Goal: Task Accomplishment & Management: Manage account settings

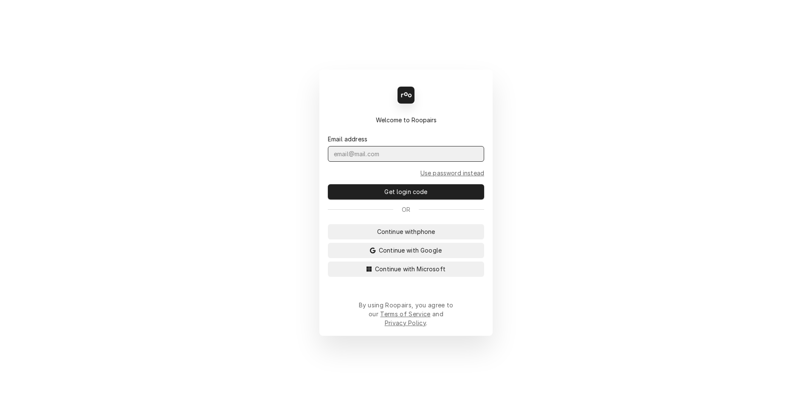
click at [393, 162] on input "Dynamic Content Wrapper" at bounding box center [406, 154] width 156 height 16
type input "landon@summitmechanicalutah.com"
click at [546, 189] on div "Back Enter code Welcome to Roopairs Email address landon@summitmechanicalutah.c…" at bounding box center [406, 202] width 812 height 405
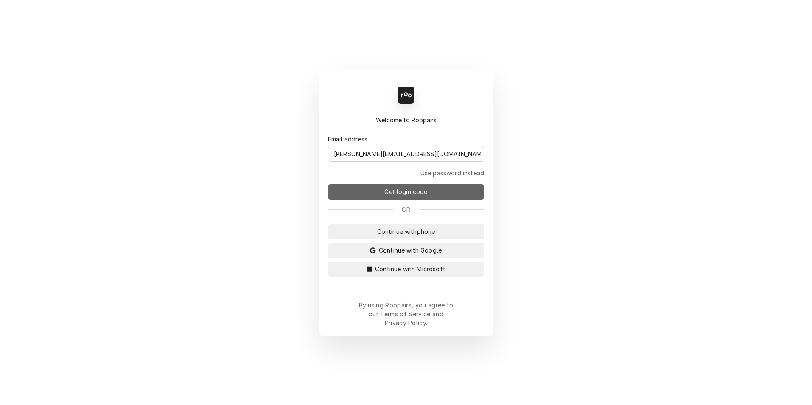
click at [454, 191] on button "Get login code" at bounding box center [406, 191] width 156 height 15
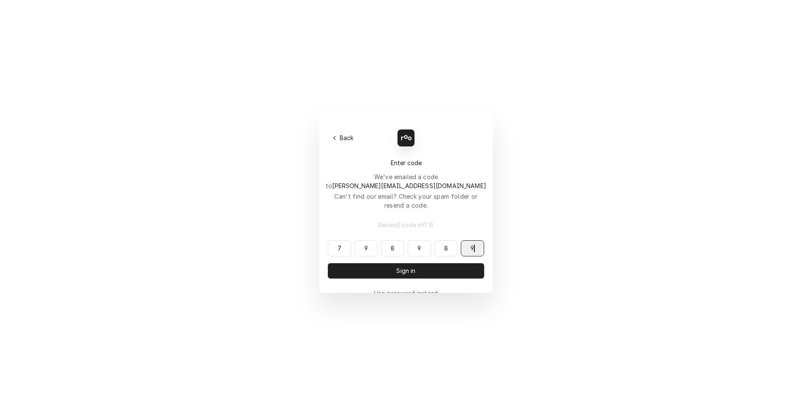
type input "798989"
click at [427, 250] on div "7 9 8 9 8 9 798989 Sign in" at bounding box center [406, 259] width 156 height 38
click at [427, 251] on div "7 9 8 9 8 9 798989 Sign in" at bounding box center [406, 259] width 156 height 38
drag, startPoint x: 425, startPoint y: 255, endPoint x: 389, endPoint y: 256, distance: 35.7
click at [389, 263] on button "Sign in" at bounding box center [406, 270] width 156 height 15
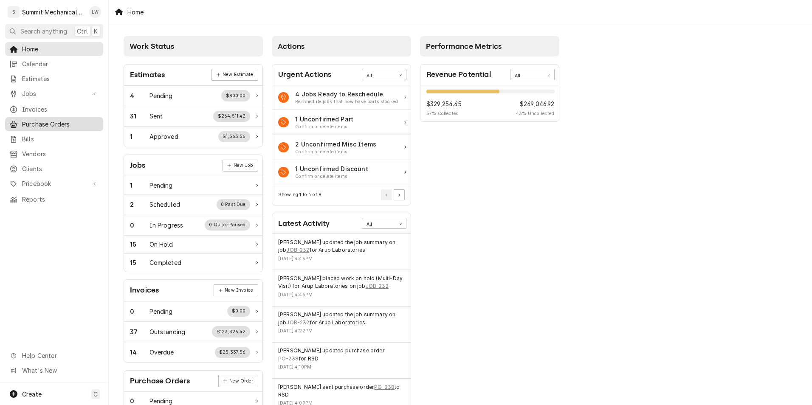
click at [51, 124] on span "Purchase Orders" at bounding box center [60, 124] width 77 height 9
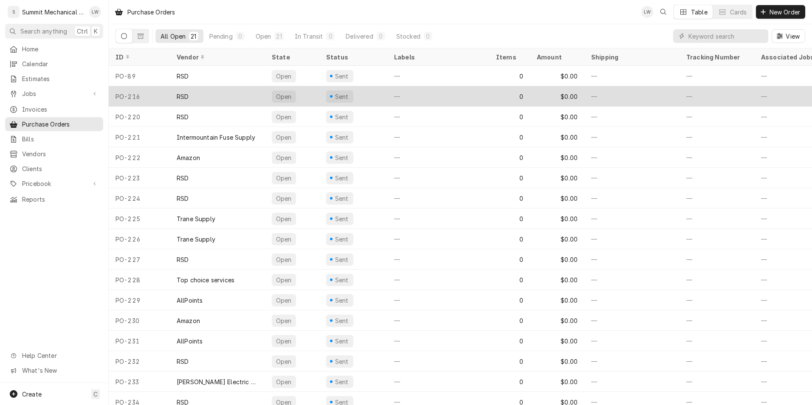
click at [246, 98] on div "RSD" at bounding box center [217, 96] width 95 height 20
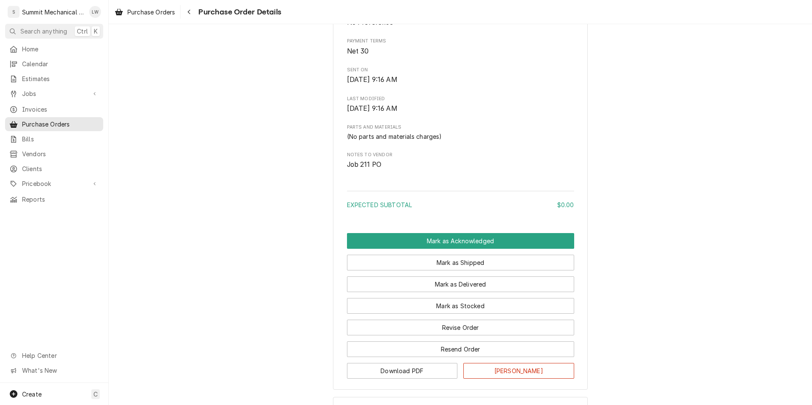
scroll to position [388, 0]
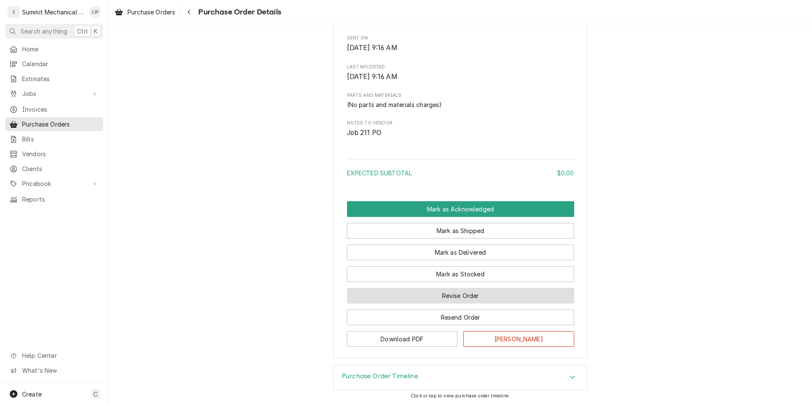
click at [454, 296] on button "Revise Order" at bounding box center [460, 296] width 227 height 16
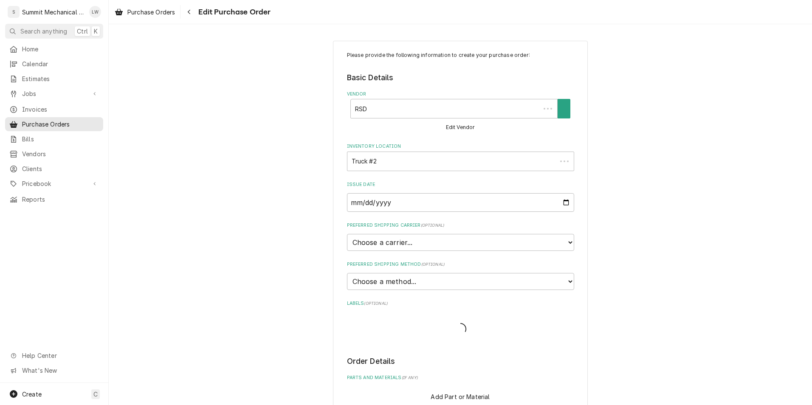
type textarea "x"
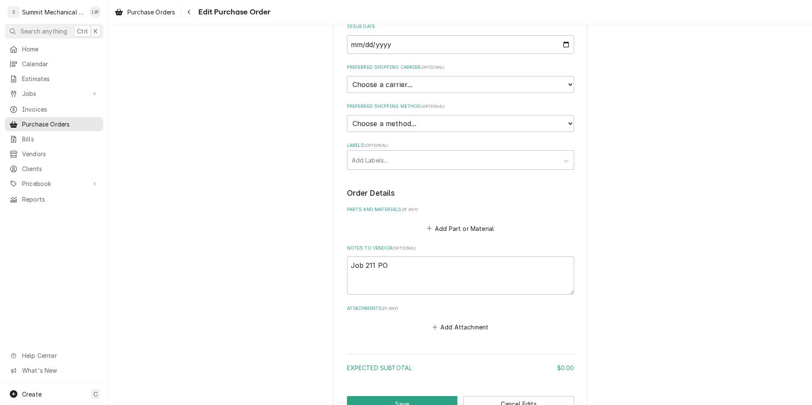
scroll to position [159, 0]
click at [459, 229] on button "Add Part or Material" at bounding box center [460, 227] width 70 height 12
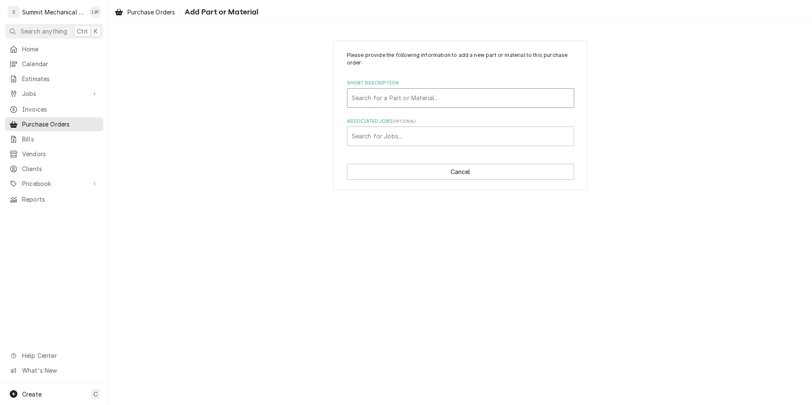
click at [454, 99] on div "Short Description" at bounding box center [461, 97] width 218 height 15
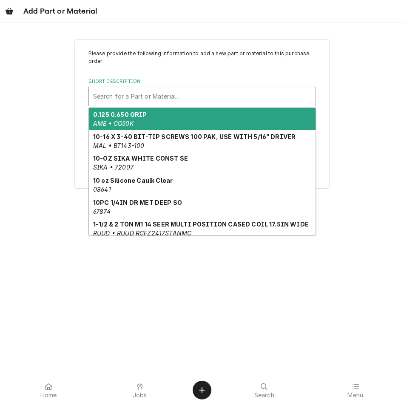
click at [181, 93] on div "Short Description" at bounding box center [202, 96] width 218 height 15
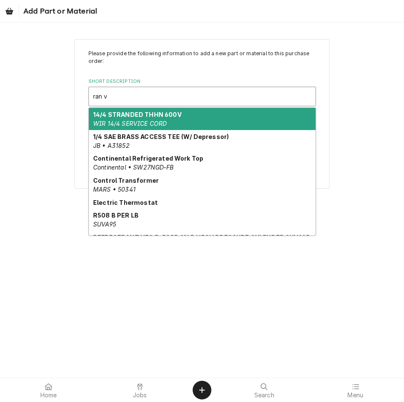
type input "ran v6"
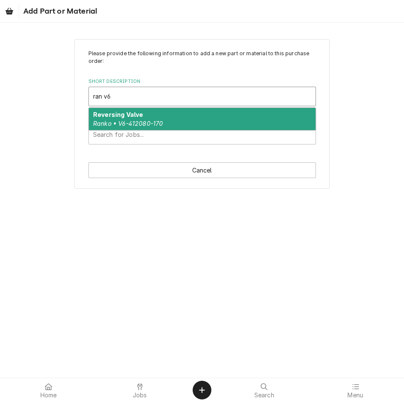
click at [180, 123] on div "Reversing Valve Ranko • V6-412080-170" at bounding box center [202, 119] width 226 height 22
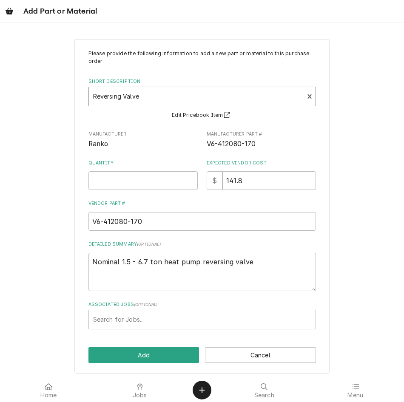
scroll to position [3, 0]
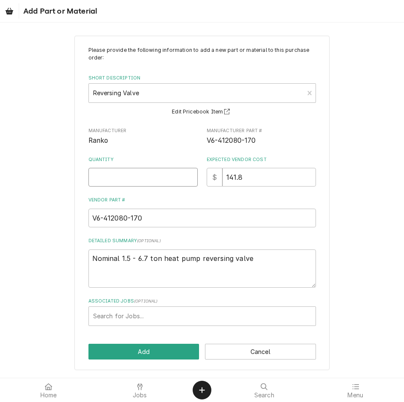
click at [157, 171] on input "Quantity" at bounding box center [142, 177] width 109 height 19
type textarea "x"
type input "1"
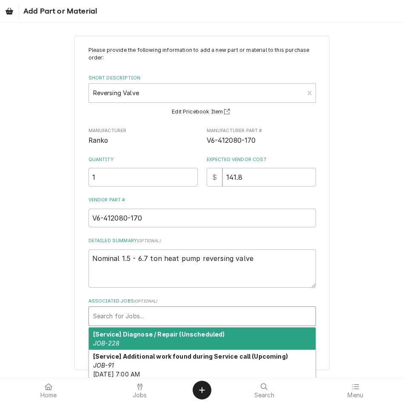
click at [161, 318] on div "Associated Jobs" at bounding box center [202, 315] width 218 height 15
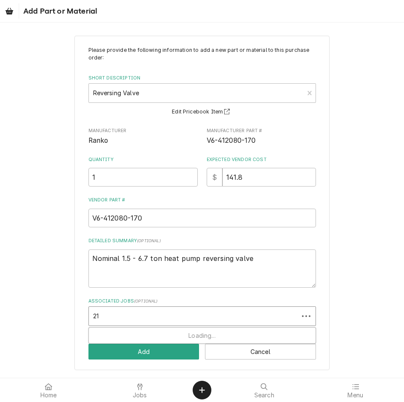
type input "211"
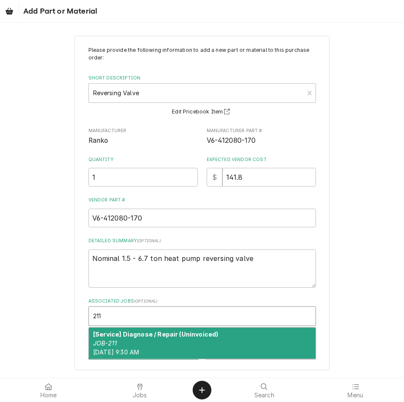
click at [181, 343] on div "[Service] Diagnose / Repair (Uninvoiced) JOB-211 Wed, Sep 3rd, 2025 - 9:30 AM" at bounding box center [202, 343] width 226 height 31
type textarea "x"
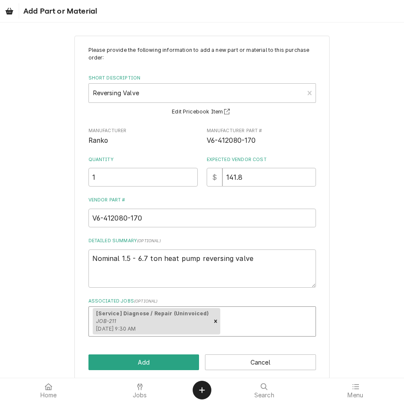
scroll to position [14, 0]
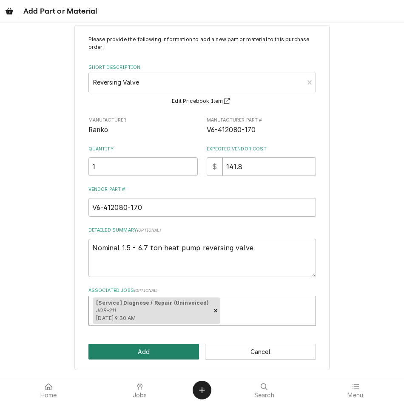
click at [138, 348] on button "Add" at bounding box center [143, 352] width 111 height 16
type textarea "x"
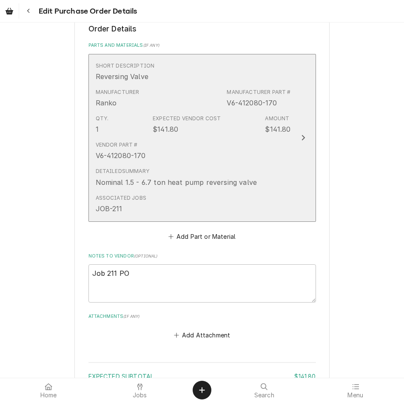
scroll to position [333, 0]
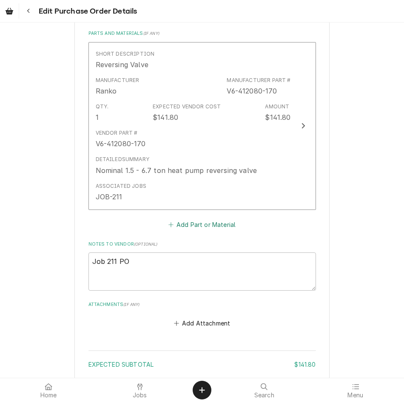
click at [203, 225] on button "Add Part or Material" at bounding box center [202, 224] width 70 height 12
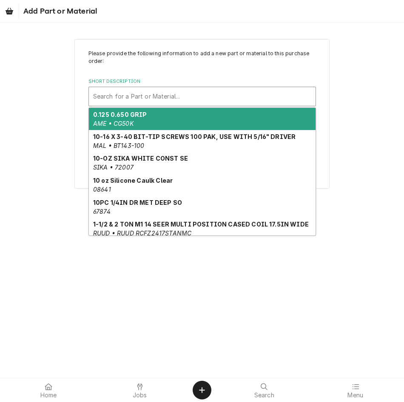
click at [208, 89] on div "Short Description" at bounding box center [202, 96] width 218 height 15
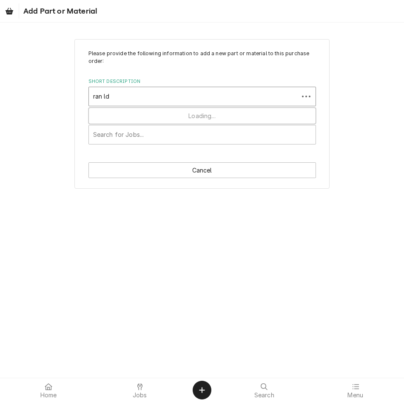
type input "ran ldk"
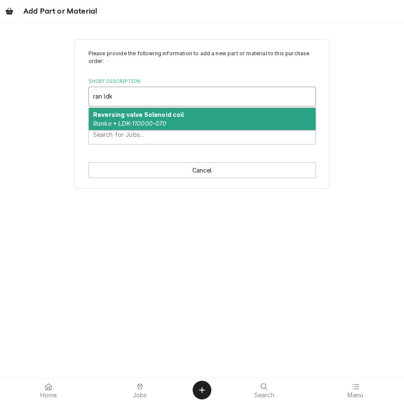
click at [194, 120] on div "Reversing valve Solenoid coil Ranko • LDK-110000-070" at bounding box center [202, 119] width 226 height 22
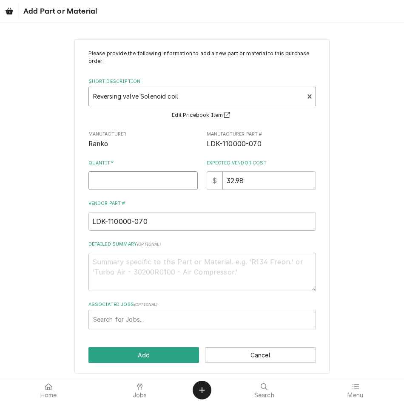
click at [152, 180] on input "Quantity" at bounding box center [142, 180] width 109 height 19
type textarea "x"
type input "1"
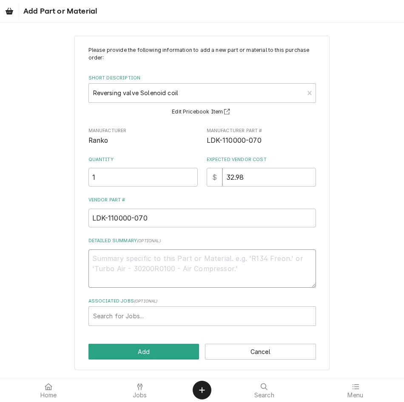
click at [222, 269] on textarea "Detailed Summary ( optional )" at bounding box center [201, 268] width 227 height 38
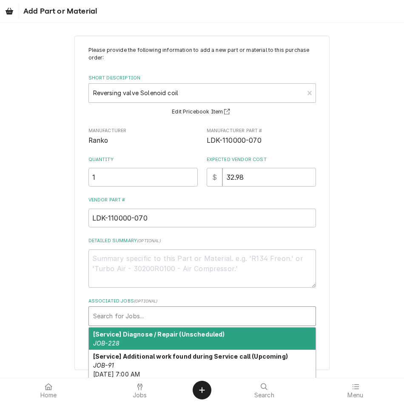
click at [268, 313] on div "Associated Jobs" at bounding box center [202, 315] width 218 height 15
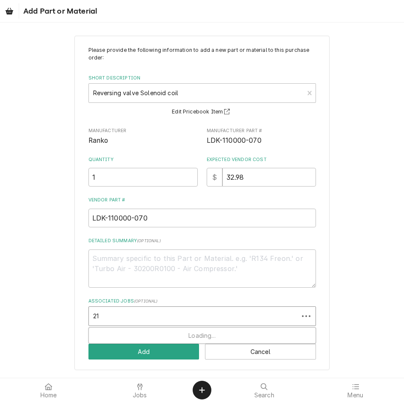
type input "211"
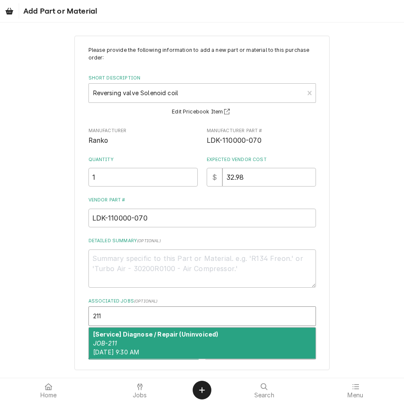
click at [197, 337] on strong "[Service] Diagnose / Repair (Uninvoiced)" at bounding box center [155, 334] width 125 height 7
type textarea "x"
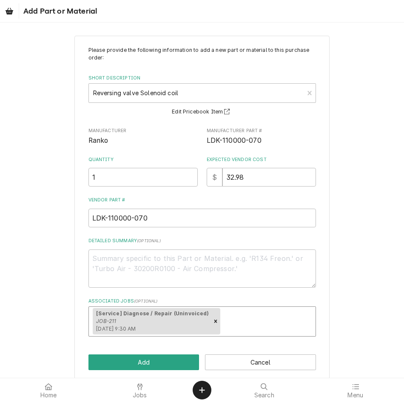
scroll to position [14, 0]
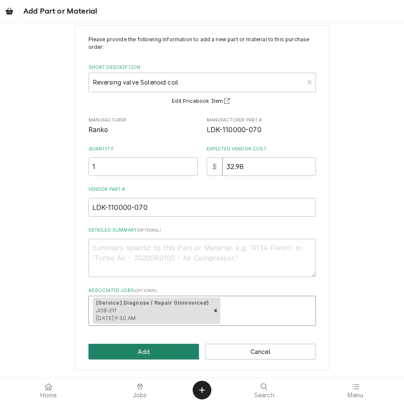
click at [149, 347] on button "Add" at bounding box center [143, 352] width 111 height 16
type textarea "x"
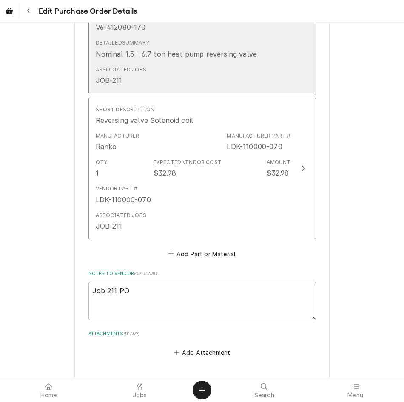
scroll to position [450, 0]
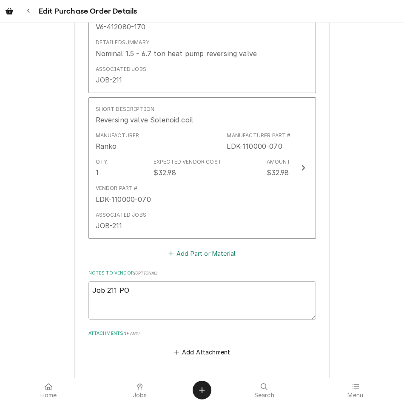
click at [212, 257] on button "Add Part or Material" at bounding box center [202, 253] width 70 height 12
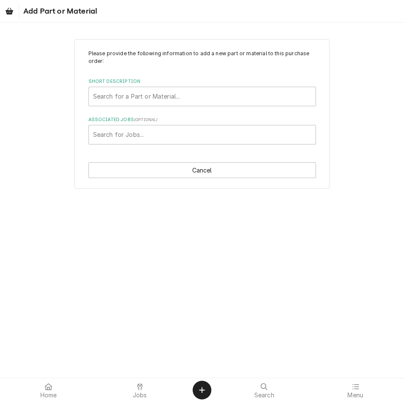
click at [203, 108] on div "Please provide the following information to add a new part or material to this …" at bounding box center [201, 97] width 227 height 95
click at [204, 101] on div "Short Description" at bounding box center [202, 96] width 218 height 15
type input "6"
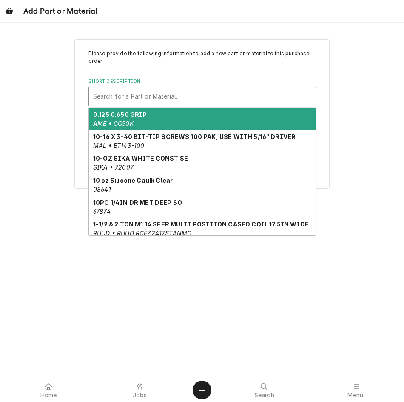
click at [338, 146] on div "Please provide the following information to add a new part or material to this …" at bounding box center [202, 113] width 404 height 165
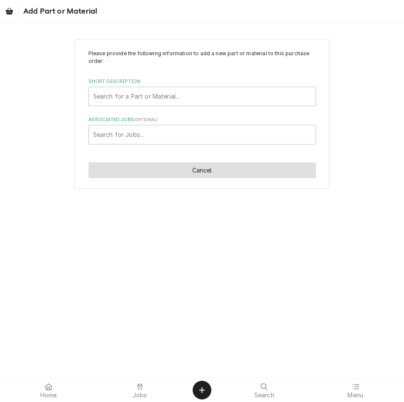
click at [206, 168] on button "Cancel" at bounding box center [201, 170] width 227 height 16
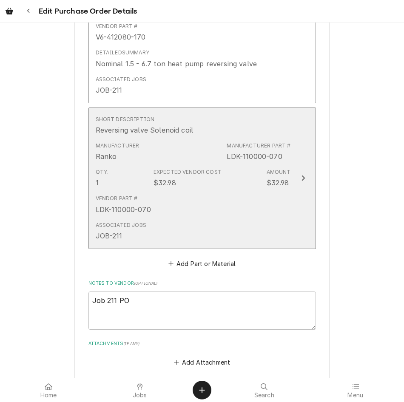
scroll to position [567, 0]
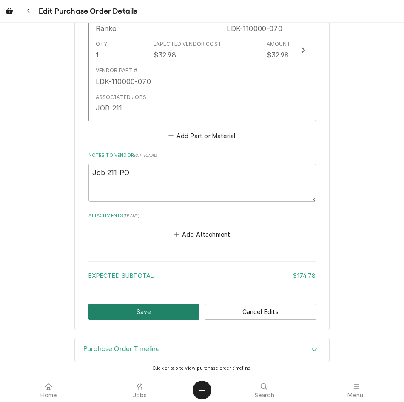
click at [149, 311] on button "Save" at bounding box center [143, 312] width 111 height 16
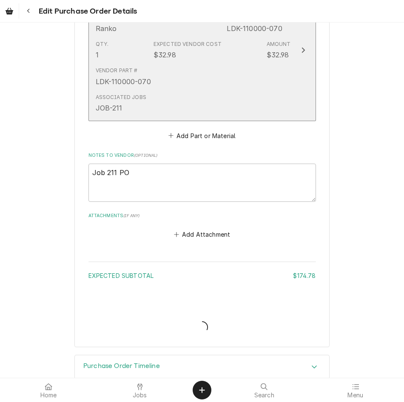
type textarea "x"
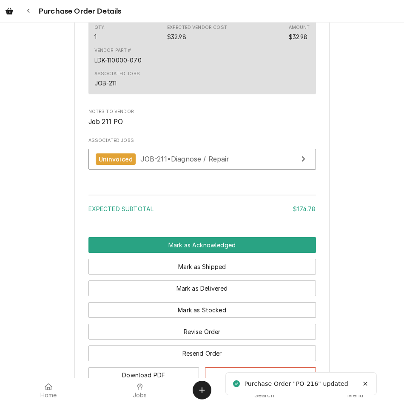
scroll to position [646, 0]
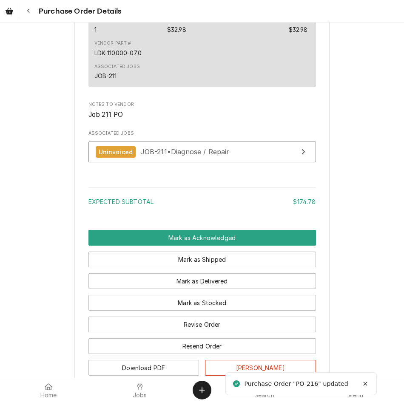
click at [48, 12] on span "Purchase Order Details" at bounding box center [78, 11] width 85 height 11
click at [21, 11] on button "Navigate back" at bounding box center [28, 10] width 15 height 15
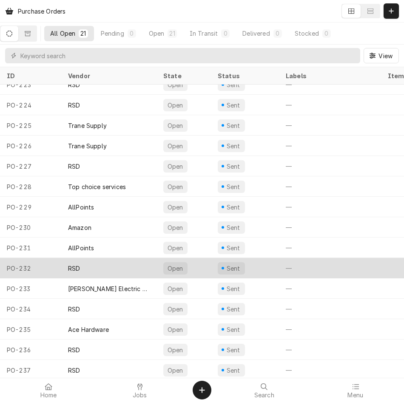
scroll to position [140, 0]
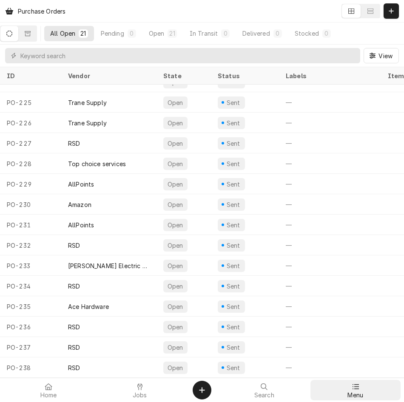
click at [359, 392] on span "Menu" at bounding box center [355, 395] width 16 height 7
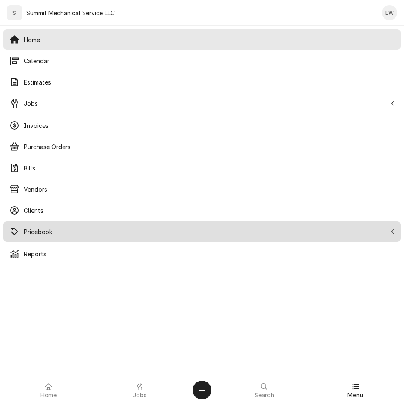
click at [42, 226] on div "Pricebook" at bounding box center [201, 231] width 393 height 17
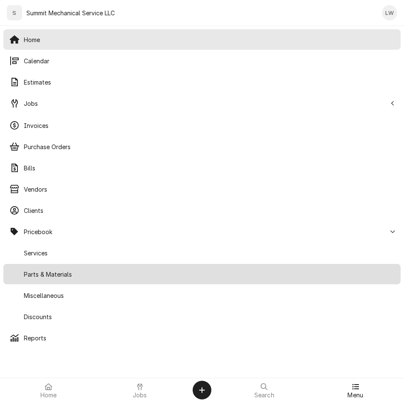
click at [49, 275] on span "Parts & Materials" at bounding box center [209, 274] width 370 height 9
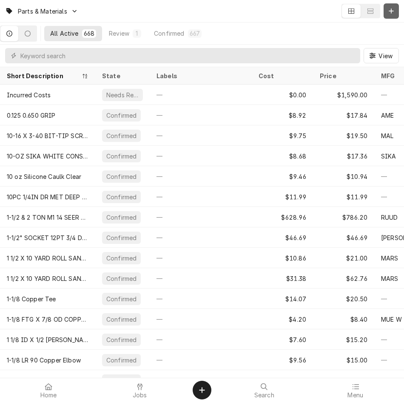
click at [390, 12] on icon "Dynamic Content Wrapper" at bounding box center [390, 11] width 5 height 6
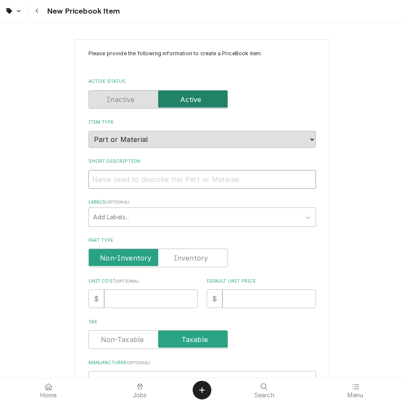
click at [153, 187] on input "Short Description" at bounding box center [201, 179] width 227 height 19
click at [129, 178] on input "Short Description" at bounding box center [201, 179] width 227 height 19
paste input "40A 3 POLE 24 VOLT CONTACTOR"
type textarea "x"
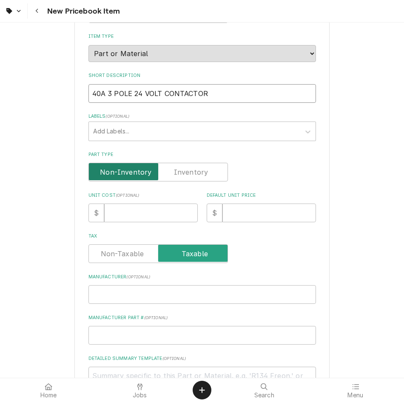
scroll to position [122, 0]
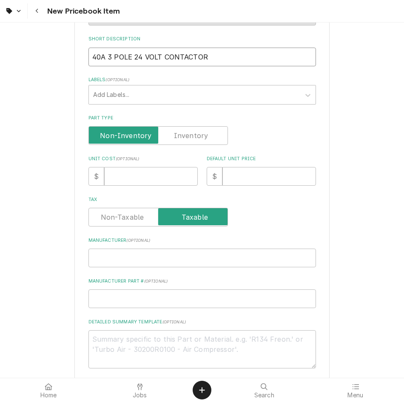
type input "40A 3 POLE 24 VOLT CONTACTOR"
click at [144, 184] on input "Unit Cost ( optional )" at bounding box center [150, 176] width 93 height 19
click at [150, 184] on input "Unit Cost ( optional )" at bounding box center [150, 176] width 93 height 19
type textarea "x"
type input "3"
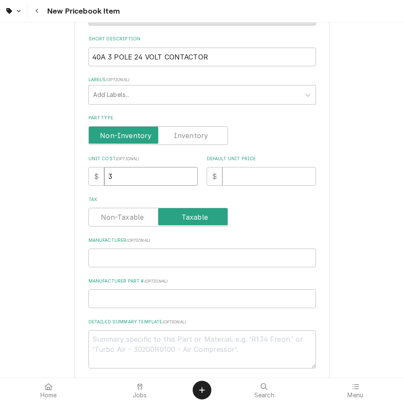
type textarea "x"
type input "33"
type textarea "x"
type input "33.9"
type textarea "x"
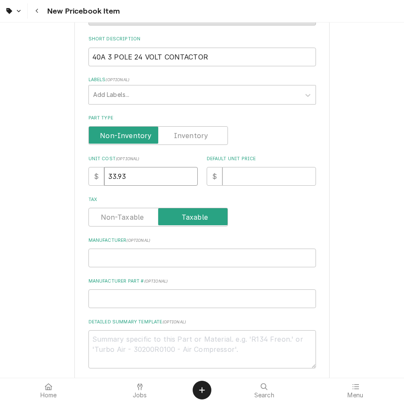
type input "33.93"
click at [253, 175] on input "Default Unit Price" at bounding box center [268, 176] width 93 height 19
type textarea "x"
type input "6"
type textarea "x"
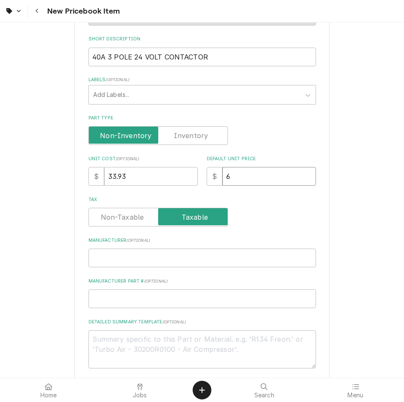
type input "67"
type textarea "x"
type input "67.8"
type textarea "x"
type input "67.86"
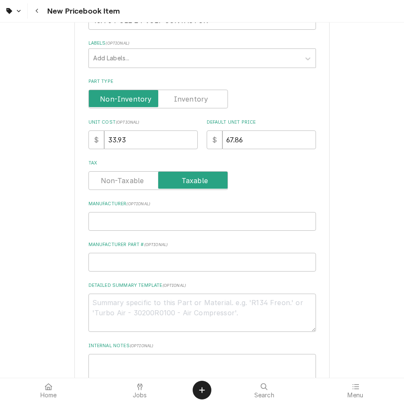
scroll to position [161, 0]
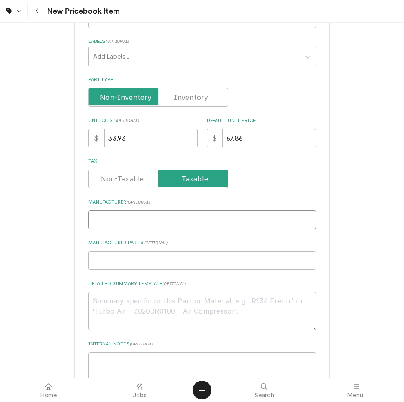
click at [139, 214] on input "Manufacturer ( optional )" at bounding box center [201, 219] width 227 height 19
type textarea "x"
type input "M"
type textarea "x"
type input "Ma"
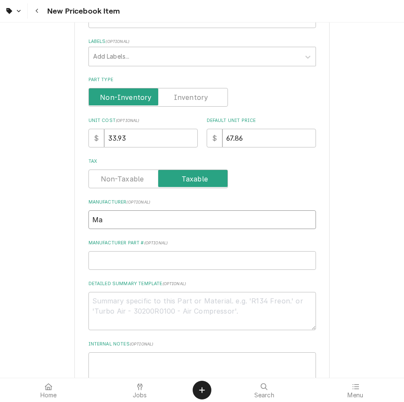
type textarea "x"
type input "Mar"
type textarea "x"
type input "Mars"
type textarea "x"
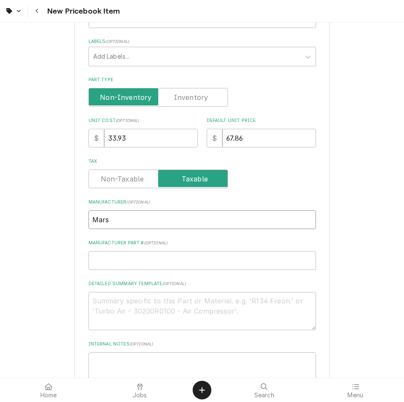
type input "Mar"
type textarea "x"
type input "Ma"
type textarea "x"
type input "M"
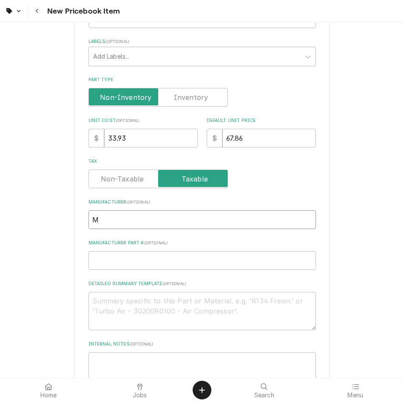
type textarea "x"
type input "M"
type textarea "x"
type input "MA"
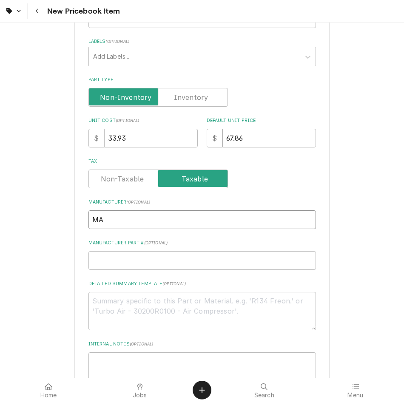
type textarea "x"
type input "MAR"
type textarea "x"
type input "MARS"
type textarea "x"
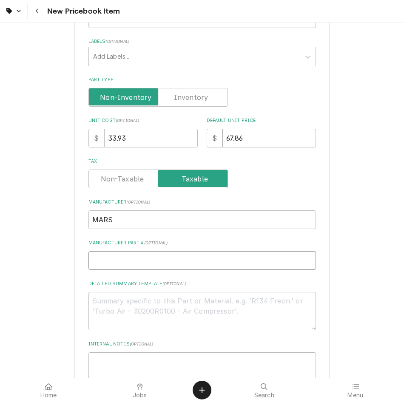
type input "M"
type textarea "x"
type input "MAR"
type textarea "x"
type input "MARS"
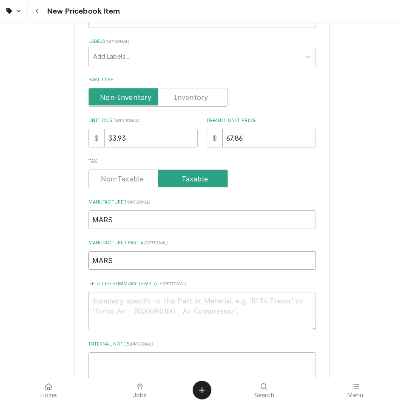
type textarea "x"
type input "MARS"
type textarea "x"
type input "MARS 6"
type textarea "x"
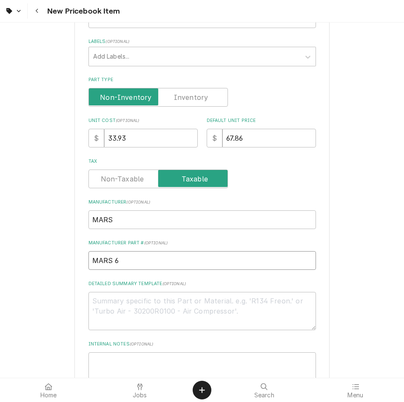
type input "MARS 64"
type textarea "x"
type input "MARS 645"
type textarea "x"
type input "MARS 64"
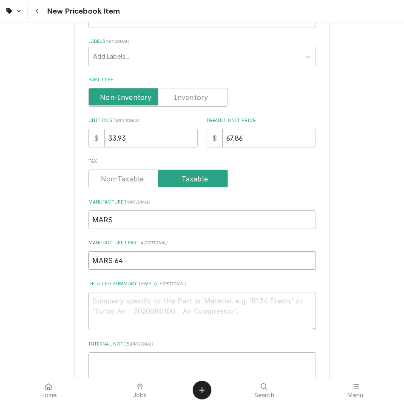
type textarea "x"
type input "MARS 6"
type textarea "x"
type input "MARS"
type textarea "x"
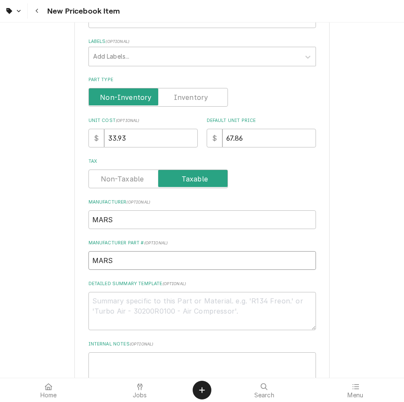
type input "MARS"
type textarea "x"
type input "MAR"
type textarea "x"
type input "MA"
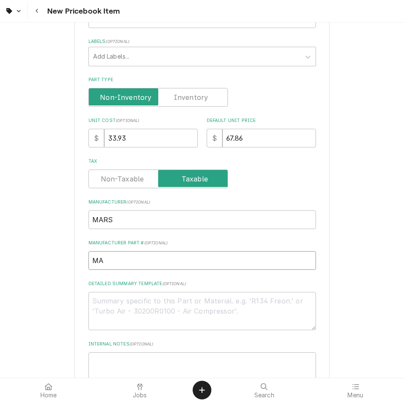
type textarea "x"
type input "M"
type textarea "x"
type input "6"
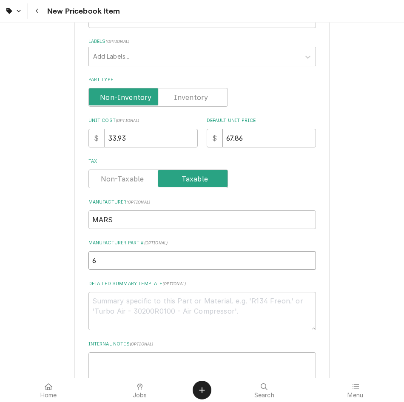
type textarea "x"
type input "61"
type textarea "x"
type input "614"
type textarea "x"
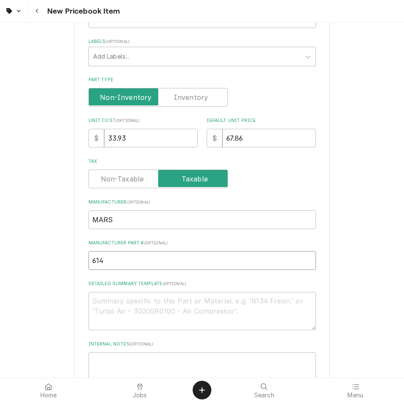
type input "6144"
type textarea "x"
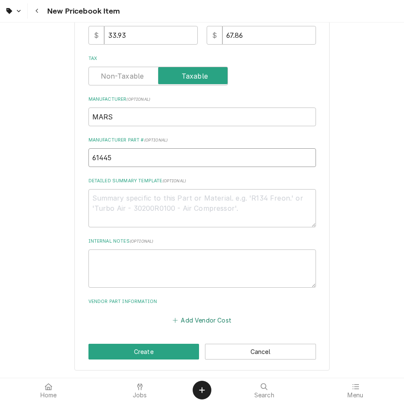
type input "61445"
click at [185, 316] on button "Add Vendor Cost" at bounding box center [202, 320] width 62 height 12
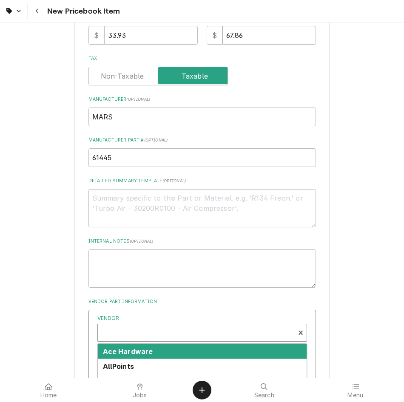
type textarea "x"
click at [172, 328] on div "Vendor" at bounding box center [196, 336] width 188 height 20
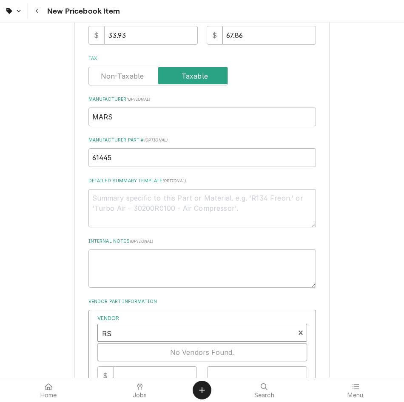
type input "RSD"
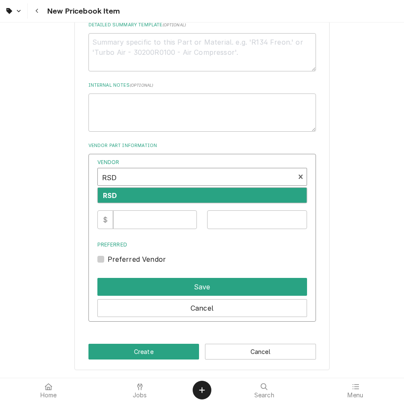
click at [139, 196] on div "RSD" at bounding box center [202, 195] width 209 height 15
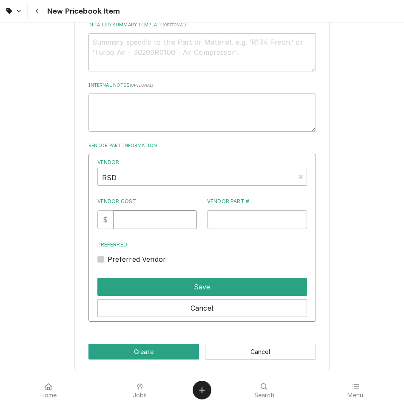
click at [141, 227] on input "Vendor Cost" at bounding box center [155, 219] width 84 height 19
type input "33.93"
click at [261, 226] on input "Vendor Part #" at bounding box center [257, 219] width 100 height 19
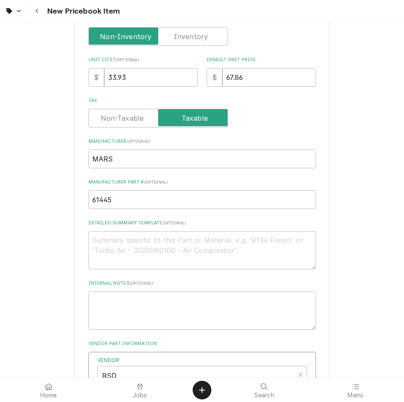
scroll to position [207, 0]
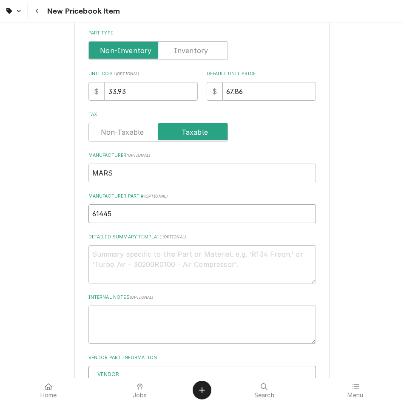
drag, startPoint x: 194, startPoint y: 210, endPoint x: -2, endPoint y: 219, distance: 196.0
click at [0, 219] on html "New Pricebook Item Please provide the following information to create a PriceBo…" at bounding box center [202, 201] width 404 height 402
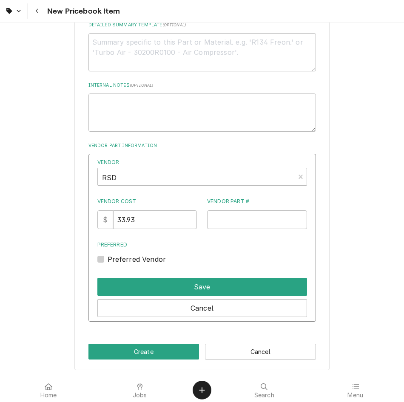
click at [242, 210] on div "Vendor Part #" at bounding box center [257, 213] width 100 height 31
click at [236, 222] on input "Vendor Part #" at bounding box center [257, 219] width 100 height 19
paste input "61445"
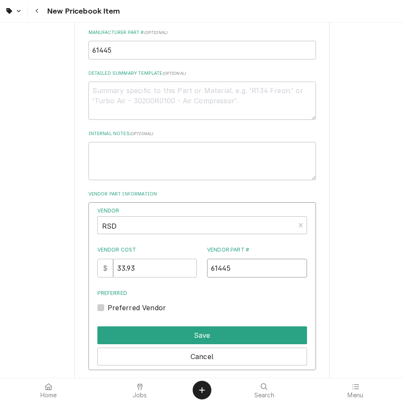
scroll to position [370, 0]
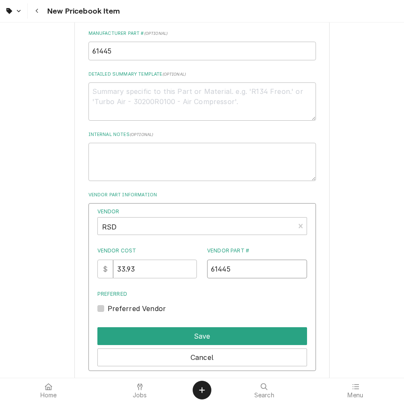
type input "61445"
click at [107, 308] on label "Preferred Vendor" at bounding box center [136, 308] width 59 height 10
click at [107, 308] on input "Preferred" at bounding box center [211, 312] width 209 height 19
checkbox input "true"
click at [127, 325] on div "Save" at bounding box center [201, 334] width 209 height 21
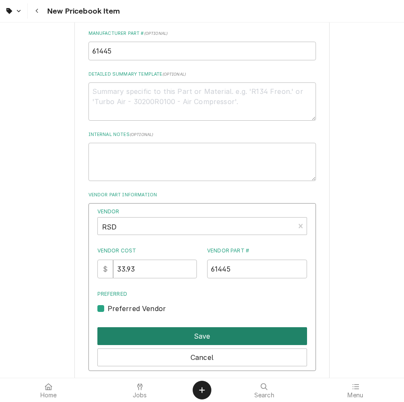
click at [137, 337] on button "Save" at bounding box center [201, 336] width 209 height 18
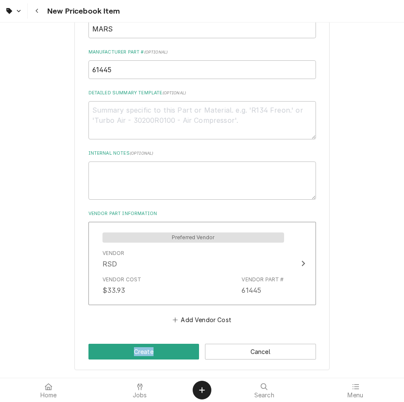
click at [137, 337] on div "Please provide the following information to create a PriceBook item. Active Sta…" at bounding box center [201, 29] width 255 height 683
click at [146, 354] on button "Create" at bounding box center [143, 352] width 111 height 16
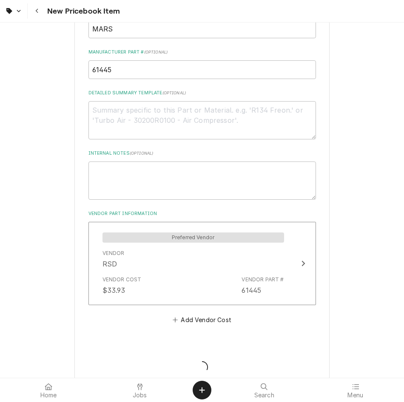
type textarea "x"
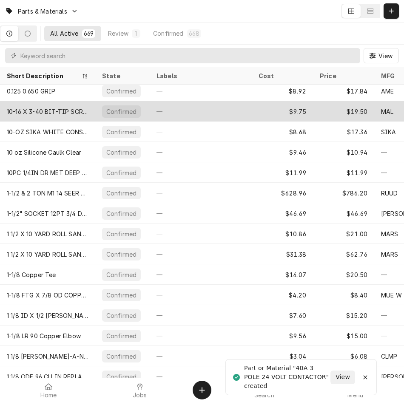
scroll to position [25, 0]
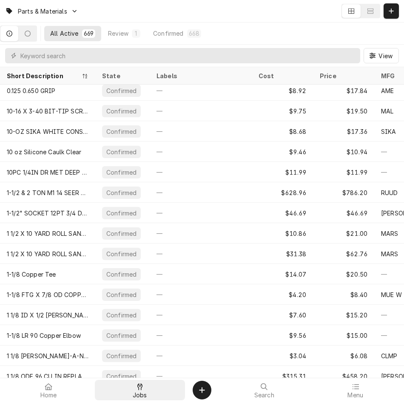
click at [136, 395] on span "Jobs" at bounding box center [140, 395] width 14 height 7
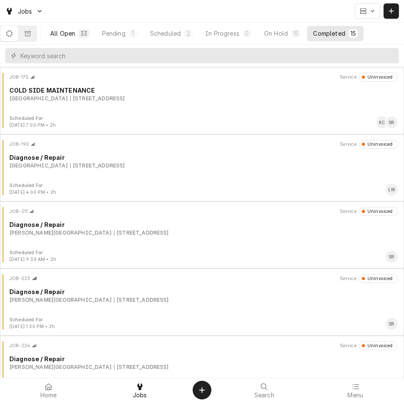
click at [86, 31] on div "33" at bounding box center [83, 33] width 7 height 9
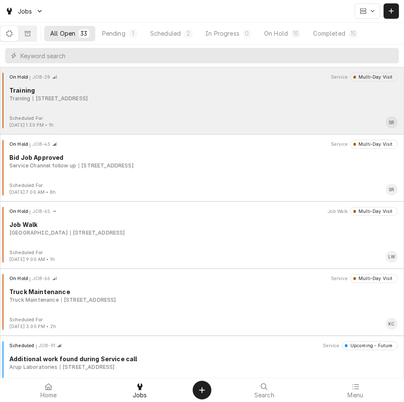
click at [82, 107] on div "On Hold JOB-28 Service Multi-Day Visit Training Training [STREET_ADDRESS]" at bounding box center [201, 94] width 397 height 42
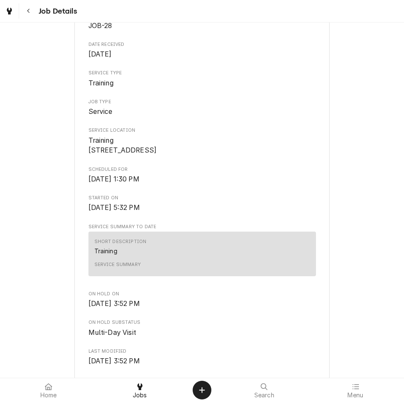
scroll to position [34, 0]
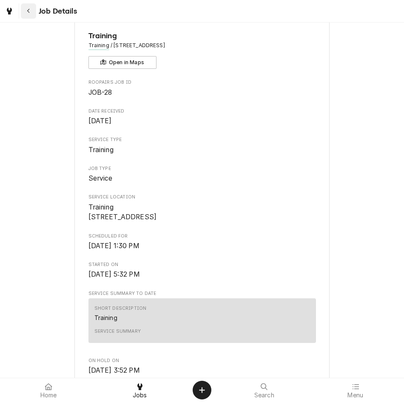
click at [31, 8] on div "Navigate back" at bounding box center [28, 11] width 8 height 8
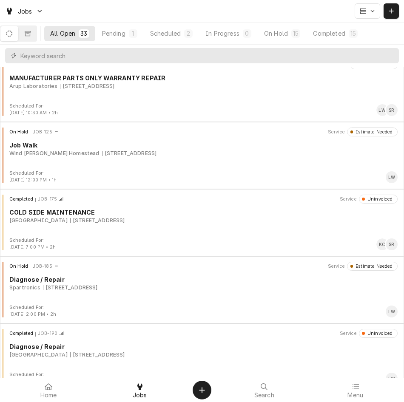
scroll to position [361, 0]
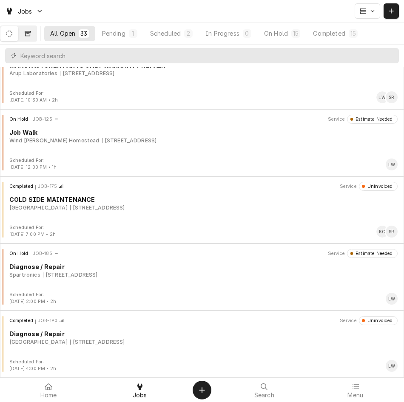
click at [37, 32] on button "Dynamic Content Wrapper" at bounding box center [28, 33] width 18 height 15
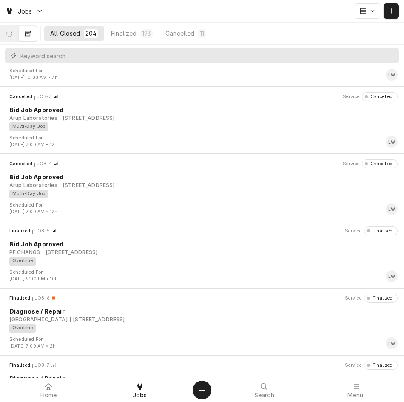
scroll to position [0, 0]
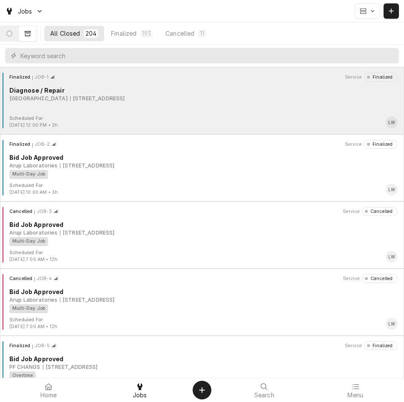
click at [100, 109] on div "Finalized JOB-1 Service Finalized Diagnose / Repair [GEOGRAPHIC_DATA] Grill [ST…" at bounding box center [201, 94] width 397 height 42
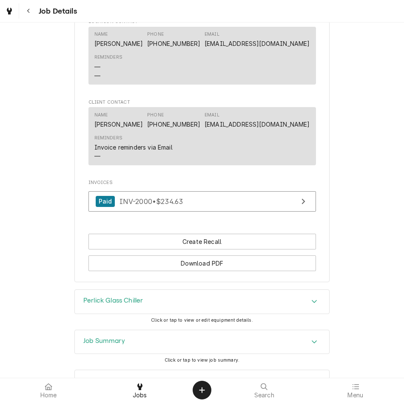
scroll to position [886, 0]
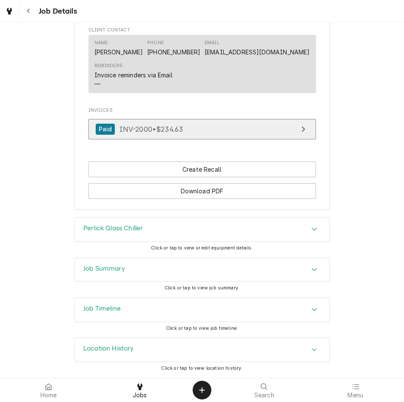
click at [175, 125] on span "INV-2000 • $234.63" at bounding box center [151, 128] width 64 height 8
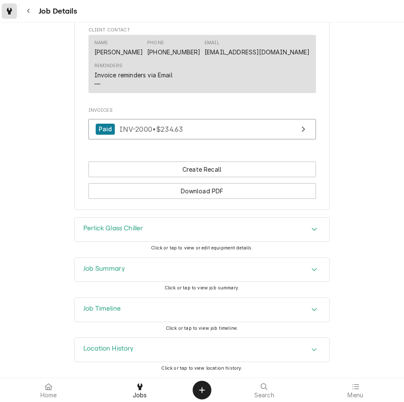
click at [7, 11] on icon "Dynamic Content Wrapper" at bounding box center [9, 11] width 5 height 7
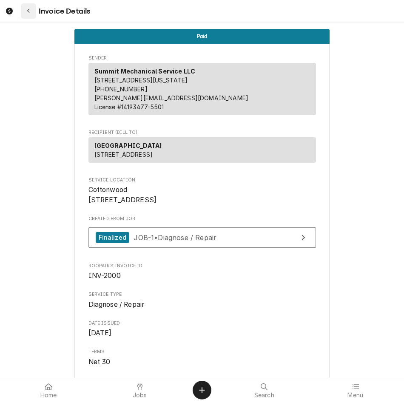
click at [35, 16] on button "Navigate back" at bounding box center [28, 10] width 15 height 15
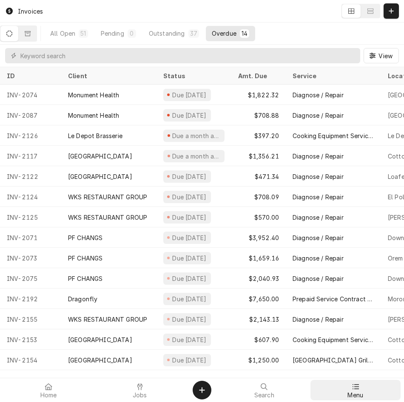
click at [360, 391] on div at bounding box center [355, 387] width 10 height 10
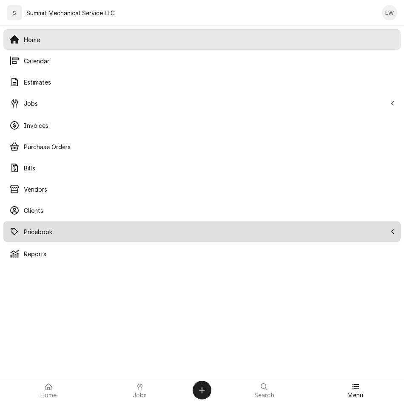
click at [47, 234] on span "Pricebook" at bounding box center [205, 231] width 362 height 9
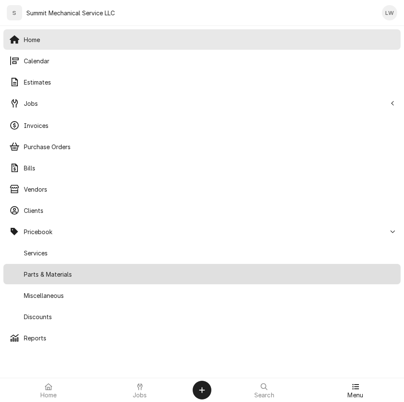
click at [60, 283] on link "Parts & Materials" at bounding box center [201, 274] width 397 height 20
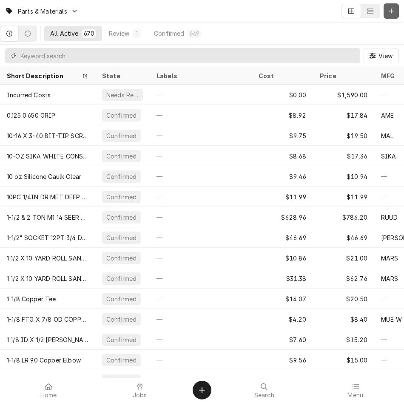
click at [394, 8] on div "Dynamic Content Wrapper" at bounding box center [391, 11] width 8 height 8
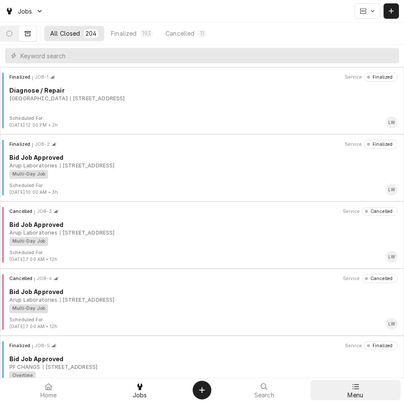
click at [356, 392] on span "Menu" at bounding box center [355, 395] width 16 height 7
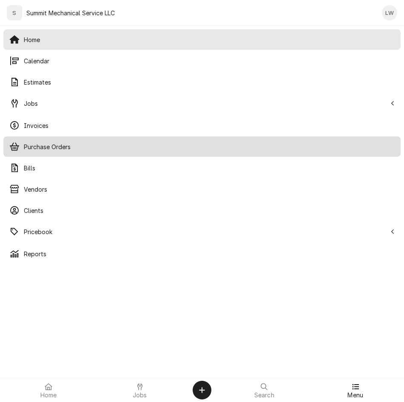
click at [57, 146] on span "Purchase Orders" at bounding box center [209, 146] width 370 height 9
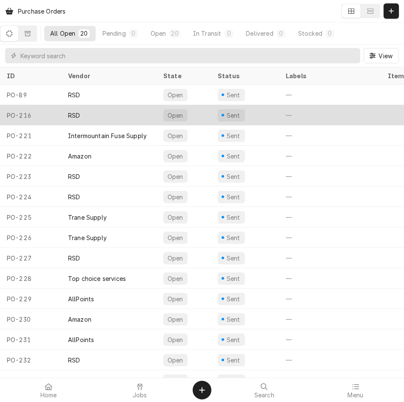
click at [103, 113] on div "RSD" at bounding box center [108, 115] width 95 height 20
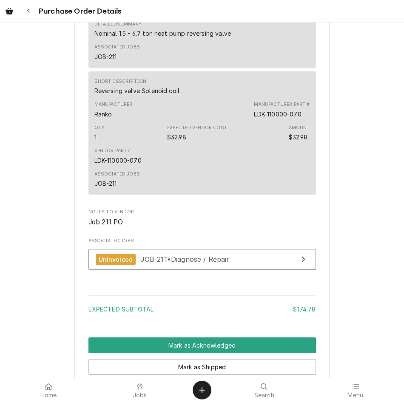
scroll to position [729, 0]
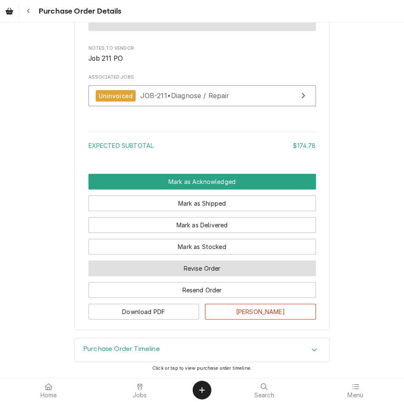
click at [208, 271] on button "Revise Order" at bounding box center [201, 268] width 227 height 16
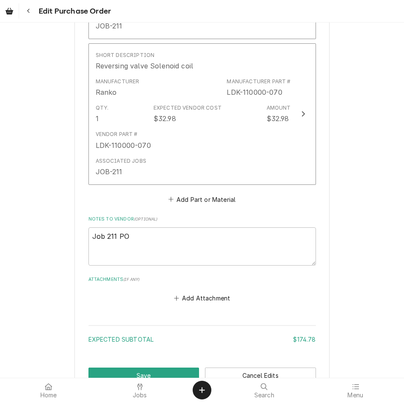
scroll to position [503, 0]
click at [211, 204] on button "Add Part or Material" at bounding box center [202, 200] width 70 height 12
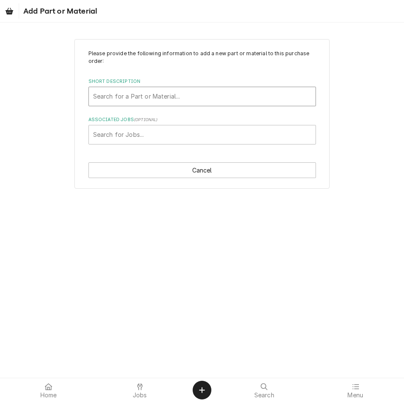
click at [163, 97] on div "Short Description" at bounding box center [202, 96] width 218 height 15
type input "61445"
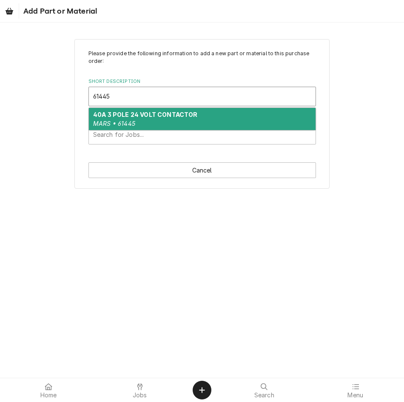
click at [127, 122] on em "MARS • 61445" at bounding box center [114, 123] width 42 height 7
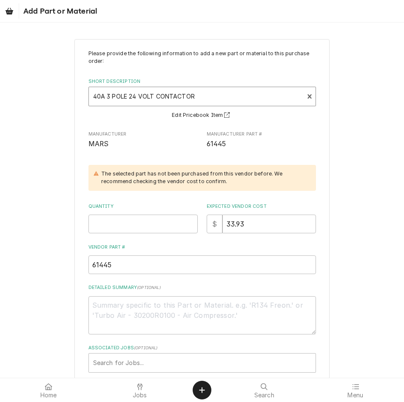
click at [130, 139] on div "Manufacturer MARS" at bounding box center [142, 140] width 109 height 18
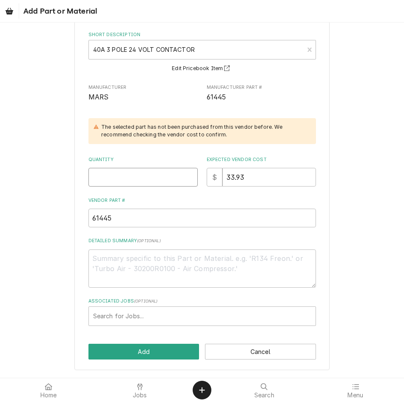
click at [125, 179] on input "Quantity" at bounding box center [142, 177] width 109 height 19
type textarea "x"
type input "1"
click at [252, 181] on input "33.93" at bounding box center [268, 177] width 93 height 19
click at [161, 276] on textarea "Detailed Summary ( optional )" at bounding box center [201, 268] width 227 height 38
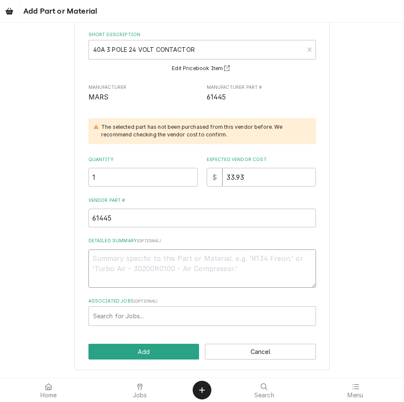
click at [229, 263] on textarea "Detailed Summary ( optional )" at bounding box center [201, 268] width 227 height 38
click at [315, 305] on div "Please provide the following information to add a new part or material to this …" at bounding box center [201, 181] width 255 height 378
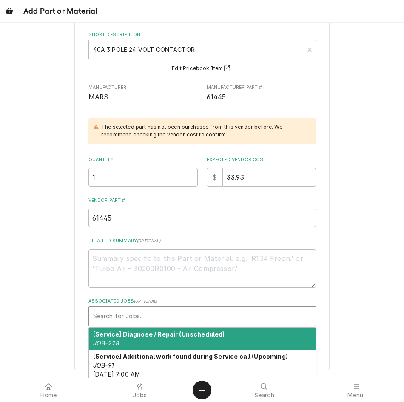
click at [259, 308] on div "Search for Jobs..." at bounding box center [202, 316] width 226 height 19
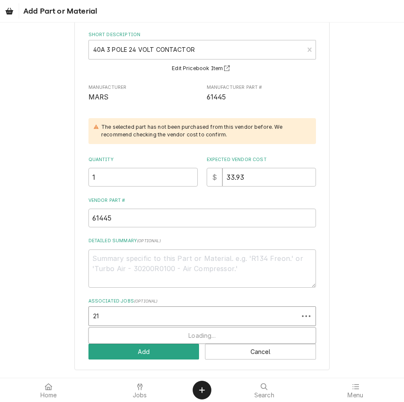
type input "211"
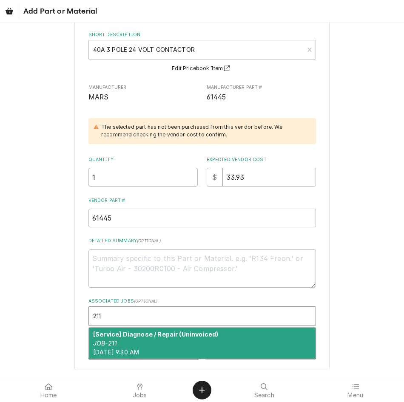
click at [201, 336] on strong "[Service] Diagnose / Repair (Uninvoiced)" at bounding box center [155, 334] width 125 height 7
type textarea "x"
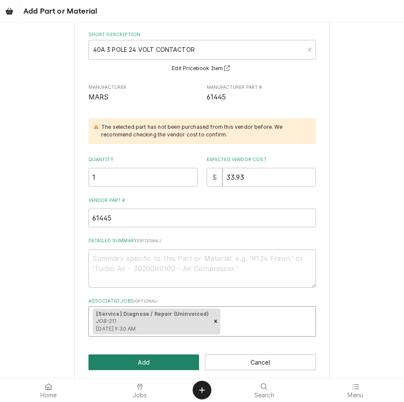
click at [168, 358] on button "Add" at bounding box center [143, 362] width 111 height 16
type textarea "x"
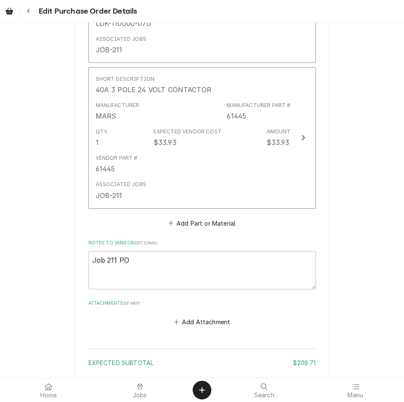
scroll to position [625, 0]
click at [210, 231] on fieldset "Order Details Parts and Materials ( if any ) Short Description Reversing Valve …" at bounding box center [201, 24] width 227 height 609
click at [213, 228] on button "Add Part or Material" at bounding box center [202, 224] width 70 height 12
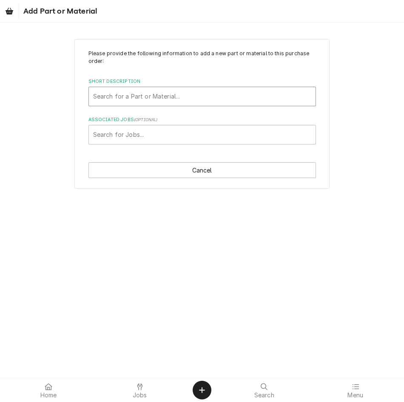
click at [179, 90] on div "Short Description" at bounding box center [202, 96] width 218 height 15
type input "C"
click at [207, 90] on div "Short Description" at bounding box center [202, 96] width 218 height 15
click at [223, 77] on div "Please provide the following information to add a new part or material to this …" at bounding box center [201, 97] width 227 height 95
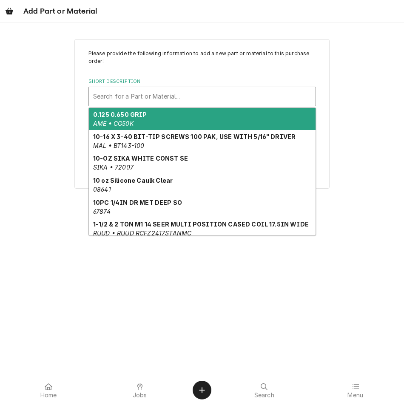
click at [171, 99] on div "Short Description" at bounding box center [202, 96] width 218 height 15
click at [129, 93] on div "Short Description" at bounding box center [202, 96] width 218 height 15
paste input "COPE ZR61K3E-TFD-930"
type input "COPE ZR61K3E-TFD-930"
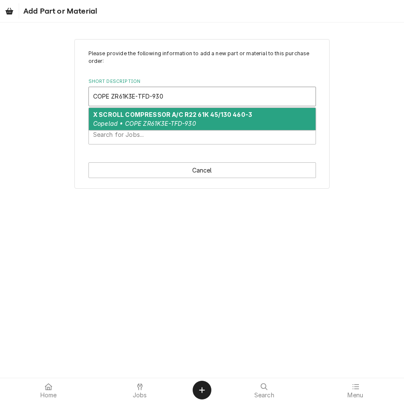
click at [134, 122] on em "Copelad • COPE ZR61K3E-TFD-930" at bounding box center [144, 123] width 103 height 7
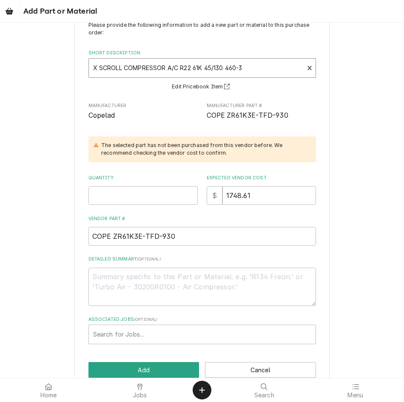
scroll to position [29, 0]
click at [136, 189] on input "Quantity" at bounding box center [142, 195] width 109 height 19
type textarea "x"
type input "1"
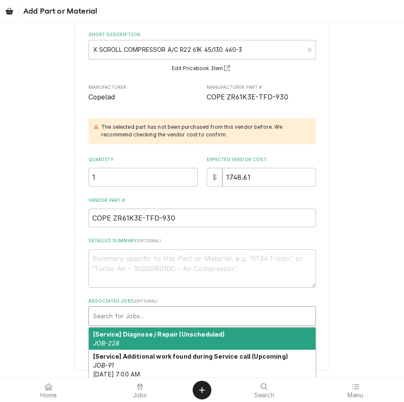
click at [157, 315] on div "Associated Jobs" at bounding box center [202, 315] width 218 height 15
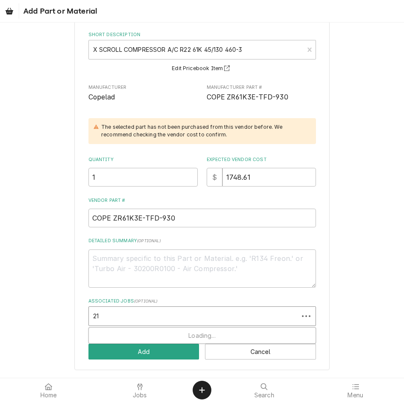
type input "211"
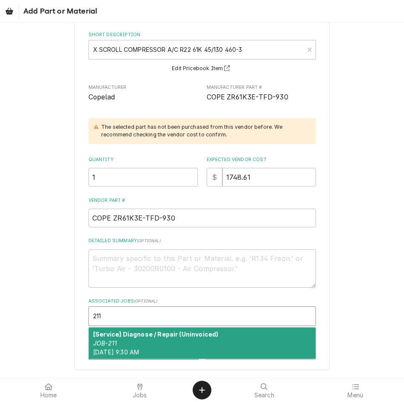
click at [167, 338] on strong "[Service] Diagnose / Repair (Uninvoiced)" at bounding box center [155, 334] width 125 height 7
type textarea "x"
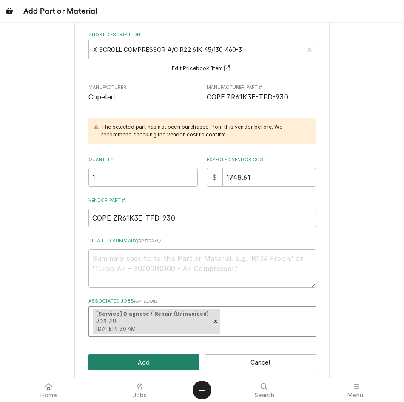
click at [151, 360] on button "Add" at bounding box center [143, 362] width 111 height 16
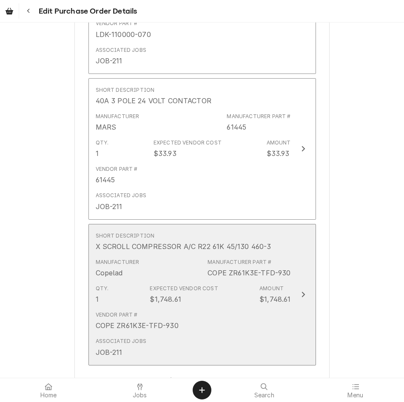
scroll to position [859, 0]
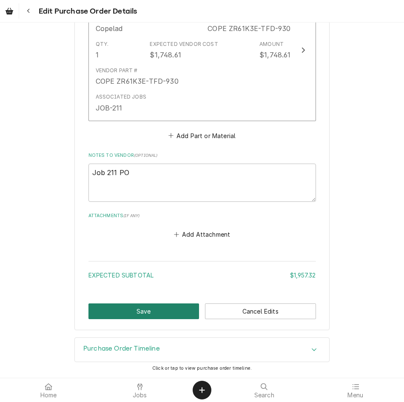
click at [144, 317] on button "Save" at bounding box center [143, 311] width 111 height 16
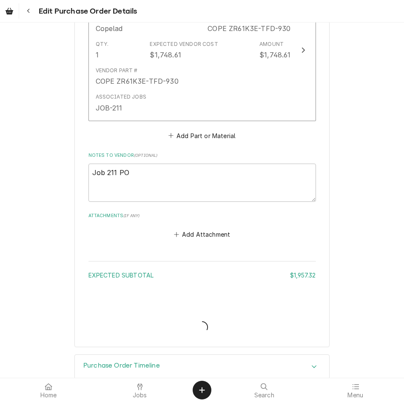
type textarea "x"
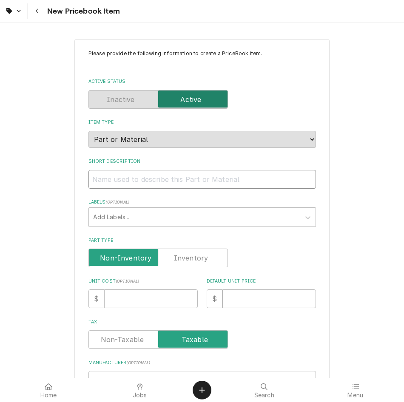
click at [206, 180] on input "Short Description" at bounding box center [201, 179] width 227 height 19
paste input "X SCROLL COMPRESSOR A/C R22 61K 45/130 460-3 SWEAT CONN"
type textarea "x"
type input "X SCROLL COMPRESSOR A/C R22 61K 45/130 460-3 SWEAT CONN"
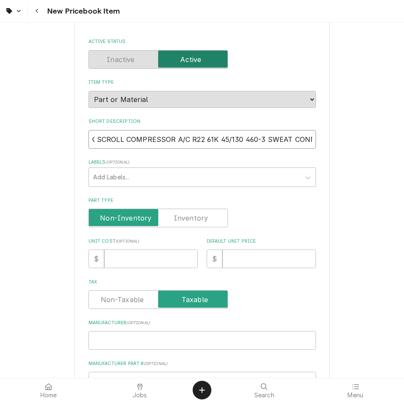
scroll to position [40, 0]
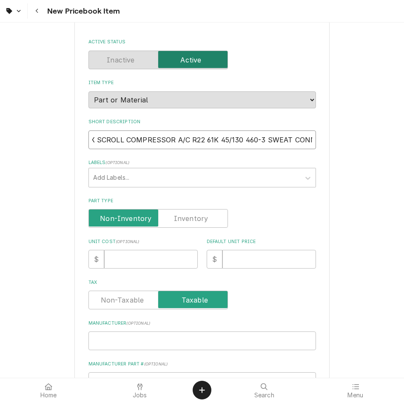
type textarea "x"
type input "X SCROLL COMPRESSOR A/C R22 61K 45/130 460-3 SWEAT CON"
type textarea "x"
type input "X SCROLL COMPRESSOR A/C R22 61K 45/130 460-3 SWEAT CO"
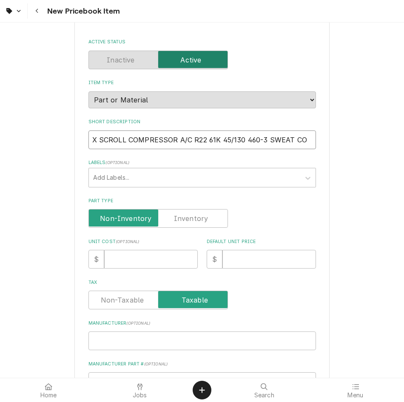
type textarea "x"
type input "X SCROLL COMPRESSOR A/C R22 61K 45/130 460-3 SWEAT"
type textarea "x"
type input "X SCROLL COMPRESSOR A/C R22 61K 45/130 460-3 SWEAT"
type textarea "x"
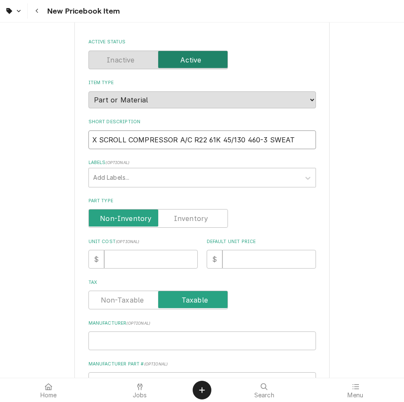
type input "X SCROLL COMPRESSOR A/C R22 61K 45/130 460-3 SWEA"
type textarea "x"
type input "X SCROLL COMPRESSOR A/C R22 61K 45/130 460-3 SWE"
type textarea "x"
type input "X SCROLL COMPRESSOR A/C R22 61K 45/130 460-3 SW"
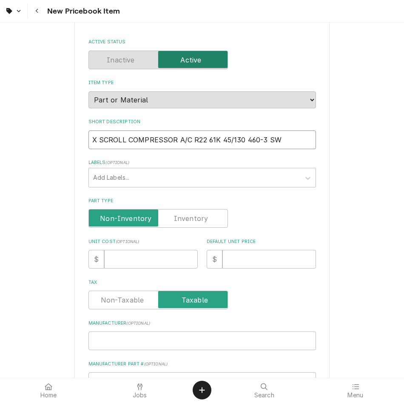
type textarea "x"
type input "X SCROLL COMPRESSOR A/C R22 61K 45/130 460-3 S"
type textarea "x"
type input "X SCROLL COMPRESSOR A/C R22 61K 45/130 460-3"
type textarea "x"
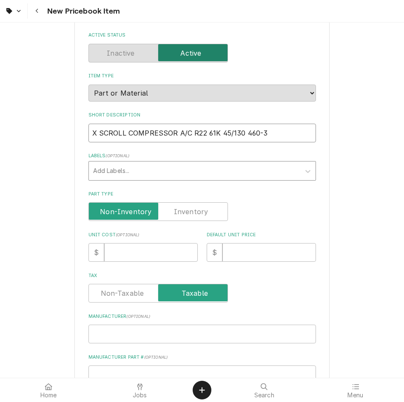
scroll to position [56, 0]
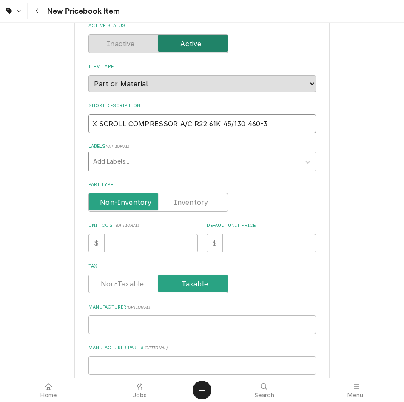
type input "X SCROLL COMPRESSOR A/C R22 61K 45/130 460-3"
click at [99, 156] on div "Labels" at bounding box center [194, 161] width 203 height 15
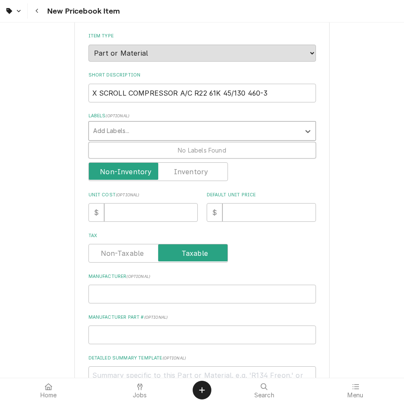
scroll to position [87, 0]
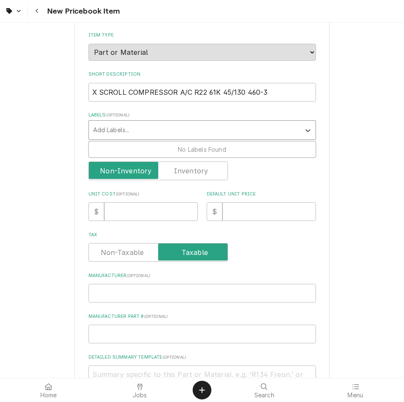
click at [257, 179] on div "Part Type" at bounding box center [201, 170] width 227 height 19
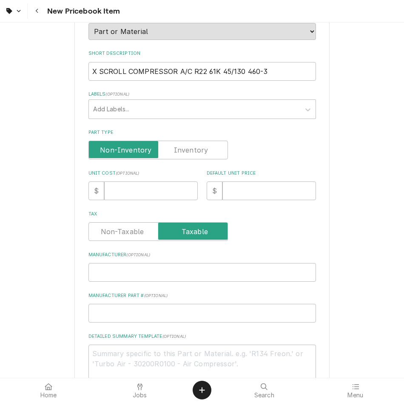
scroll to position [108, 0]
click at [151, 196] on input "Unit Cost ( optional )" at bounding box center [150, 190] width 93 height 19
click at [138, 192] on input "Unit Cost ( optional )" at bounding box center [150, 190] width 93 height 19
type textarea "x"
type input "174"
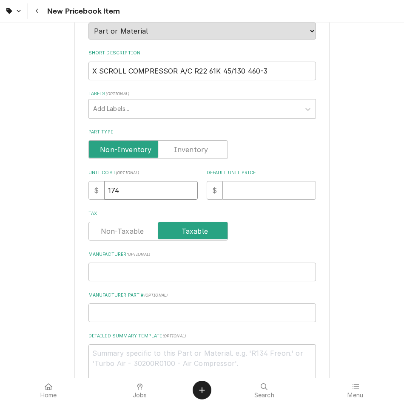
type textarea "x"
type input "1744"
type textarea "x"
type input "17448"
type textarea "x"
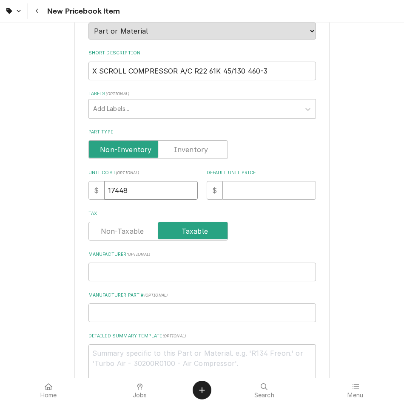
type input "1744"
type textarea "x"
type input "174"
type textarea "x"
type input "1748"
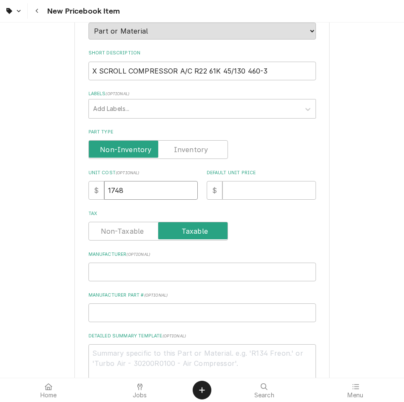
type textarea "x"
type input "1748.6"
type textarea "x"
type input "1748.61"
click at [256, 189] on input "Default Unit Price" at bounding box center [268, 190] width 93 height 19
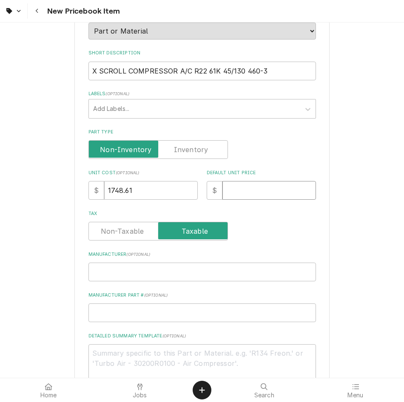
type textarea "x"
type input "2"
type textarea "x"
type input "25"
type textarea "x"
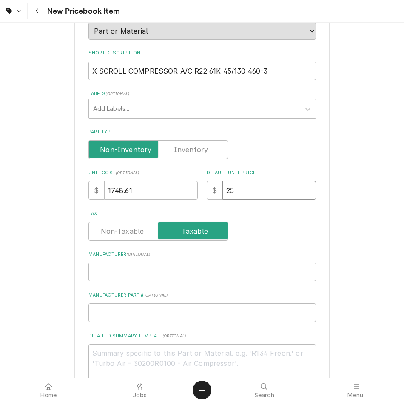
type input "253"
type textarea "x"
type input "2535"
type textarea "x"
type input "25354"
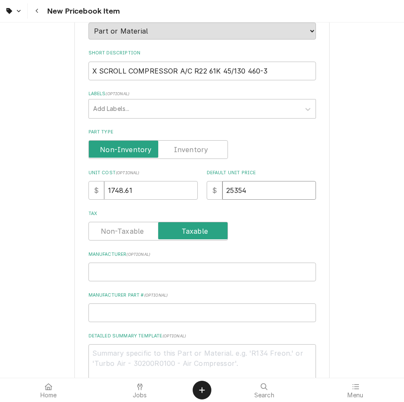
type textarea "x"
type input "253549"
type textarea "x"
type input "25354"
type textarea "x"
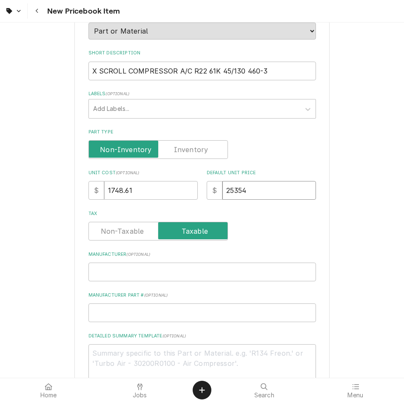
type input "2535"
type textarea "x"
type input "2535.4"
type textarea "x"
type input "2535.49"
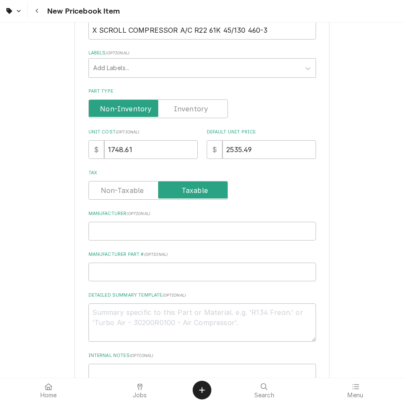
scroll to position [150, 0]
click at [139, 227] on input "Manufacturer ( optional )" at bounding box center [201, 230] width 227 height 19
type textarea "x"
type input "c"
type textarea "x"
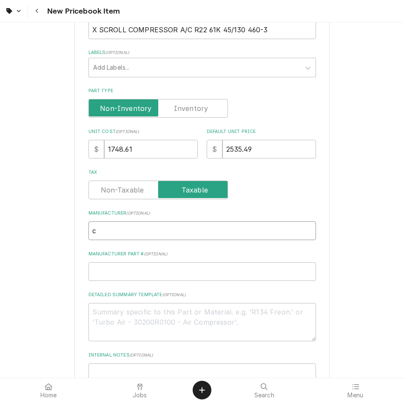
type input "cO"
type textarea "x"
type input "c"
type textarea "x"
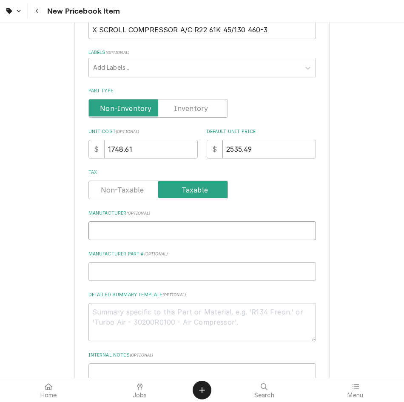
type input "C"
type textarea "x"
type input "Co"
type textarea "x"
type input "Cop"
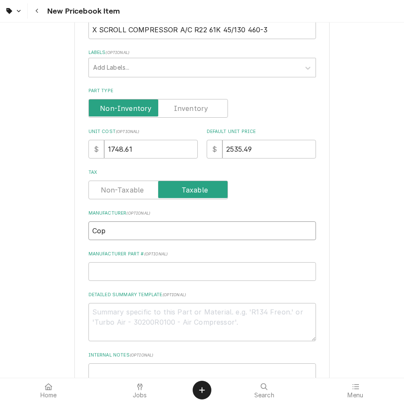
type textarea "x"
type input "Cope"
type textarea "x"
type input "Copel"
type textarea "x"
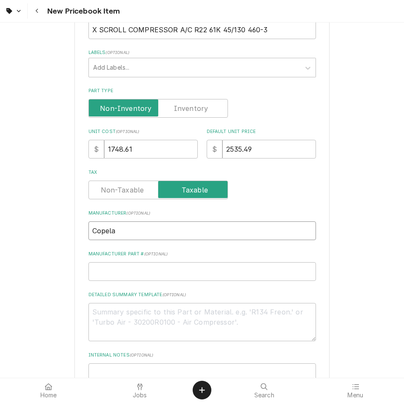
type input "Copela n"
type textarea "x"
type input "Copela nd"
type textarea "x"
type input "Copela n"
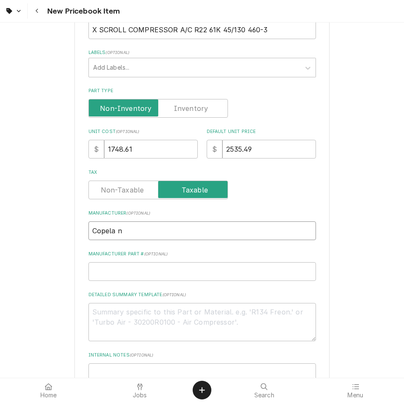
type textarea "x"
type input "Copela d"
type textarea "x"
type input "Copela"
type textarea "x"
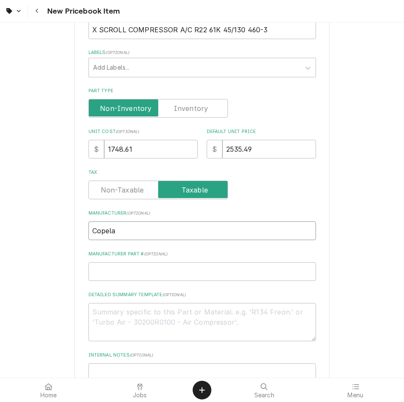
type input "Copela"
type textarea "x"
type input "Copelad"
click at [235, 265] on input "Manufacturer Part # ( optional )" at bounding box center [201, 271] width 227 height 19
click at [131, 271] on input "Manufacturer Part # ( optional )" at bounding box center [201, 271] width 227 height 19
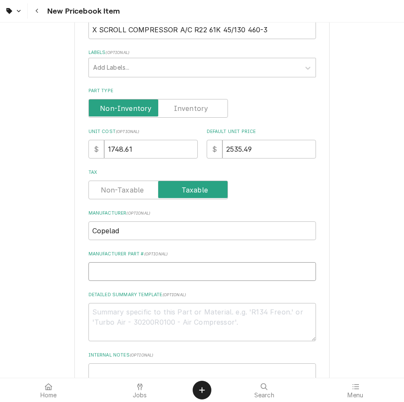
paste input "COPE ZR61K3E-TFD-930"
type textarea "x"
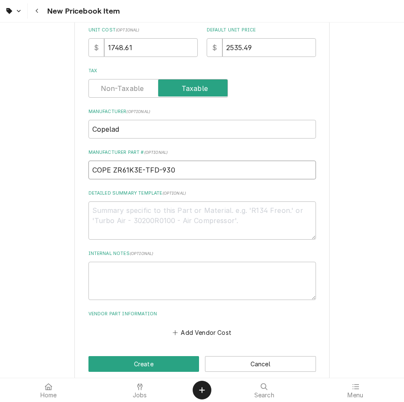
scroll to position [263, 0]
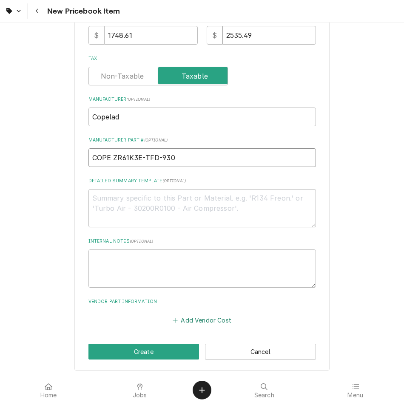
type input "COPE ZR61K3E-TFD-930"
click at [195, 323] on button "Add Vendor Cost" at bounding box center [202, 320] width 62 height 12
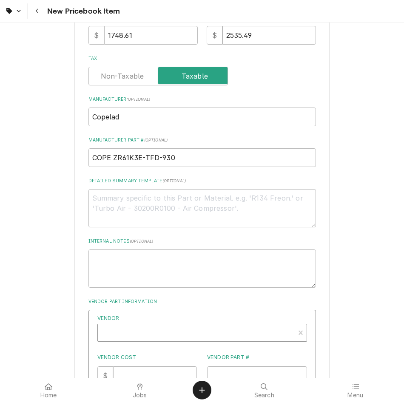
type textarea "x"
click at [198, 339] on div "Vendor" at bounding box center [196, 336] width 188 height 20
type input "rsd"
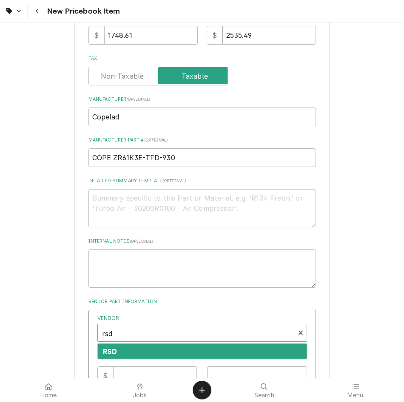
click at [155, 351] on div "RSD" at bounding box center [202, 351] width 209 height 15
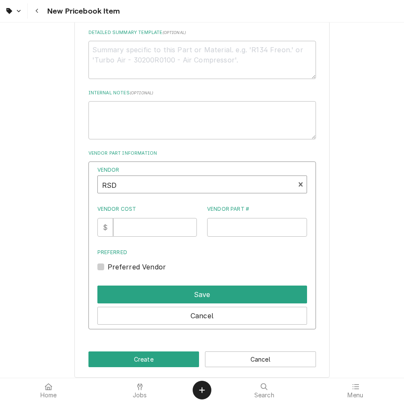
scroll to position [412, 0]
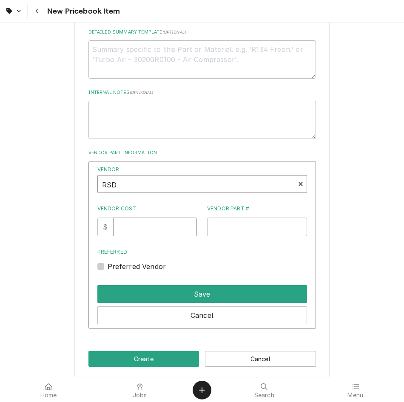
click at [141, 236] on input "Vendor Cost" at bounding box center [155, 227] width 84 height 19
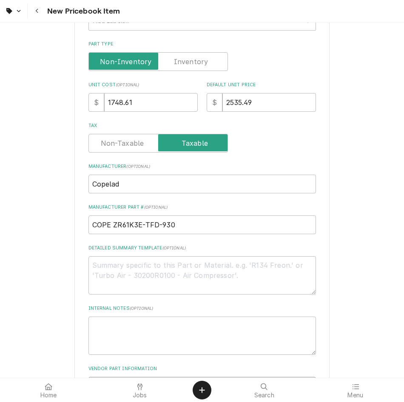
scroll to position [196, 0]
click at [153, 110] on input "1748.61" at bounding box center [150, 102] width 93 height 19
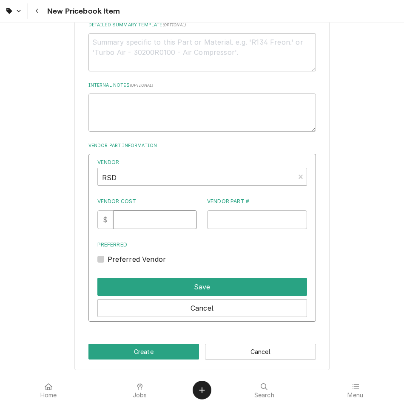
click at [155, 224] on input "Vendor Cost" at bounding box center [155, 219] width 84 height 19
paste input "1748.61"
type input "1748.61"
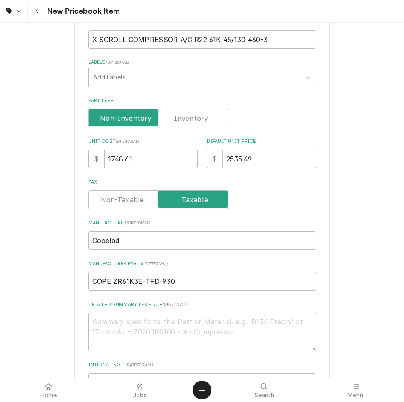
scroll to position [125, 0]
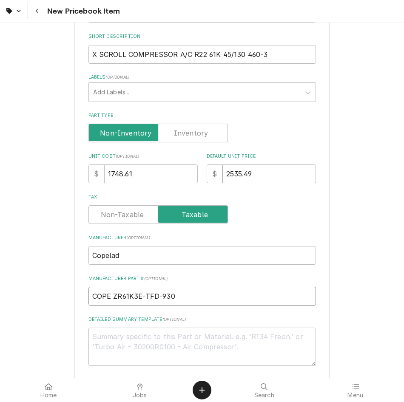
click at [190, 297] on input "COPE ZR61K3E-TFD-930" at bounding box center [201, 296] width 227 height 19
drag, startPoint x: 190, startPoint y: 297, endPoint x: 184, endPoint y: 297, distance: 6.8
click at [184, 297] on input "COPE ZR61K3E-TFD-930" at bounding box center [201, 296] width 227 height 19
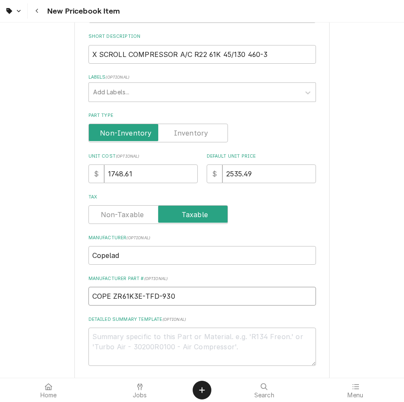
click at [184, 297] on input "COPE ZR61K3E-TFD-930" at bounding box center [201, 296] width 227 height 19
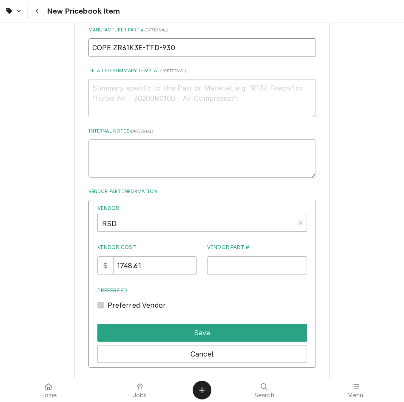
scroll to position [419, 0]
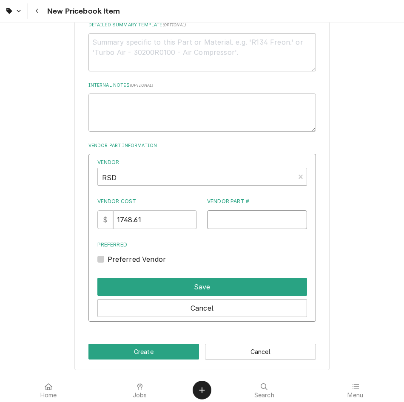
click at [249, 216] on input "Vendor Part #" at bounding box center [257, 219] width 100 height 19
paste input "COPE ZR61K3E-TFD-930"
type input "COPE ZR61K3E-TFD-930"
click at [100, 260] on div "Vendor RSD Vendor Cost $ 1748.61 Vendor Part # COPE ZR61K3E-TFD-930 Preferred P…" at bounding box center [201, 238] width 227 height 168
click at [107, 258] on label "Preferred Vendor" at bounding box center [136, 259] width 59 height 10
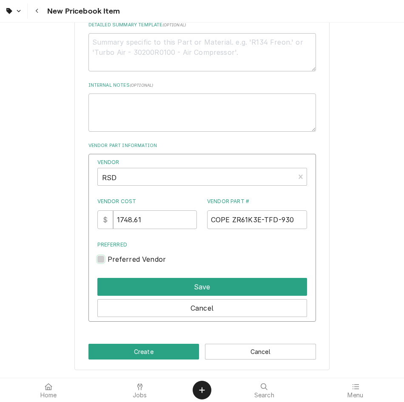
click at [107, 258] on input "Preferred" at bounding box center [211, 263] width 209 height 19
checkbox input "true"
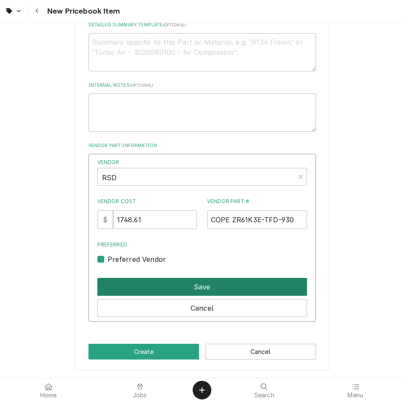
click at [149, 288] on button "Save" at bounding box center [201, 287] width 209 height 18
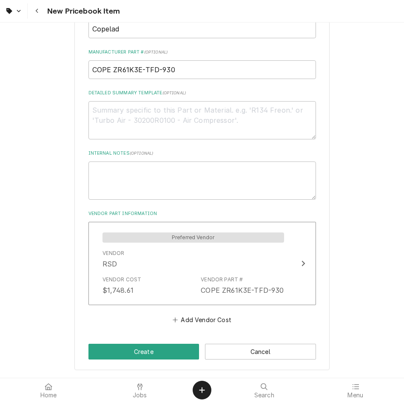
scroll to position [351, 0]
click at [162, 357] on button "Create" at bounding box center [143, 352] width 111 height 16
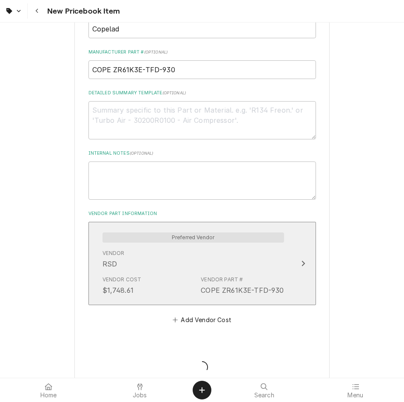
type textarea "x"
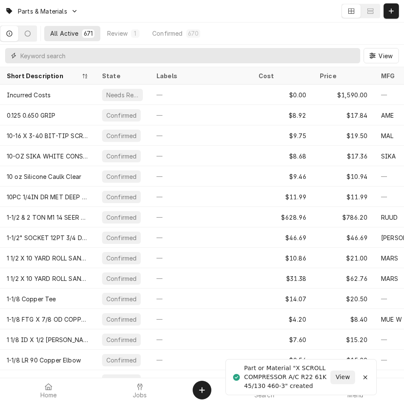
click at [331, 57] on input "Dynamic Content Wrapper" at bounding box center [187, 55] width 335 height 15
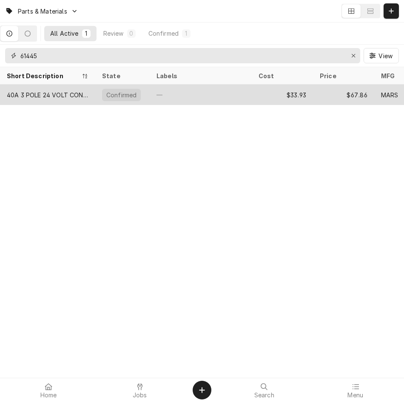
type input "61445"
click at [58, 95] on div "40A 3 POLE 24 VOLT CONTACTOR" at bounding box center [48, 94] width 82 height 9
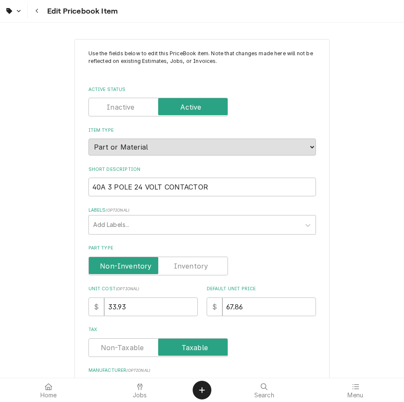
type textarea "x"
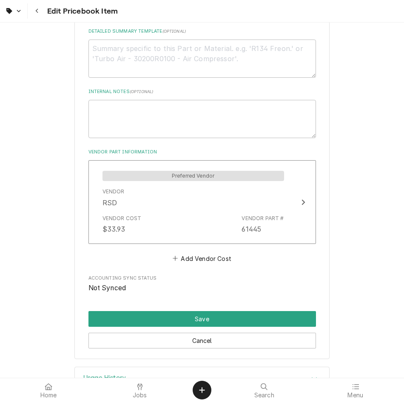
scroll to position [450, 0]
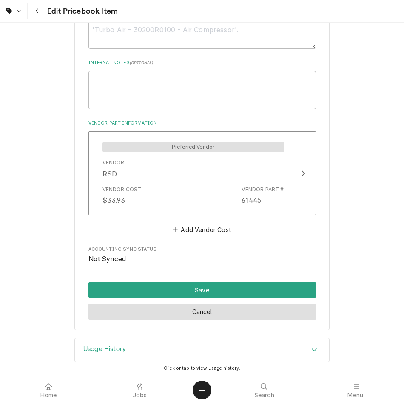
click at [228, 314] on button "Cancel" at bounding box center [201, 312] width 227 height 16
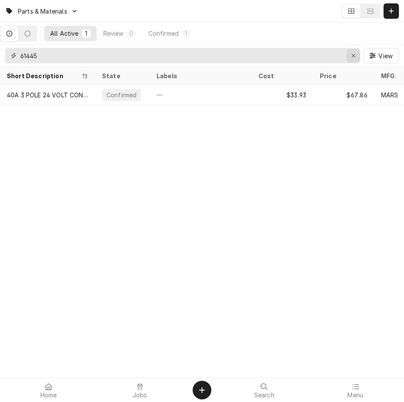
click at [357, 57] on button "Erase input" at bounding box center [353, 56] width 14 height 14
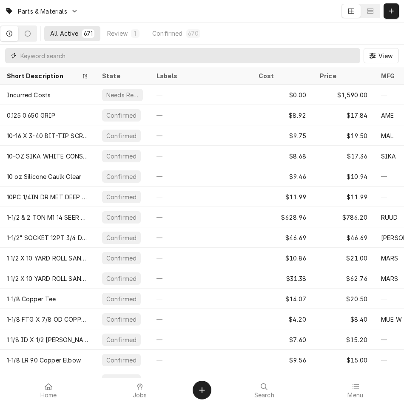
click at [233, 56] on input "Dynamic Content Wrapper" at bounding box center [187, 55] width 335 height 15
click at [391, 13] on icon "Dynamic Content Wrapper" at bounding box center [390, 11] width 5 height 6
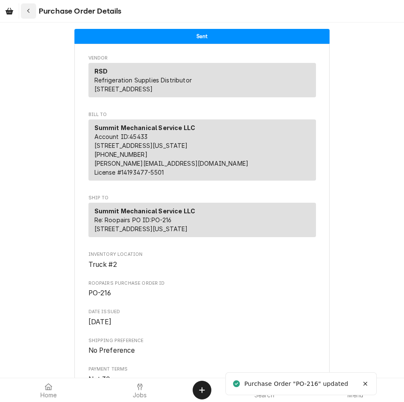
click at [27, 10] on icon "Navigate back" at bounding box center [29, 11] width 4 height 6
click at [29, 11] on icon "Navigate back" at bounding box center [29, 11] width 4 height 6
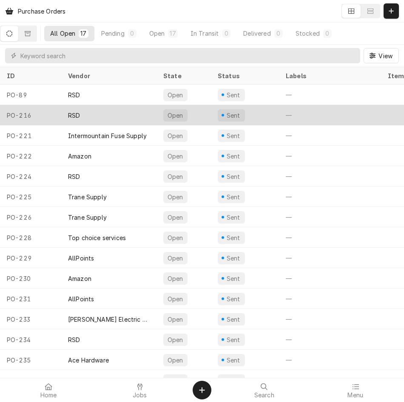
click at [127, 117] on div "RSD" at bounding box center [108, 115] width 95 height 20
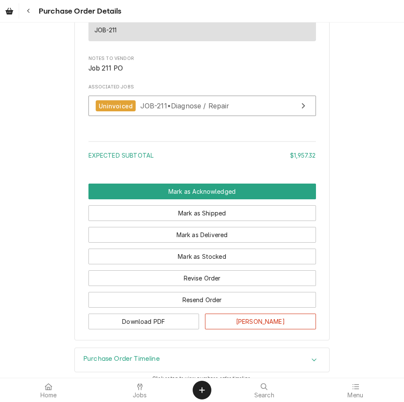
scroll to position [983, 0]
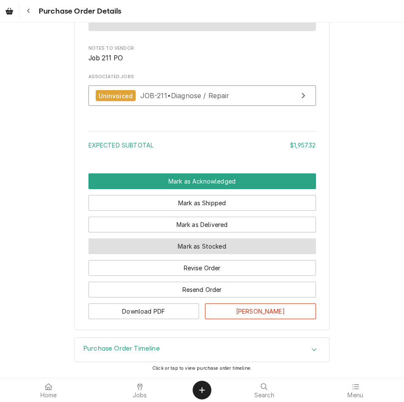
click at [201, 251] on button "Mark as Stocked" at bounding box center [201, 246] width 227 height 16
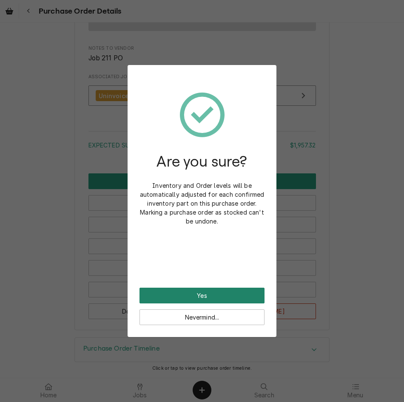
click at [189, 296] on button "Yes" at bounding box center [201, 296] width 125 height 16
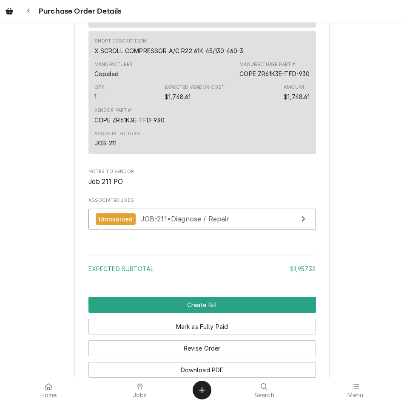
scroll to position [1025, 0]
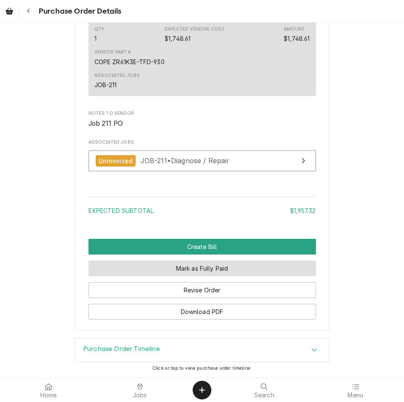
click at [176, 272] on button "Mark as Fully Paid" at bounding box center [201, 268] width 227 height 16
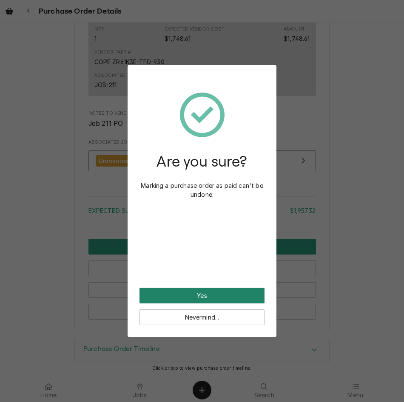
click at [191, 297] on button "Yes" at bounding box center [201, 296] width 125 height 16
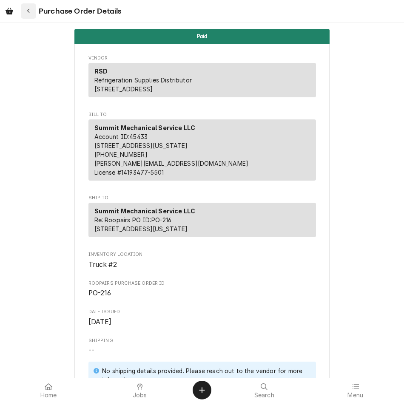
click at [31, 12] on div "Navigate back" at bounding box center [28, 11] width 8 height 8
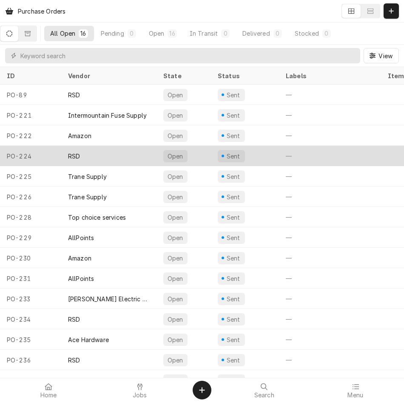
click at [107, 153] on div "RSD" at bounding box center [108, 156] width 95 height 20
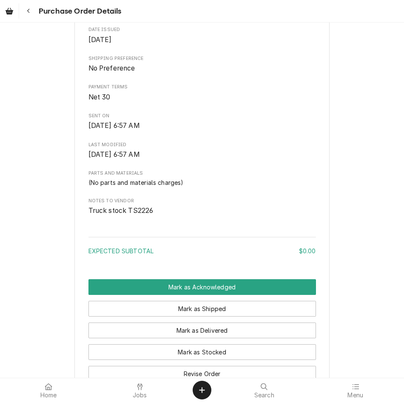
scroll to position [280, 0]
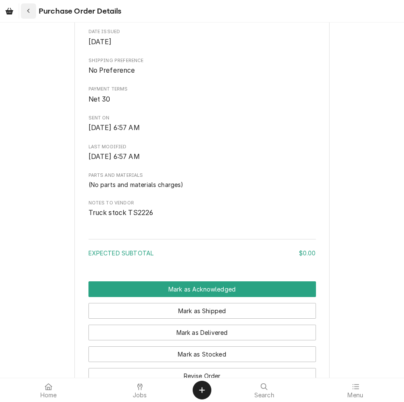
click at [33, 17] on button "Navigate back" at bounding box center [28, 10] width 15 height 15
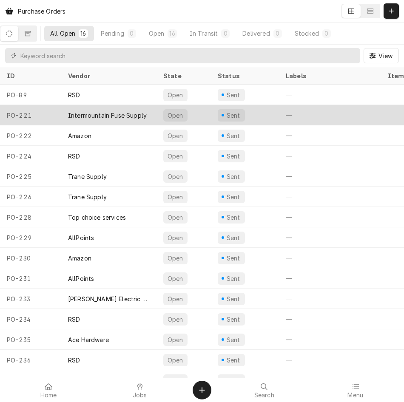
click at [113, 117] on div "Intermountain Fuse Supply" at bounding box center [107, 115] width 79 height 9
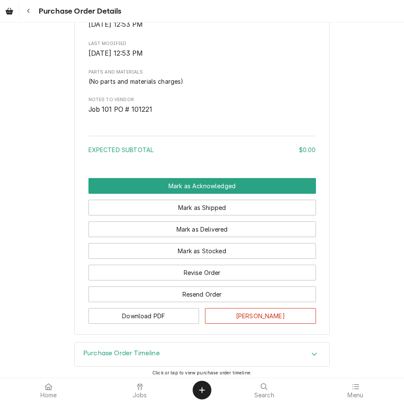
scroll to position [405, 0]
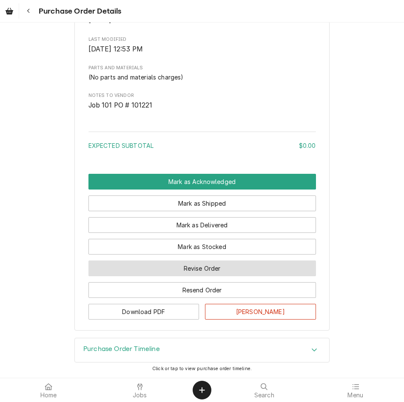
click at [218, 260] on button "Revise Order" at bounding box center [201, 268] width 227 height 16
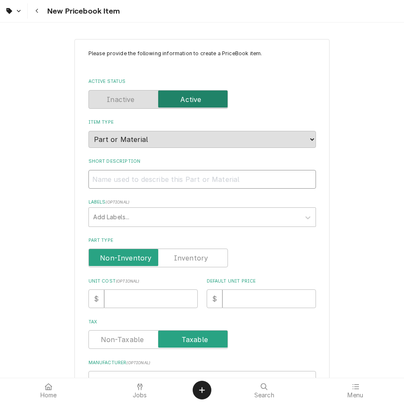
click at [133, 181] on input "Short Description" at bounding box center [201, 179] width 227 height 19
paste input "ABB 2POS,LONG A-C,BLK,[GEOGRAPHIC_DATA]"
type textarea "x"
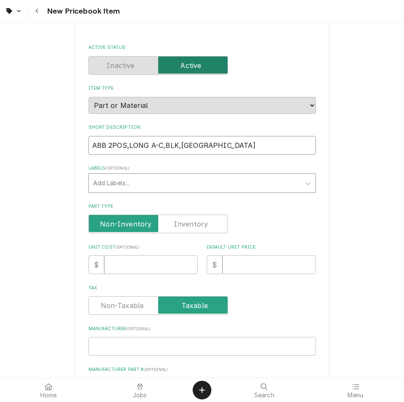
scroll to position [34, 0]
type input "ABB 2POS,LONG A-C,BLK,BP"
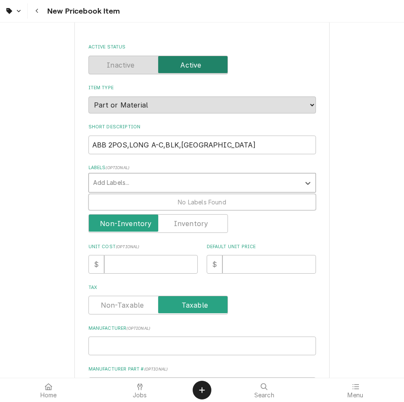
click at [183, 178] on div "Labels" at bounding box center [194, 182] width 203 height 15
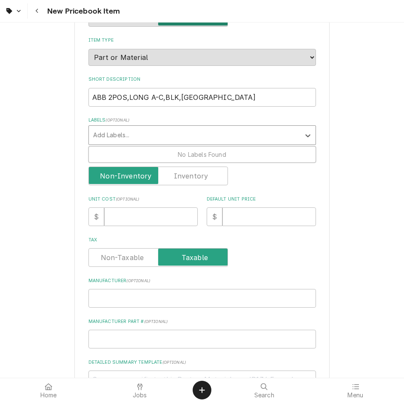
scroll to position [82, 0]
click at [162, 209] on input "Unit Cost ( optional )" at bounding box center [150, 216] width 93 height 19
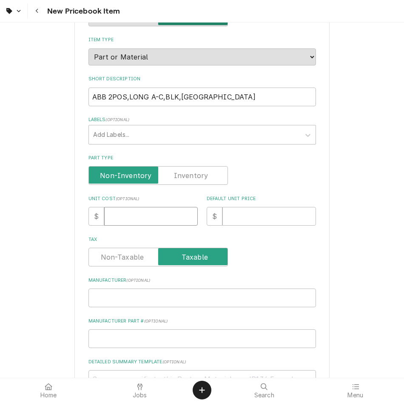
type textarea "x"
type input "1"
type textarea "x"
type input "14"
type textarea "x"
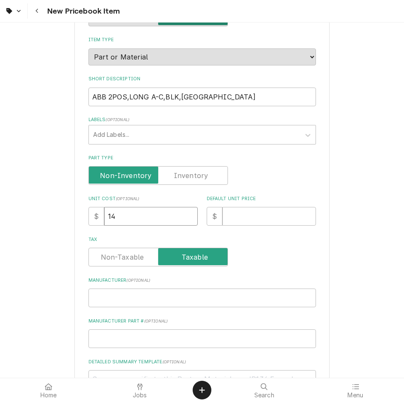
type input "14.3"
type textarea "x"
type input "14.39"
click at [265, 222] on input "Default Unit Price" at bounding box center [268, 216] width 93 height 19
click at [254, 219] on input "Default Unit Price" at bounding box center [268, 216] width 93 height 19
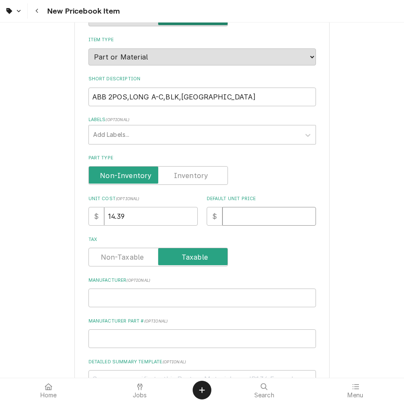
type textarea "x"
type input "2"
type textarea "x"
type input "28"
type textarea "x"
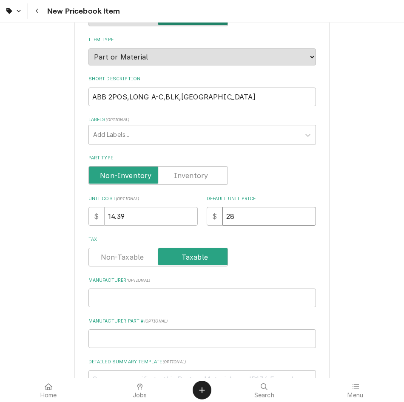
type input "28.7"
type textarea "x"
type input "28.78"
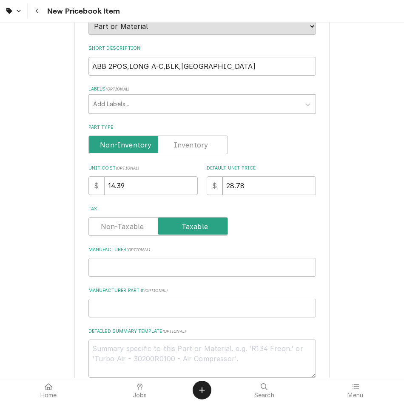
scroll to position [154, 0]
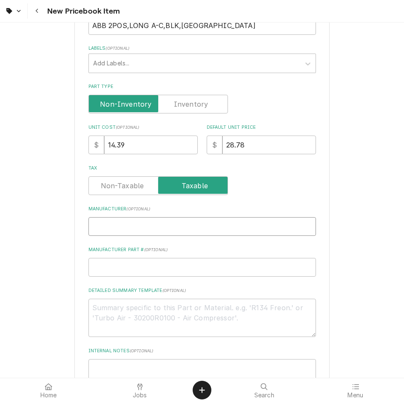
click at [196, 232] on input "Manufacturer ( optional )" at bounding box center [201, 226] width 227 height 19
type textarea "x"
type input "A"
type textarea "x"
type input "AB"
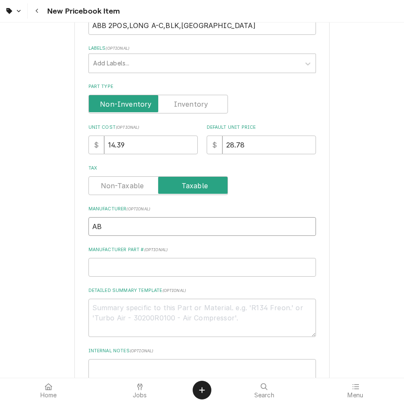
type textarea "x"
type input "ABB"
click at [171, 265] on input "Manufacturer Part # ( optional )" at bounding box center [201, 267] width 227 height 19
click at [181, 266] on input "Manufacturer Part # ( optional )" at bounding box center [201, 267] width 227 height 19
paste input "M2SS5-10B"
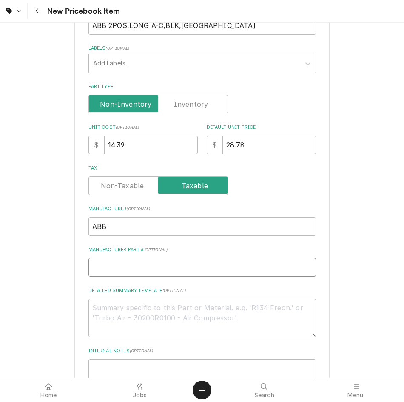
type textarea "x"
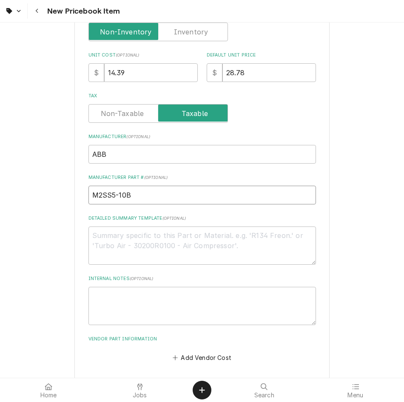
scroll to position [263, 0]
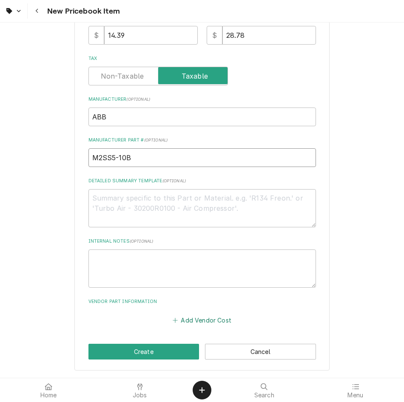
type input "M2SS5-10B"
click at [200, 317] on button "Add Vendor Cost" at bounding box center [202, 320] width 62 height 12
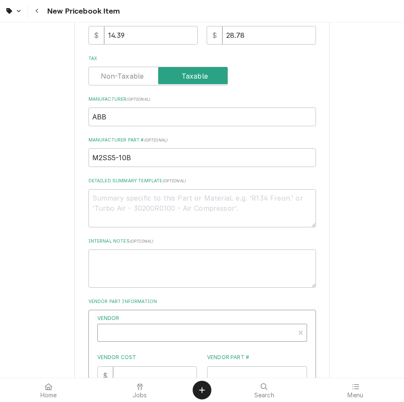
type textarea "x"
click at [188, 329] on div "Vendor" at bounding box center [196, 336] width 188 height 20
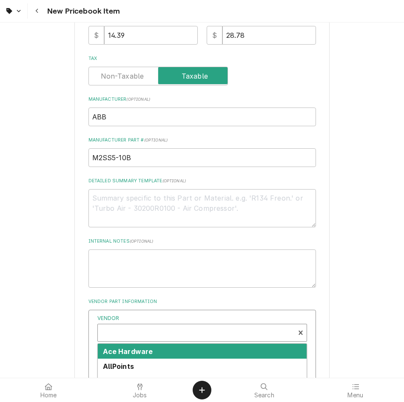
type input "K"
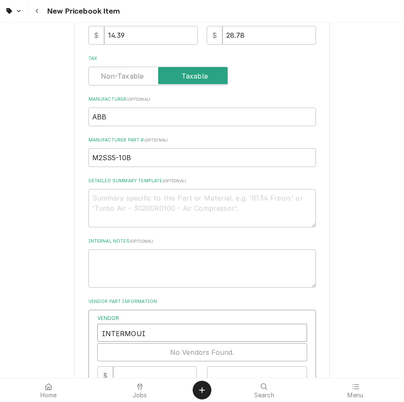
type input "INTERMOU"
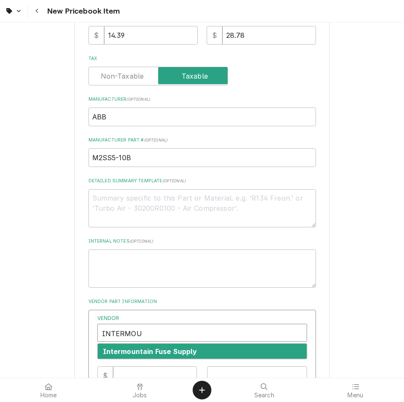
click at [141, 352] on strong "Intermountain Fuse Supply" at bounding box center [150, 351] width 94 height 8
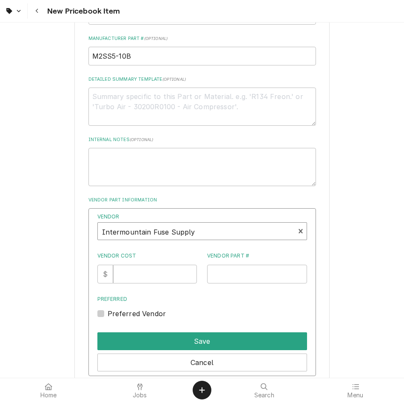
scroll to position [365, 0]
click at [155, 277] on input "Vendor Cost" at bounding box center [155, 273] width 84 height 19
type input "14.39"
click at [257, 281] on input "Vendor Part #" at bounding box center [257, 273] width 100 height 19
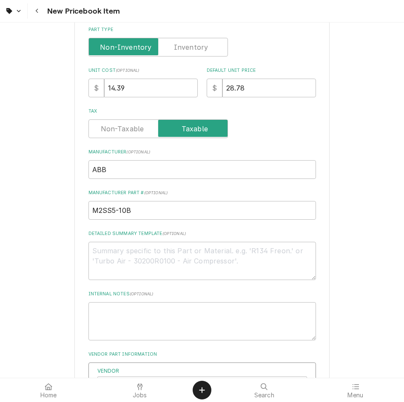
scroll to position [208, 0]
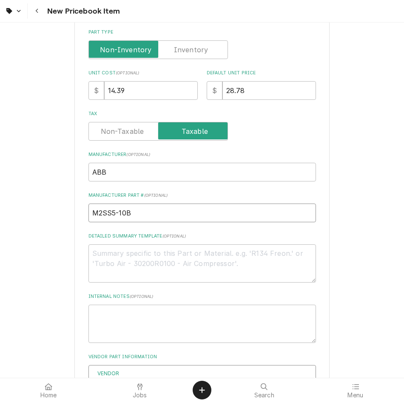
click at [215, 210] on input "M2SS5-10B" at bounding box center [201, 213] width 227 height 19
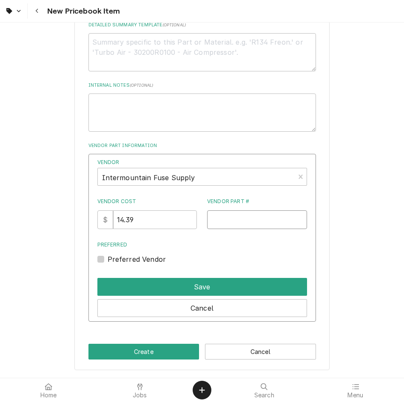
click at [248, 223] on input "Vendor Part #" at bounding box center [257, 219] width 100 height 19
paste input "M2SS5-10B"
type input "M2SS5-10B"
click at [107, 262] on label "Preferred Vendor" at bounding box center [136, 259] width 59 height 10
click at [107, 262] on input "Preferred" at bounding box center [211, 263] width 209 height 19
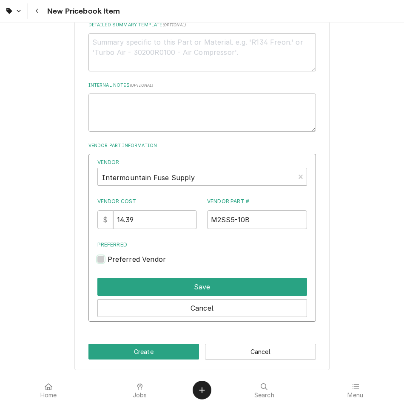
checkbox input "true"
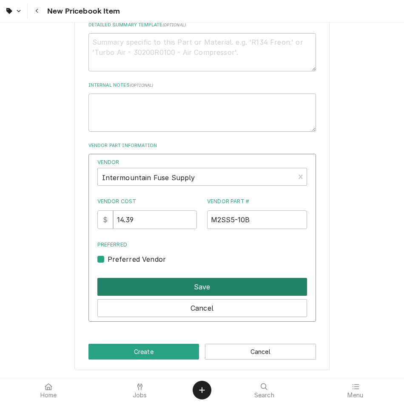
click at [164, 293] on button "Save" at bounding box center [201, 287] width 209 height 18
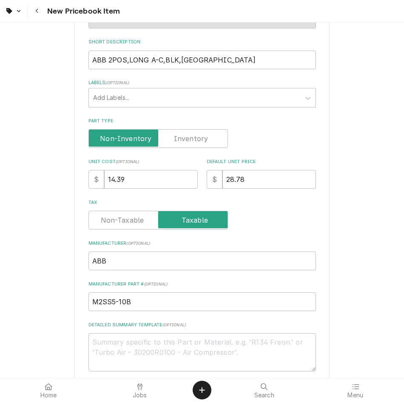
scroll to position [351, 0]
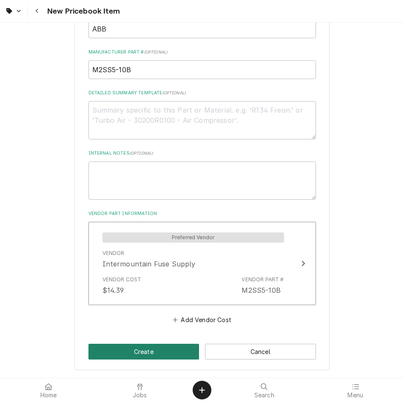
click at [126, 354] on button "Create" at bounding box center [143, 352] width 111 height 16
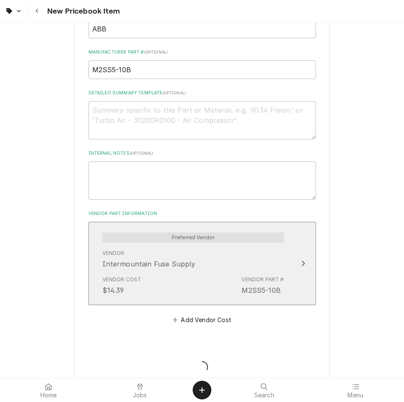
type textarea "x"
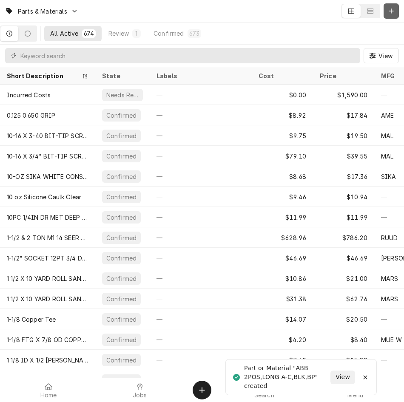
click at [396, 8] on button "Dynamic Content Wrapper" at bounding box center [390, 10] width 15 height 15
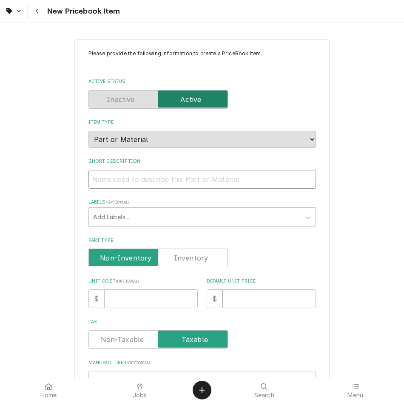
click at [195, 175] on input "Short Description" at bounding box center [201, 179] width 227 height 19
click at [188, 177] on input "Short Description" at bounding box center [201, 179] width 227 height 19
paste input "ABB 1NO C/BLK W/HLDR"
type textarea "x"
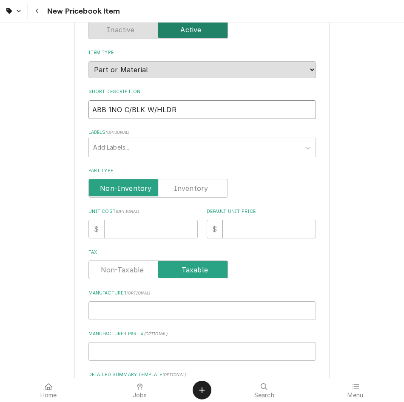
scroll to position [76, 0]
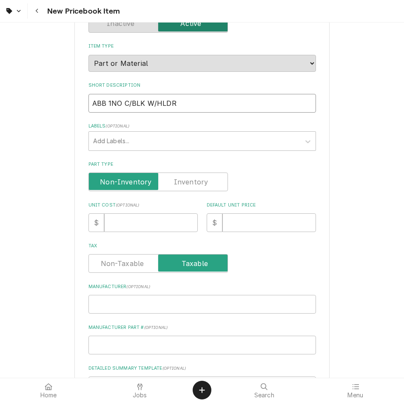
type input "ABB 1NO C/BLK W/HLDR"
click at [132, 231] on input "Unit Cost ( optional )" at bounding box center [150, 222] width 93 height 19
type textarea "x"
type input "1"
type textarea "x"
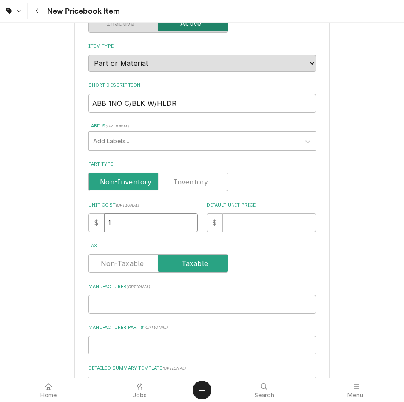
type input "14"
type textarea "x"
type input "1"
type textarea "x"
type input "15"
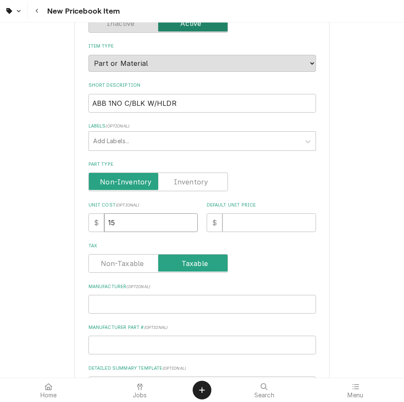
type textarea "x"
type input "15.2"
type textarea "x"
type input "15.20"
click at [255, 230] on input "Default Unit Price" at bounding box center [268, 222] width 93 height 19
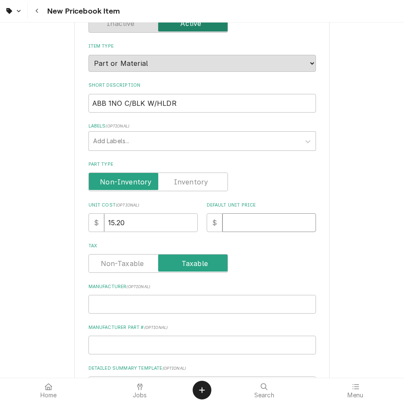
type textarea "x"
type input "3"
type textarea "x"
type input "30"
type textarea "x"
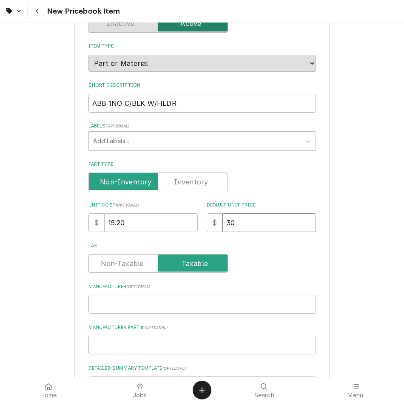
type input "30.4"
type textarea "x"
type input "30.40"
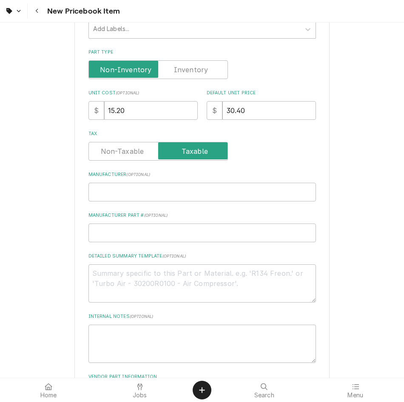
scroll to position [189, 0]
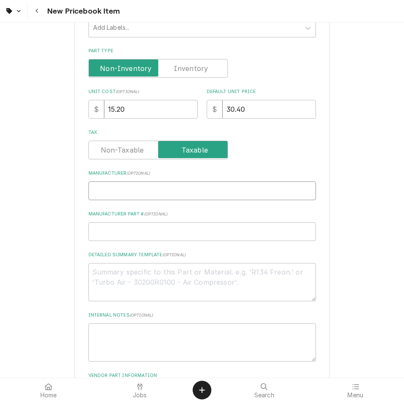
click at [149, 188] on input "Manufacturer ( optional )" at bounding box center [201, 190] width 227 height 19
click at [154, 189] on input "Manufacturer ( optional )" at bounding box center [201, 190] width 227 height 19
type textarea "x"
type input "A"
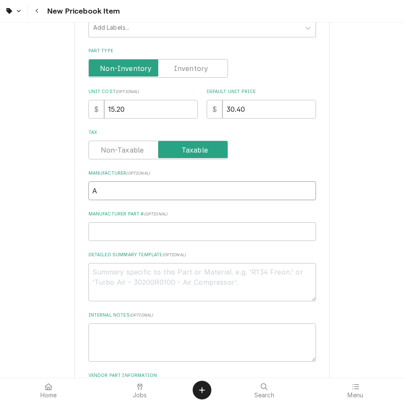
type textarea "x"
type input "AB"
type textarea "x"
type input "ABB"
click at [141, 234] on input "Manufacturer Part # ( optional )" at bounding box center [201, 231] width 227 height 19
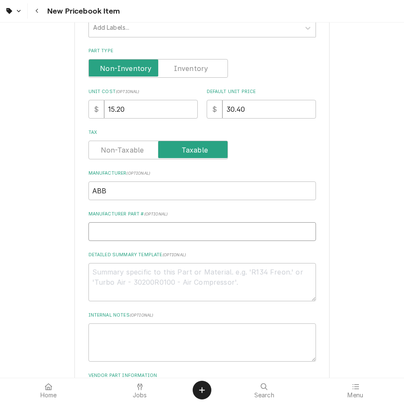
click at [131, 239] on input "Manufacturer Part # ( optional )" at bounding box center [201, 231] width 227 height 19
paste input "MCBH-10"
type textarea "x"
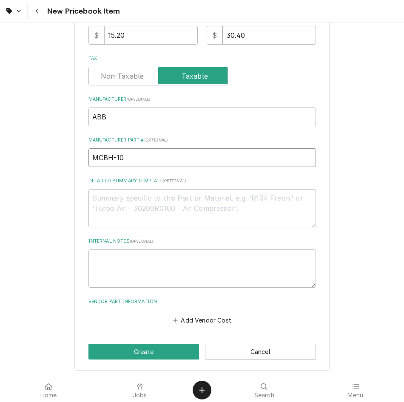
type input "MCBH-10"
drag, startPoint x: 198, startPoint y: 199, endPoint x: 252, endPoint y: 190, distance: 55.1
click at [198, 199] on textarea "Detailed Summary Template ( optional )" at bounding box center [201, 208] width 227 height 38
click at [193, 307] on div "Vendor Part Information Add Vendor Cost" at bounding box center [201, 312] width 227 height 28
click at [193, 322] on button "Add Vendor Cost" at bounding box center [202, 320] width 62 height 12
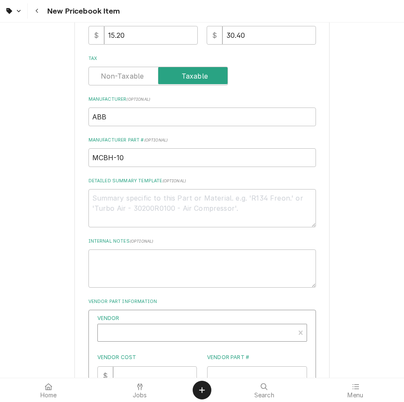
type textarea "x"
click at [182, 334] on div "Vendor" at bounding box center [196, 336] width 188 height 20
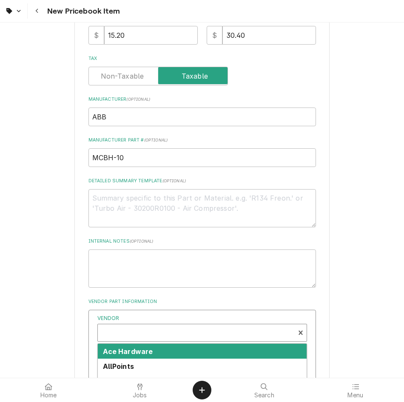
scroll to position [3, 0]
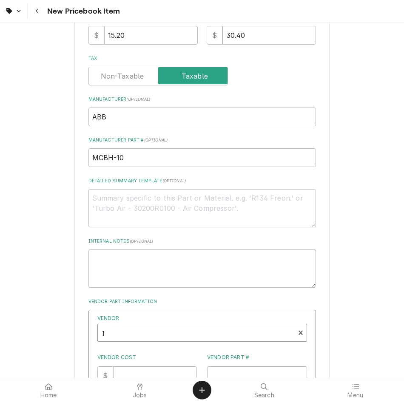
click at [182, 334] on div "I" at bounding box center [196, 333] width 188 height 20
type input "INTERMOUN"
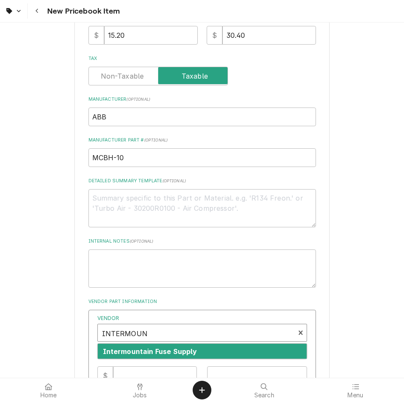
scroll to position [290, 0]
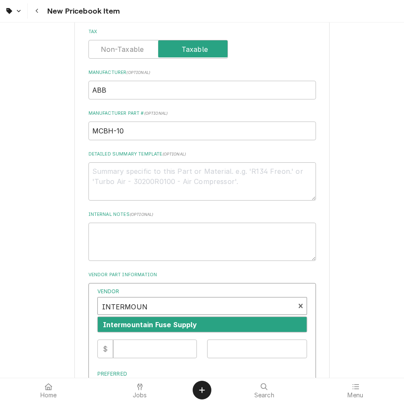
click at [147, 323] on strong "Intermountain Fuse Supply" at bounding box center [150, 324] width 94 height 8
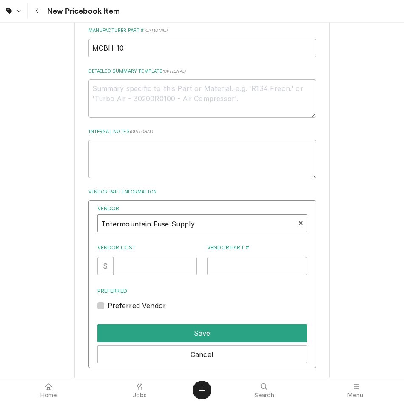
scroll to position [373, 0]
click at [136, 243] on label "Vendor Cost" at bounding box center [147, 247] width 100 height 8
click at [136, 256] on input "Vendor Cost" at bounding box center [155, 265] width 84 height 19
click at [147, 264] on input "Vendor Cost" at bounding box center [155, 265] width 84 height 19
type input "15.20"
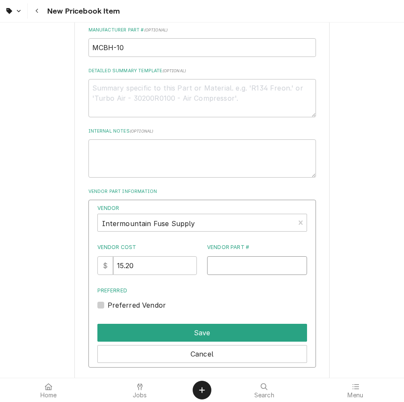
click at [237, 268] on input "Vendor Part #" at bounding box center [257, 265] width 100 height 19
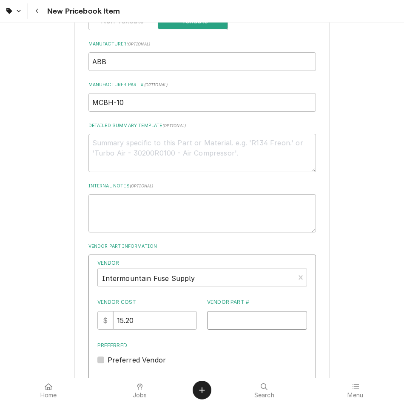
scroll to position [318, 0]
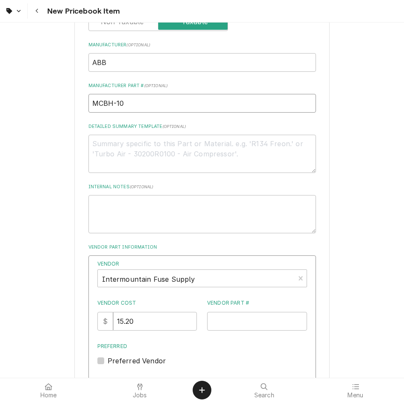
click at [227, 95] on input "MCBH-10" at bounding box center [201, 103] width 227 height 19
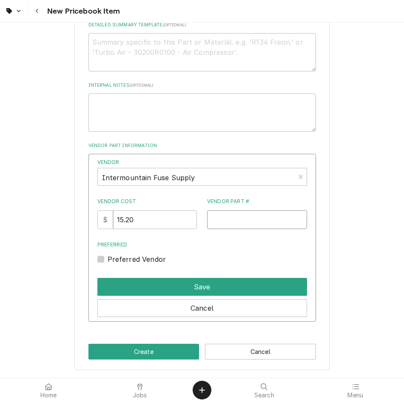
click at [231, 221] on input "Vendor Part #" at bounding box center [257, 219] width 100 height 19
paste input "MCBH-10"
type input "MCBH-10"
click at [107, 262] on label "Preferred Vendor" at bounding box center [136, 259] width 59 height 10
click at [107, 262] on input "Preferred" at bounding box center [211, 263] width 209 height 19
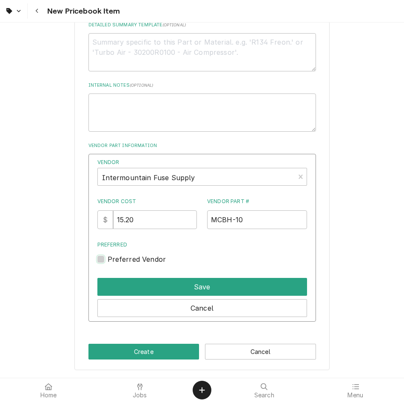
checkbox input "true"
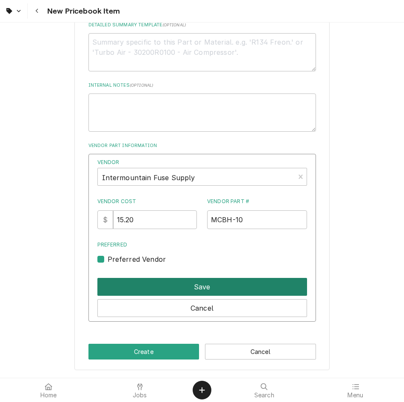
click at [174, 288] on button "Save" at bounding box center [201, 287] width 209 height 18
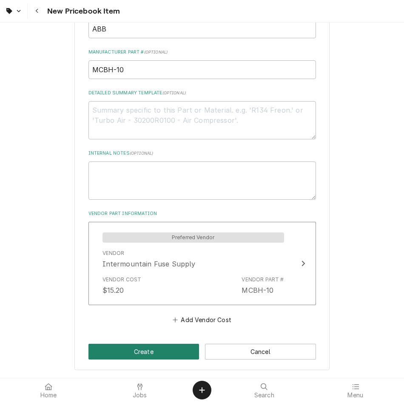
click at [149, 353] on button "Create" at bounding box center [143, 352] width 111 height 16
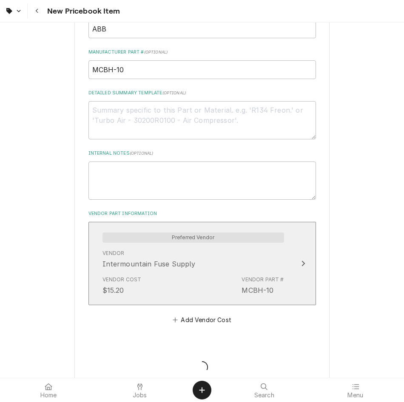
type textarea "x"
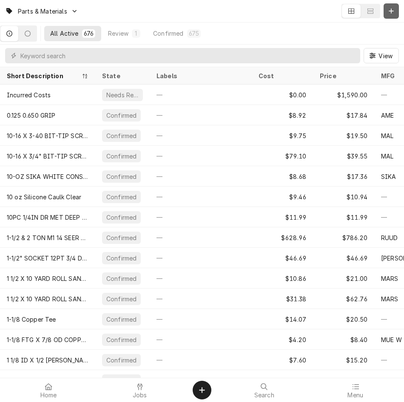
click at [390, 10] on icon "Dynamic Content Wrapper" at bounding box center [390, 11] width 5 height 6
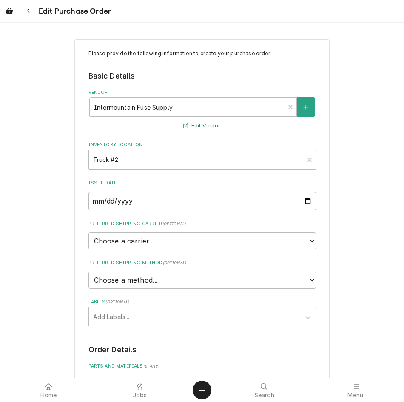
click at [215, 130] on button "Edit Vendor" at bounding box center [202, 126] width 40 height 11
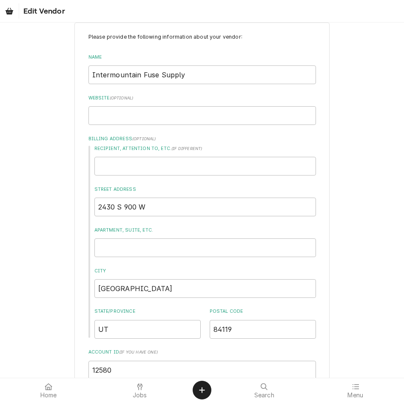
scroll to position [362, 0]
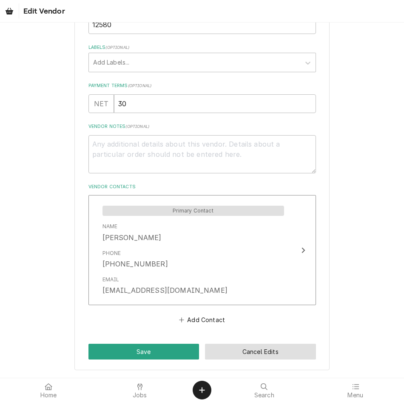
click at [222, 352] on button "Cancel Edits" at bounding box center [260, 352] width 111 height 16
type textarea "x"
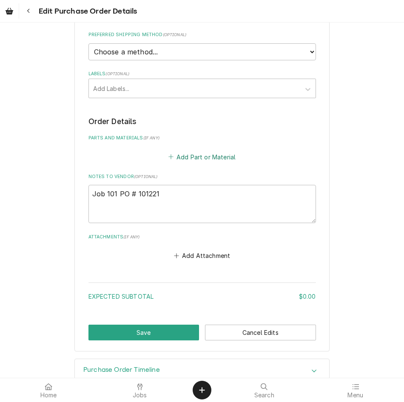
scroll to position [228, 0]
click at [211, 156] on button "Add Part or Material" at bounding box center [202, 157] width 70 height 12
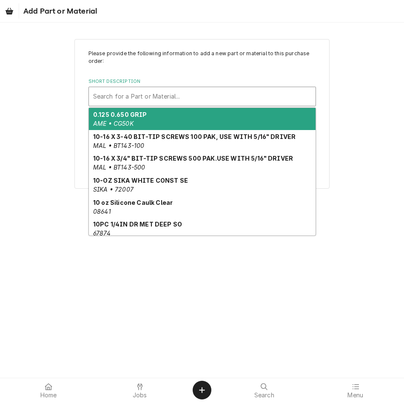
click at [142, 97] on div "Short Description" at bounding box center [202, 96] width 218 height 15
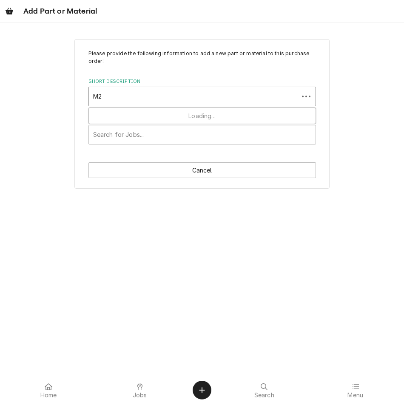
type input "M2S"
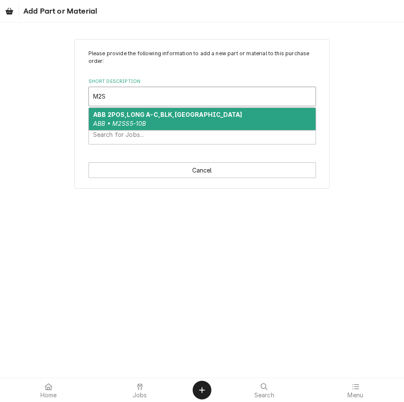
click at [163, 117] on strong "ABB 2POS,LONG A-C,BLK,[GEOGRAPHIC_DATA]" at bounding box center [167, 114] width 149 height 7
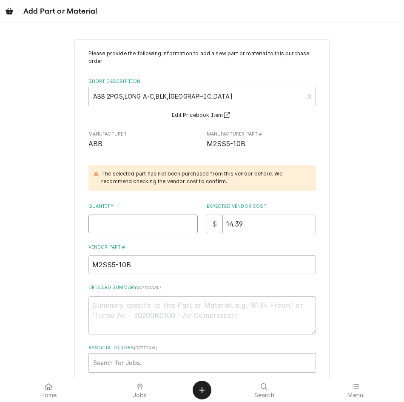
drag, startPoint x: 161, startPoint y: 130, endPoint x: 136, endPoint y: 224, distance: 97.2
click at [136, 224] on input "Quantity" at bounding box center [142, 224] width 109 height 19
type textarea "x"
type input "1"
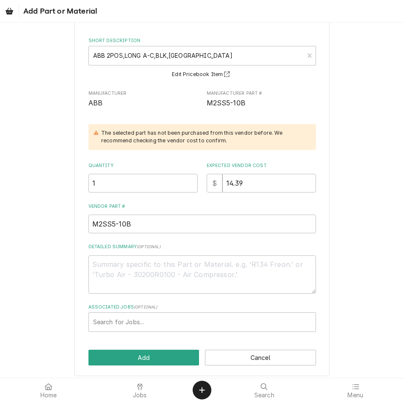
scroll to position [47, 0]
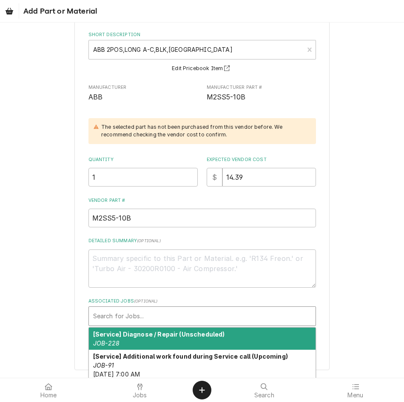
click at [158, 321] on div "Associated Jobs" at bounding box center [202, 315] width 218 height 15
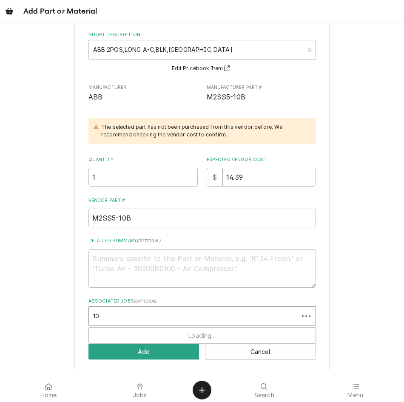
type input "101"
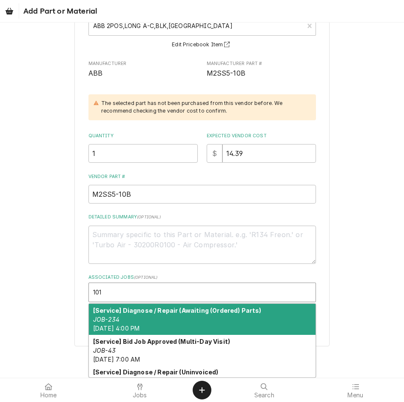
scroll to position [71, 0]
click at [185, 287] on div "Please provide the following information to add a new part or material to this …" at bounding box center [201, 140] width 227 height 323
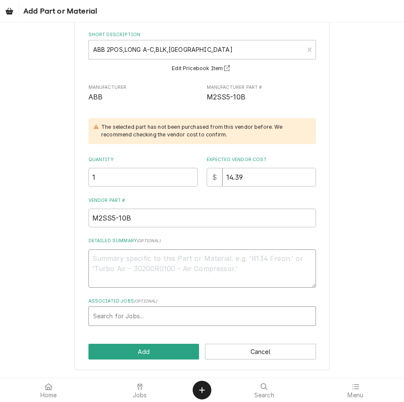
click at [185, 287] on textarea "Detailed Summary ( optional )" at bounding box center [201, 268] width 227 height 38
click at [263, 299] on label "Associated Jobs ( optional )" at bounding box center [201, 301] width 227 height 7
click at [243, 315] on div "Associated Jobs" at bounding box center [202, 315] width 218 height 15
type input "101"
click at [171, 289] on div "Please provide the following information to add a new part or material to this …" at bounding box center [201, 164] width 227 height 323
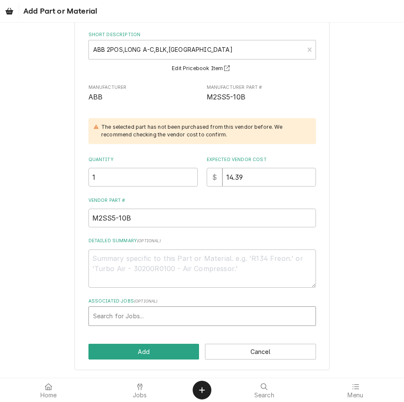
click at [171, 289] on div "Please provide the following information to add a new part or material to this …" at bounding box center [201, 164] width 227 height 323
click at [147, 329] on div "Please provide the following information to add a new part or material to this …" at bounding box center [201, 181] width 255 height 378
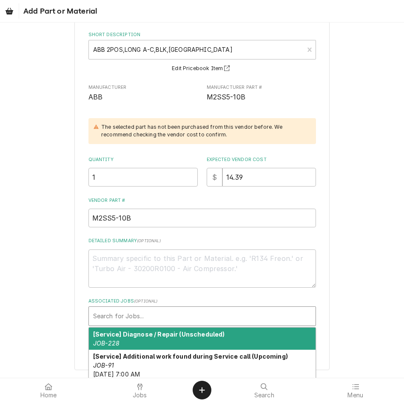
click at [155, 314] on div "Associated Jobs" at bounding box center [202, 315] width 218 height 15
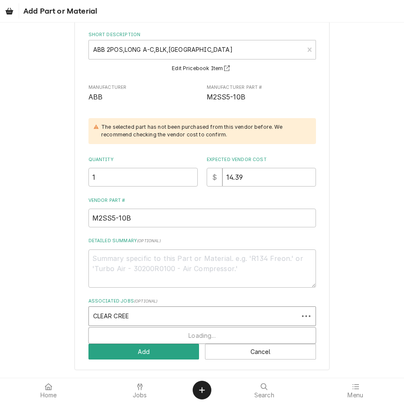
type input "CLEAR CREEK"
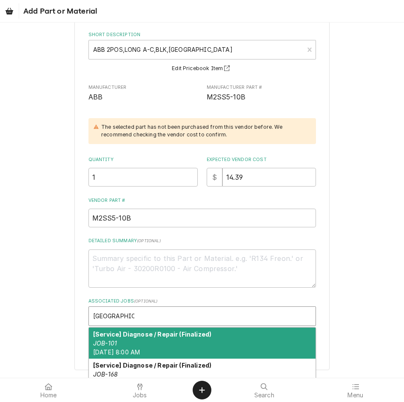
click at [150, 340] on div "[Service] Diagnose / Repair (Finalized) JOB-101 Fri, Aug 29th, 2025 - 8:00 AM" at bounding box center [202, 343] width 226 height 31
type textarea "x"
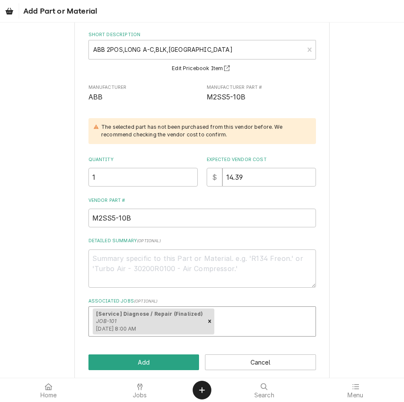
scroll to position [57, 0]
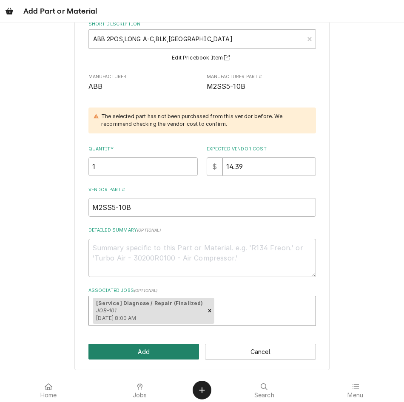
click at [141, 352] on button "Add" at bounding box center [143, 352] width 111 height 16
type textarea "x"
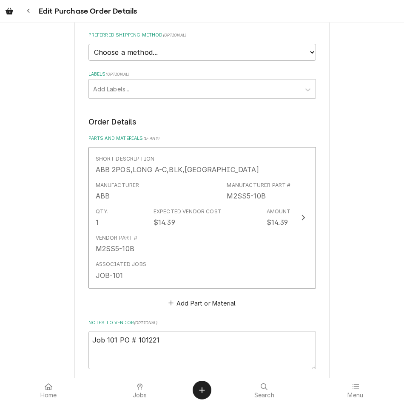
scroll to position [289, 0]
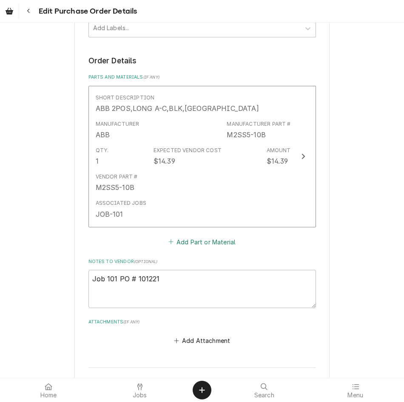
click at [213, 243] on button "Add Part or Material" at bounding box center [202, 242] width 70 height 12
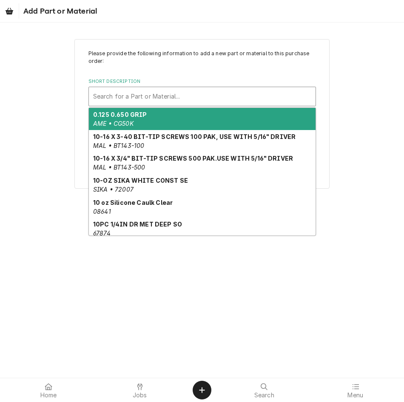
click at [143, 97] on div "Short Description" at bounding box center [202, 96] width 218 height 15
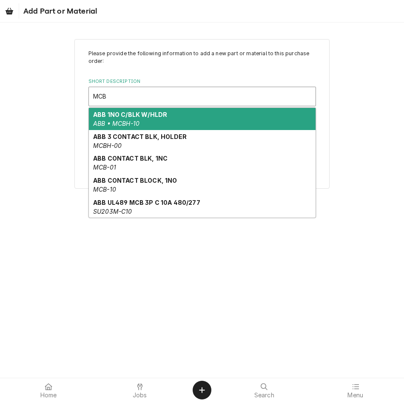
type input "MCBH"
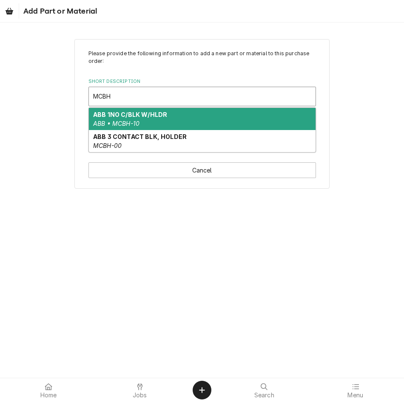
click at [179, 117] on div "ABB 1NO C/BLK W/HLDR ABB • MCBH-10" at bounding box center [202, 119] width 226 height 22
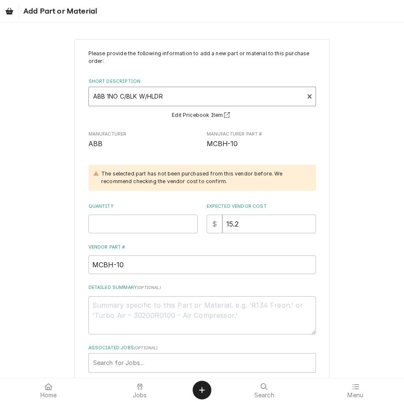
scroll to position [18, 0]
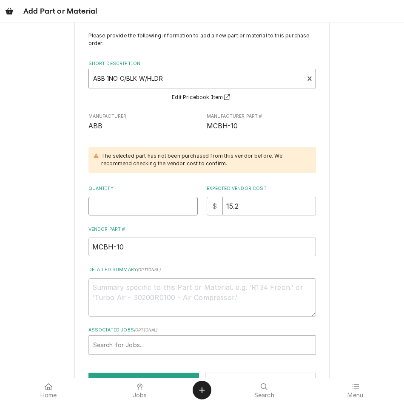
click at [113, 204] on input "Quantity" at bounding box center [142, 206] width 109 height 19
type textarea "x"
type input "1"
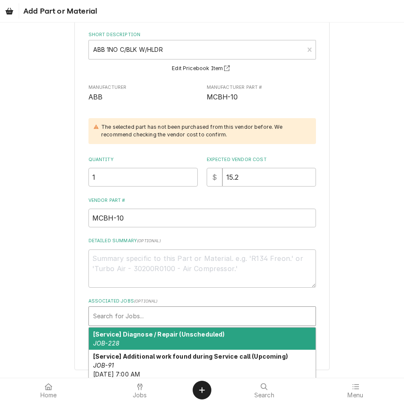
click at [155, 319] on div "Associated Jobs" at bounding box center [202, 315] width 218 height 15
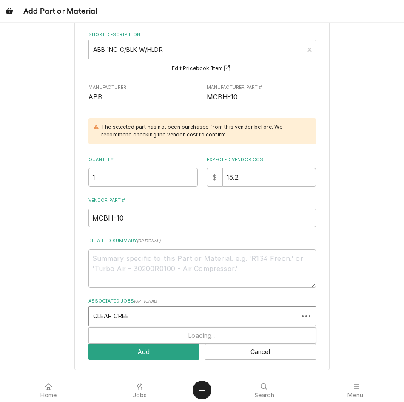
type input "CLEAR CREEK"
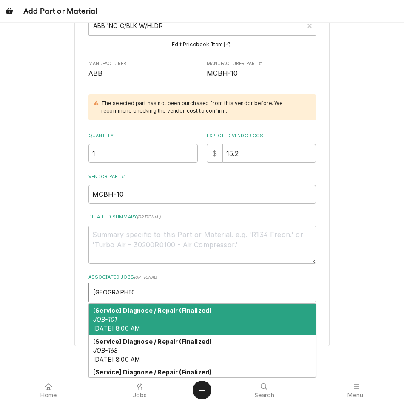
click at [189, 316] on div "[Service] Diagnose / Repair (Finalized) JOB-101 Fri, Aug 29th, 2025 - 8:00 AM" at bounding box center [202, 319] width 226 height 31
type textarea "x"
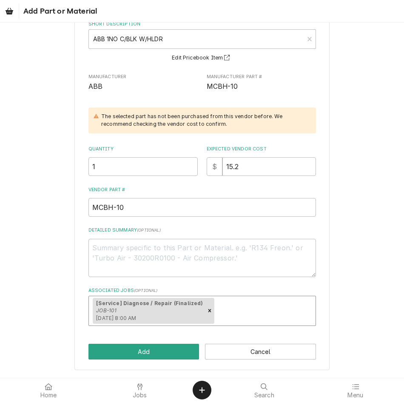
scroll to position [57, 0]
click at [151, 351] on button "Add" at bounding box center [143, 352] width 111 height 16
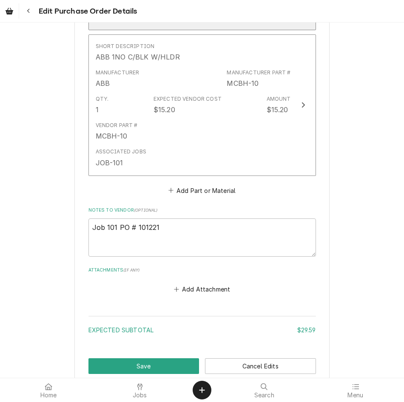
scroll to position [541, 0]
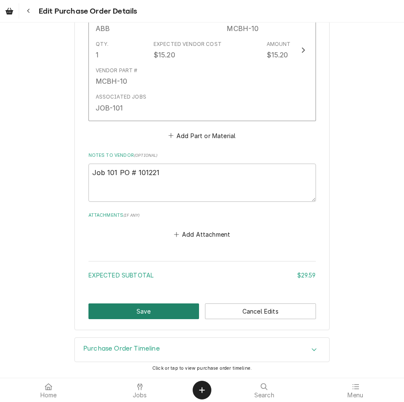
click at [143, 317] on button "Save" at bounding box center [143, 311] width 111 height 16
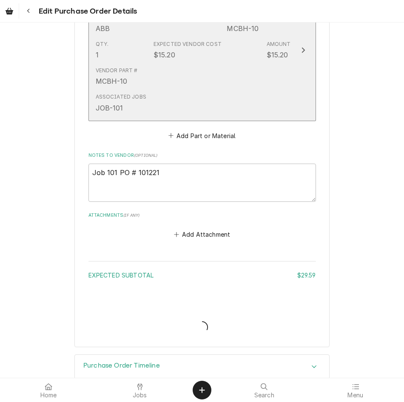
type textarea "x"
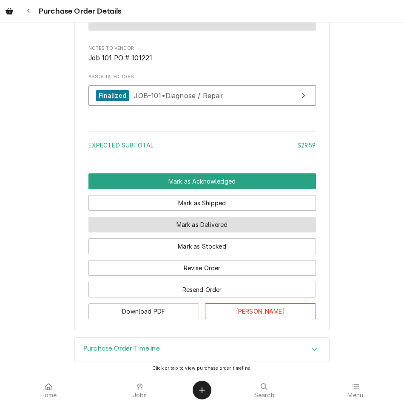
scroll to position [697, 0]
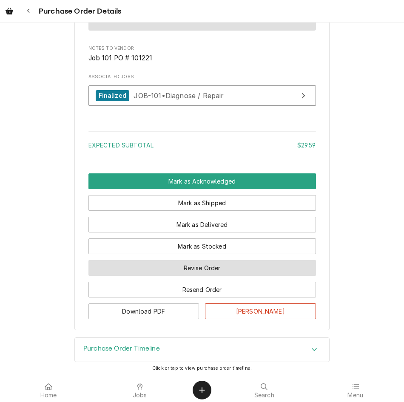
drag, startPoint x: 222, startPoint y: 267, endPoint x: 374, endPoint y: 221, distance: 158.9
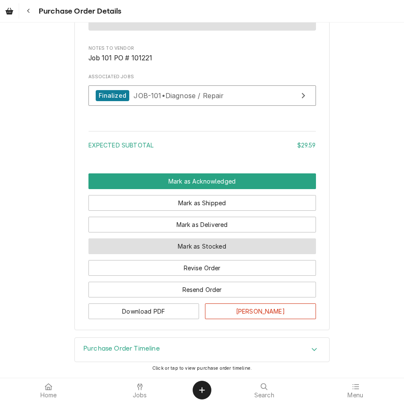
click at [217, 246] on button "Mark as Stocked" at bounding box center [201, 246] width 227 height 16
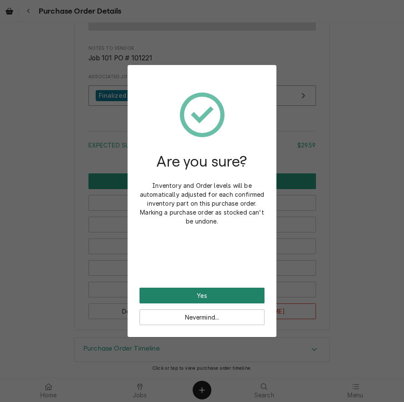
click at [224, 293] on button "Yes" at bounding box center [201, 296] width 125 height 16
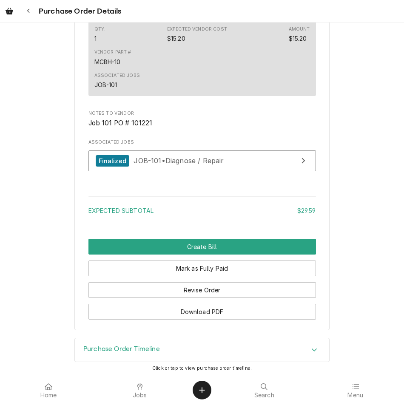
scroll to position [740, 0]
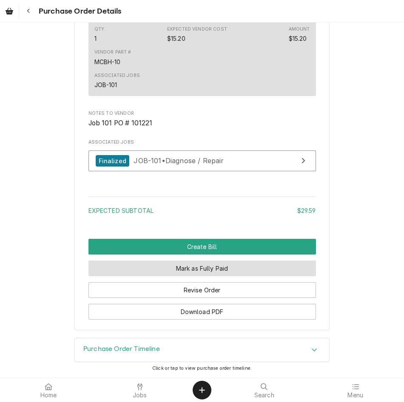
click at [226, 271] on button "Mark as Fully Paid" at bounding box center [201, 268] width 227 height 16
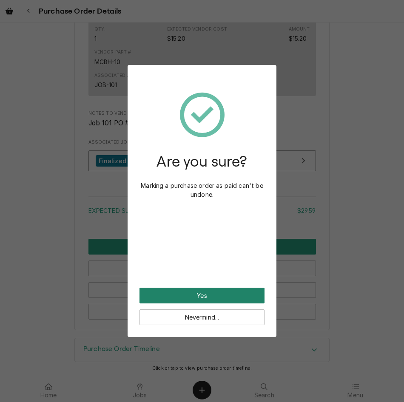
click at [239, 288] on button "Yes" at bounding box center [201, 296] width 125 height 16
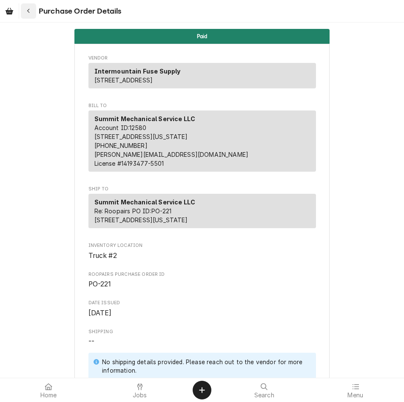
click at [22, 14] on button "Navigate back" at bounding box center [28, 10] width 15 height 15
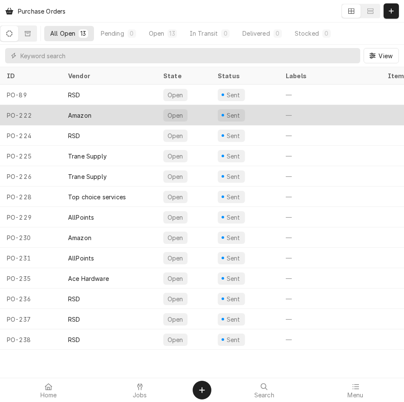
click at [121, 115] on div "Amazon" at bounding box center [108, 115] width 95 height 20
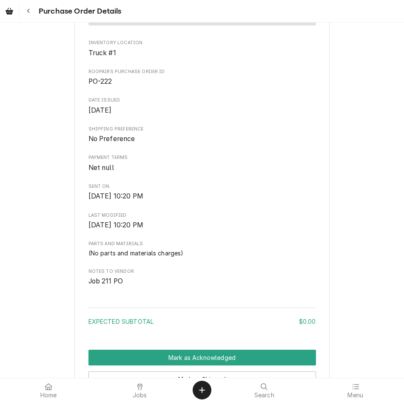
scroll to position [396, 0]
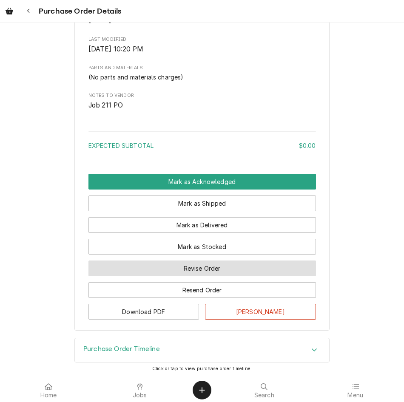
click at [191, 273] on button "Revise Order" at bounding box center [201, 268] width 227 height 16
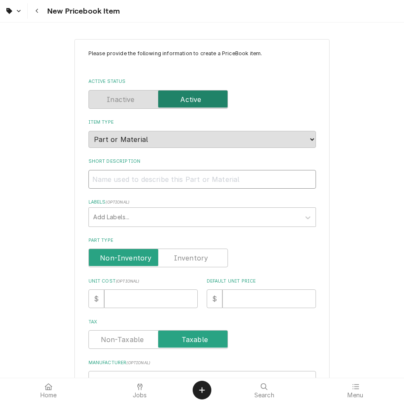
click at [111, 181] on input "Short Description" at bounding box center [201, 179] width 227 height 19
drag, startPoint x: 111, startPoint y: 181, endPoint x: 110, endPoint y: 169, distance: 12.0
click at [110, 169] on div "Short Description" at bounding box center [201, 173] width 227 height 30
type textarea "x"
type input "c"
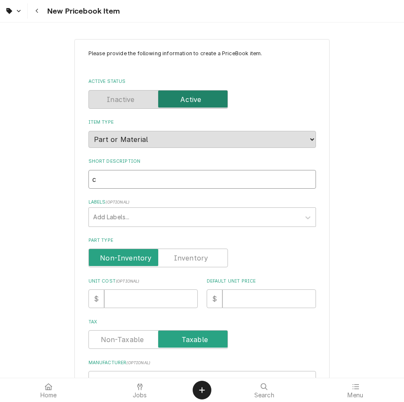
type textarea "x"
type input "cL"
type textarea "x"
type input "cLI"
type textarea "x"
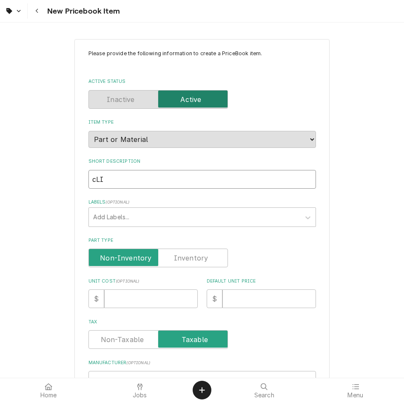
type input "cL"
type textarea "x"
type input "c"
type textarea "x"
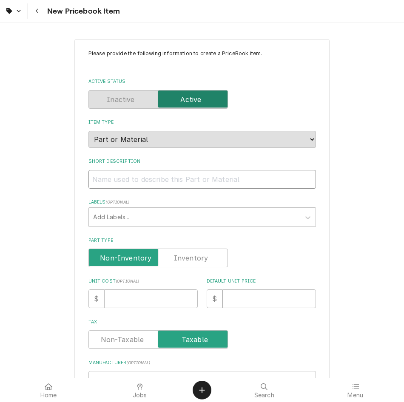
type input "C"
type textarea "x"
type input "Cl"
type textarea "x"
type input "Cli"
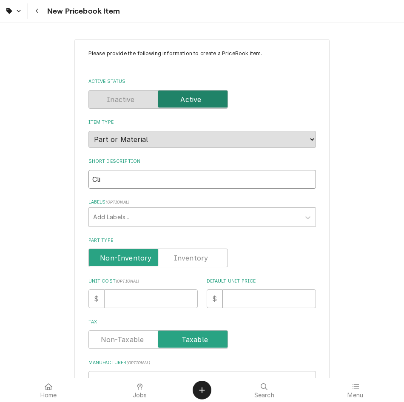
type textarea "x"
type input "Clim"
type textarea "x"
type input "Clima"
type textarea "x"
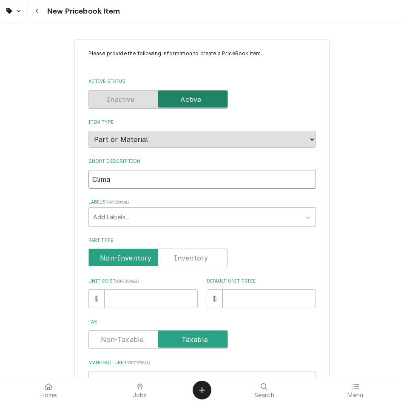
type input "Climat"
type textarea "x"
type input "Climate"
type textarea "x"
type input "Climate"
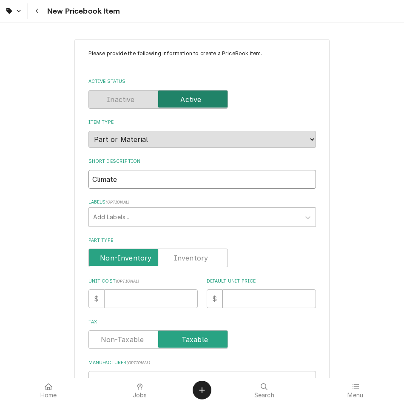
type textarea "x"
type input "Climate m"
type textarea "x"
type input "Climate"
type textarea "x"
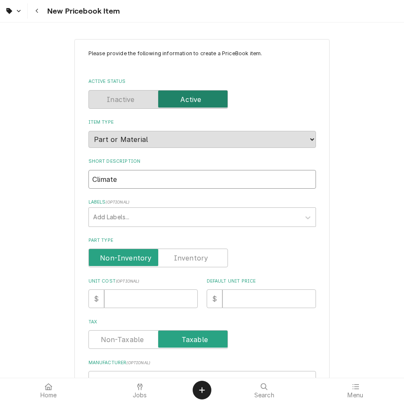
type input "Climate M"
type textarea "x"
type input "Climate Ma"
type textarea "x"
type input "Climate Mas"
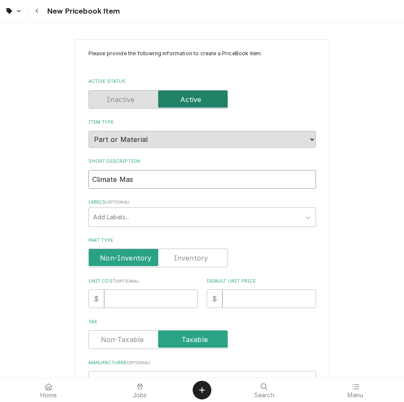
type textarea "x"
type input "Climate Mast"
type textarea "x"
type input "Climate Maste"
type textarea "x"
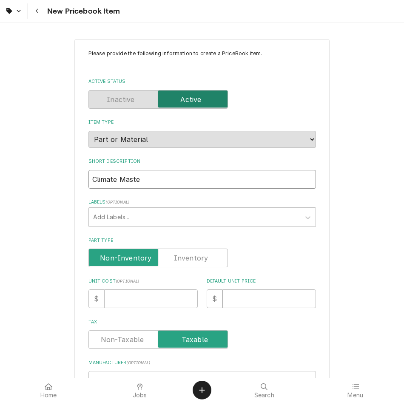
type input "Climate Master"
type textarea "x"
type input "Climate Master c"
type textarea "x"
type input "Climate Master co"
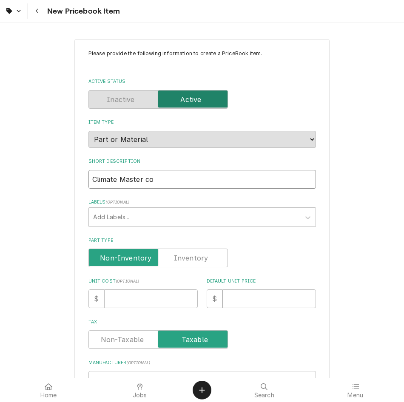
type textarea "x"
type input "Climate Master con"
type textarea "x"
type input "Climate Master conro"
type textarea "x"
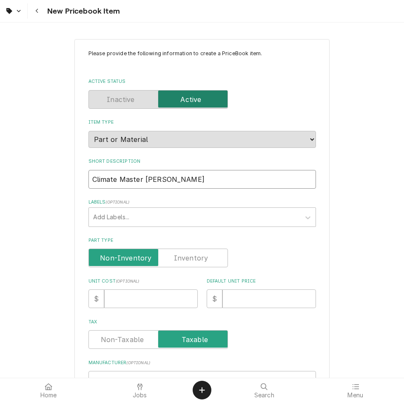
type input "Climate Master conrol"
type textarea "x"
type input "Climate Master conro"
type textarea "x"
type input "Climate Master conr"
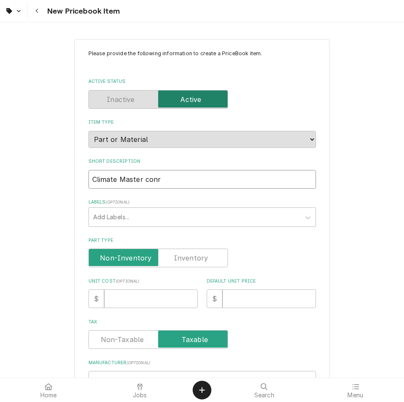
type textarea "x"
type input "Climate Master con"
type textarea "x"
type input "Climate Master cont"
type textarea "x"
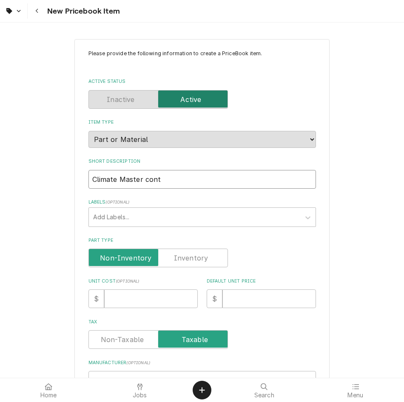
type input "Climate Master contr"
type textarea "x"
type input "Climate Master contro"
type textarea "x"
type input "Climate Master control"
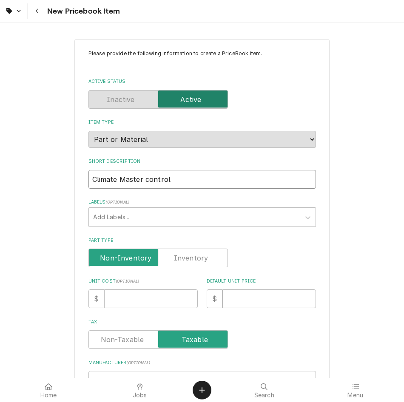
type textarea "x"
type input "Climate Master control"
type textarea "x"
type input "Climate Master control o"
type textarea "x"
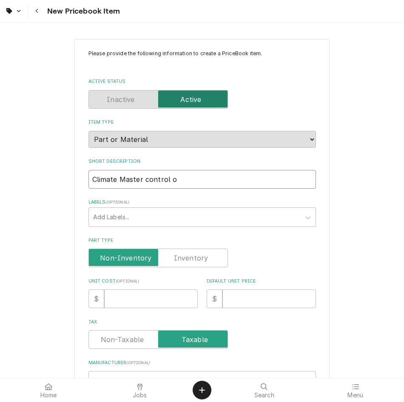
type input "Climate Master control ob"
type textarea "x"
type input "Climate Master control o"
type textarea "x"
type input "Climate Master control b"
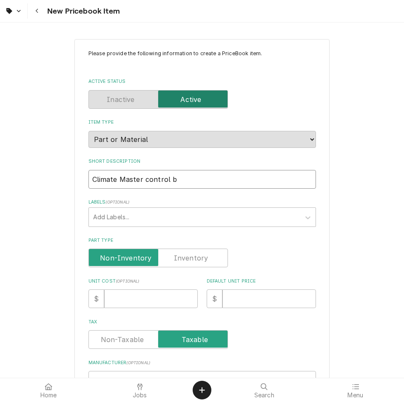
type textarea "x"
type input "Climate Master control bo"
type textarea "x"
type input "Climate Master control boa"
type textarea "x"
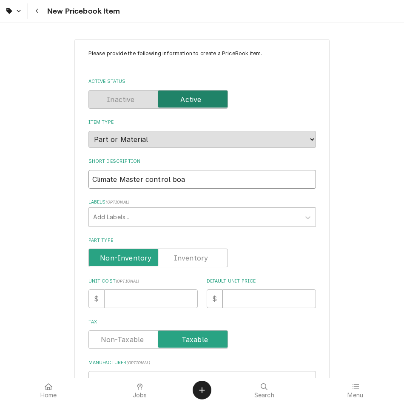
type input "Climate Master control boar"
type textarea "x"
type input "Climate Master control board"
type textarea "x"
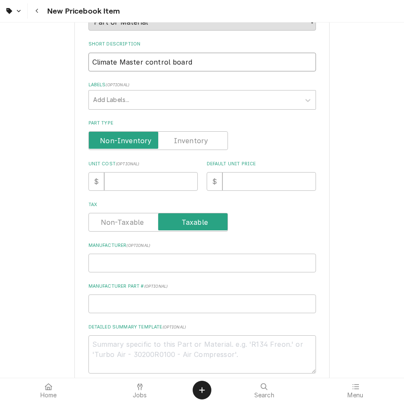
scroll to position [118, 0]
type input "Climate Master control board"
click at [139, 172] on input "Unit Cost ( optional )" at bounding box center [150, 181] width 93 height 19
type textarea "x"
type input "3"
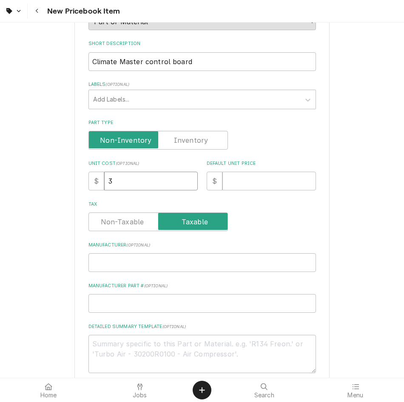
type textarea "x"
type input "30"
type textarea "x"
type input "303"
type textarea "x"
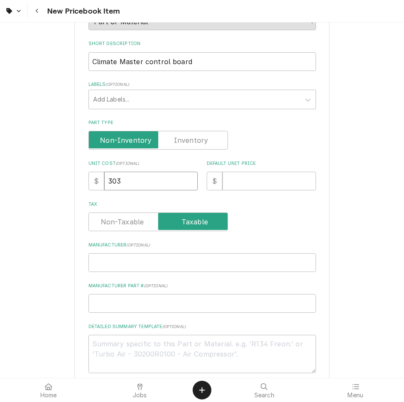
type input "303.9"
type textarea "x"
type input "303.99"
click at [254, 187] on input "Default Unit Price" at bounding box center [268, 181] width 93 height 19
type textarea "x"
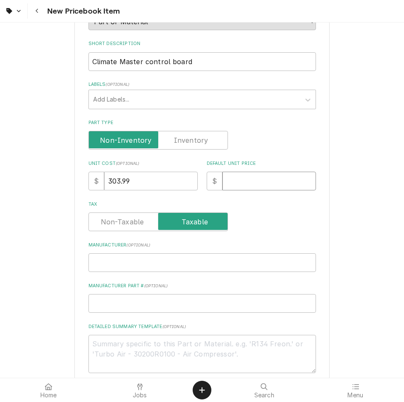
type input "4"
type textarea "x"
type input "44"
type textarea "x"
type input "440"
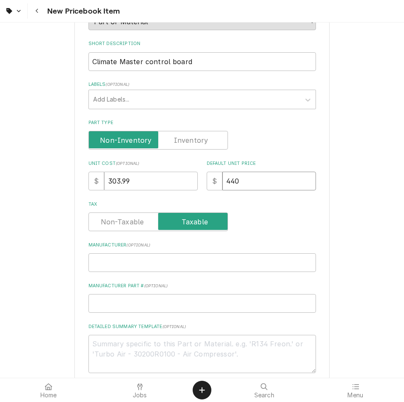
type textarea "x"
type input "440.7"
type textarea "x"
type input "440.79"
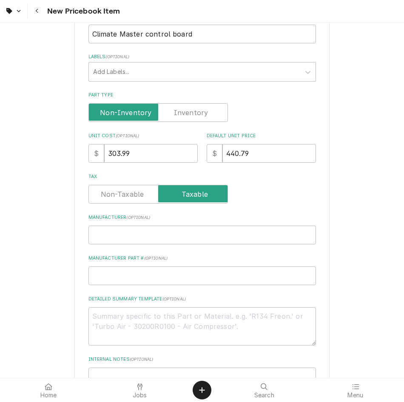
scroll to position [151, 0]
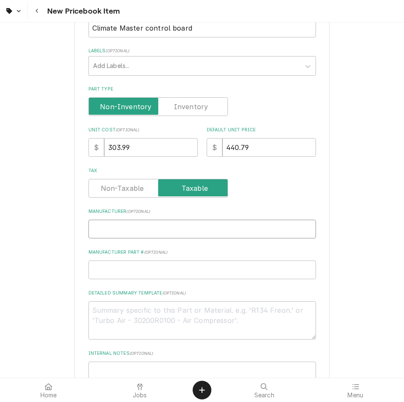
click at [129, 227] on input "Manufacturer ( optional )" at bounding box center [201, 229] width 227 height 19
type textarea "x"
type input "C"
type textarea "x"
type input "Ca"
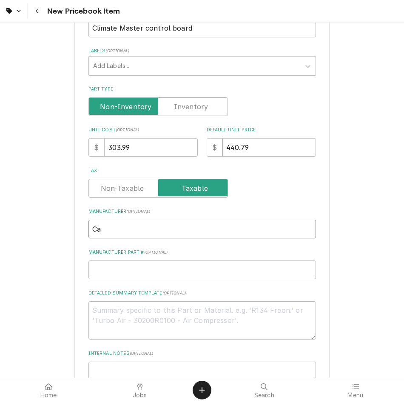
type textarea "x"
type input "Car"
type textarea "x"
type input "Carr"
type textarea "x"
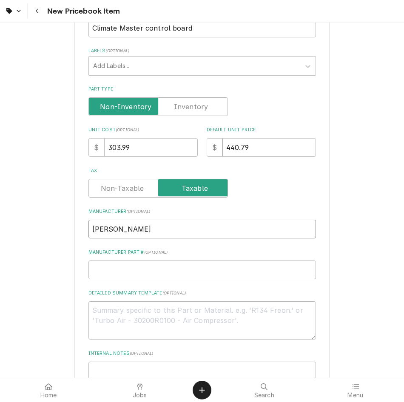
type input "Carri"
type textarea "x"
type input "Carrie"
type textarea "x"
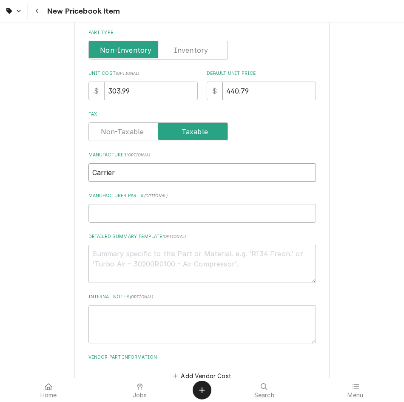
scroll to position [208, 0]
type input "Carrier"
click at [133, 209] on input "Manufacturer Part # ( optional )" at bounding box center [201, 213] width 227 height 19
type textarea "x"
type input "1"
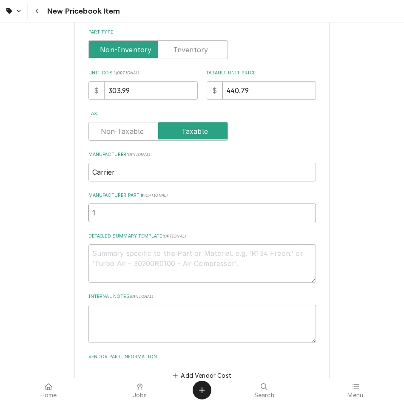
type textarea "x"
type input "17"
type textarea "x"
type input "17b"
type textarea "x"
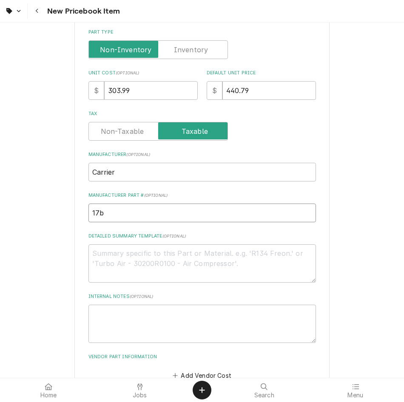
type input "17"
type textarea "x"
type input "1"
type textarea "x"
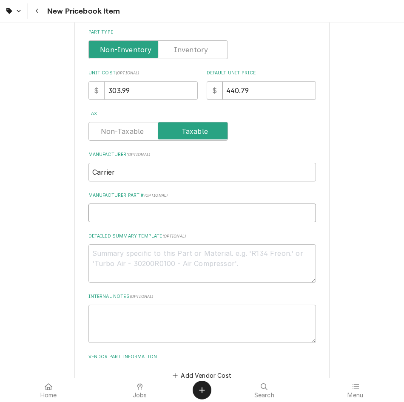
type input "1"
type textarea "x"
type input "17"
type textarea "x"
type input "17B"
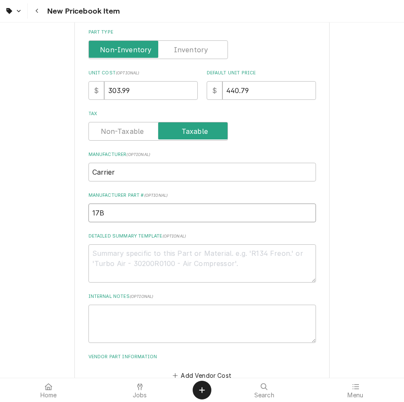
type textarea "x"
type input "17B0"
type textarea "x"
type input "17B00"
type textarea "x"
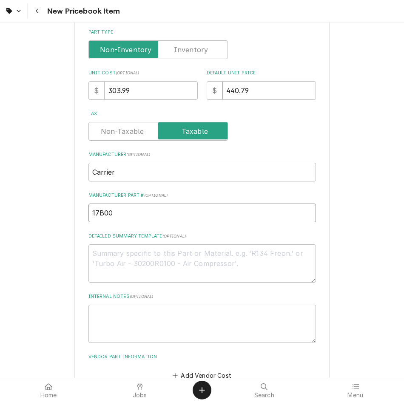
type input "17B000"
type textarea "x"
type input "17B0001"
type textarea "x"
type input "17B0001N"
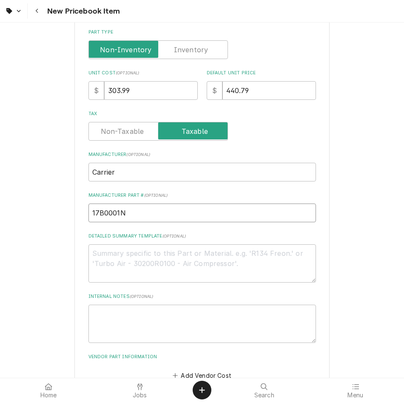
type textarea "x"
type input "17B0001N0"
type textarea "x"
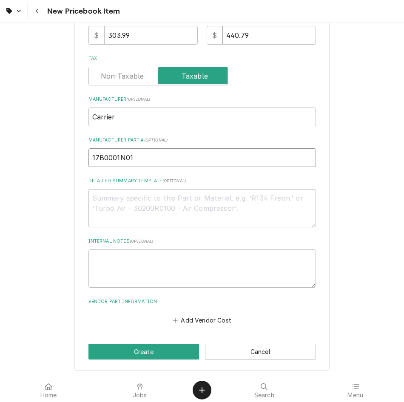
type input "17B0001N01"
click at [186, 221] on textarea "Detailed Summary Template ( optional )" at bounding box center [201, 208] width 227 height 38
click at [322, 233] on div "Please provide the following information to create a PriceBook item. Active Sta…" at bounding box center [201, 73] width 255 height 595
click at [197, 319] on button "Add Vendor Cost" at bounding box center [202, 320] width 62 height 12
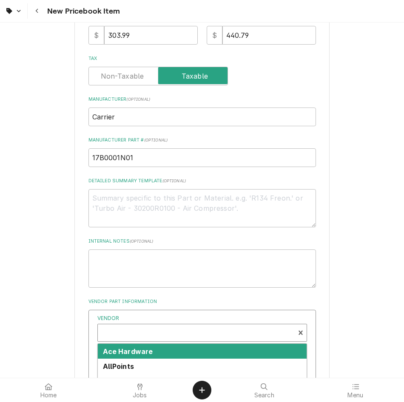
type textarea "x"
click at [193, 334] on div "Vendor" at bounding box center [196, 336] width 188 height 20
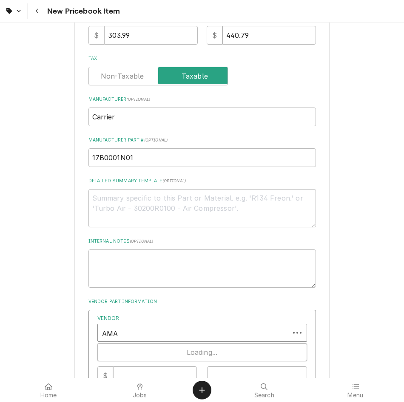
type input "AMAZ"
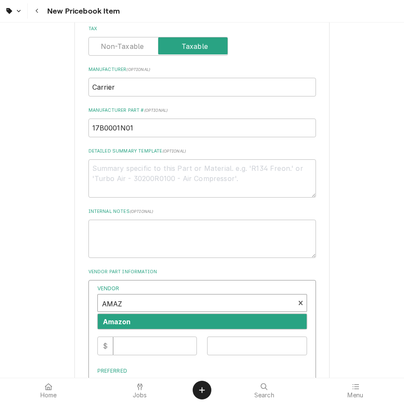
click at [181, 320] on div "Amazon" at bounding box center [202, 321] width 209 height 15
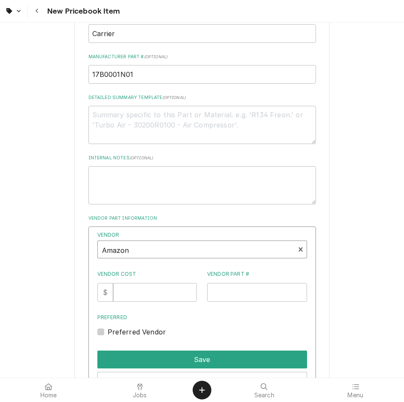
scroll to position [351, 0]
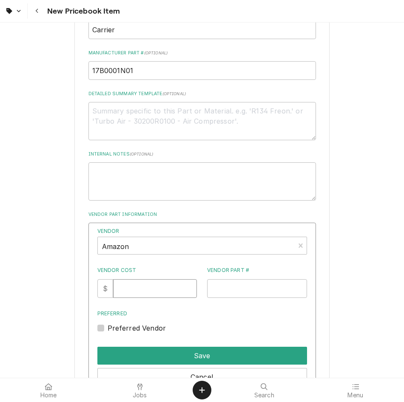
click at [150, 295] on input "Vendor Cost" at bounding box center [155, 288] width 84 height 19
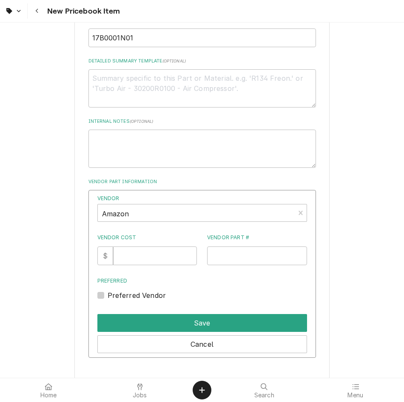
scroll to position [419, 0]
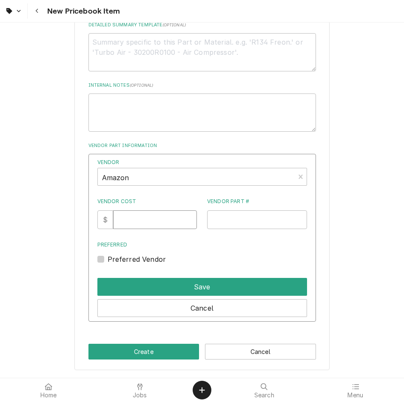
click at [130, 221] on input "Vendor Cost" at bounding box center [155, 219] width 84 height 19
click at [178, 217] on input "Vendor Cost" at bounding box center [155, 219] width 84 height 19
type input "303.99"
click at [247, 219] on input "Vendor Part #" at bounding box center [257, 219] width 100 height 19
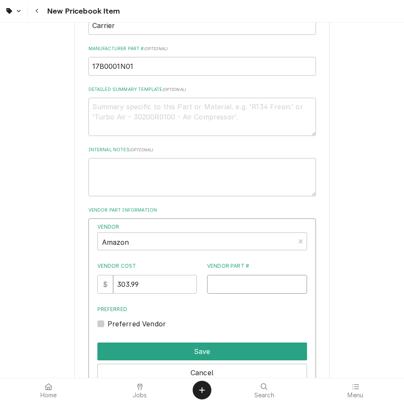
scroll to position [355, 0]
click at [211, 65] on input "17B0001N01" at bounding box center [201, 66] width 227 height 19
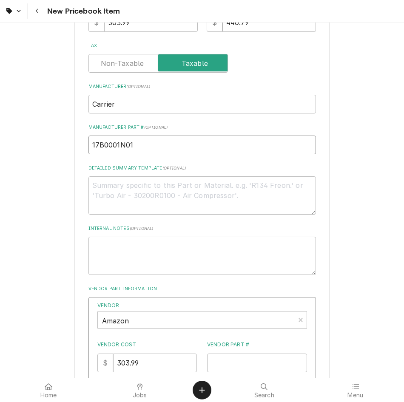
scroll to position [276, 0]
click at [276, 144] on input "17B0001N01" at bounding box center [201, 145] width 227 height 19
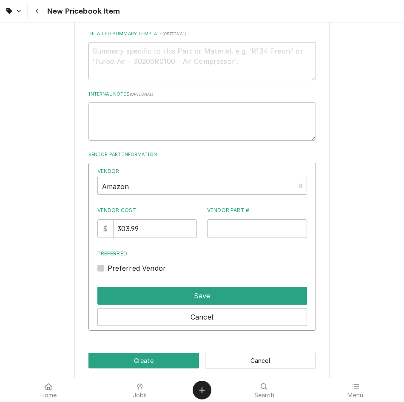
scroll to position [304, 0]
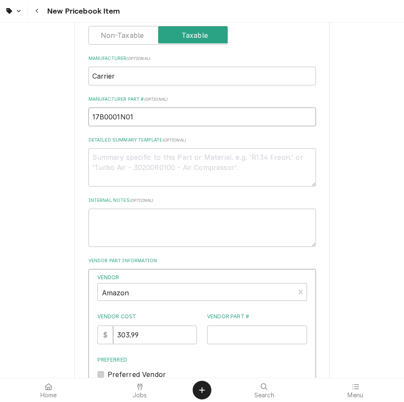
click at [208, 114] on input "17B0001N01" at bounding box center [201, 116] width 227 height 19
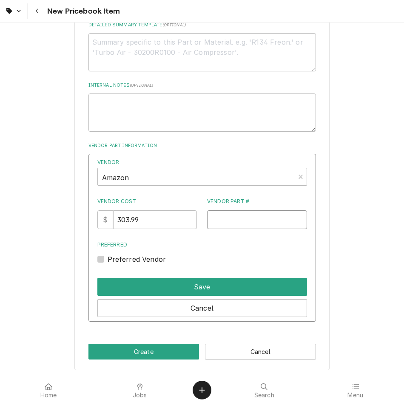
click at [238, 213] on input "Vendor Part #" at bounding box center [257, 219] width 100 height 19
paste input "17B0001N01"
type input "17B0001N01"
click at [107, 258] on label "Preferred Vendor" at bounding box center [136, 259] width 59 height 10
click at [107, 258] on input "Preferred" at bounding box center [211, 263] width 209 height 19
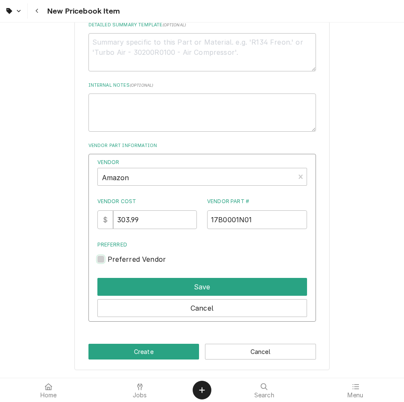
checkbox input "true"
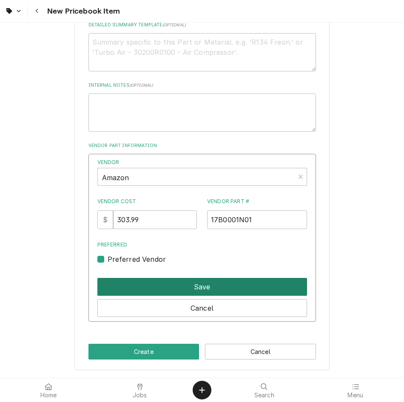
click at [191, 288] on button "Save" at bounding box center [201, 287] width 209 height 18
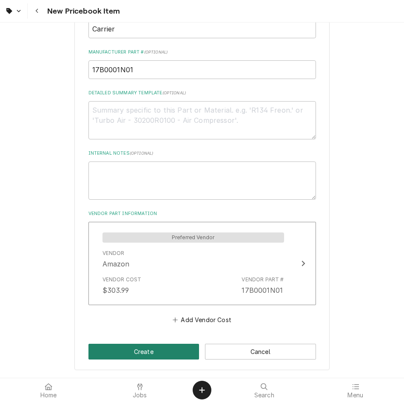
click at [153, 351] on button "Create" at bounding box center [143, 352] width 111 height 16
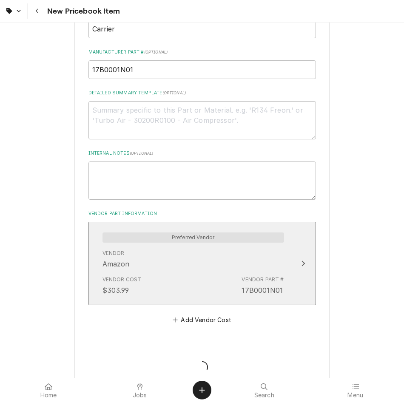
type textarea "x"
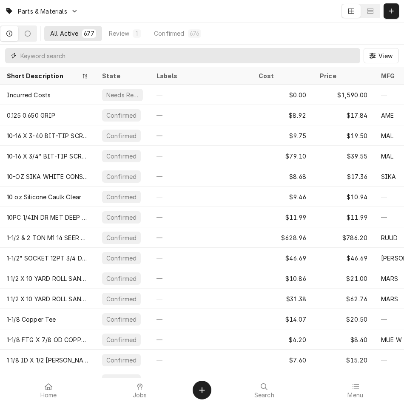
click at [244, 62] on input "Dynamic Content Wrapper" at bounding box center [187, 55] width 335 height 15
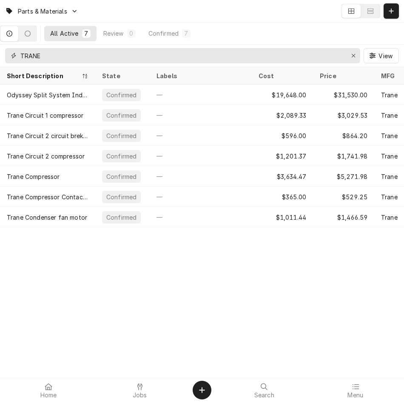
type input "TRANE"
click at [355, 60] on button "Erase input" at bounding box center [353, 56] width 14 height 14
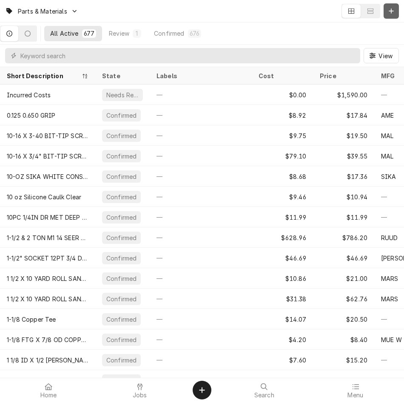
click at [391, 16] on button "Dynamic Content Wrapper" at bounding box center [390, 10] width 15 height 15
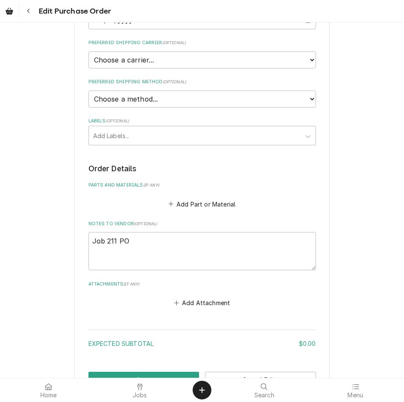
scroll to position [181, 0]
click at [198, 204] on button "Add Part or Material" at bounding box center [202, 204] width 70 height 12
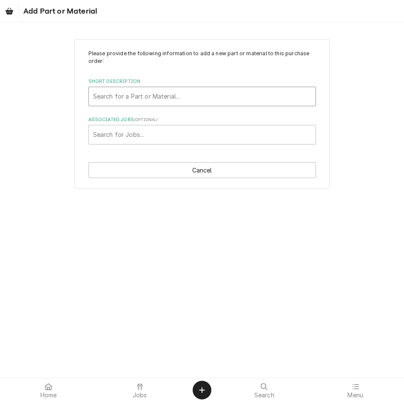
click at [197, 105] on div "Search for a Part or Material..." at bounding box center [202, 96] width 226 height 19
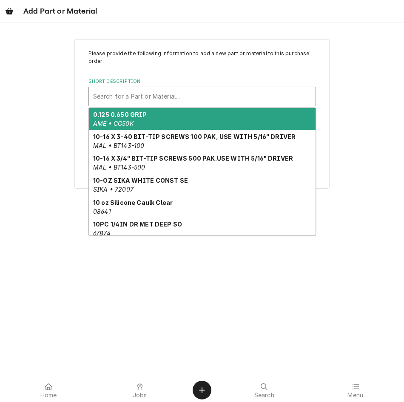
paste input "17B0001N01"
type input "17B0001N01"
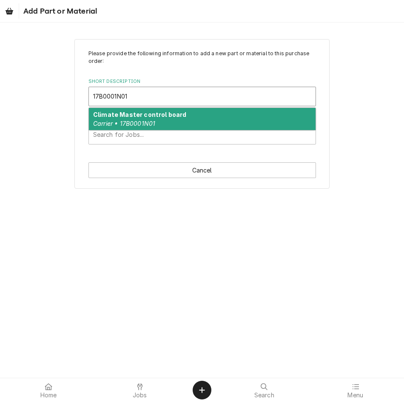
click at [162, 116] on strong "Climate Master control board" at bounding box center [139, 114] width 93 height 7
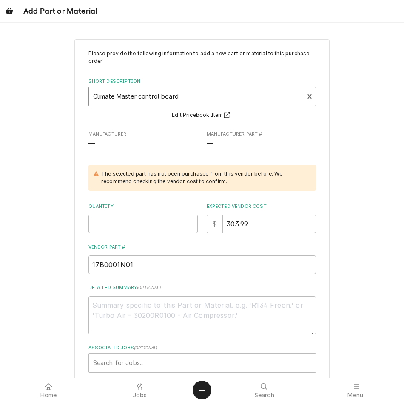
click at [165, 144] on span "—" at bounding box center [142, 144] width 109 height 10
click at [135, 238] on div "Please provide the following information to add a new part or material to this …" at bounding box center [201, 211] width 227 height 323
click at [142, 226] on input "Quantity" at bounding box center [142, 224] width 109 height 19
type textarea "x"
type input "1"
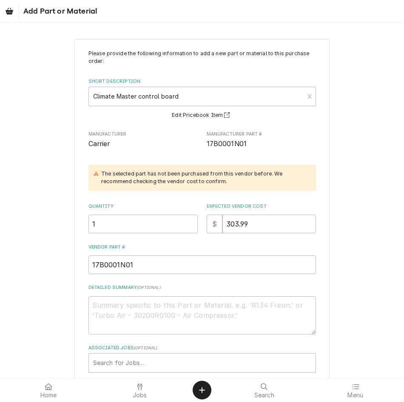
scroll to position [47, 0]
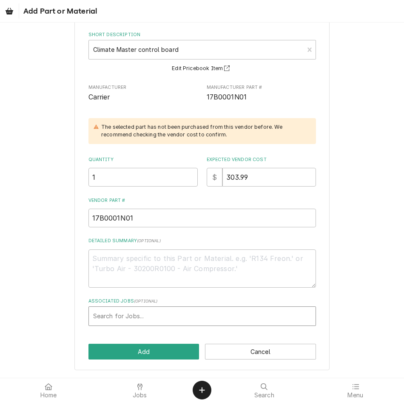
click at [138, 313] on div "Associated Jobs" at bounding box center [202, 315] width 218 height 15
type input "211"
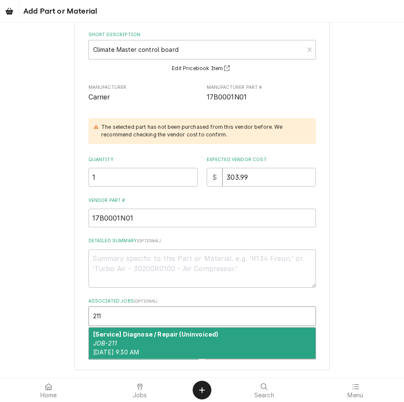
click at [147, 341] on div "[Service] Diagnose / Repair (Uninvoiced) JOB-211 [DATE] 9:30 AM" at bounding box center [202, 343] width 226 height 31
type textarea "x"
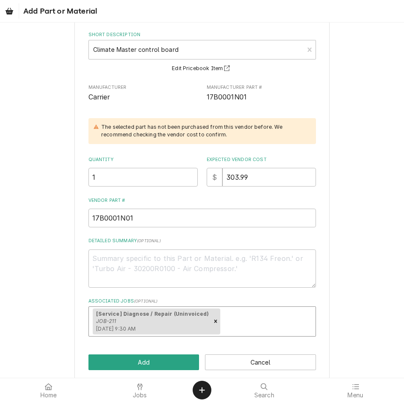
scroll to position [57, 0]
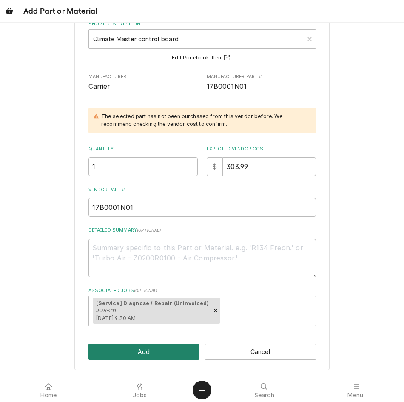
click at [159, 356] on button "Add" at bounding box center [143, 352] width 111 height 16
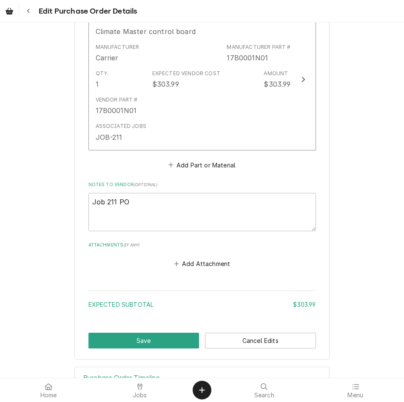
scroll to position [395, 0]
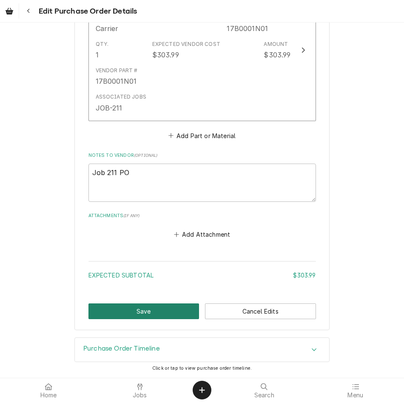
click at [161, 314] on button "Save" at bounding box center [143, 311] width 111 height 16
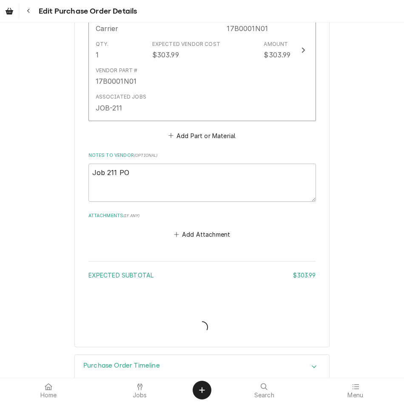
type textarea "x"
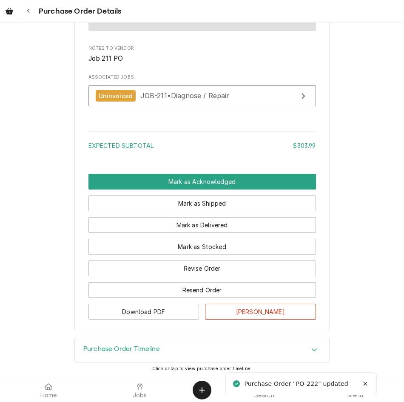
scroll to position [561, 0]
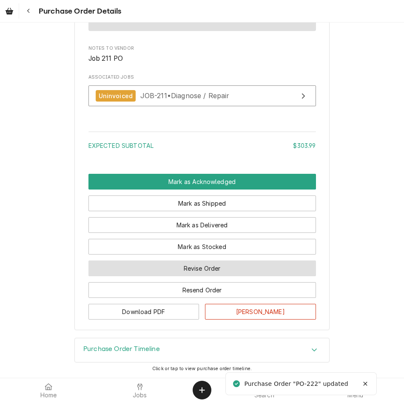
click at [206, 268] on button "Revise Order" at bounding box center [201, 268] width 227 height 16
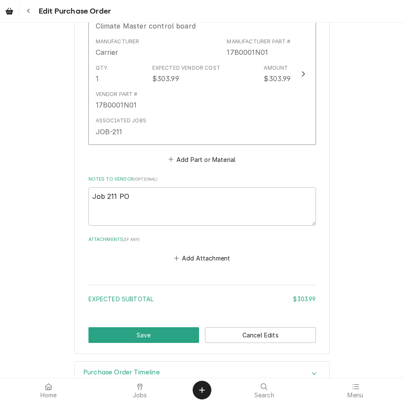
scroll to position [395, 0]
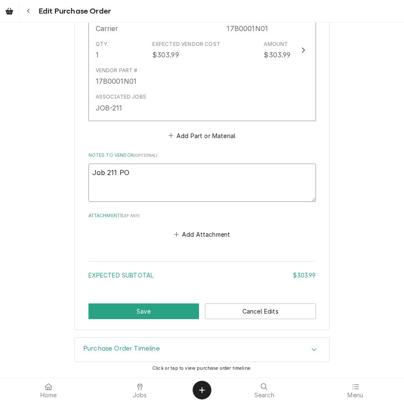
click at [194, 171] on textarea "Job 211 PO" at bounding box center [201, 183] width 227 height 38
type textarea "x"
type textarea "Job 211 PO"
type textarea "x"
type textarea "Job 211 PO 2"
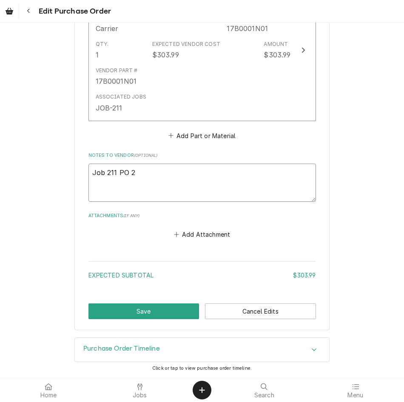
type textarea "x"
type textarea "Job 211 PO 21"
type textarea "x"
type textarea "Job 211 PO 211"
type textarea "x"
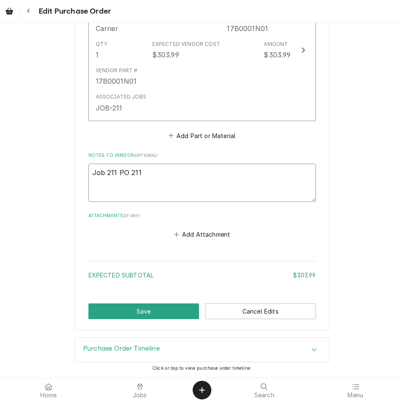
type textarea "Job 211 PO 2112"
type textarea "x"
type textarea "Job 211 PO 21122"
type textarea "x"
type textarea "Job 211 PO 211222"
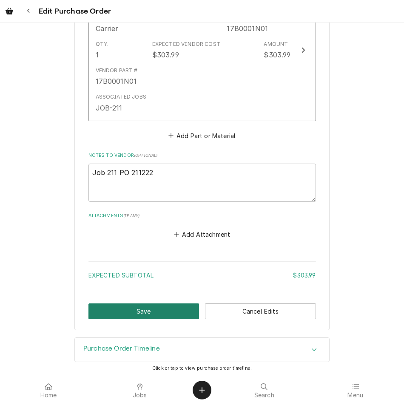
click at [146, 312] on button "Save" at bounding box center [143, 311] width 111 height 16
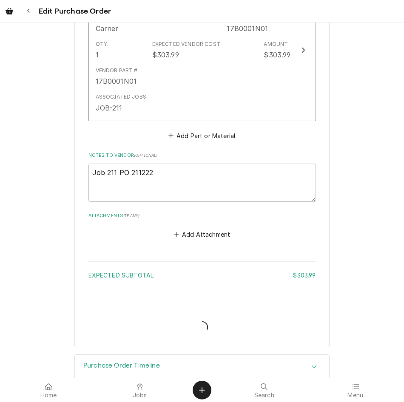
type textarea "x"
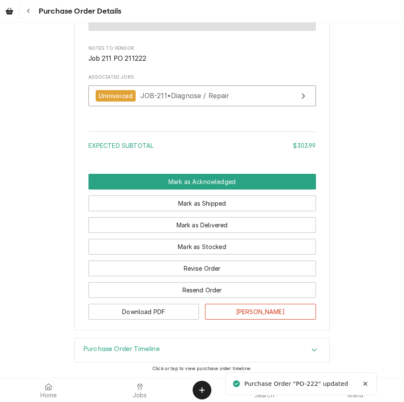
scroll to position [561, 0]
click at [207, 255] on div "Revise Order" at bounding box center [201, 265] width 227 height 22
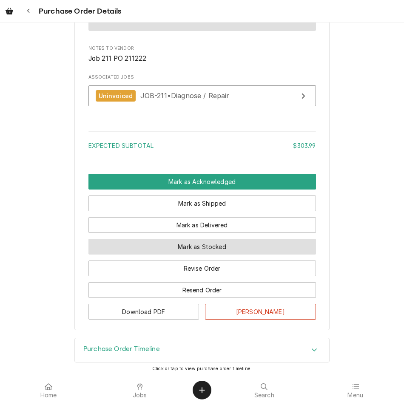
click at [211, 246] on button "Mark as Stocked" at bounding box center [201, 247] width 227 height 16
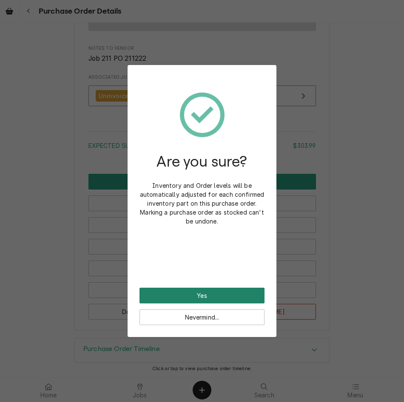
click at [182, 291] on button "Yes" at bounding box center [201, 296] width 125 height 16
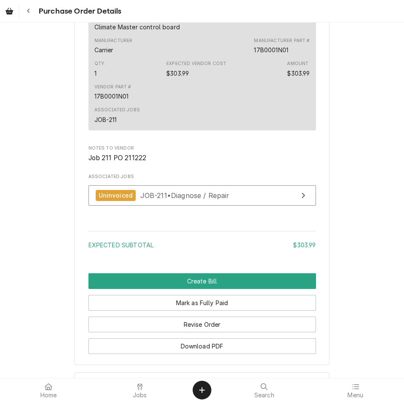
scroll to position [604, 0]
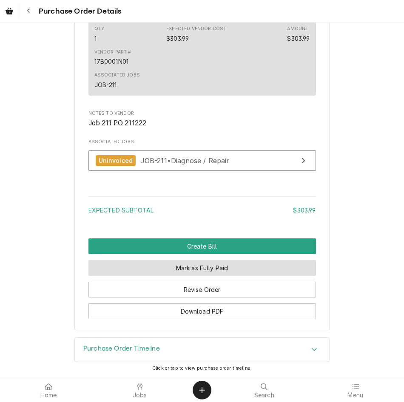
click at [207, 271] on button "Mark as Fully Paid" at bounding box center [201, 268] width 227 height 16
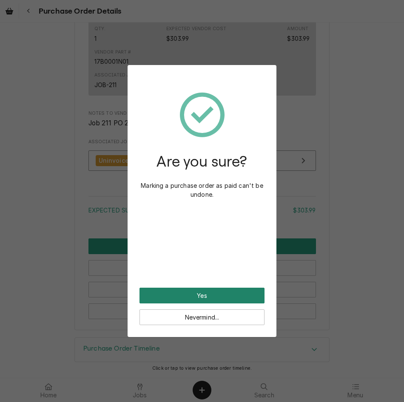
click at [213, 301] on button "Yes" at bounding box center [201, 296] width 125 height 16
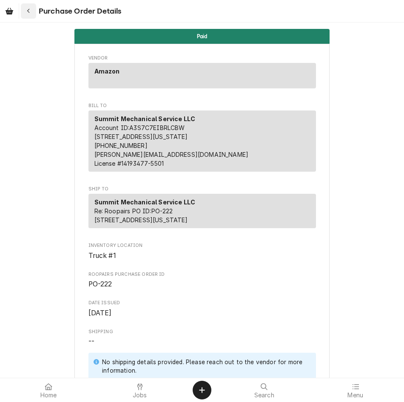
click at [31, 10] on div "Navigate back" at bounding box center [28, 11] width 8 height 8
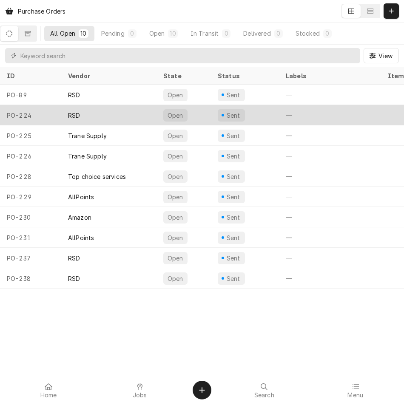
click at [117, 112] on div "RSD" at bounding box center [108, 115] width 95 height 20
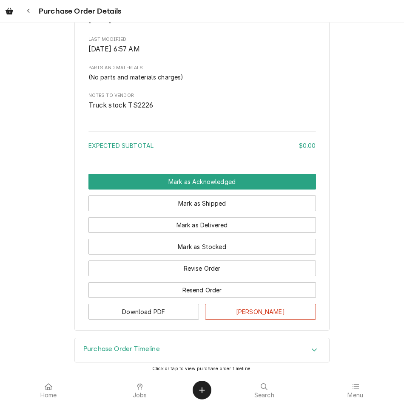
scroll to position [403, 0]
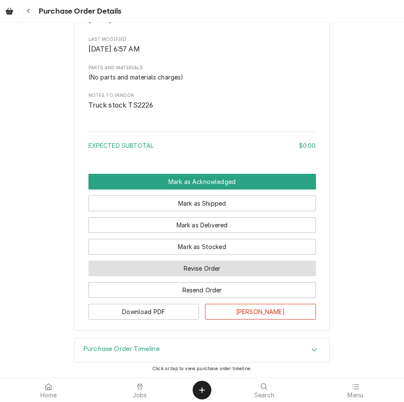
click at [208, 276] on button "Revise Order" at bounding box center [201, 268] width 227 height 16
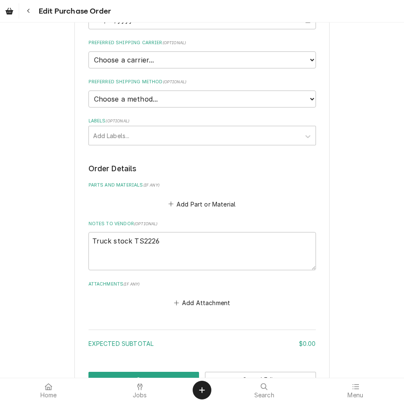
scroll to position [181, 0]
click at [193, 197] on div "Add Part or Material" at bounding box center [201, 201] width 227 height 17
click at [192, 204] on button "Add Part or Material" at bounding box center [202, 204] width 70 height 12
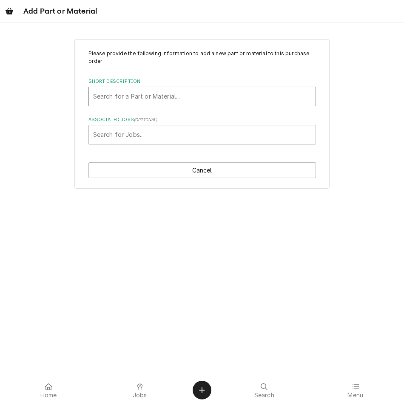
click at [136, 98] on div "Short Description" at bounding box center [202, 96] width 218 height 15
type input "GAS G40"
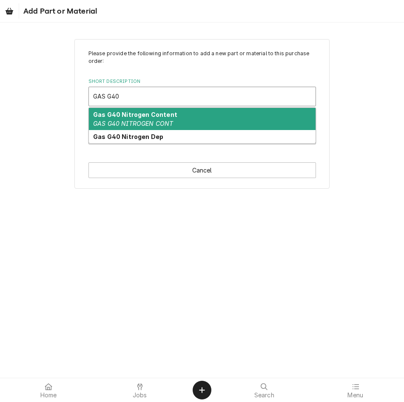
click at [153, 116] on strong "Gas G40 Nitrogen Content" at bounding box center [135, 114] width 84 height 7
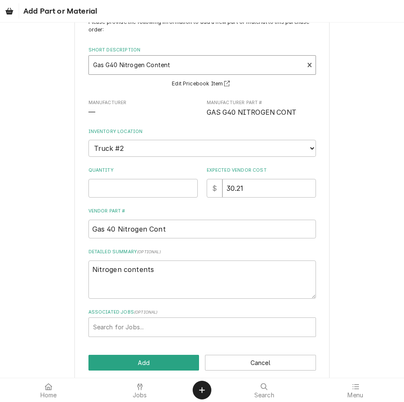
scroll to position [32, 0]
click at [161, 184] on input "Quantity" at bounding box center [142, 187] width 109 height 19
type textarea "x"
type input "1"
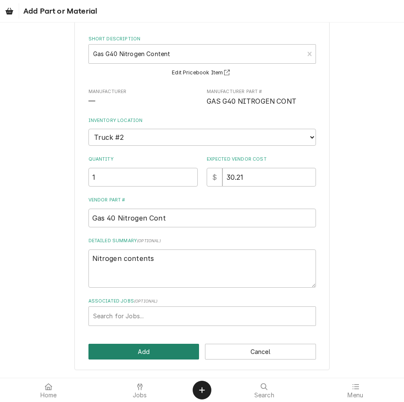
click at [155, 359] on button "Add" at bounding box center [143, 352] width 111 height 16
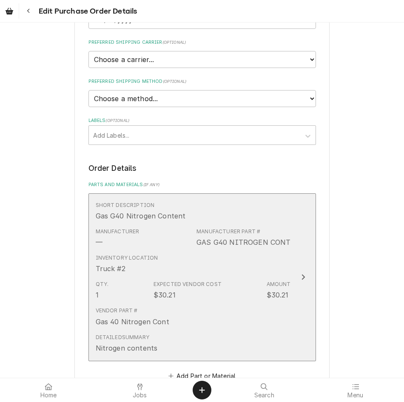
scroll to position [421, 0]
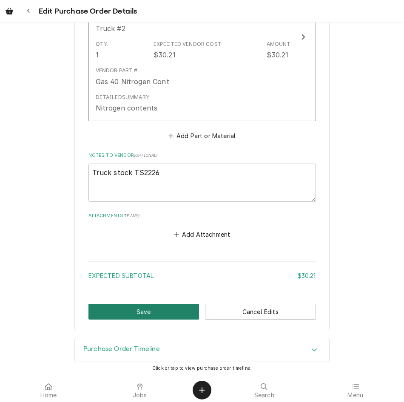
click at [170, 307] on button "Save" at bounding box center [143, 312] width 111 height 16
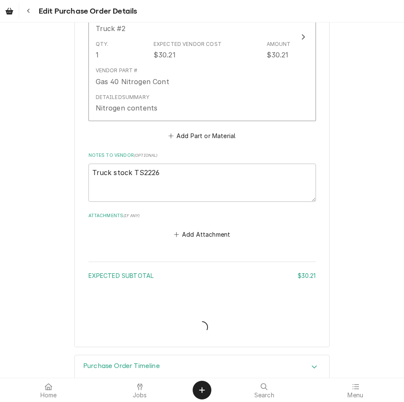
type textarea "x"
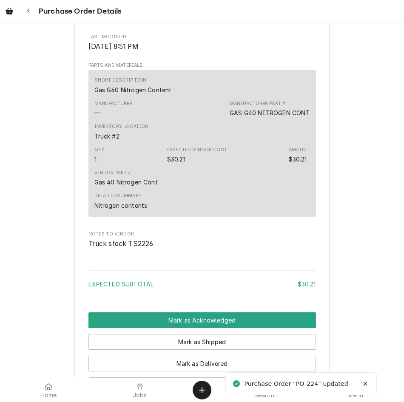
scroll to position [555, 0]
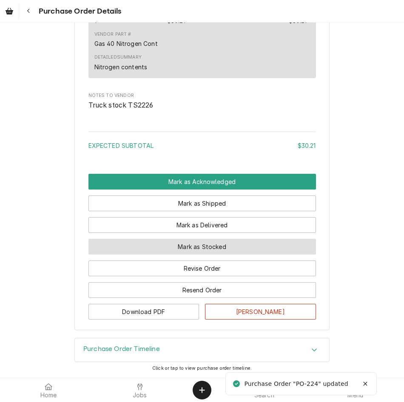
click at [234, 250] on button "Mark as Stocked" at bounding box center [201, 247] width 227 height 16
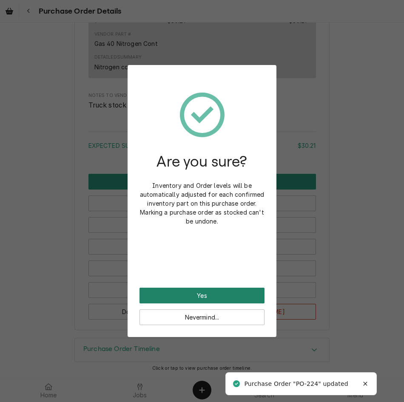
click at [204, 298] on button "Yes" at bounding box center [201, 296] width 125 height 16
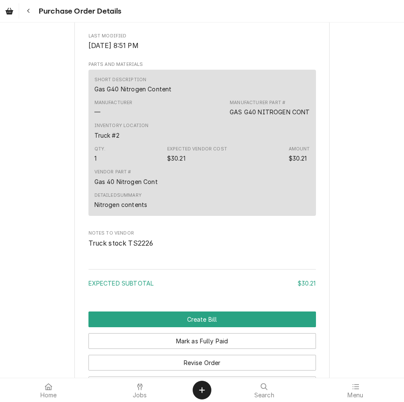
scroll to position [598, 0]
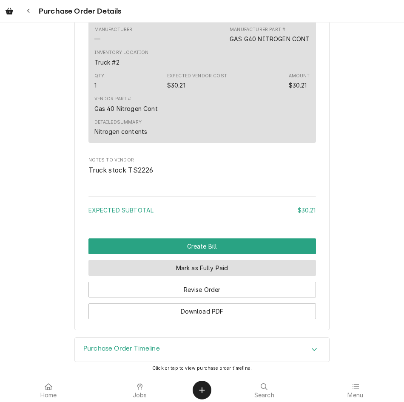
click at [209, 265] on button "Mark as Fully Paid" at bounding box center [201, 268] width 227 height 16
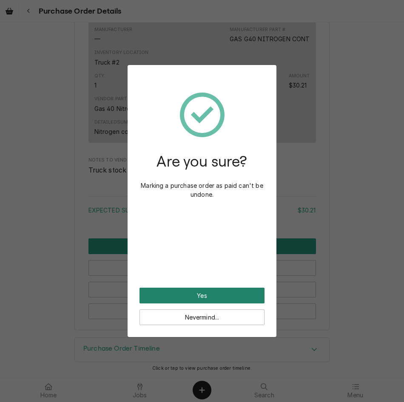
click at [201, 294] on button "Yes" at bounding box center [201, 296] width 125 height 16
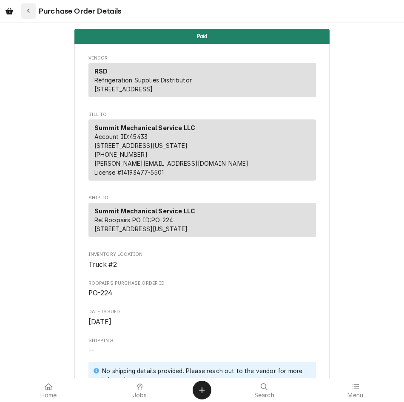
click at [29, 11] on icon "Navigate back" at bounding box center [29, 11] width 4 height 6
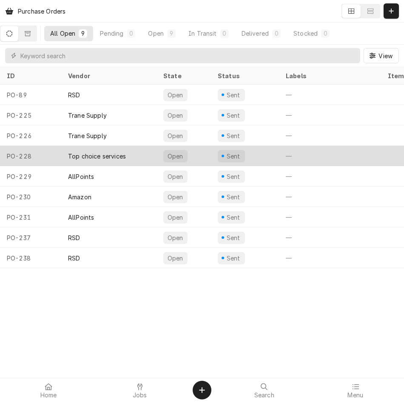
click at [104, 153] on div "Top choice services" at bounding box center [97, 156] width 58 height 9
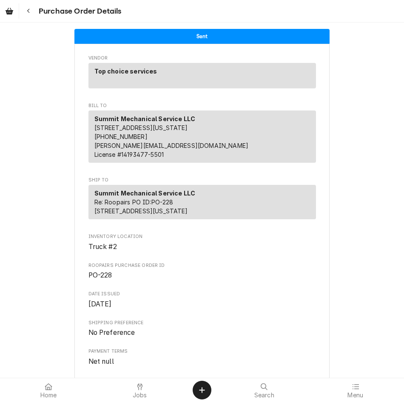
scroll to position [387, 0]
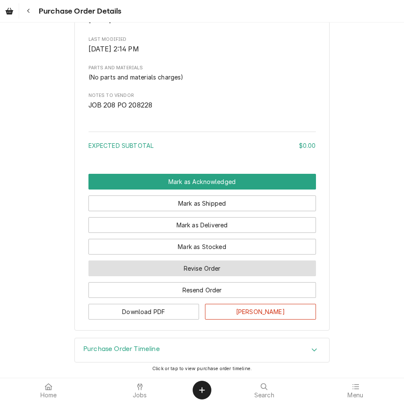
click at [210, 269] on button "Revise Order" at bounding box center [201, 268] width 227 height 16
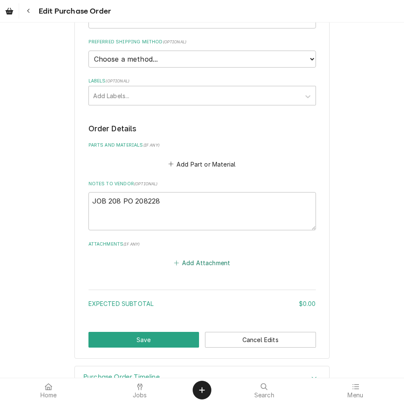
scroll to position [240, 0]
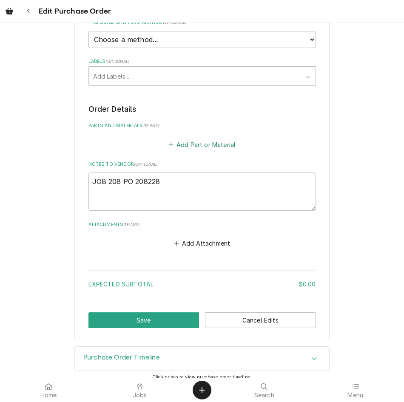
click at [199, 149] on button "Add Part or Material" at bounding box center [202, 145] width 70 height 12
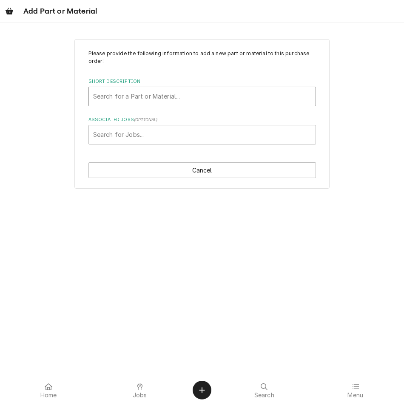
click at [189, 91] on div "Short Description" at bounding box center [202, 96] width 218 height 15
type input "6006"
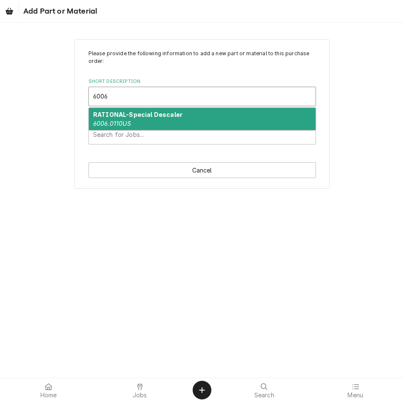
click at [184, 117] on div "RATIONAL-Special Descaler 6006.0110US" at bounding box center [202, 119] width 226 height 22
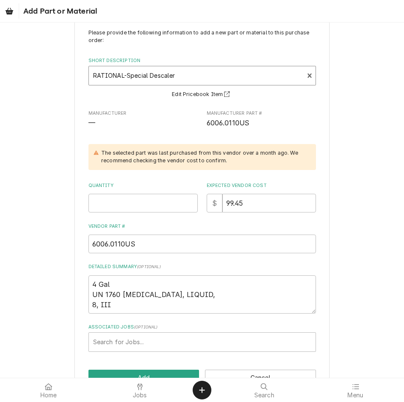
scroll to position [21, 0]
click at [148, 218] on div "Please provide the following information to add a new part or material to this …" at bounding box center [201, 189] width 227 height 323
click at [144, 202] on input "Quantity" at bounding box center [142, 202] width 109 height 19
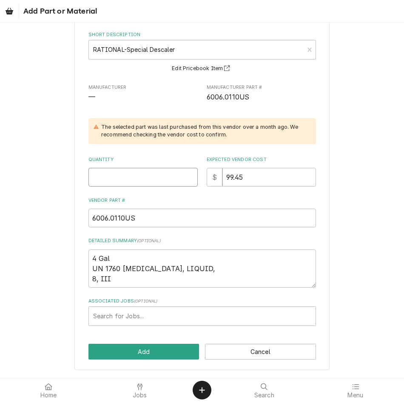
click at [148, 179] on input "Quantity" at bounding box center [142, 177] width 109 height 19
type textarea "x"
type input "1"
click at [154, 316] on div "Associated Jobs" at bounding box center [202, 315] width 218 height 15
type input "208"
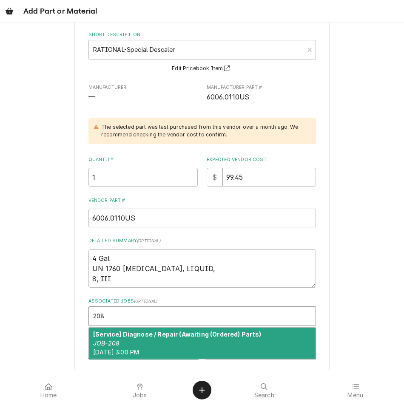
click at [178, 344] on div "[Service] Diagnose / Repair (Awaiting (Ordered) Parts) JOB-208 [DATE] 3:00 PM" at bounding box center [202, 343] width 226 height 31
type textarea "x"
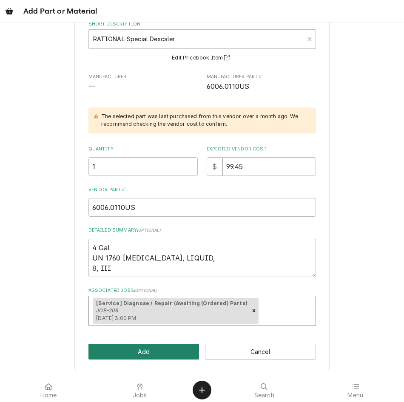
click at [141, 345] on button "Add" at bounding box center [143, 352] width 111 height 16
type textarea "x"
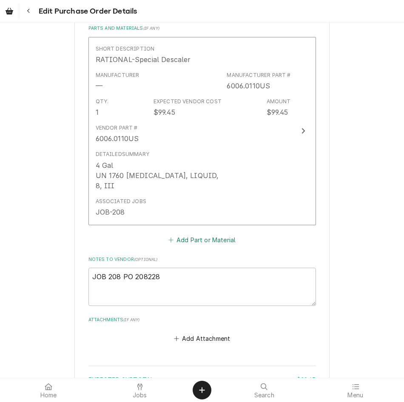
scroll to position [339, 0]
click at [211, 238] on button "Add Part or Material" at bounding box center [202, 239] width 70 height 12
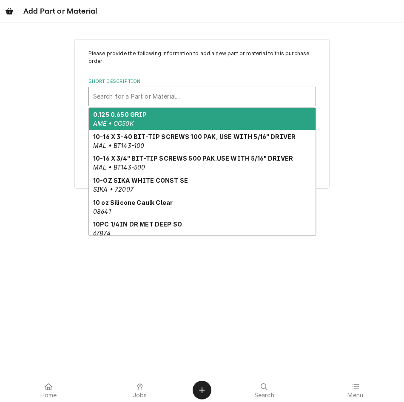
click at [184, 100] on div "Short Description" at bounding box center [202, 96] width 218 height 15
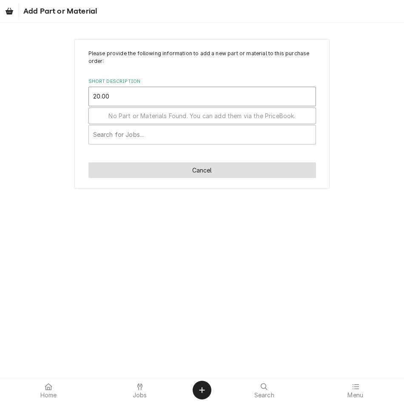
type input "20.00"
click at [198, 178] on button "Cancel" at bounding box center [201, 170] width 227 height 16
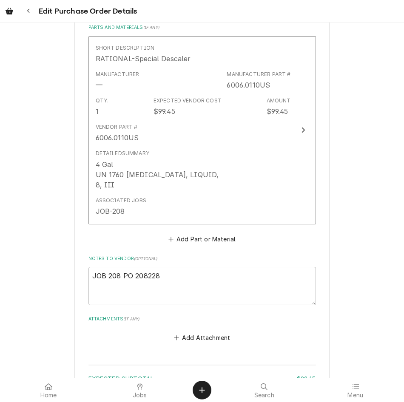
scroll to position [328, 0]
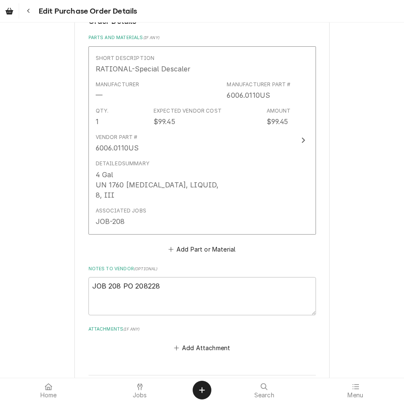
type textarea "x"
click at [204, 249] on button "Add Part or Material" at bounding box center [202, 249] width 70 height 12
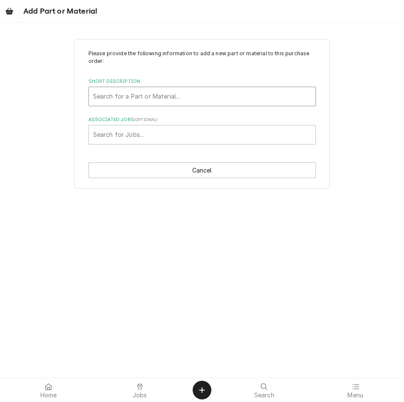
click at [215, 97] on div "Short Description" at bounding box center [202, 96] width 218 height 15
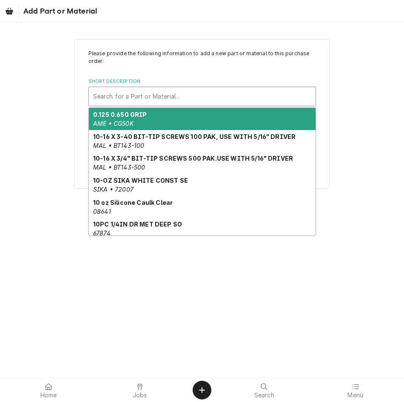
paste input "24.00.200P"
type input "24.00.200P"
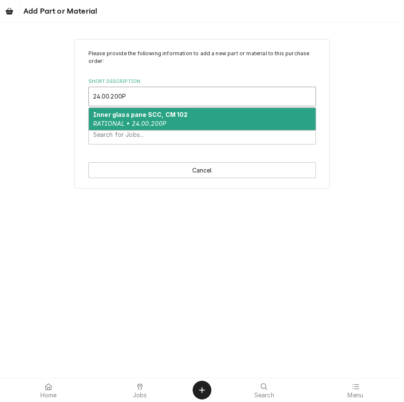
click at [188, 116] on div "Inner glass pane SCC, CM 102 RATIONAL • 24.00.200P" at bounding box center [202, 119] width 226 height 22
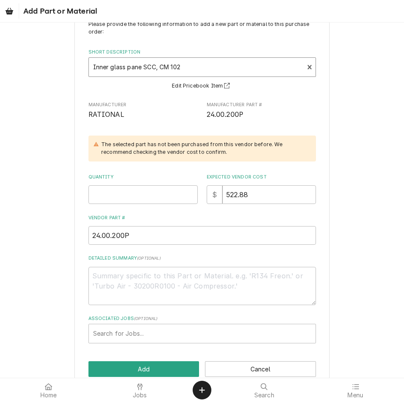
scroll to position [30, 0]
click at [136, 185] on input "Quantity" at bounding box center [142, 194] width 109 height 19
type textarea "x"
type input "1"
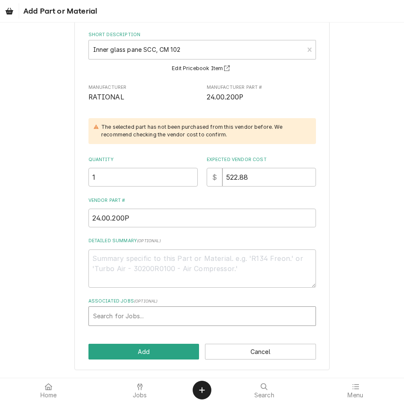
click at [161, 324] on div "Search for Jobs..." at bounding box center [202, 316] width 226 height 19
type input "208"
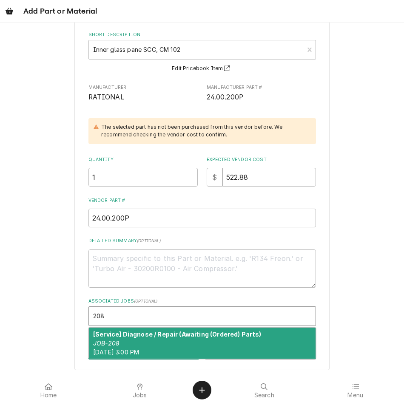
click at [187, 344] on div "[Service] Diagnose / Repair (Awaiting (Ordered) Parts) JOB-208 [DATE] 3:00 PM" at bounding box center [202, 343] width 226 height 31
type textarea "x"
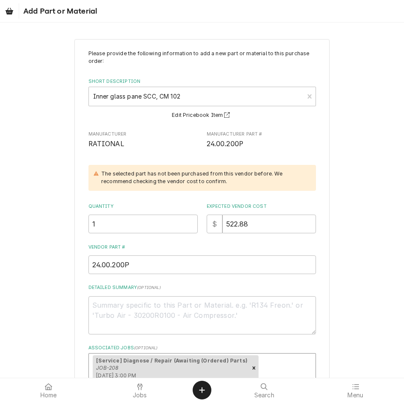
scroll to position [57, 0]
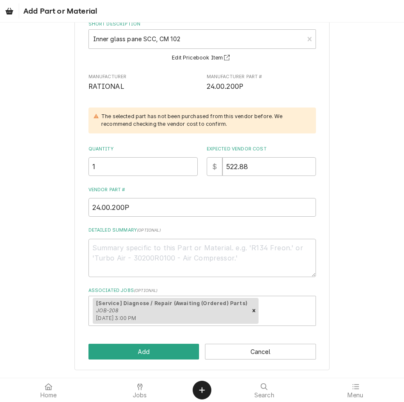
drag, startPoint x: 141, startPoint y: 354, endPoint x: 117, endPoint y: 342, distance: 26.6
click at [117, 342] on div "Please provide the following information to add a new part or material to this …" at bounding box center [201, 176] width 255 height 389
click at [117, 358] on button "Add" at bounding box center [143, 352] width 111 height 16
type textarea "x"
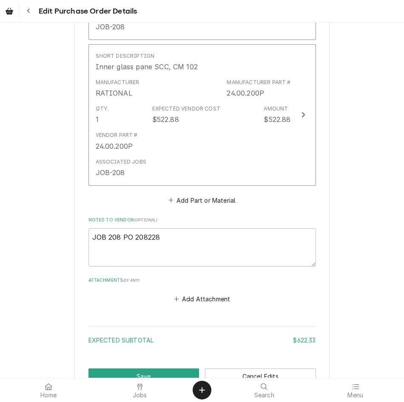
scroll to position [523, 0]
click at [202, 201] on button "Add Part or Material" at bounding box center [202, 200] width 70 height 12
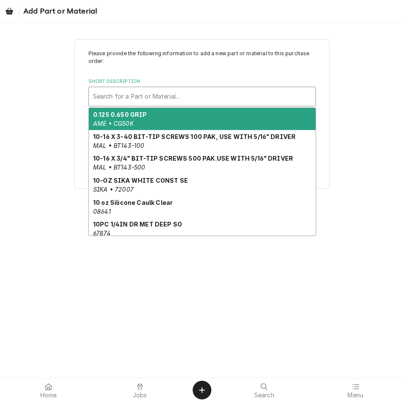
click at [175, 91] on div "Short Description" at bounding box center [202, 96] width 218 height 15
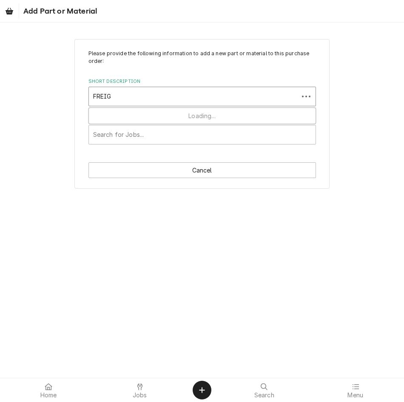
type input "FREIGH"
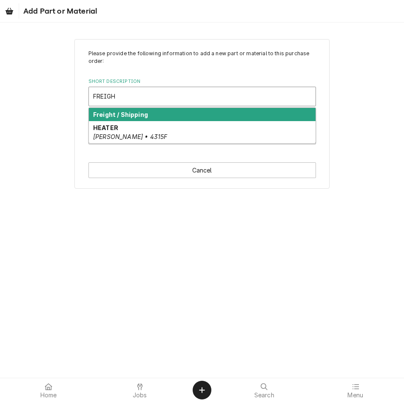
click at [175, 114] on div "Freight / Shipping" at bounding box center [202, 114] width 226 height 13
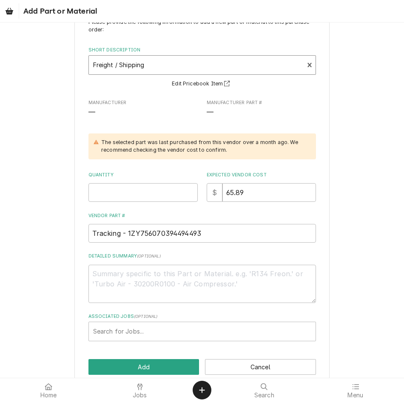
scroll to position [34, 0]
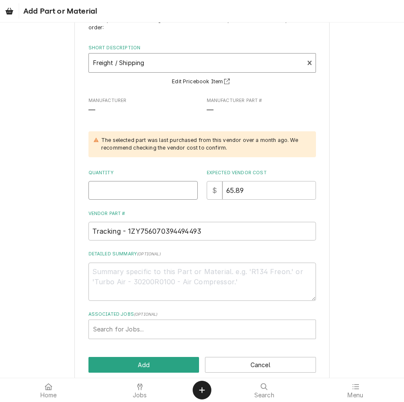
click at [129, 189] on input "Quantity" at bounding box center [142, 190] width 109 height 19
type textarea "x"
type input "1"
click at [263, 195] on input "65.89" at bounding box center [268, 190] width 93 height 19
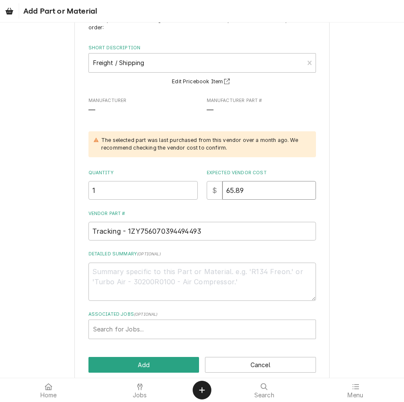
click at [263, 195] on input "65.89" at bounding box center [268, 190] width 93 height 19
type textarea "x"
type input "9"
type textarea "x"
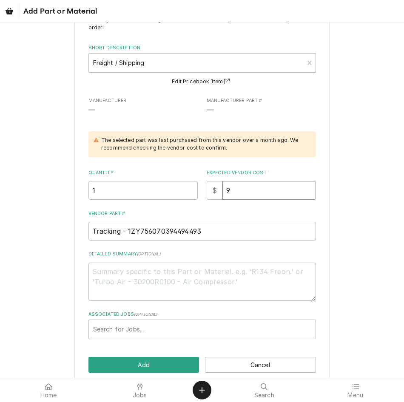
type input "90"
type textarea "x"
type input "90.8"
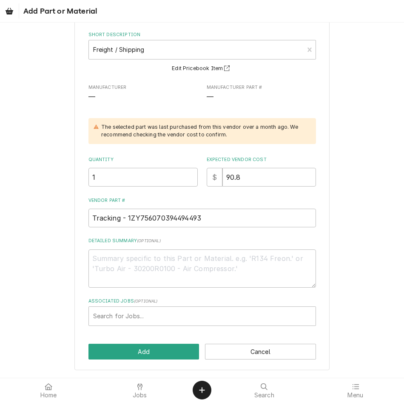
scroll to position [35, 0]
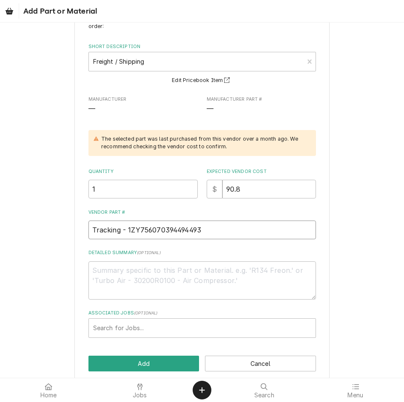
click at [219, 230] on input "Tracking - 1ZY756070394494493" at bounding box center [201, 230] width 227 height 19
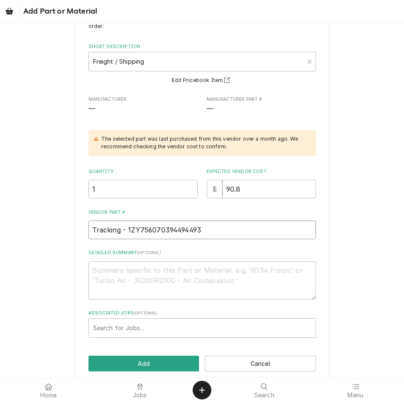
type textarea "x"
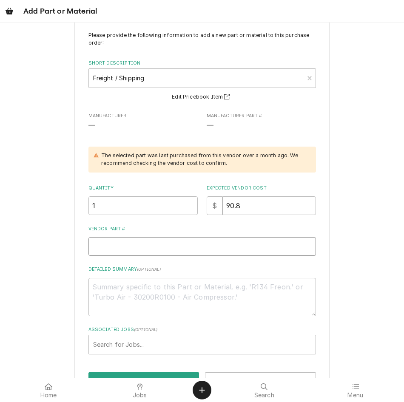
scroll to position [0, 0]
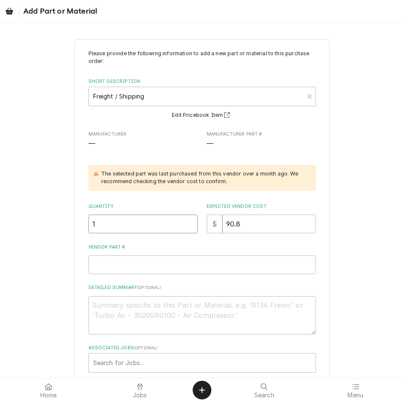
click at [158, 218] on input "1" at bounding box center [142, 224] width 109 height 19
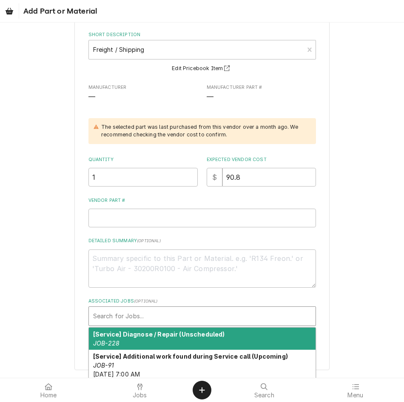
click at [189, 308] on div "Associated Jobs" at bounding box center [202, 315] width 218 height 15
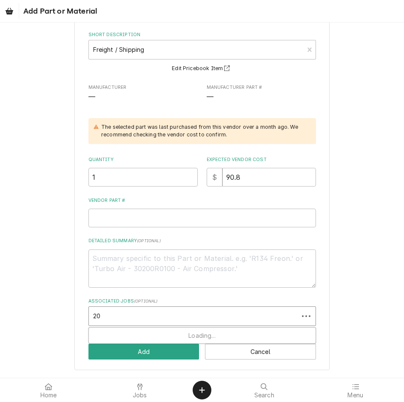
type input "208"
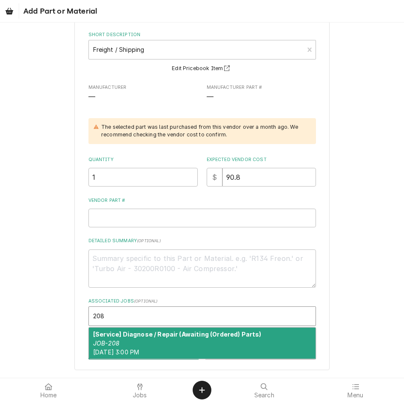
click at [176, 347] on div "[Service] Diagnose / Repair (Awaiting (Ordered) Parts) JOB-208 [DATE] 3:00 PM" at bounding box center [202, 343] width 226 height 31
type textarea "x"
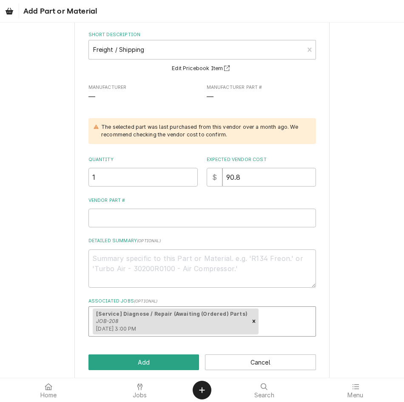
scroll to position [57, 0]
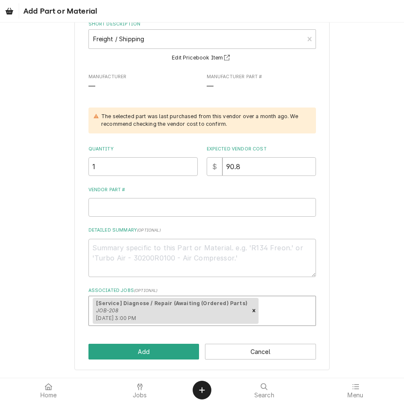
click at [145, 362] on div "Please provide the following information to add a new part or material to this …" at bounding box center [201, 176] width 255 height 389
click at [150, 356] on button "Add" at bounding box center [143, 352] width 111 height 16
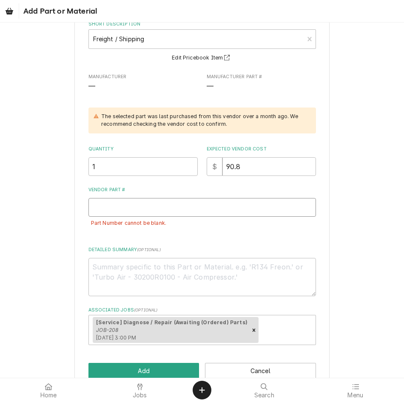
click at [188, 211] on input "Vendor Part #" at bounding box center [201, 207] width 227 height 19
type textarea "x"
type input "9"
type textarea "x"
type input "90"
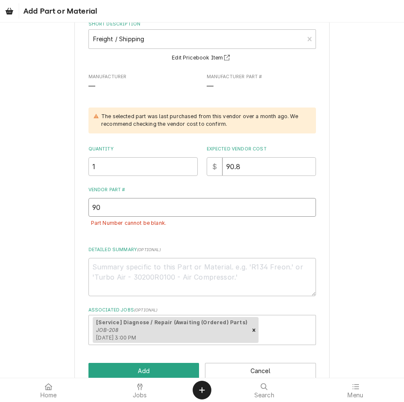
type textarea "x"
type input "90."
type textarea "x"
type input "90.8"
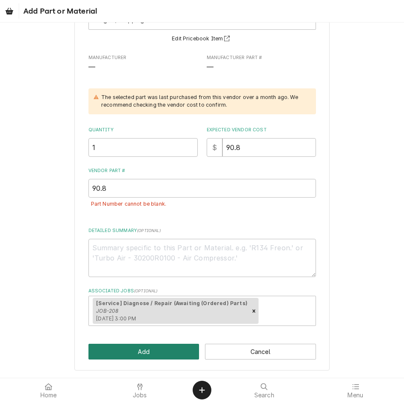
click at [147, 350] on button "Add" at bounding box center [143, 352] width 111 height 16
type textarea "x"
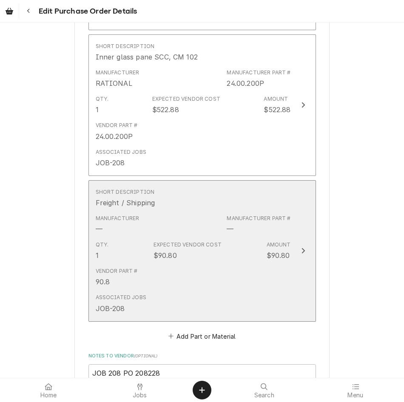
scroll to position [572, 0]
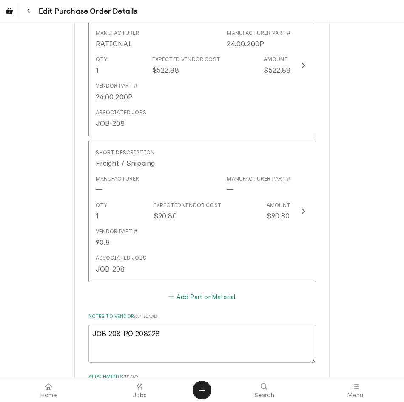
click at [197, 298] on button "Add Part or Material" at bounding box center [202, 297] width 70 height 12
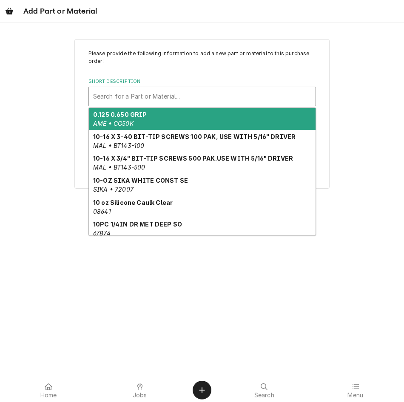
click at [194, 87] on div "Search for a Part or Material..." at bounding box center [202, 96] width 226 height 19
click at [218, 93] on div "Short Description" at bounding box center [202, 96] width 218 height 15
paste input "20.02.553P"
type input "20.02.553P"
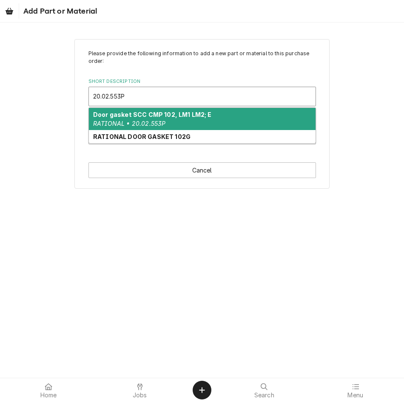
click at [183, 117] on strong "Door gasket SCC CMP 102, LM1 LM2; E" at bounding box center [152, 114] width 119 height 7
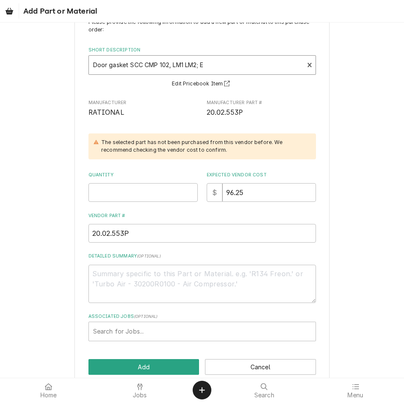
scroll to position [32, 0]
click at [147, 192] on input "Quantity" at bounding box center [142, 192] width 109 height 19
type textarea "x"
type input "1"
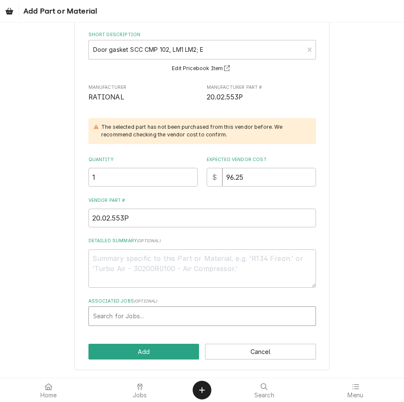
click at [158, 323] on div "Associated Jobs" at bounding box center [202, 315] width 218 height 15
type input "208"
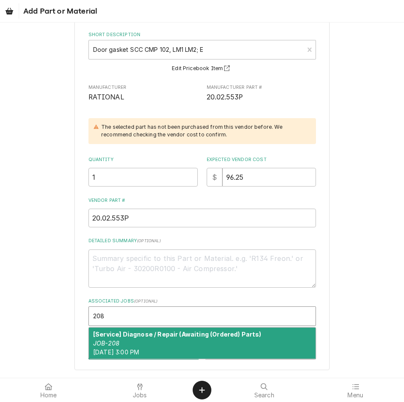
click at [141, 343] on div "[Service] Diagnose / Repair (Awaiting (Ordered) Parts) JOB-208 [DATE] 3:00 PM" at bounding box center [202, 343] width 226 height 31
type textarea "x"
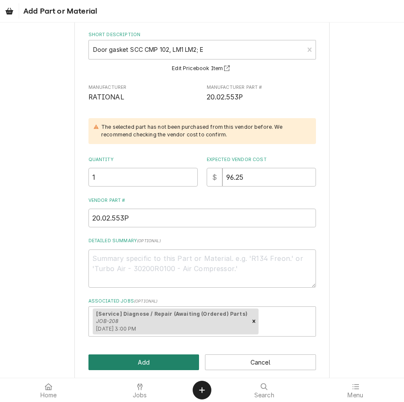
click at [144, 364] on button "Add" at bounding box center [143, 362] width 111 height 16
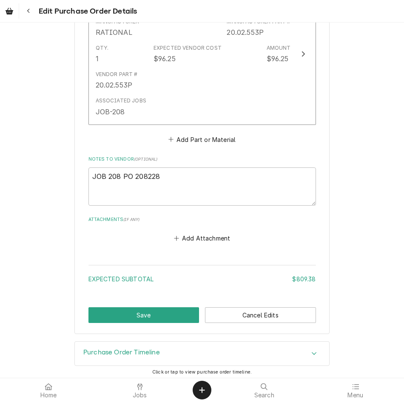
scroll to position [879, 0]
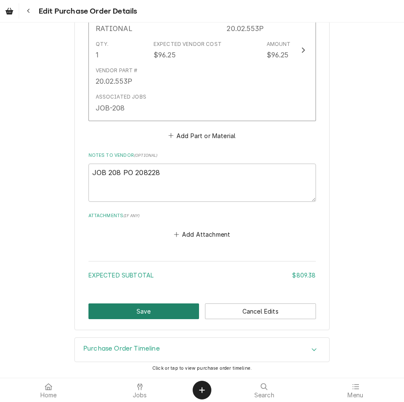
click at [131, 314] on button "Save" at bounding box center [143, 311] width 111 height 16
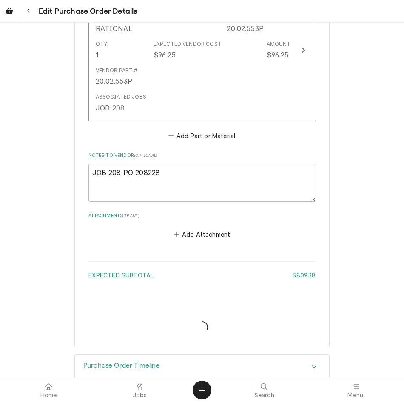
type textarea "x"
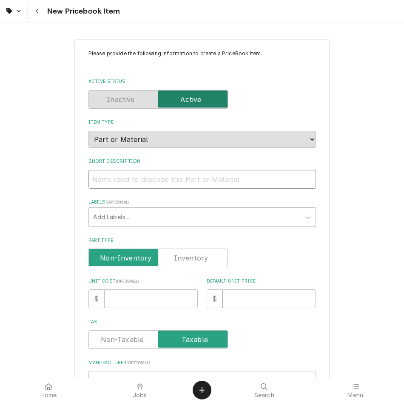
click at [154, 175] on input "Short Description" at bounding box center [201, 179] width 227 height 19
click at [181, 182] on input "Short Description" at bounding box center [201, 179] width 227 height 19
paste input "Door gasket SCC CMP 102, LM1 LM2; E"
type textarea "x"
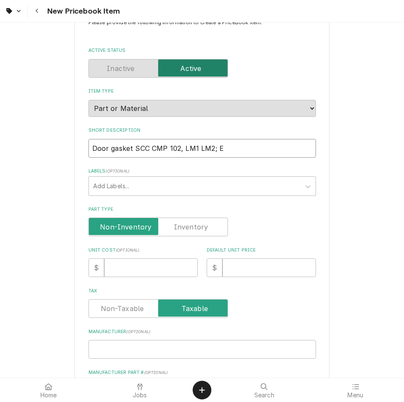
scroll to position [32, 0]
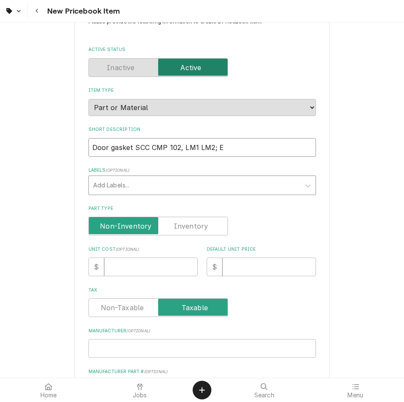
type input "Door gasket SCC CMP 102, LM1 LM2; E"
click at [163, 185] on div "Labels" at bounding box center [194, 185] width 203 height 15
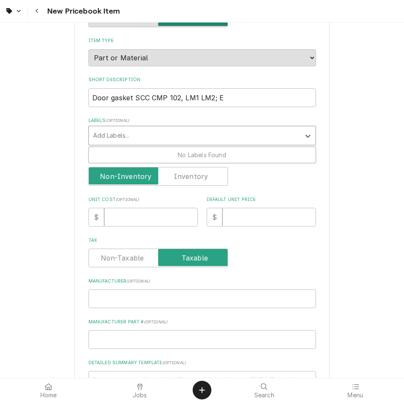
scroll to position [82, 0]
click at [246, 195] on div "Please provide the following information to create a PriceBook item. Active Sta…" at bounding box center [201, 238] width 227 height 540
click at [136, 221] on input "Unit Cost ( optional )" at bounding box center [150, 216] width 93 height 19
type textarea "x"
type input "9"
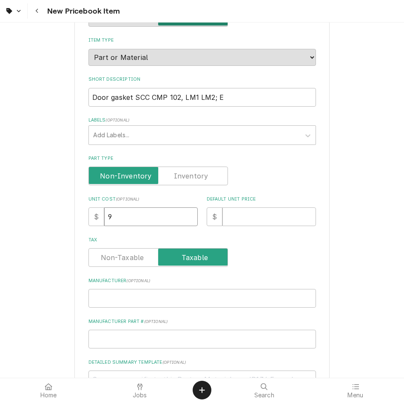
type textarea "x"
type input "96"
type textarea "x"
type input "96.2"
type textarea "x"
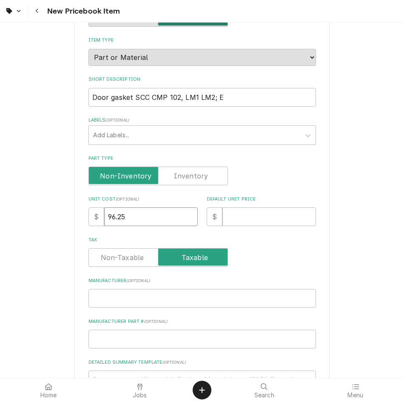
type input "96.25"
click at [261, 206] on div "Default Unit Price $" at bounding box center [260, 211] width 109 height 30
click at [253, 226] on div "Please provide the following information to create a PriceBook item. Active Sta…" at bounding box center [201, 238] width 227 height 540
click at [255, 220] on input "Default Unit Price" at bounding box center [268, 216] width 93 height 19
click at [276, 206] on div "Default Unit Price $" at bounding box center [260, 211] width 109 height 30
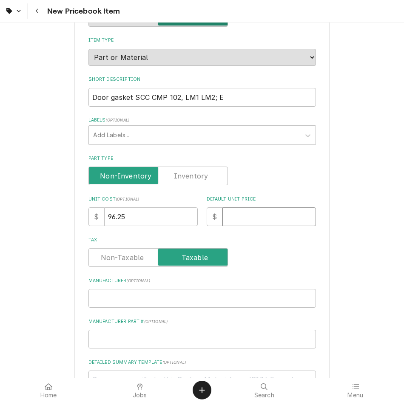
click at [243, 212] on input "Default Unit Price" at bounding box center [268, 216] width 93 height 19
type textarea "x"
type input "1"
type textarea "x"
type input "19"
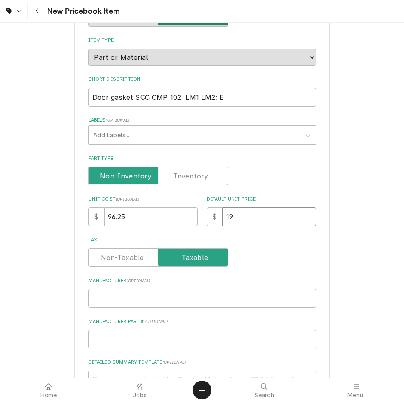
type textarea "x"
type input "192"
type textarea "x"
type input "192.5"
type textarea "x"
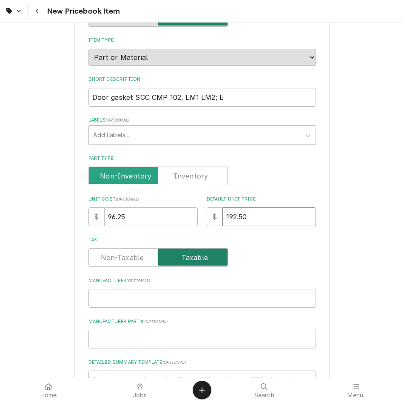
type input "192.50"
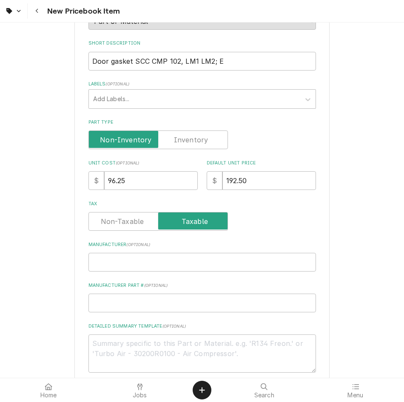
scroll to position [119, 0]
click at [152, 260] on input "Manufacturer ( optional )" at bounding box center [201, 261] width 227 height 19
type textarea "x"
type input "R"
type textarea "x"
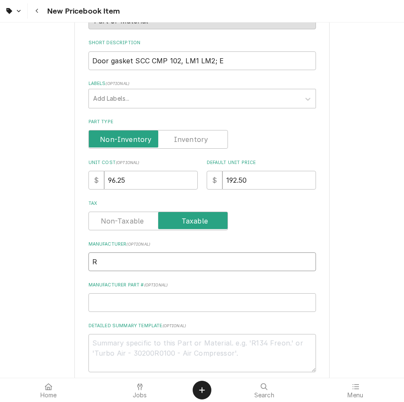
type input "RA"
type textarea "x"
type input "RAT"
type textarea "x"
type input "RATI"
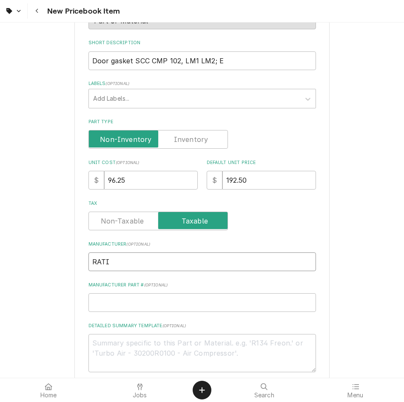
type textarea "x"
type input "RATIO"
type textarea "x"
type input "RATION"
type textarea "x"
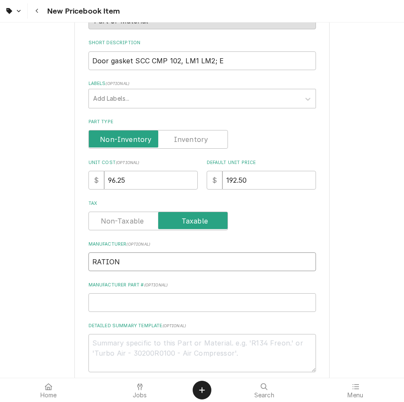
type input "RATIONA"
type textarea "x"
type input "RATIONAL"
click at [175, 307] on input "Manufacturer Part # ( optional )" at bounding box center [201, 302] width 227 height 19
click at [148, 300] on input "Manufacturer Part # ( optional )" at bounding box center [201, 302] width 227 height 19
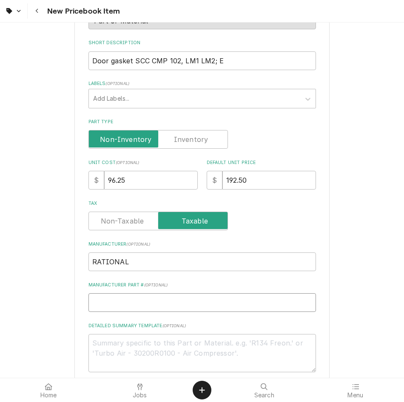
paste input "20.02.553P"
type textarea "x"
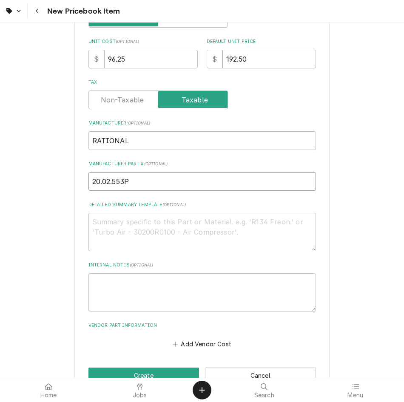
scroll to position [263, 0]
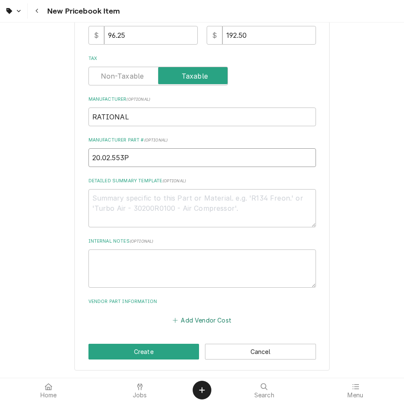
type input "20.02.553P"
click at [209, 322] on button "Add Vendor Cost" at bounding box center [202, 320] width 62 height 12
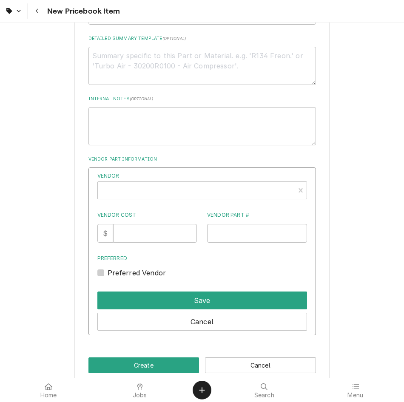
scroll to position [410, 0]
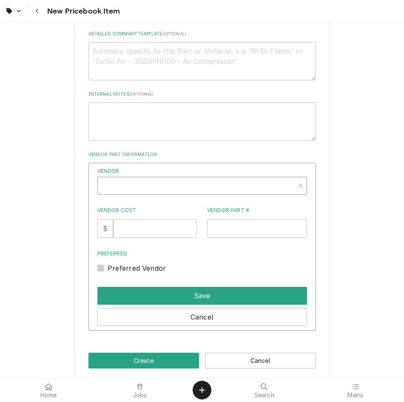
type textarea "x"
click at [186, 181] on div "Vendor" at bounding box center [196, 189] width 188 height 20
type input "TOP"
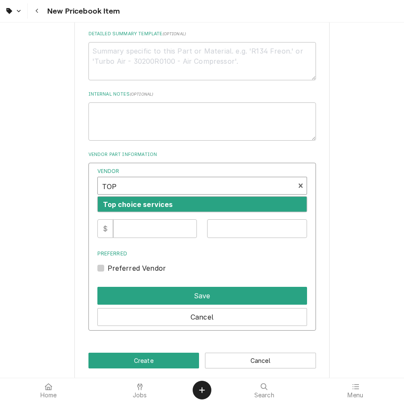
click at [175, 200] on div "Top choice services" at bounding box center [202, 204] width 209 height 15
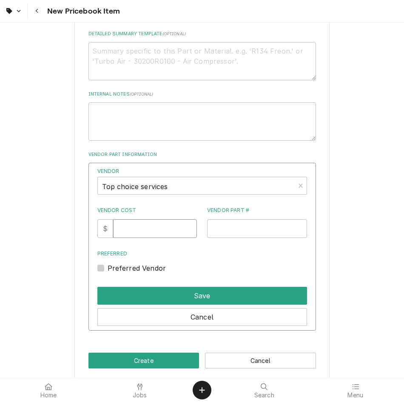
click at [150, 229] on input "Vendor Cost" at bounding box center [155, 228] width 84 height 19
type input "96.25"
click at [253, 227] on input "Vendor Part #" at bounding box center [257, 228] width 100 height 19
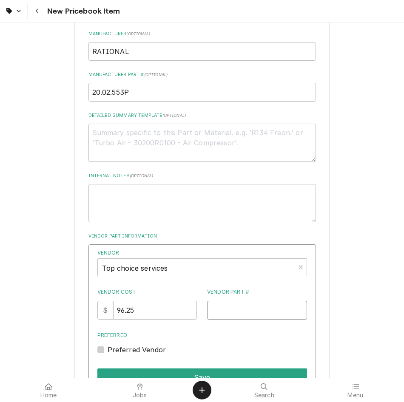
scroll to position [328, 0]
click at [150, 99] on input "20.02.553P" at bounding box center [201, 92] width 227 height 19
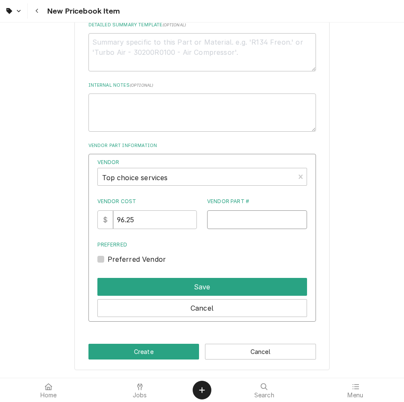
click at [234, 214] on input "Vendor Part #" at bounding box center [257, 219] width 100 height 19
paste input "20.02.553P"
type input "20.02.553P"
click at [107, 260] on label "Preferred Vendor" at bounding box center [136, 259] width 59 height 10
click at [107, 260] on input "Preferred" at bounding box center [211, 263] width 209 height 19
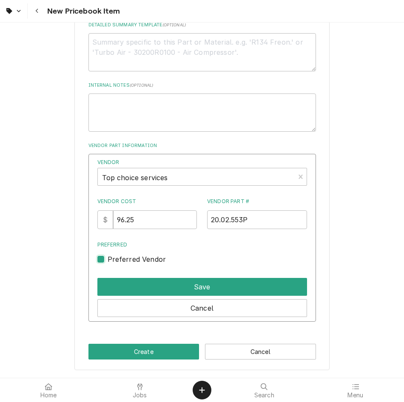
checkbox input "true"
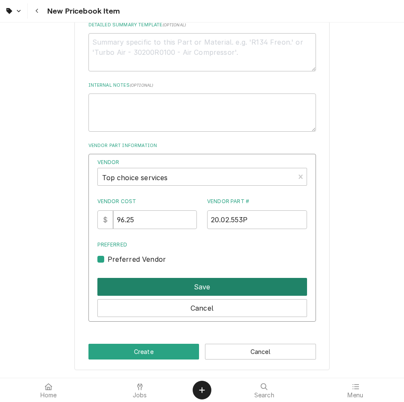
click at [143, 278] on button "Save" at bounding box center [201, 287] width 209 height 18
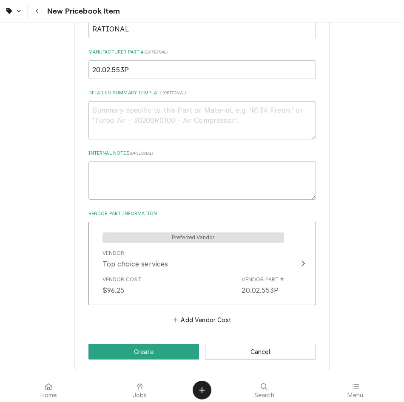
scroll to position [351, 0]
click at [144, 356] on button "Create" at bounding box center [143, 352] width 111 height 16
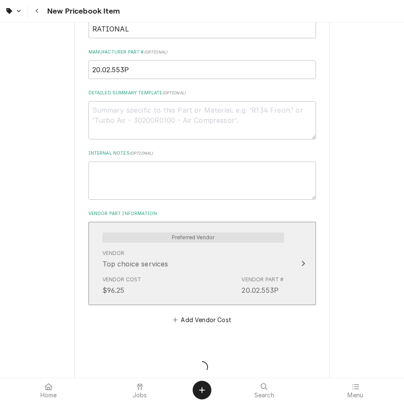
type textarea "x"
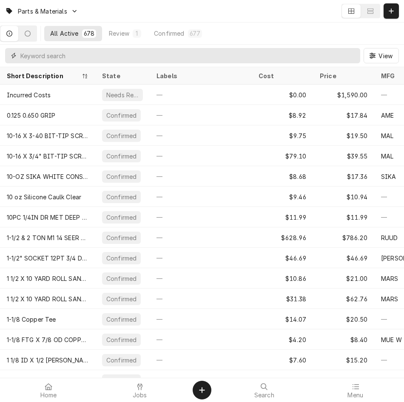
click at [211, 49] on input "Dynamic Content Wrapper" at bounding box center [187, 55] width 335 height 15
click at [198, 62] on input "Dynamic Content Wrapper" at bounding box center [187, 55] width 335 height 15
paste input "24.00.200P"
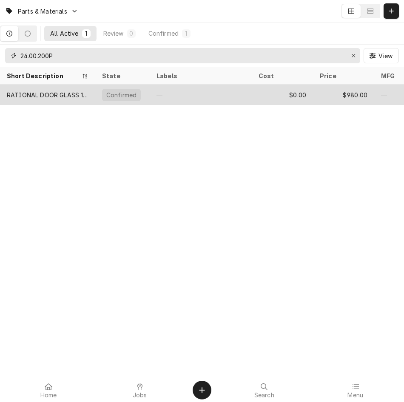
type input "24.00.200P"
click at [197, 91] on div "—" at bounding box center [201, 95] width 102 height 20
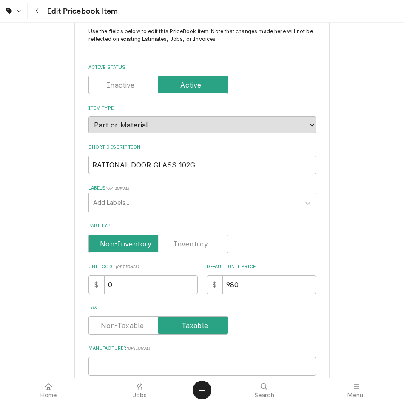
scroll to position [58, 0]
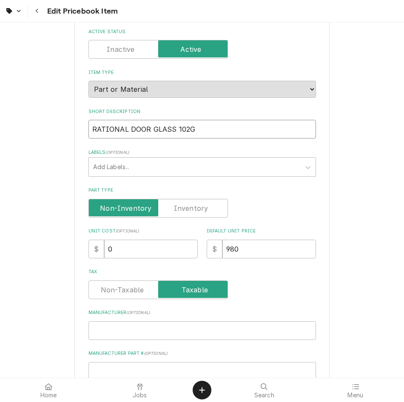
click at [249, 129] on input "RATIONAL DOOR GLASS 102G" at bounding box center [201, 129] width 227 height 19
paste input "Inner glass pane SCC, CM 102"
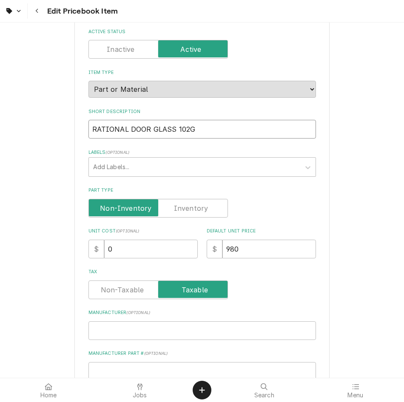
type textarea "x"
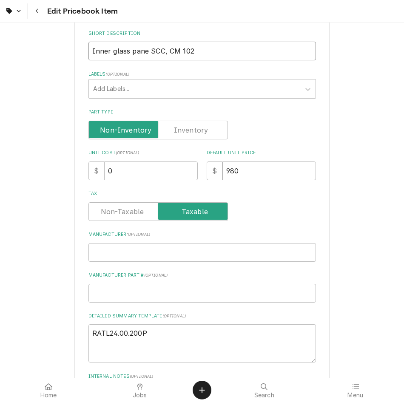
scroll to position [136, 0]
type input "Inner glass pane SCC, CM 102"
click at [175, 175] on input "0" at bounding box center [150, 170] width 93 height 19
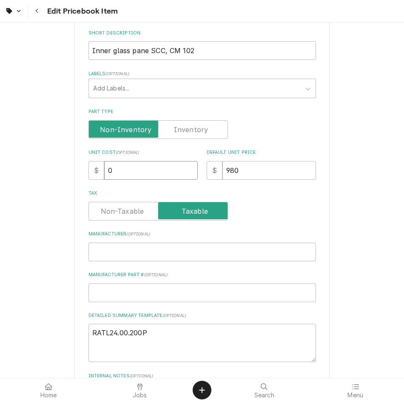
click at [175, 175] on input "0" at bounding box center [150, 170] width 93 height 19
type textarea "x"
type input "5"
type textarea "x"
type input "52"
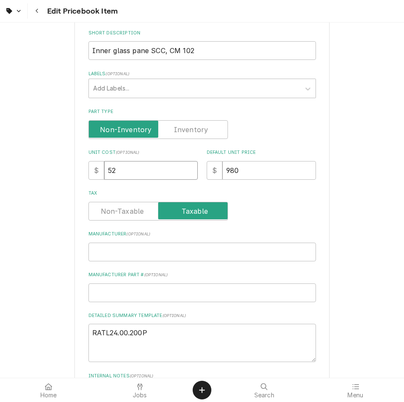
type textarea "x"
type input "522"
type textarea "x"
type input "522.8"
type textarea "x"
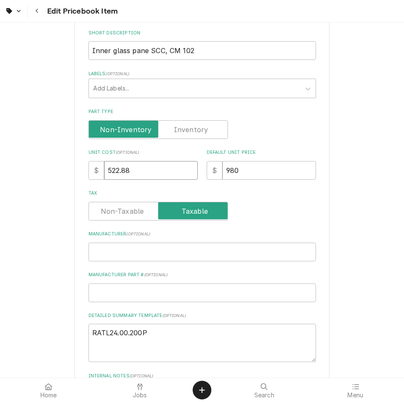
type input "522.88"
click at [271, 175] on input "980" at bounding box center [268, 170] width 93 height 19
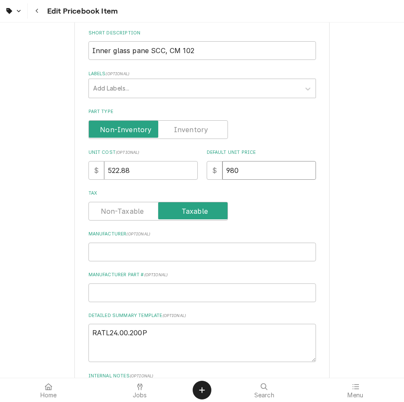
type textarea "x"
type input "7"
type textarea "x"
type input "75"
type textarea "x"
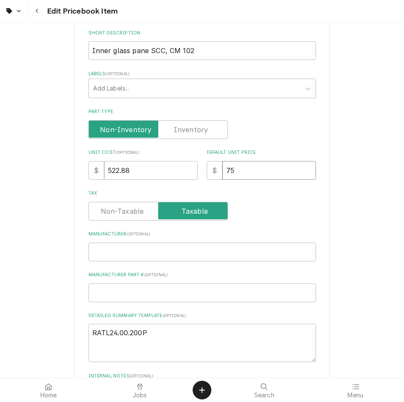
type input "758"
type textarea "x"
type input "758.1"
type textarea "x"
type input "758.18"
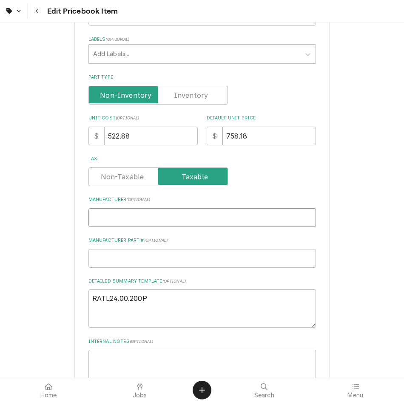
click at [133, 216] on input "Manufacturer ( optional )" at bounding box center [201, 217] width 227 height 19
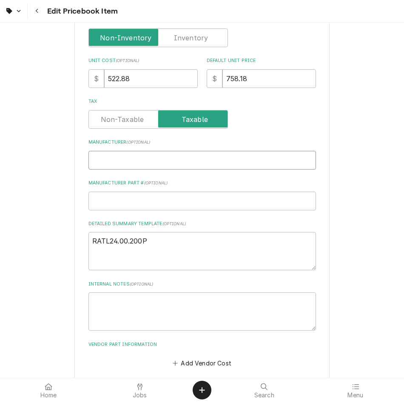
scroll to position [229, 0]
type textarea "x"
type input "T"
type textarea "x"
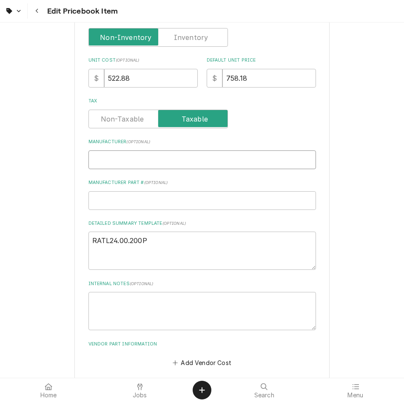
type input "R"
type textarea "x"
type input "RA"
type textarea "x"
type input "RAT"
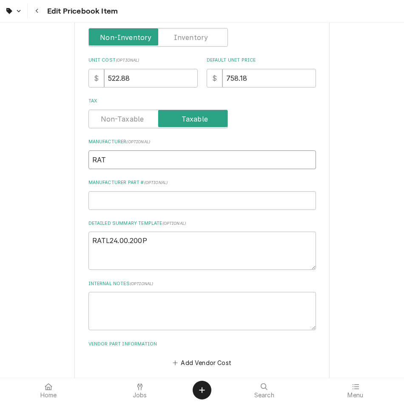
type textarea "x"
type input "RATI"
type textarea "x"
type input "RATIO"
type textarea "x"
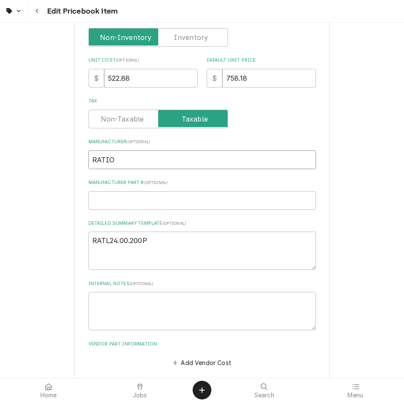
type input "RATION"
type textarea "x"
type input "RATIONA"
type textarea "x"
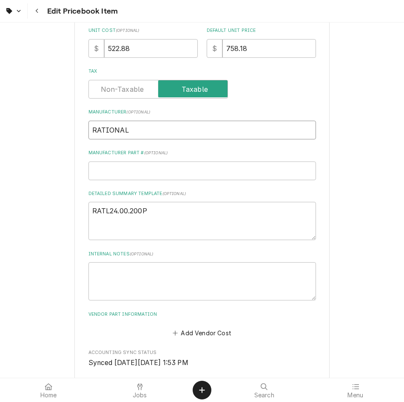
scroll to position [259, 0]
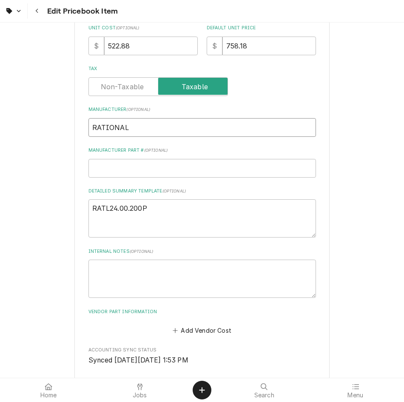
type input "RATIONAL"
click at [167, 159] on input "Manufacturer Part # ( optional )" at bounding box center [201, 168] width 227 height 19
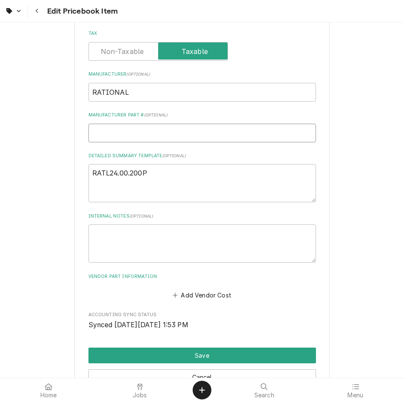
scroll to position [304, 0]
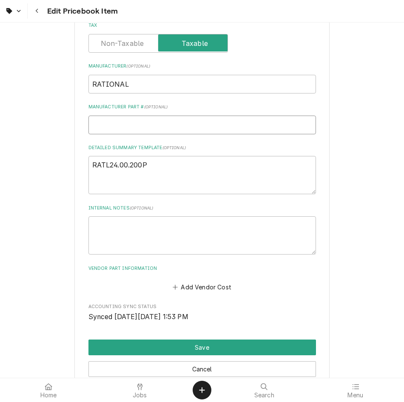
click at [170, 122] on input "Manufacturer Part # ( optional )" at bounding box center [201, 125] width 227 height 19
paste input "24.00.200P"
type textarea "x"
type input "24.00.200P"
click at [168, 159] on textarea "RATL24.00.200P" at bounding box center [201, 175] width 227 height 38
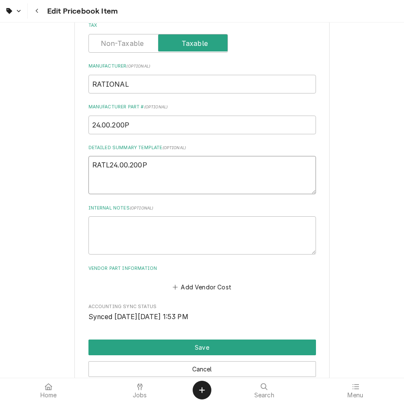
click at [168, 159] on textarea "RATL24.00.200P" at bounding box center [201, 175] width 227 height 38
type textarea "x"
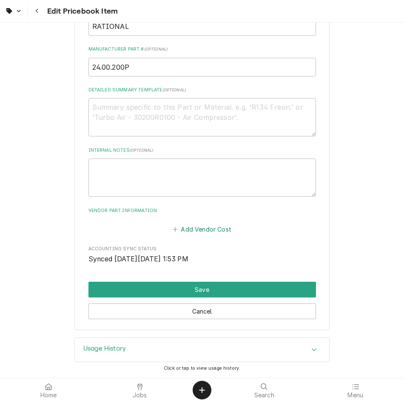
click at [205, 232] on button "Add Vendor Cost" at bounding box center [202, 229] width 62 height 12
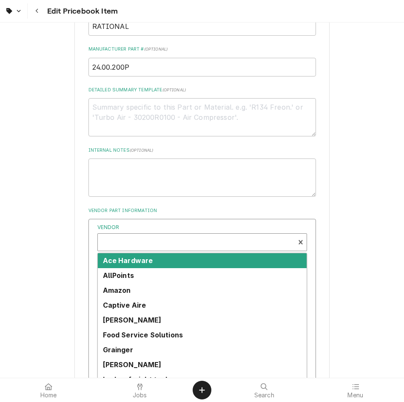
type textarea "x"
click at [193, 240] on div "Vendor" at bounding box center [196, 245] width 188 height 20
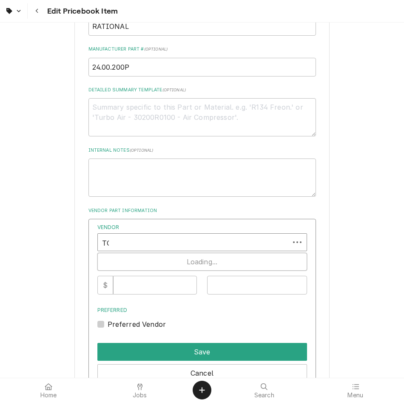
type input "TOP"
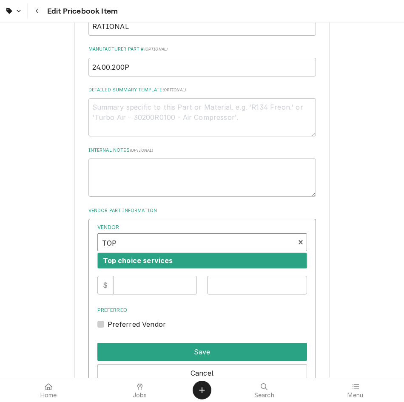
click at [176, 263] on div "Top choice services" at bounding box center [202, 260] width 209 height 15
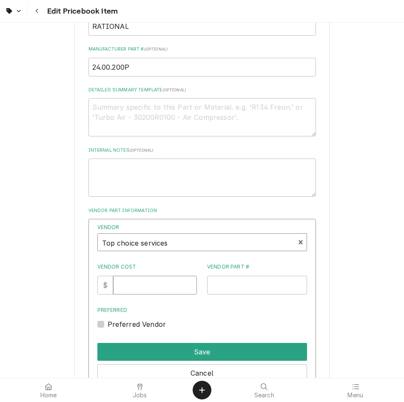
click at [159, 286] on input "Vendor Cost" at bounding box center [155, 285] width 84 height 19
type input "522.88"
click at [279, 284] on input "Vendor Part #" at bounding box center [257, 285] width 100 height 19
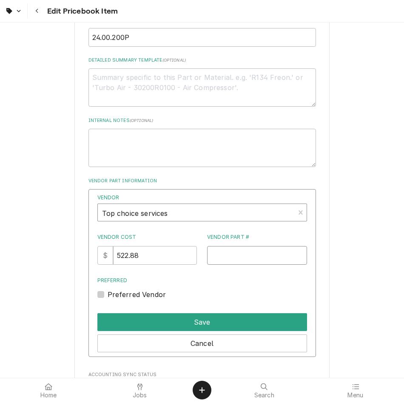
scroll to position [392, 0]
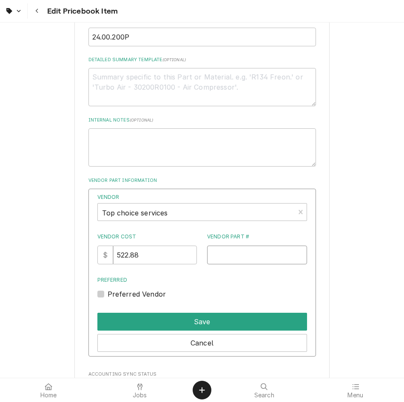
paste input "24.00.200P"
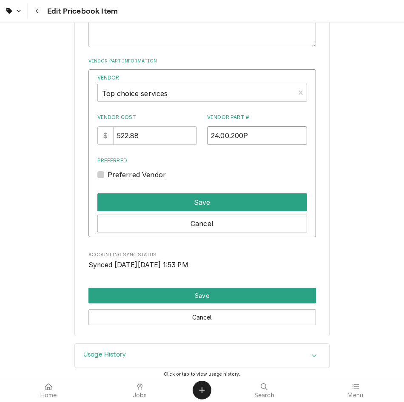
scroll to position [515, 0]
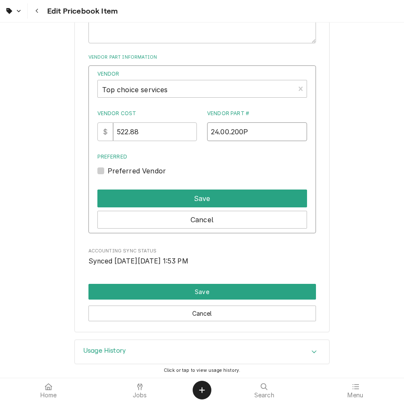
type input "24.00.200P"
click at [108, 170] on div "Preferred Vendor" at bounding box center [201, 171] width 209 height 10
click at [107, 167] on label "Preferred Vendor" at bounding box center [136, 171] width 59 height 10
click at [107, 167] on input "Preferred" at bounding box center [211, 175] width 209 height 19
checkbox input "true"
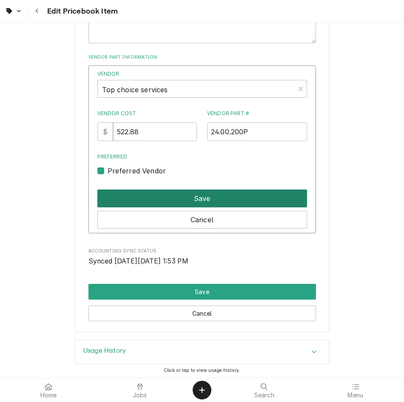
click at [145, 194] on button "Save" at bounding box center [201, 198] width 209 height 18
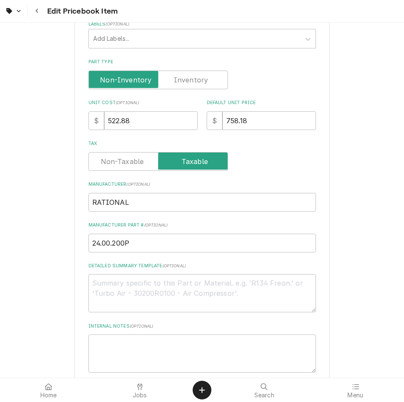
scroll to position [450, 0]
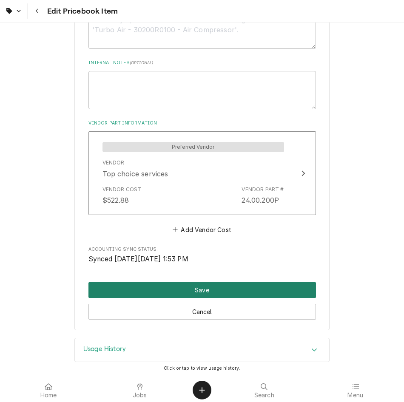
click at [229, 289] on button "Save" at bounding box center [201, 290] width 227 height 16
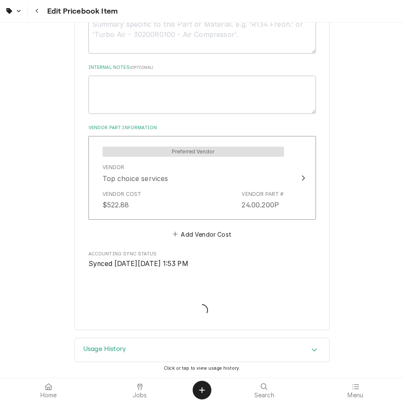
scroll to position [445, 0]
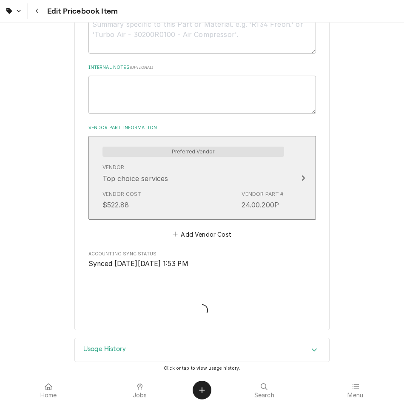
type textarea "x"
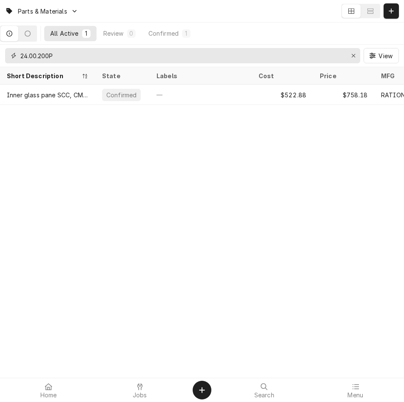
click at [158, 55] on input "24.00.200P" at bounding box center [181, 55] width 323 height 15
click at [135, 386] on div at bounding box center [140, 387] width 10 height 10
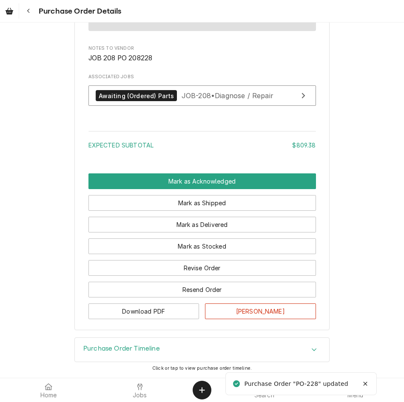
scroll to position [974, 0]
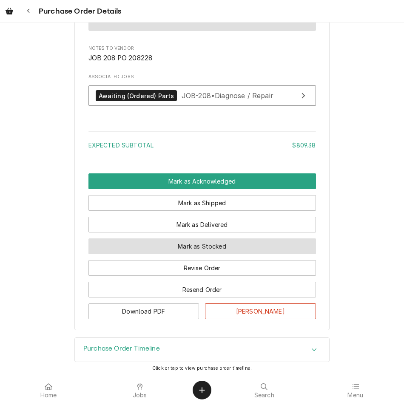
click at [203, 249] on button "Mark as Stocked" at bounding box center [201, 246] width 227 height 16
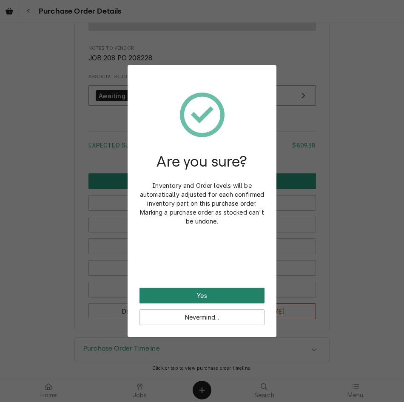
click at [185, 301] on button "Yes" at bounding box center [201, 296] width 125 height 16
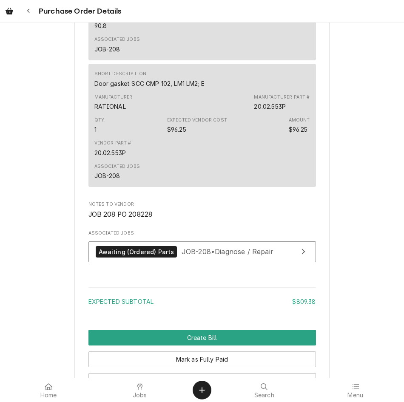
scroll to position [1016, 0]
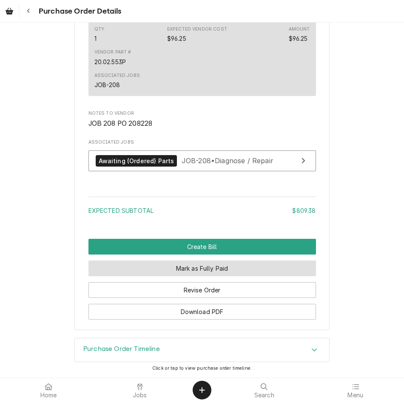
click at [204, 267] on button "Mark as Fully Paid" at bounding box center [201, 268] width 227 height 16
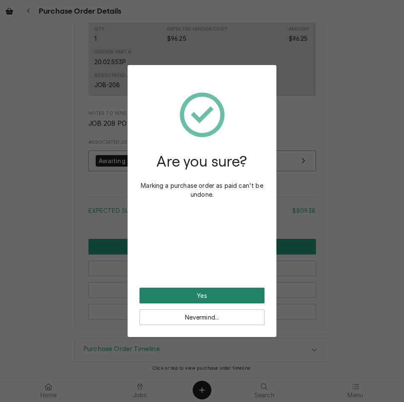
click at [209, 292] on button "Yes" at bounding box center [201, 296] width 125 height 16
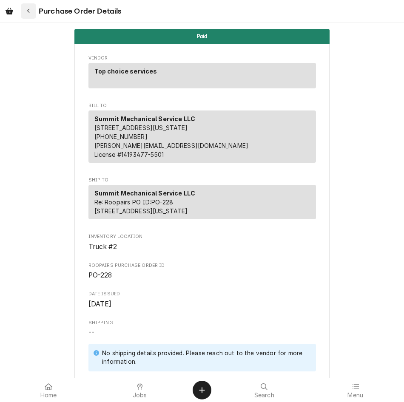
click at [24, 12] on div "Navigate back" at bounding box center [28, 11] width 8 height 8
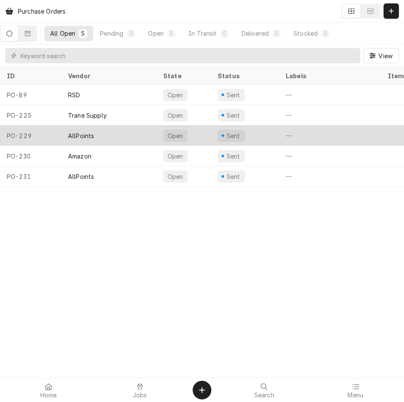
click at [93, 132] on div "AllPoints" at bounding box center [108, 135] width 95 height 20
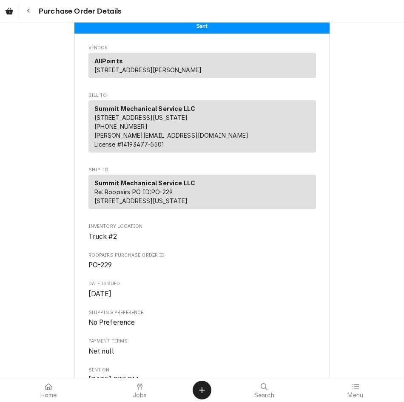
scroll to position [11, 0]
click at [219, 152] on div "Summit Mechanical Service LLC 1006 N. 200 E. Nephi, Utah 84648 (801) 520-4812 l…" at bounding box center [201, 126] width 227 height 52
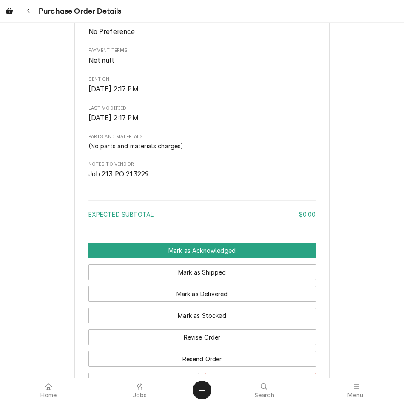
scroll to position [396, 0]
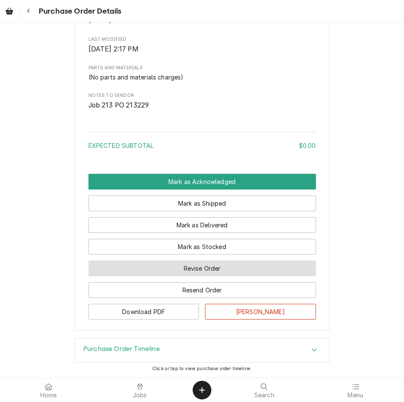
click at [227, 274] on button "Revise Order" at bounding box center [201, 268] width 227 height 16
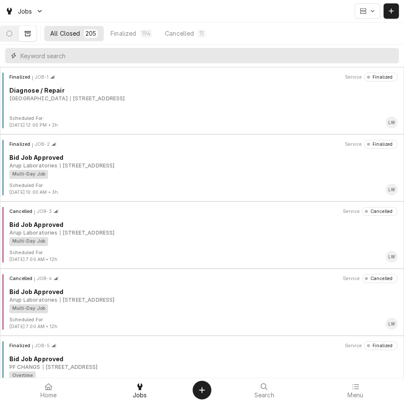
click at [159, 52] on input "Dynamic Content Wrapper" at bounding box center [207, 55] width 374 height 15
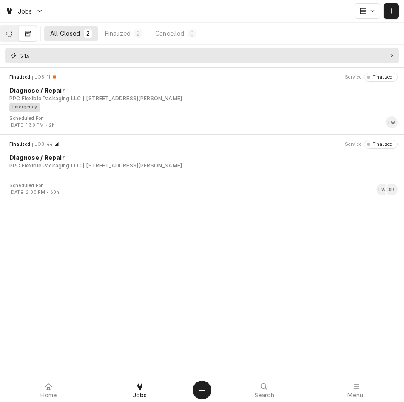
type input "213"
click at [17, 28] on button "Dynamic Content Wrapper" at bounding box center [9, 33] width 18 height 15
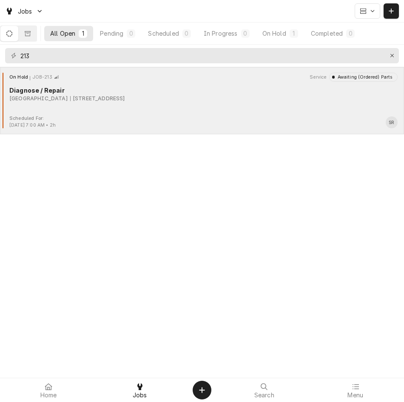
click at [229, 122] on div "Scheduled For: [DATE] 7:00 AM • 2h SR" at bounding box center [201, 122] width 397 height 14
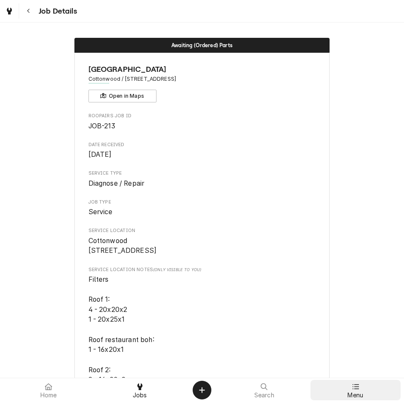
click at [365, 391] on div "Menu" at bounding box center [355, 390] width 87 height 17
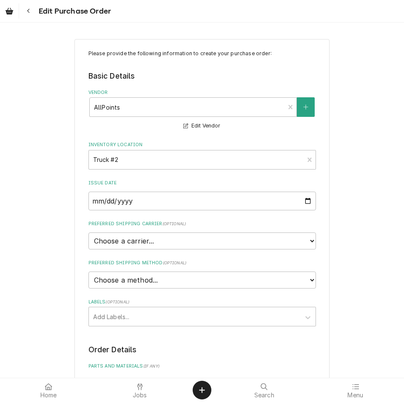
scroll to position [249, 0]
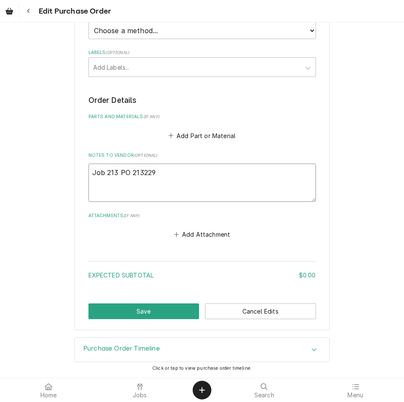
click at [204, 184] on textarea "Job 213 PO 213229" at bounding box center [201, 183] width 227 height 38
type textarea "x"
type textarea "Job 213 PO 213229"
type textarea "x"
type textarea "Job 213 PO 213229 -"
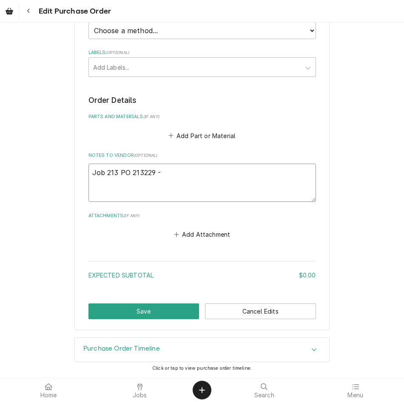
type textarea "x"
type textarea "Job 213 PO 213229 -"
type textarea "x"
type textarea "Job 213 PO 213229 - i"
type textarea "x"
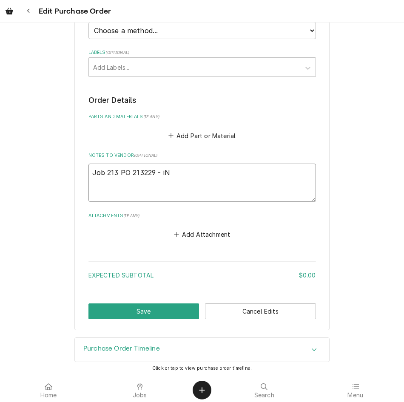
type textarea "Job 213 PO 213229 - iNC"
type textarea "x"
type textarea "Job 213 PO 213229 - iNCOR"
type textarea "x"
type textarea "Job 213 PO 213229 - iNCO"
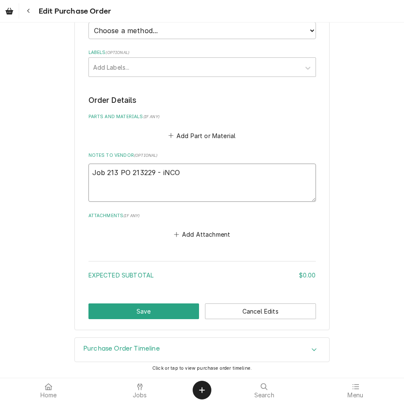
type textarea "x"
type textarea "Job 213 PO 213229 - iNC"
type textarea "x"
type textarea "Job 213 PO 213229 - iN"
type textarea "x"
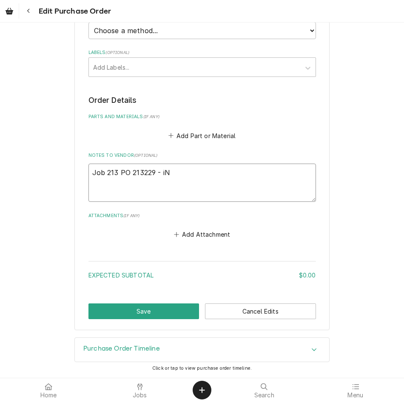
type textarea "Job 213 PO 213229 - i"
type textarea "x"
type textarea "Job 213 PO 213229 -"
type textarea "x"
type textarea "Job 213 PO 213229 -"
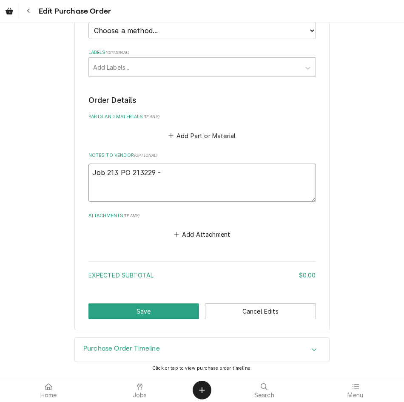
type textarea "x"
type textarea "Job 213 PO 213229 -"
type textarea "x"
type textarea "Job 213 PO 213229 - I"
type textarea "x"
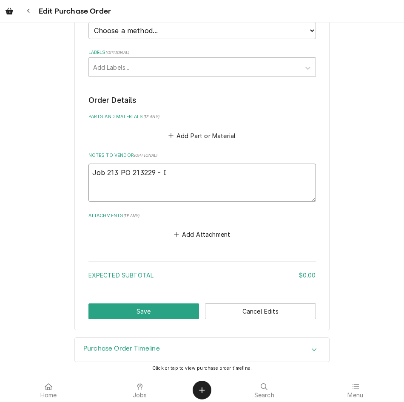
type textarea "Job 213 PO 213229 - IN"
type textarea "x"
type textarea "Job 213 PO 213229 - INC"
type textarea "x"
type textarea "Job 213 PO 213229 - INCO"
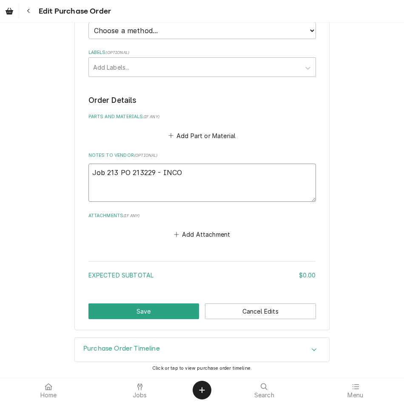
type textarea "x"
type textarea "Job 213 PO 213229 - INCOR"
type textarea "x"
type textarea "Job 213 PO 213229 - INCORRE"
type textarea "x"
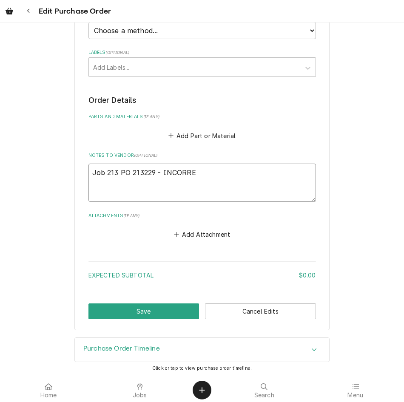
type textarea "Job 213 PO 213229 - INCORREC"
type textarea "x"
type textarea "Job 213 PO 213229 - INCORRECT"
type textarea "x"
type textarea "Job 213 PO 213229 - INCORRECT"
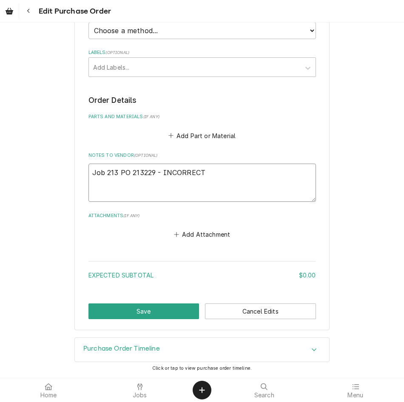
type textarea "x"
type textarea "Job 213 PO 213229 - INCORRECT P"
type textarea "x"
type textarea "Job 213 PO 213229 - INCORRECT PA"
type textarea "x"
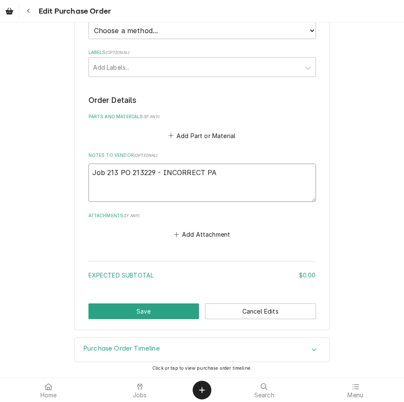
type textarea "Job 213 PO 213229 - INCORRECT PAR"
type textarea "x"
type textarea "Job 213 PO 213229 - INCORRECT PART"
type textarea "x"
type textarea "Job 213 PO 213229 - INCORRECT PARTS"
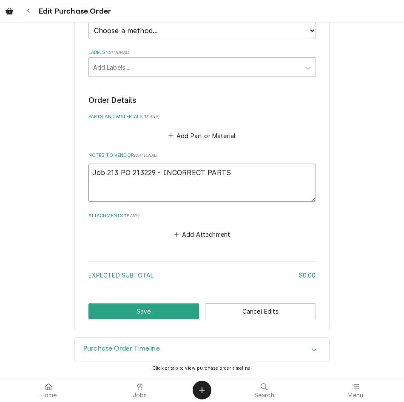
type textarea "x"
type textarea "Job 213 PO 213229 - INCORRECT PARTS"
type textarea "x"
type textarea "Job 213 PO 213229 - INCORRECT PARTS W"
type textarea "x"
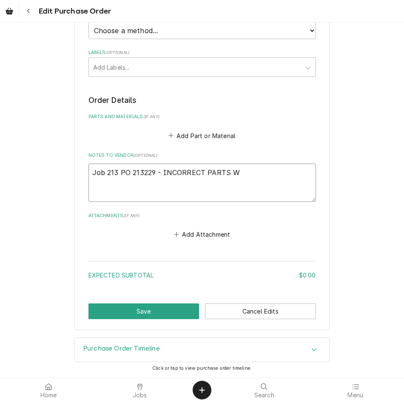
type textarea "Job 213 PO 213229 - INCORRECT PARTS WI"
type textarea "x"
type textarea "Job 213 PO 213229 - INCORRECT PARTS WIL"
type textarea "x"
type textarea "Job 213 PO 213229 - INCORRECT PARTS WILL"
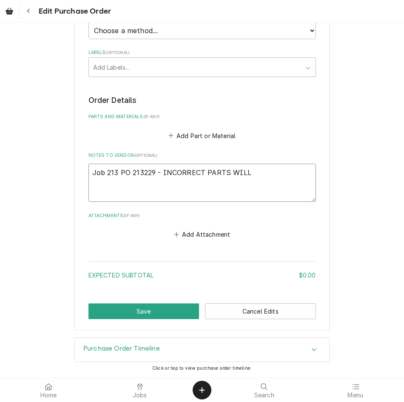
type textarea "x"
type textarea "Job 213 PO 213229 - INCORRECT PARTS WILL"
type textarea "x"
type textarea "Job 213 PO 213229 - INCORRECT PARTS WILL R"
type textarea "x"
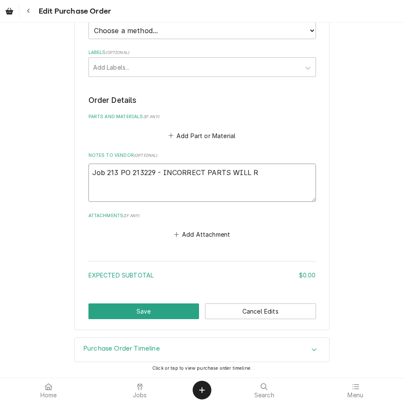
type textarea "Job 213 PO 213229 - INCORRECT PARTS WILL RE"
type textarea "x"
type textarea "Job 213 PO 213229 - INCORRECT PARTS WILL RET"
type textarea "x"
type textarea "Job 213 PO 213229 - INCORRECT PARTS WILL RETU"
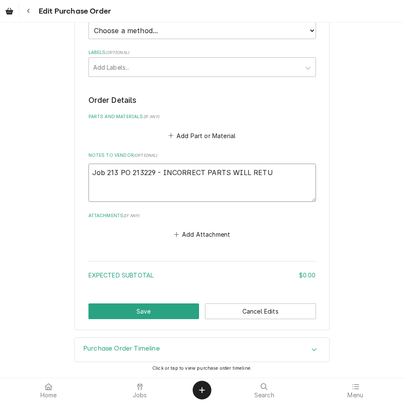
type textarea "x"
type textarea "Job 213 PO 213229 - INCORRECT PARTS WILL RETURN"
type textarea "x"
type textarea "Job 213 PO 213229 - INCORRECT PARTS WILL RETURN"
type textarea "x"
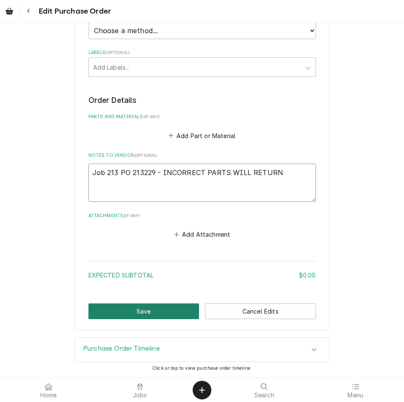
type textarea "Job 213 PO 213229 - INCORRECT PARTS WILL RETURN"
click at [156, 306] on button "Save" at bounding box center [143, 311] width 111 height 16
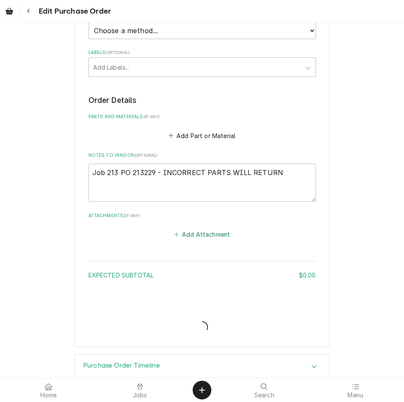
type textarea "x"
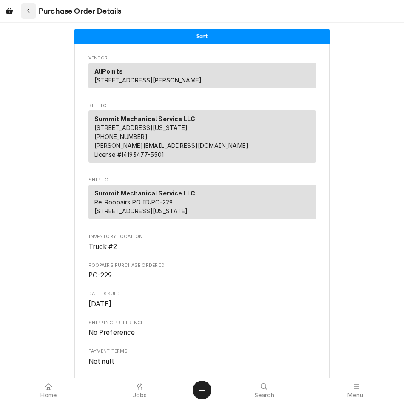
click at [28, 12] on icon "Navigate back" at bounding box center [28, 11] width 3 height 5
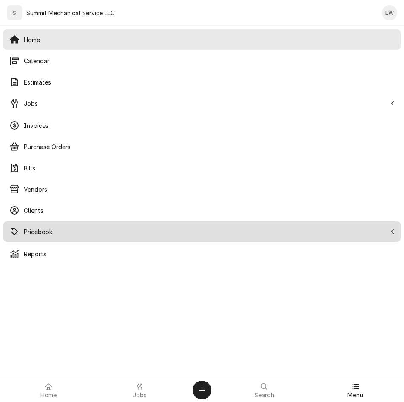
click at [52, 231] on span "Pricebook" at bounding box center [205, 231] width 362 height 9
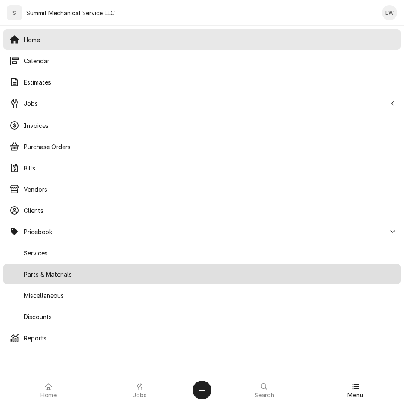
click at [57, 272] on span "Parts & Materials" at bounding box center [209, 274] width 370 height 9
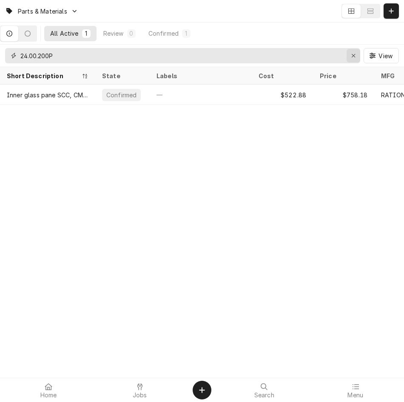
click at [353, 59] on div "Erase input" at bounding box center [353, 55] width 8 height 8
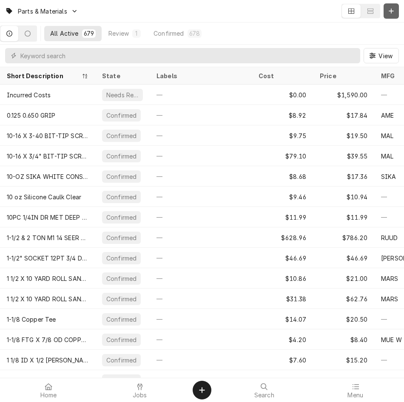
click at [392, 13] on icon "Dynamic Content Wrapper" at bounding box center [390, 11] width 5 height 6
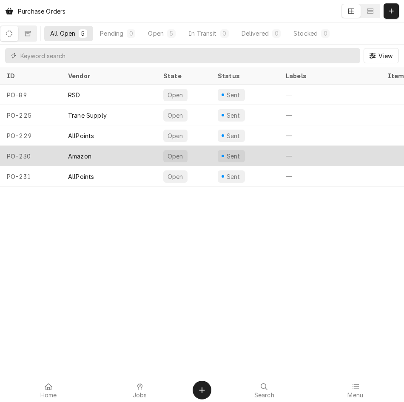
click at [110, 158] on div "Amazon" at bounding box center [108, 156] width 95 height 20
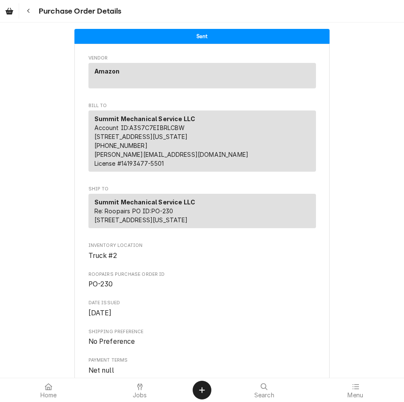
scroll to position [396, 0]
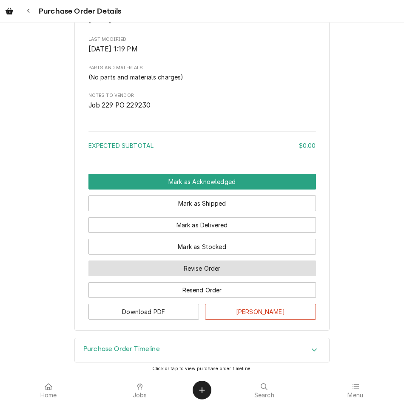
click at [238, 260] on button "Revise Order" at bounding box center [201, 268] width 227 height 16
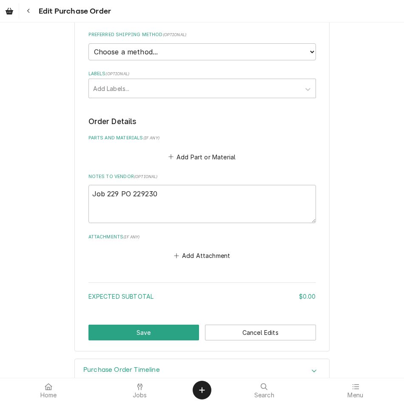
scroll to position [249, 0]
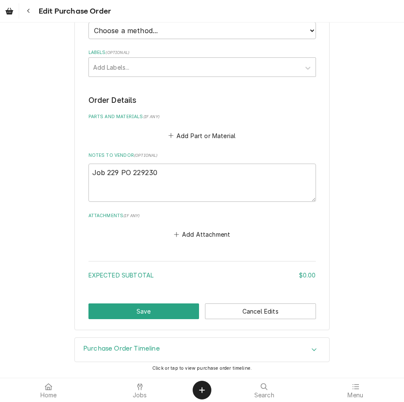
type textarea "x"
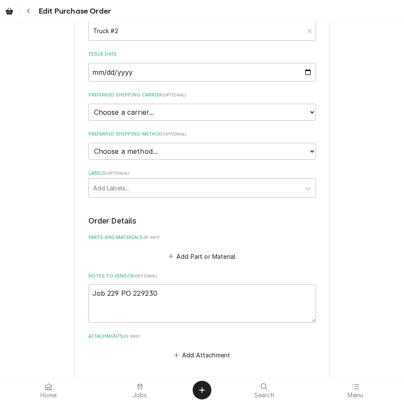
scroll to position [128, 0]
click at [204, 253] on button "Add Part or Material" at bounding box center [202, 257] width 70 height 12
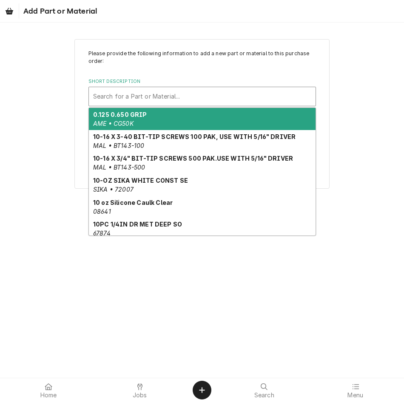
click at [156, 90] on div "Short Description" at bounding box center [202, 96] width 218 height 15
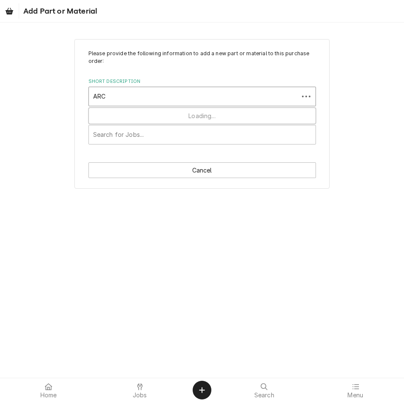
type input "ARCC"
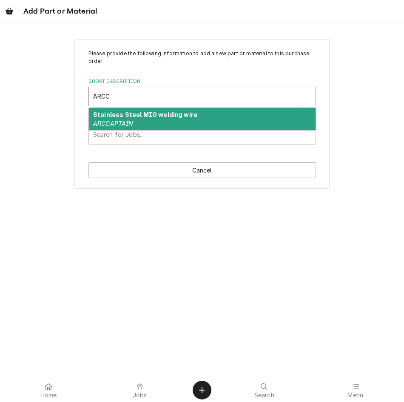
click at [154, 120] on div "Stainless Steel MIG welding wire ARCCAPTAIN" at bounding box center [202, 119] width 226 height 22
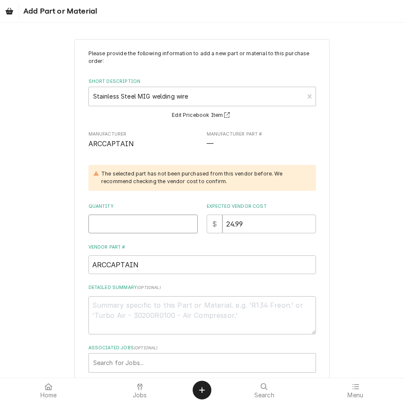
click at [138, 228] on input "Quantity" at bounding box center [142, 224] width 109 height 19
type textarea "x"
type input "1"
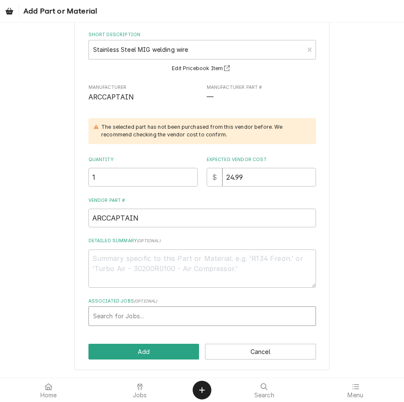
click at [147, 314] on div "Associated Jobs" at bounding box center [202, 315] width 218 height 15
type input "229"
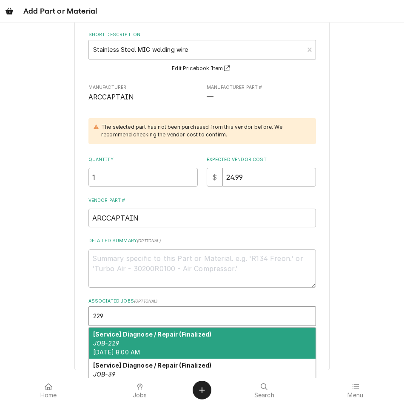
scroll to position [71, 0]
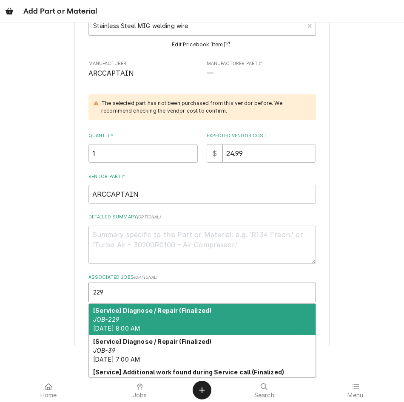
click at [140, 326] on span "Mon, Sep 8th, 2025 - 8:00 AM" at bounding box center [116, 328] width 47 height 7
type textarea "x"
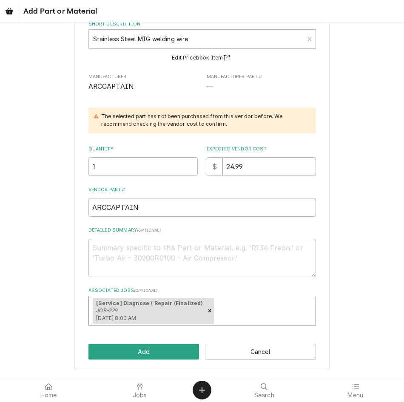
scroll to position [57, 0]
click at [153, 354] on button "Add" at bounding box center [143, 352] width 111 height 16
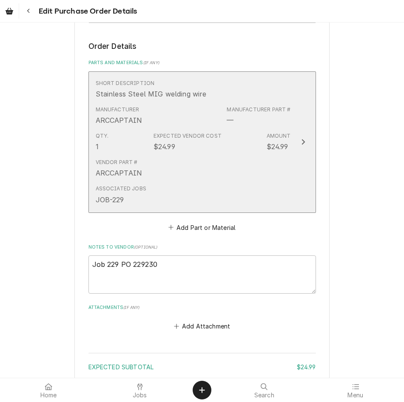
scroll to position [395, 0]
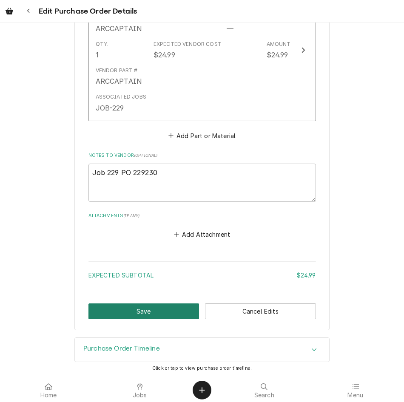
click at [153, 314] on button "Save" at bounding box center [143, 311] width 111 height 16
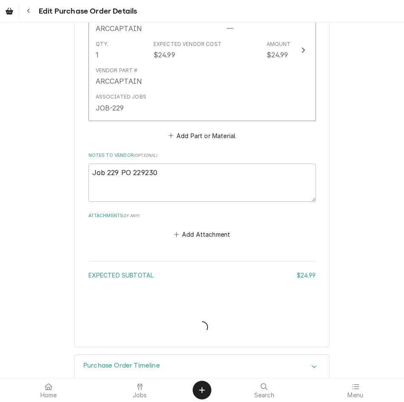
type textarea "x"
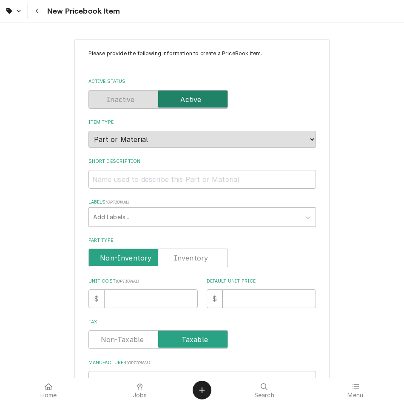
click at [156, 195] on div "Please provide the following information to create a PriceBook item. Active Sta…" at bounding box center [201, 320] width 227 height 540
click at [168, 182] on input "Short Description" at bounding box center [201, 179] width 227 height 19
type textarea "x"
type input "s"
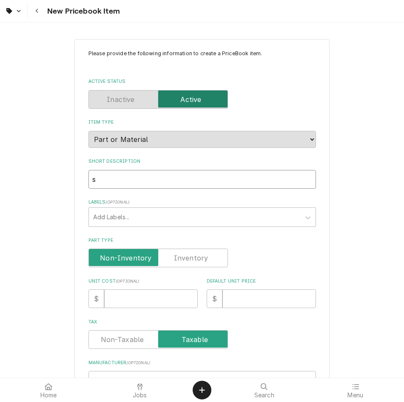
type textarea "x"
type input "sT"
type textarea "x"
type input "s"
type textarea "x"
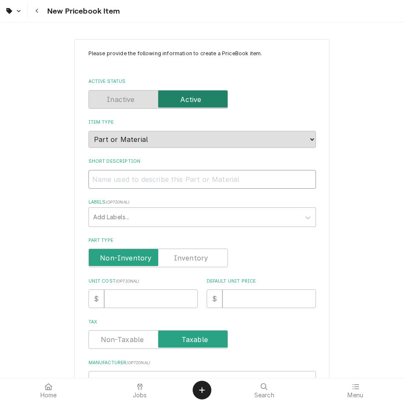
type textarea "x"
type input "a"
type textarea "x"
type input "aT"
type textarea "x"
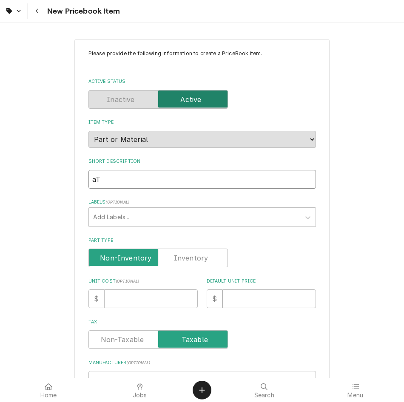
type input "aTA"
type textarea "x"
type input "aT"
type textarea "x"
type input "a"
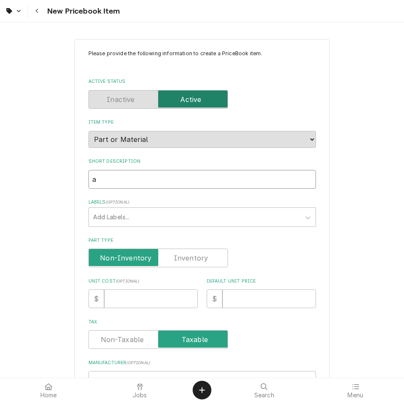
type textarea "x"
type input "S"
type textarea "x"
type input "St"
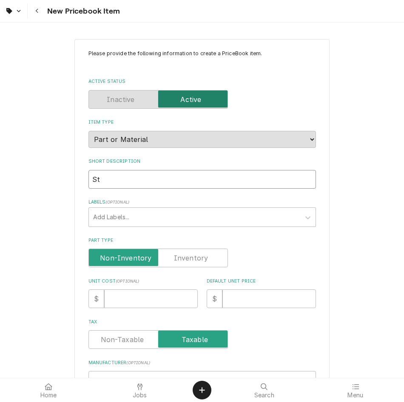
type textarea "x"
type input "Sta"
type textarea "x"
type input "Stai"
type textarea "x"
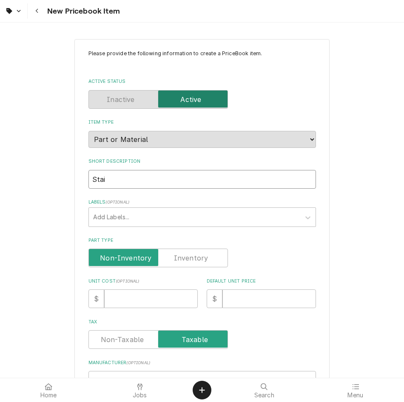
type input "Stain"
type textarea "x"
type input "Stainl"
type textarea "x"
type input "Stainle"
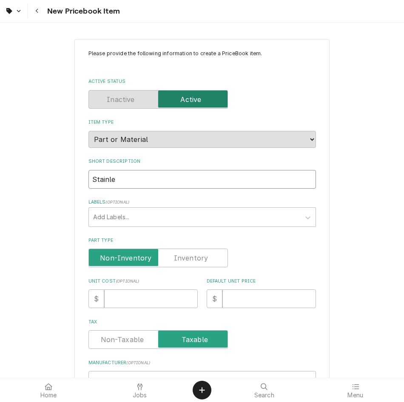
type textarea "x"
type input "Stainles"
type textarea "x"
type input "Stainless"
type textarea "x"
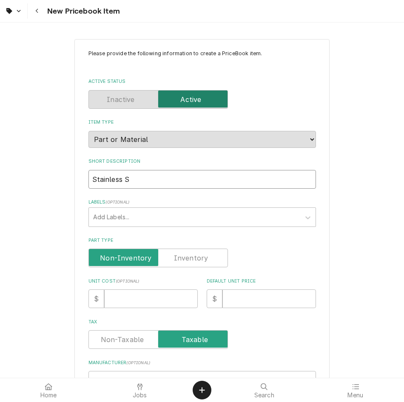
type input "Stainless St"
type textarea "x"
type input "Stainless Ste"
type textarea "x"
type input "Stainless Stee"
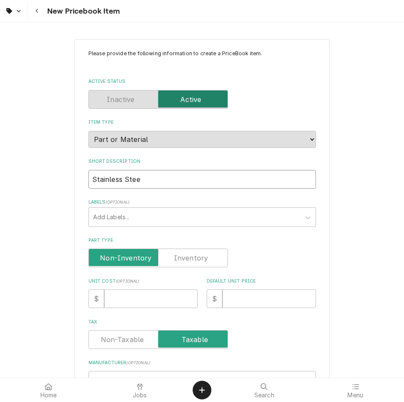
type textarea "x"
type input "Stainless Steee"
type textarea "x"
type input "Stainless Steeel"
type textarea "x"
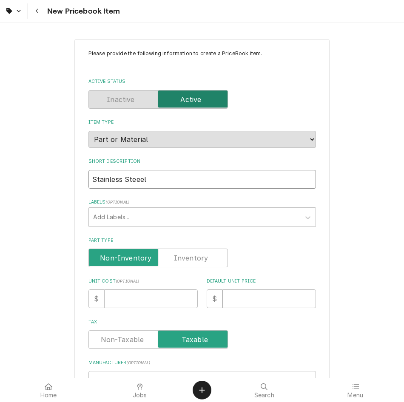
type input "Stainless Steeel"
type textarea "x"
type input "Stainless Steeel M"
type textarea "x"
type input "Stainless Steeel Mi"
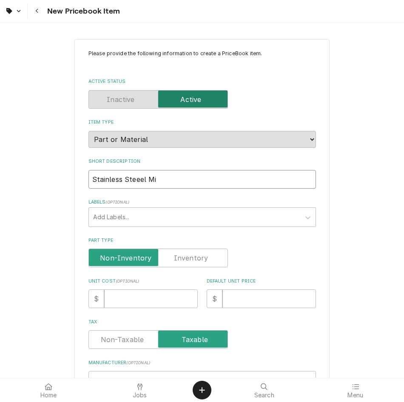
type textarea "x"
type input "Stainless Steeel Mig"
type textarea "x"
type input "Stainless Steeel Mi"
type textarea "x"
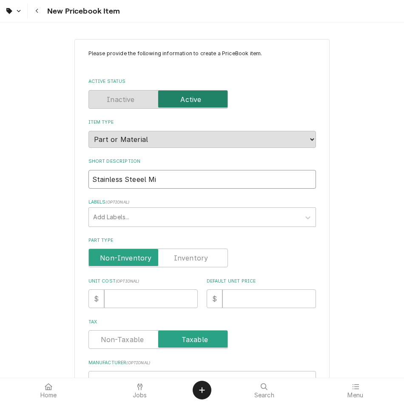
type input "Stainless Steeel M"
type textarea "x"
type input "Stainless Steeel"
type textarea "x"
type input "Stainless Steeel"
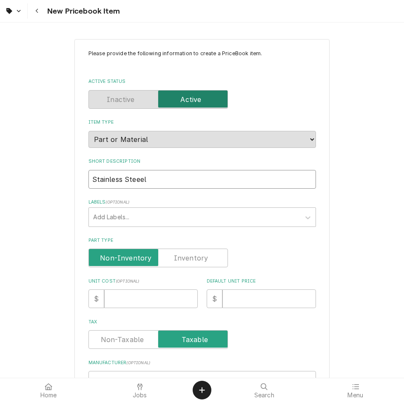
type textarea "x"
type input "Stainless Steee"
type textarea "x"
type input "Stainless Stee"
type textarea "x"
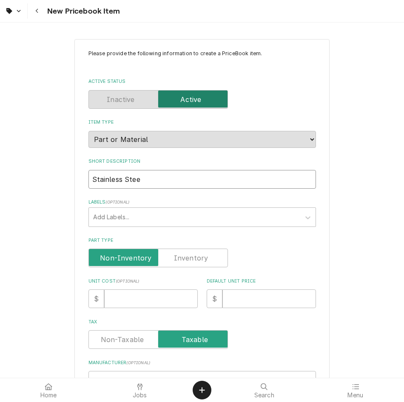
type input "Stainless SteeL"
type textarea "x"
type input "Stainless SteeL"
type textarea "x"
type input "Stainless SteeL m"
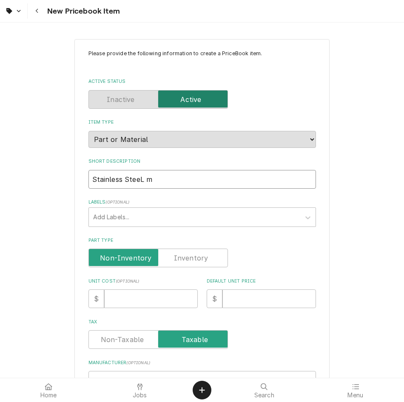
type textarea "x"
type input "Stainless SteeL"
type textarea "x"
type input "Stainless SteeL"
type textarea "x"
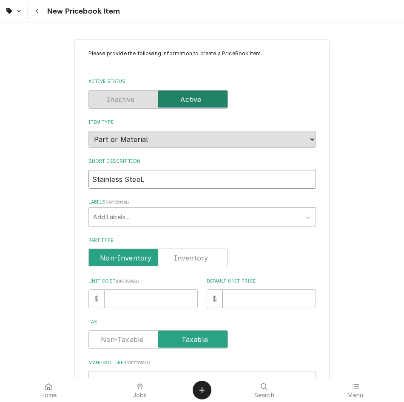
type input "Stainless Stee"
type textarea "x"
type input "Stainless Ste"
type textarea "x"
type input "Stainless St"
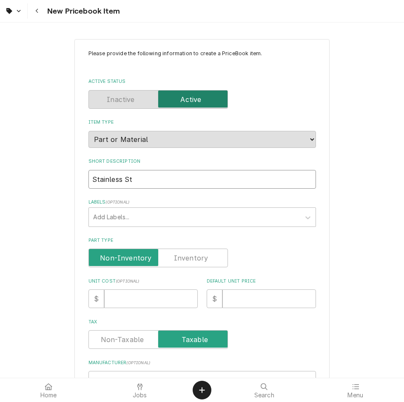
type textarea "x"
type input "Stainless S"
type textarea "x"
type input "Stainless"
type textarea "x"
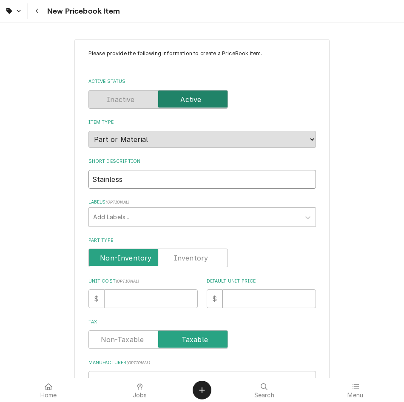
type input "Stainless S"
type textarea "x"
type input "Stainless St"
type textarea "x"
type input "Stainless Ste"
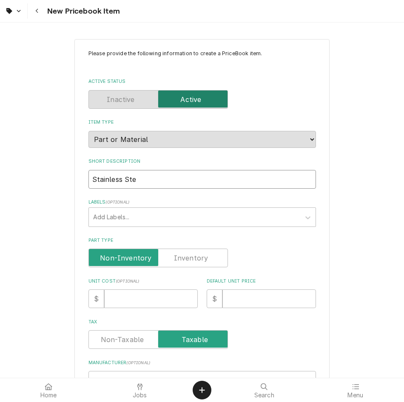
type textarea "x"
type input "Stainless Stee"
type textarea "x"
type input "Stainless Steel"
type textarea "x"
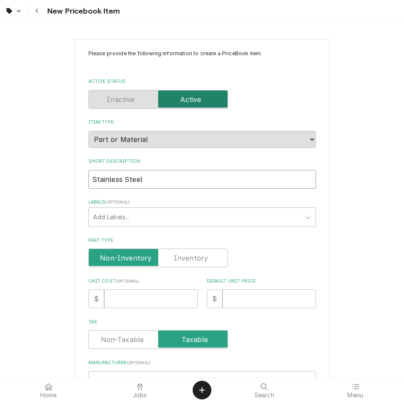
type input "Stainless Steel"
type textarea "x"
type input "Stainless Steel M"
type textarea "x"
type input "Stainless Steel"
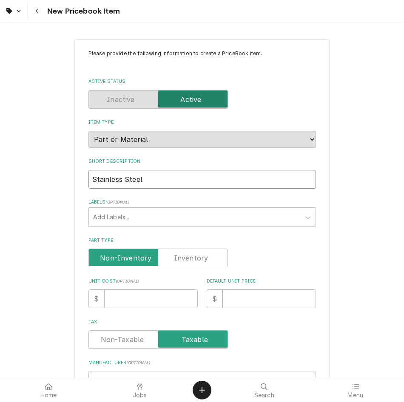
type textarea "x"
type input "Stainless Steel M"
type textarea "x"
type input "Stainless Steel MI"
type textarea "x"
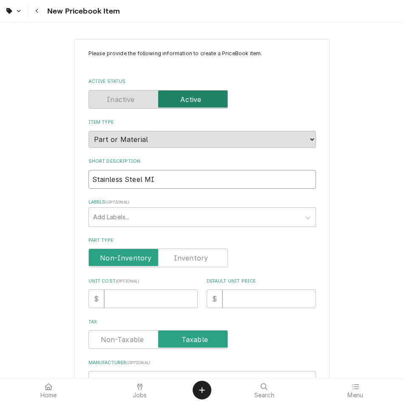
type input "Stainless Steel MIG"
type textarea "x"
type input "Stainless Steel MIG"
type textarea "x"
type input "Stainless Steel MIG w"
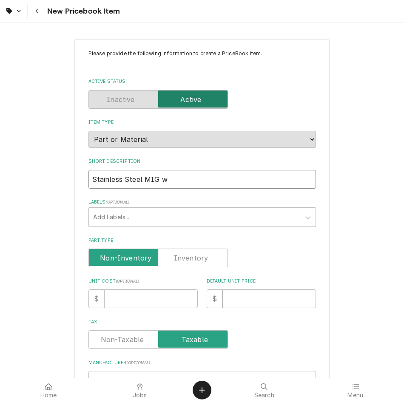
type textarea "x"
type input "Stainless Steel MIG we"
type textarea "x"
type input "Stainless Steel MIG wel"
type textarea "x"
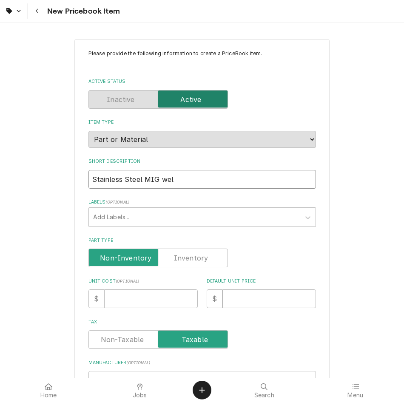
type input "Stainless Steel MIG weld"
type textarea "x"
type input "Stainless Steel MIG weldi"
type textarea "x"
type input "Stainless Steel MIG welding"
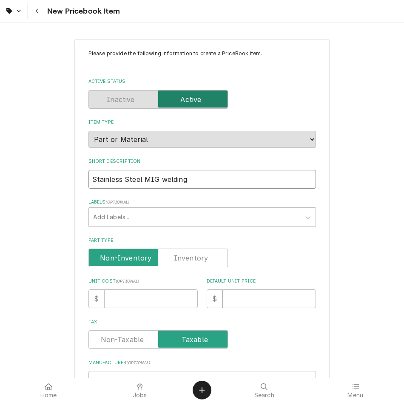
type textarea "x"
type input "Stainless Steel MIG welding"
type textarea "x"
type input "Stainless Steel MIG welding wi"
type textarea "x"
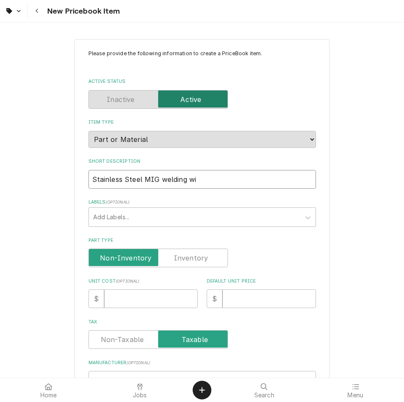
type input "Stainless Steel MIG welding wir"
type textarea "x"
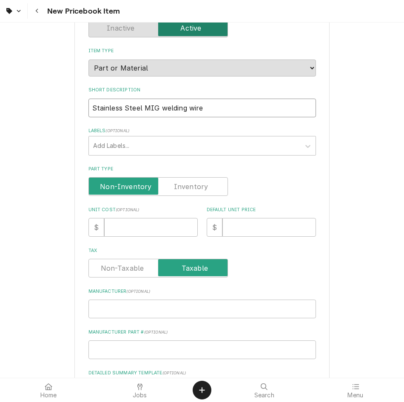
scroll to position [72, 0]
type input "Stainless Steel MIG welding wire"
click at [128, 232] on input "Unit Cost ( optional )" at bounding box center [150, 227] width 93 height 19
type textarea "x"
type input "24"
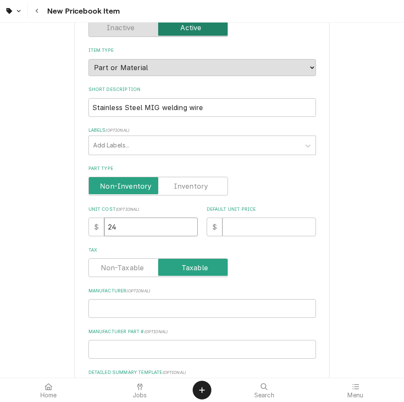
type textarea "x"
type input "24.9"
type textarea "x"
type input "24.99"
click at [280, 224] on input "Default Unit Price" at bounding box center [268, 227] width 93 height 19
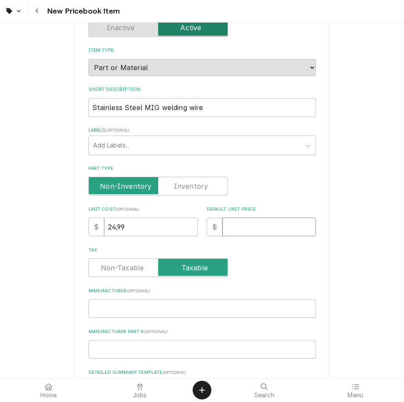
type textarea "x"
type input "5"
type textarea "x"
type input "50"
type textarea "x"
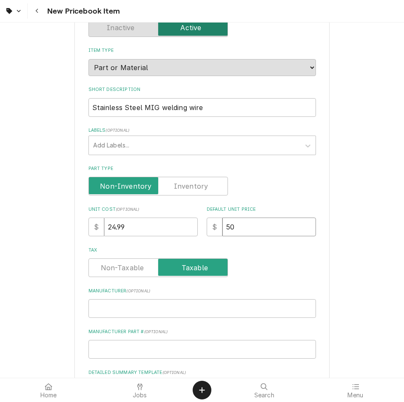
type input "50.0"
type textarea "x"
type input "50.00"
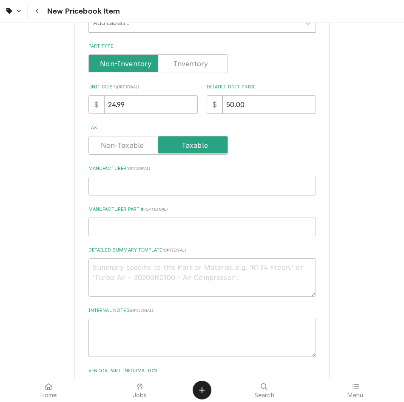
scroll to position [195, 0]
click at [126, 193] on input "Manufacturer ( optional )" at bounding box center [201, 185] width 227 height 19
type textarea "x"
type input "f"
type textarea "x"
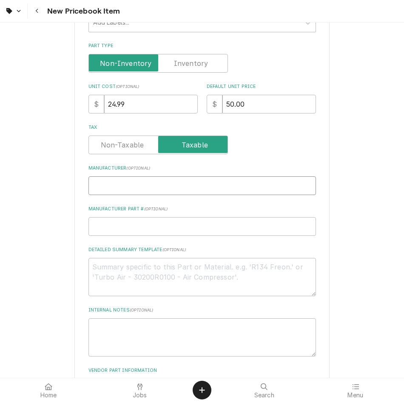
type textarea "x"
type input "A"
type textarea "x"
type input "AR"
type textarea "x"
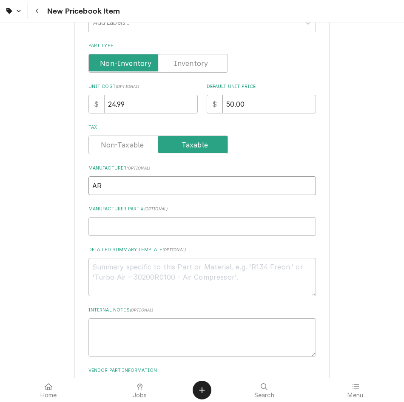
type input "ARC"
type textarea "x"
type input "ARCC"
type textarea "x"
type input "ARCCA"
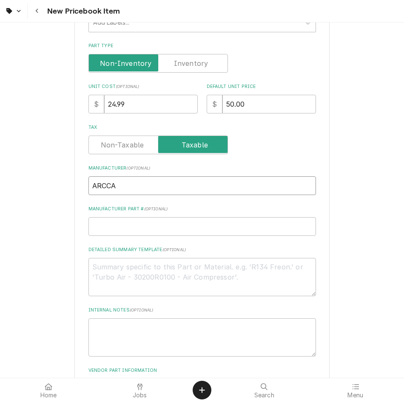
type textarea "x"
type input "ARCCAP"
type textarea "x"
type input "ARCCAPT"
type textarea "x"
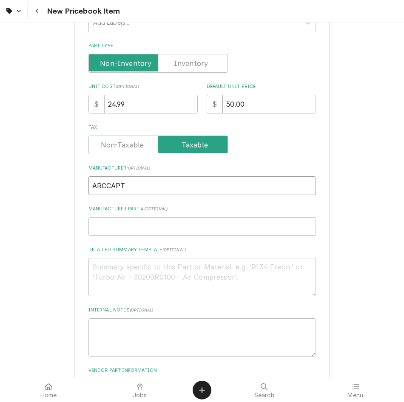
type input "ARCCAPTA"
type textarea "x"
type input "ARCCAPTAI"
type textarea "x"
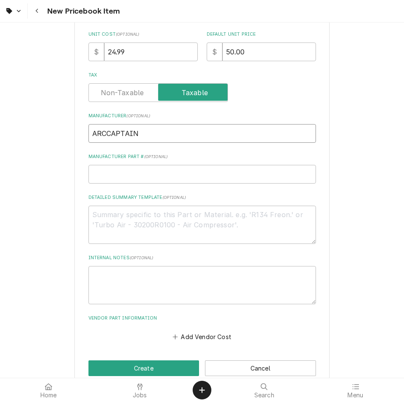
scroll to position [247, 0]
type input "ARCCAPTAIN"
click at [184, 174] on input "Manufacturer Part # ( optional )" at bounding box center [201, 173] width 227 height 19
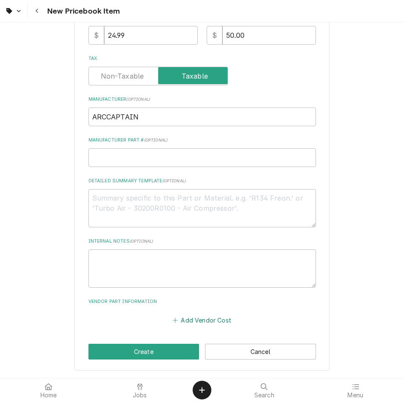
click at [188, 325] on button "Add Vendor Cost" at bounding box center [202, 320] width 62 height 12
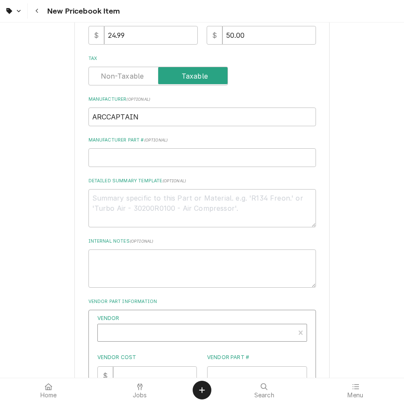
type textarea "x"
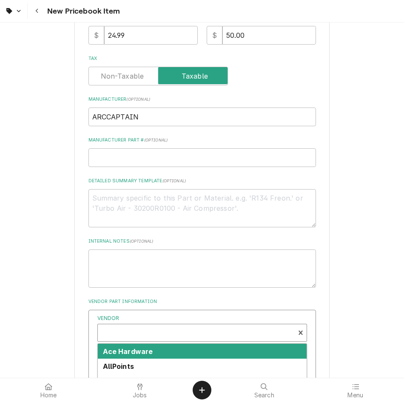
click at [164, 339] on div "Vendor" at bounding box center [196, 336] width 188 height 20
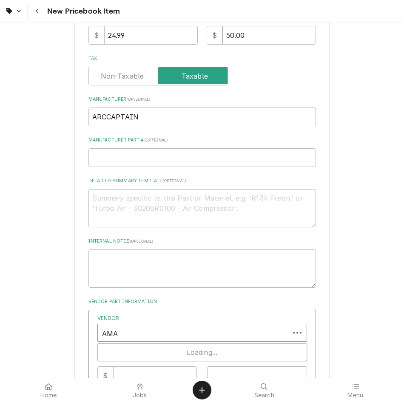
type input "AMAZ"
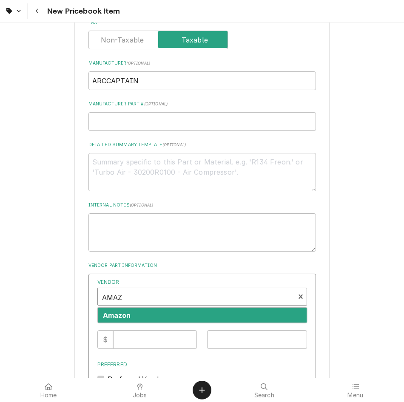
scroll to position [300, 0]
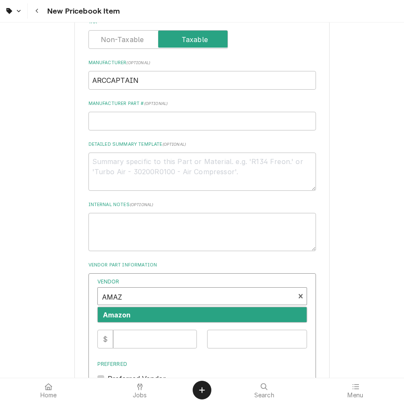
click at [155, 313] on div "Amazon" at bounding box center [202, 314] width 209 height 15
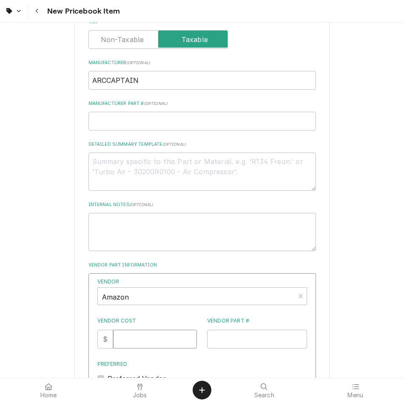
click at [152, 345] on input "Vendor Cost" at bounding box center [155, 339] width 84 height 19
type input "24.99"
click at [270, 346] on input "Vendor Part #" at bounding box center [257, 339] width 100 height 19
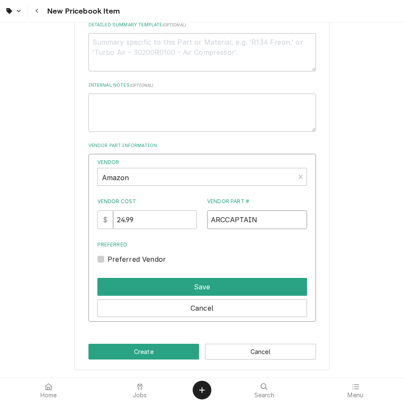
type input "ARCCAPTAIN"
click at [107, 259] on label "Preferred Vendor" at bounding box center [136, 259] width 59 height 10
click at [107, 259] on input "Preferred" at bounding box center [211, 263] width 209 height 19
checkbox input "true"
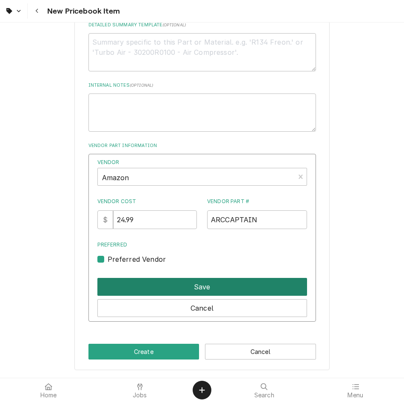
click at [150, 282] on button "Save" at bounding box center [201, 287] width 209 height 18
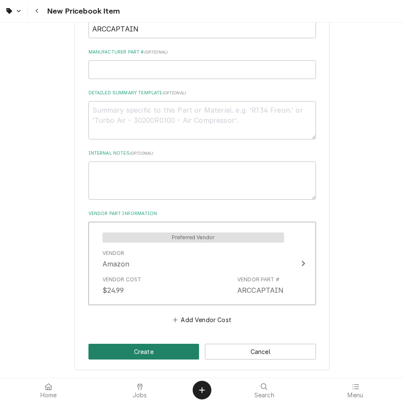
click at [154, 350] on button "Create" at bounding box center [143, 352] width 111 height 16
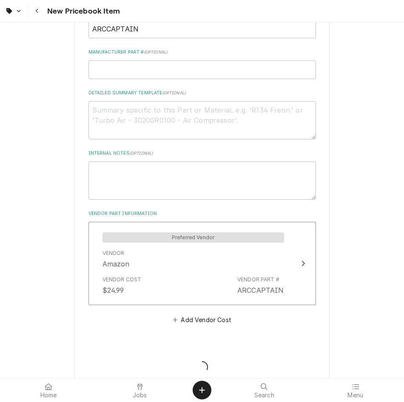
type textarea "x"
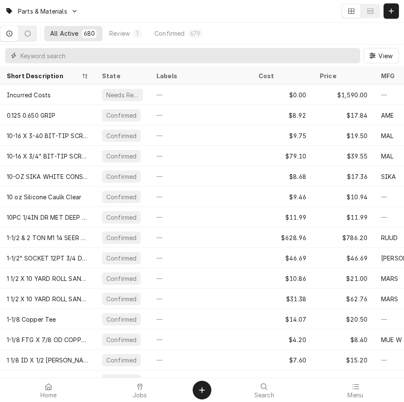
click at [180, 56] on input "Dynamic Content Wrapper" at bounding box center [187, 55] width 335 height 15
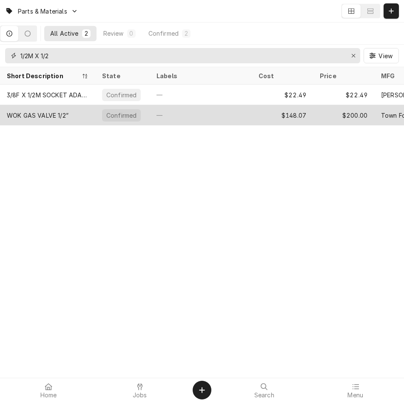
type input "1/2M X 1/2"
click at [83, 117] on div "WOK GAS VALVE 1/2”" at bounding box center [47, 115] width 95 height 20
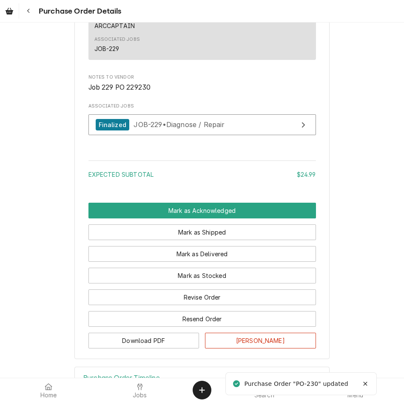
scroll to position [561, 0]
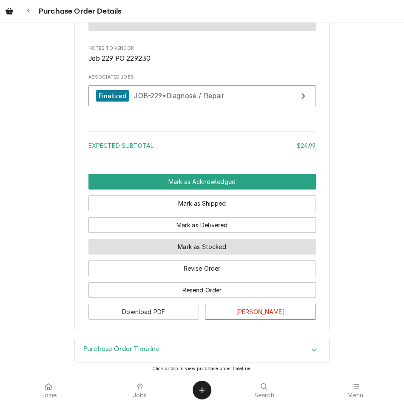
click at [185, 244] on button "Mark as Stocked" at bounding box center [201, 247] width 227 height 16
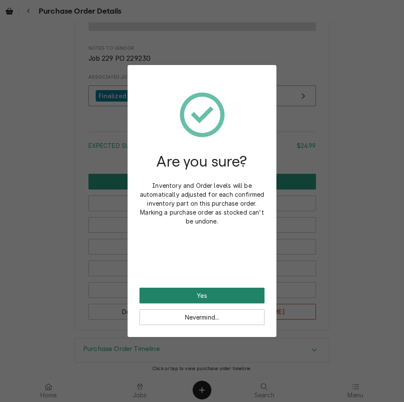
click at [191, 299] on button "Yes" at bounding box center [201, 296] width 125 height 16
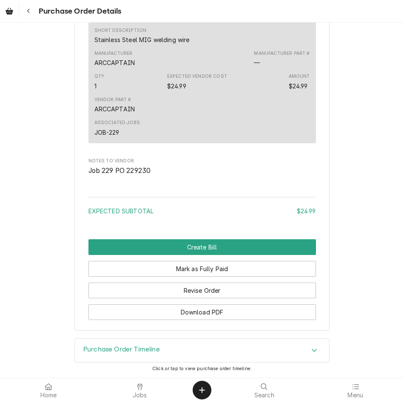
scroll to position [557, 0]
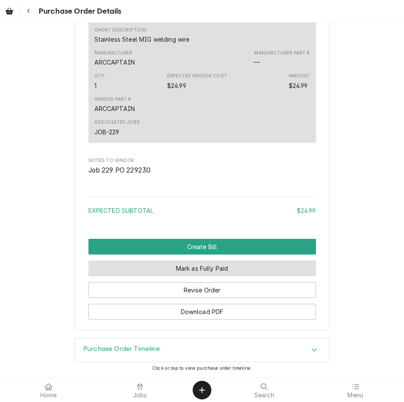
click at [216, 268] on button "Mark as Fully Paid" at bounding box center [201, 268] width 227 height 16
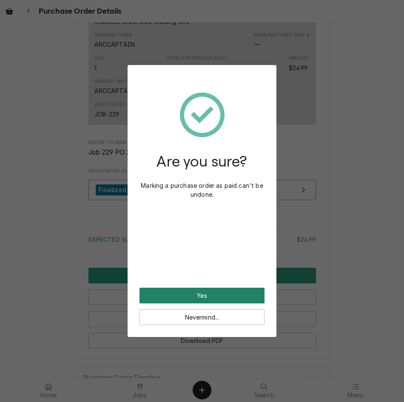
click at [205, 294] on button "Yes" at bounding box center [201, 296] width 125 height 16
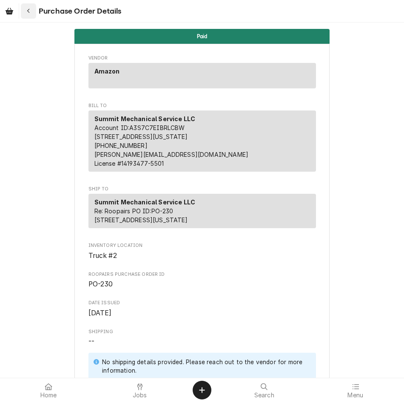
click at [27, 11] on icon "Navigate back" at bounding box center [29, 11] width 4 height 6
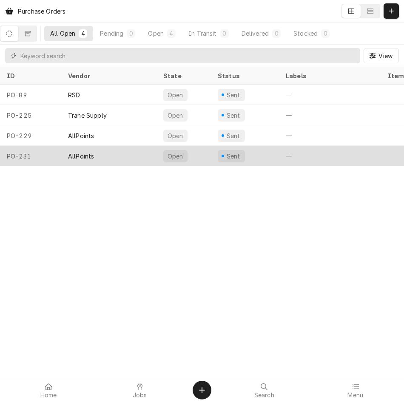
click at [122, 155] on div "AllPoints" at bounding box center [108, 156] width 95 height 20
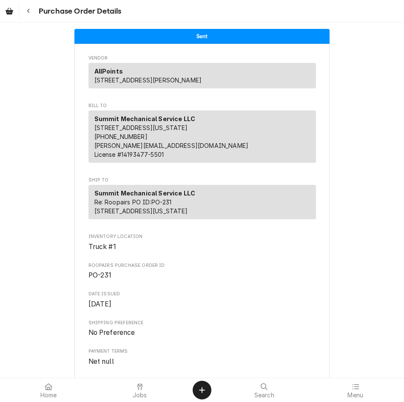
scroll to position [396, 0]
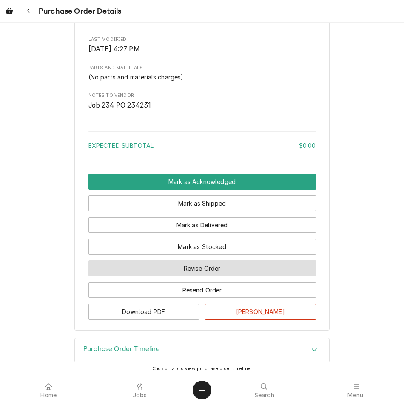
click at [212, 268] on button "Revise Order" at bounding box center [201, 268] width 227 height 16
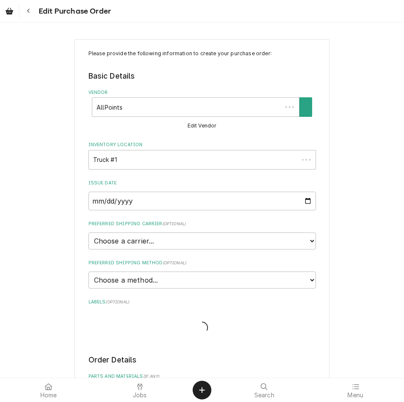
type textarea "x"
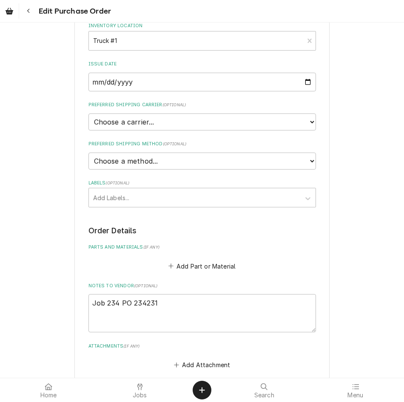
scroll to position [118, 0]
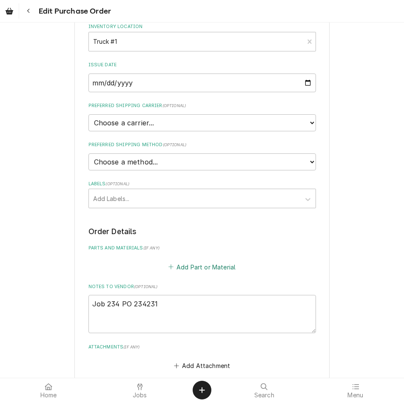
click at [183, 265] on button "Add Part or Material" at bounding box center [202, 267] width 70 height 12
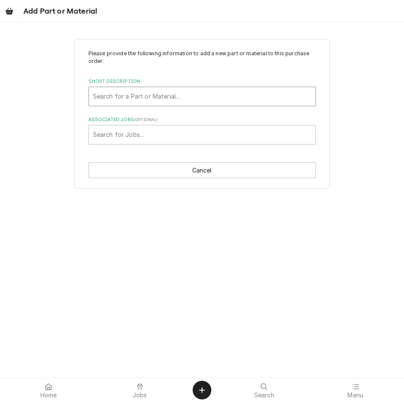
click at [180, 97] on div "Short Description" at bounding box center [202, 96] width 218 height 15
type input "8"
type input "1/2M X"
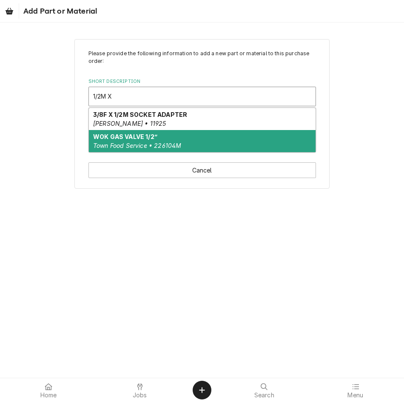
click at [155, 143] on em "Town Food Service • 226104M" at bounding box center [137, 145] width 88 height 7
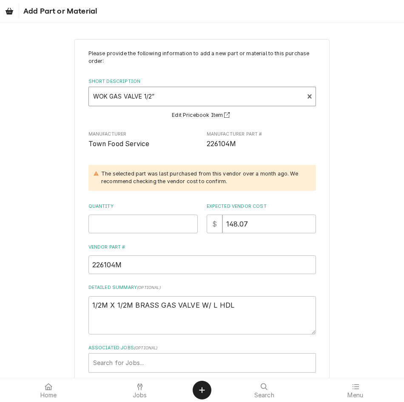
scroll to position [47, 0]
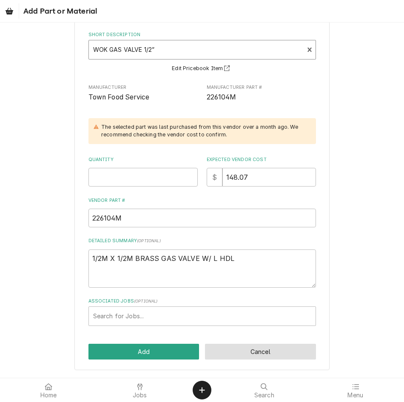
click at [266, 347] on button "Cancel" at bounding box center [260, 352] width 111 height 16
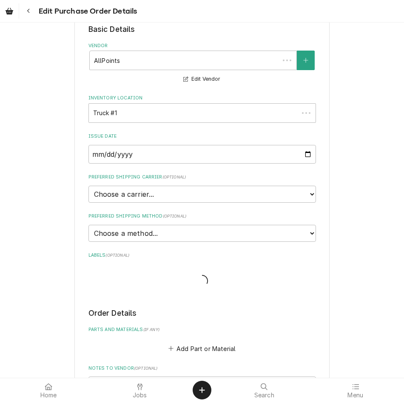
scroll to position [118, 0]
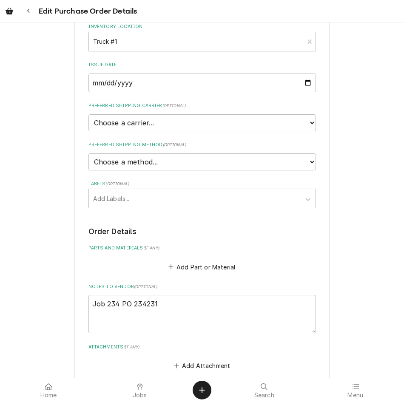
type textarea "x"
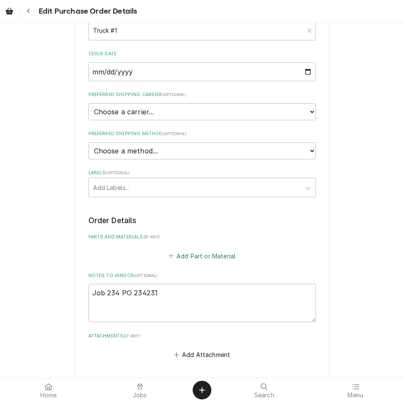
scroll to position [129, 0]
click at [204, 258] on button "Add Part or Material" at bounding box center [202, 256] width 70 height 12
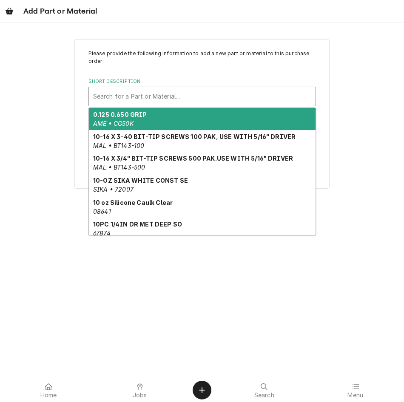
click at [193, 96] on div "Short Description" at bounding box center [202, 96] width 218 height 15
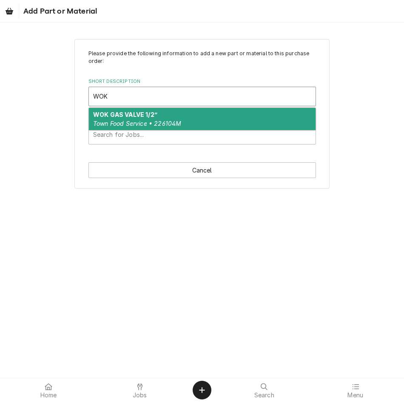
type input "WOK"
click at [172, 113] on div "WOK GAS VALVE 1/2” Town Food Service • 226104M" at bounding box center [202, 119] width 226 height 22
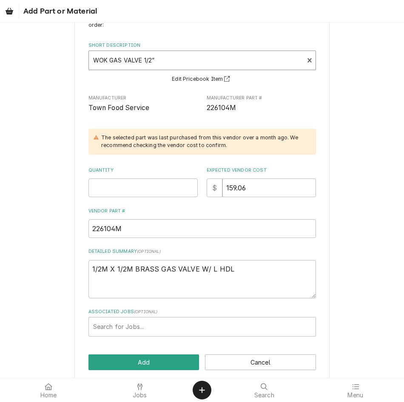
scroll to position [37, 0]
click at [159, 184] on input "Quantity" at bounding box center [142, 187] width 109 height 19
type textarea "x"
type input "2"
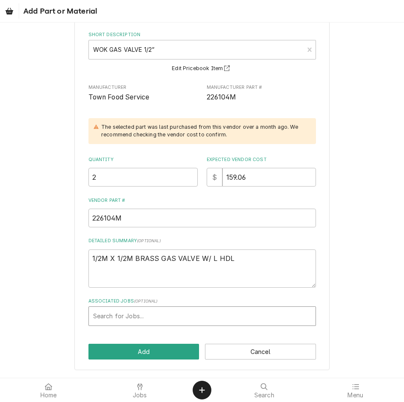
click at [193, 314] on div "Associated Jobs" at bounding box center [202, 315] width 218 height 15
type input "234"
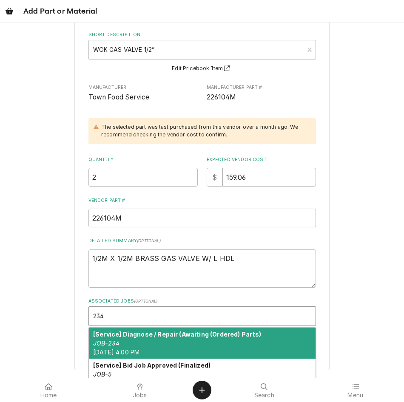
click at [184, 341] on div "[Service] Diagnose / Repair (Awaiting (Ordered) Parts) JOB-234 Mon, Sep 8th, 20…" at bounding box center [202, 343] width 226 height 31
type textarea "x"
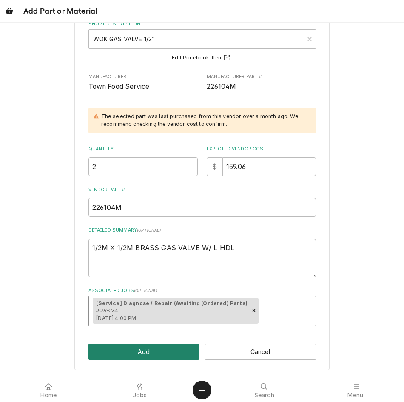
click at [147, 352] on button "Add" at bounding box center [143, 352] width 111 height 16
type textarea "x"
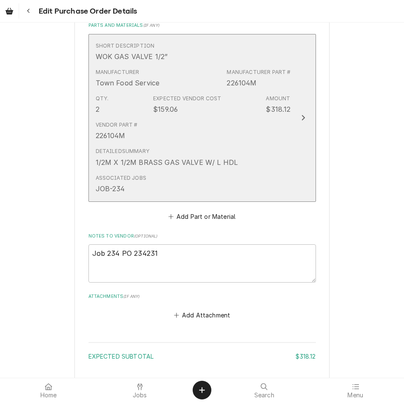
scroll to position [336, 0]
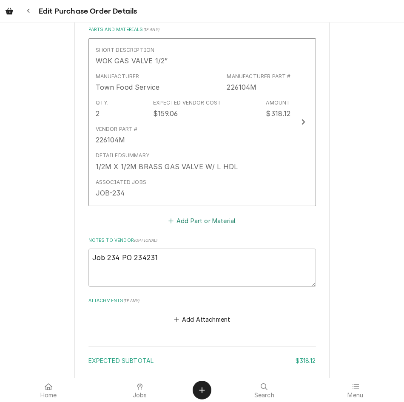
click at [225, 221] on button "Add Part or Material" at bounding box center [202, 221] width 70 height 12
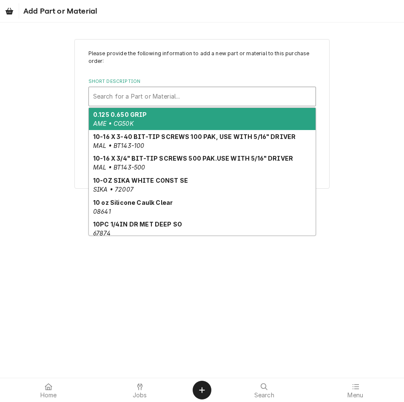
click at [162, 94] on div "Short Description" at bounding box center [202, 96] width 218 height 15
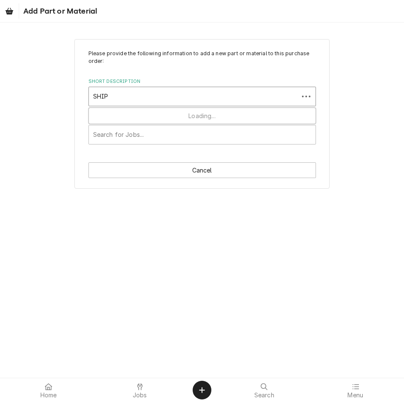
type input "SHIPP"
click at [158, 105] on div "Search for a Part or Material..." at bounding box center [202, 96] width 226 height 19
click at [154, 88] on div "Search for a Part or Material..." at bounding box center [202, 96] width 226 height 19
type input "SHIPP"
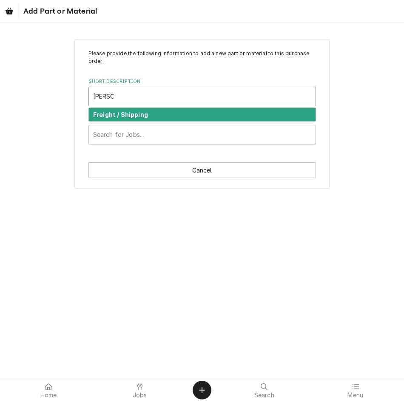
click at [150, 116] on div "Freight / Shipping" at bounding box center [202, 114] width 226 height 13
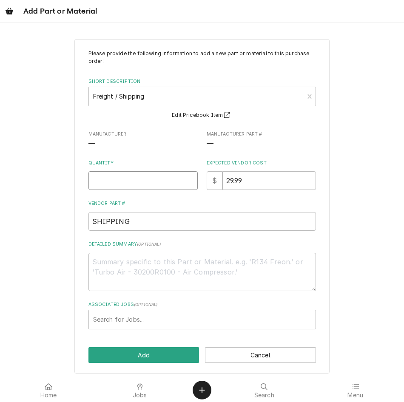
click at [131, 179] on input "Quantity" at bounding box center [142, 180] width 109 height 19
type textarea "x"
type input "1"
click at [273, 179] on input "29.99" at bounding box center [268, 180] width 93 height 19
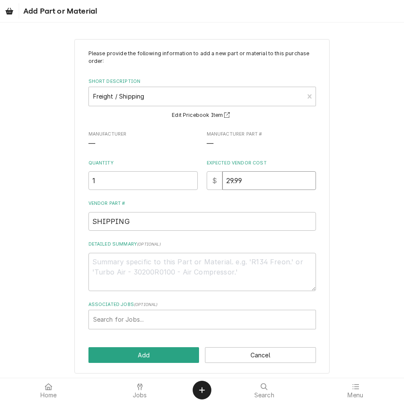
click at [273, 179] on input "29.99" at bounding box center [268, 180] width 93 height 19
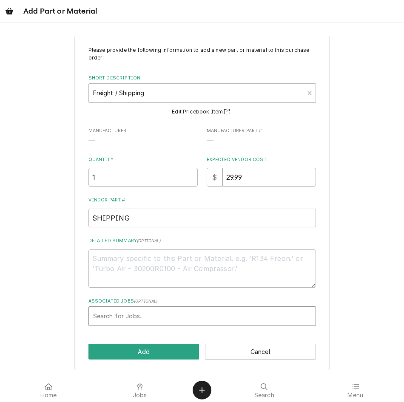
click at [158, 321] on div "Associated Jobs" at bounding box center [202, 315] width 218 height 15
type input "234"
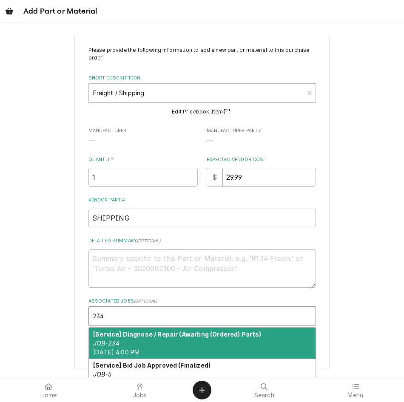
click at [121, 343] on div "[Service] Diagnose / Repair (Awaiting (Ordered) Parts) JOB-234 Mon, Sep 8th, 20…" at bounding box center [202, 343] width 226 height 31
type textarea "x"
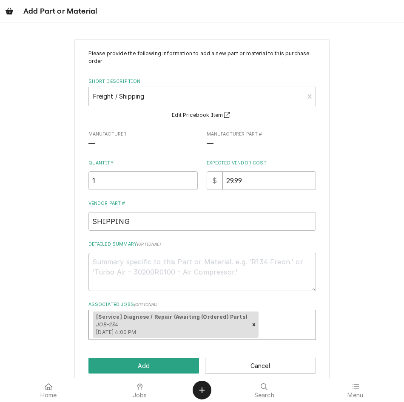
scroll to position [14, 0]
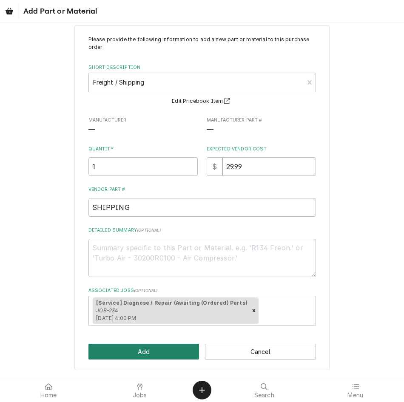
click at [140, 355] on button "Add" at bounding box center [143, 352] width 111 height 16
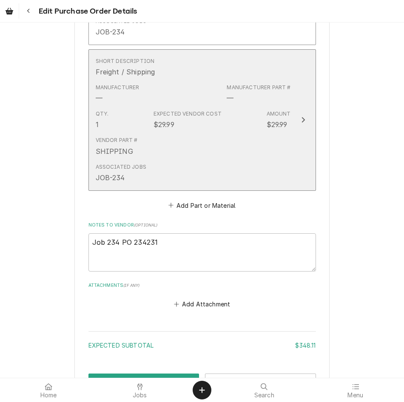
scroll to position [567, 0]
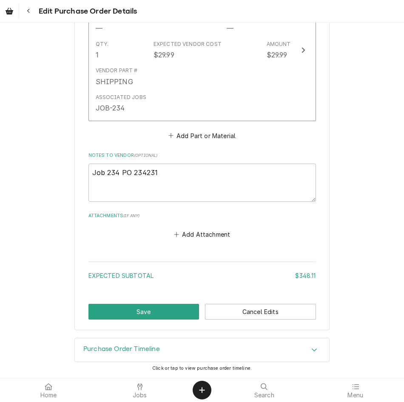
click at [152, 309] on button "Save" at bounding box center [143, 312] width 111 height 16
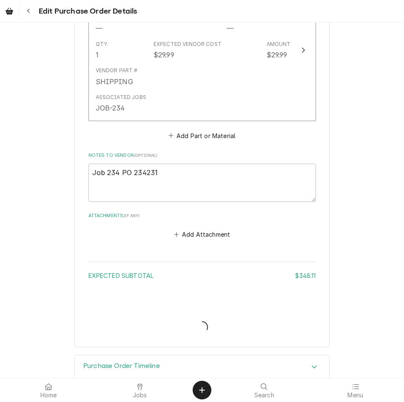
type textarea "x"
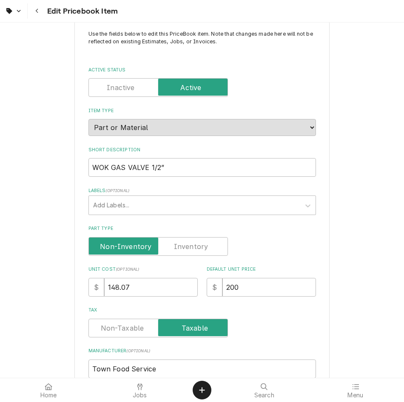
scroll to position [33, 0]
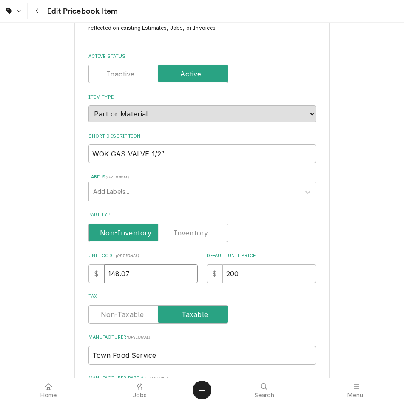
click at [154, 271] on input "148.07" at bounding box center [150, 273] width 93 height 19
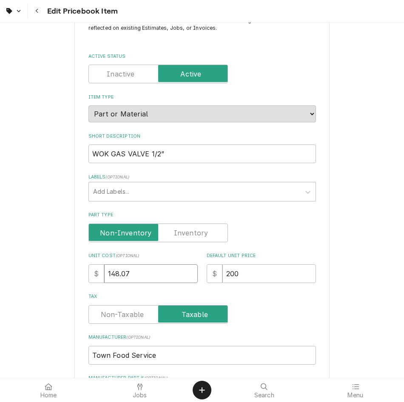
type textarea "x"
type input "1"
type textarea "x"
type input "15"
type textarea "x"
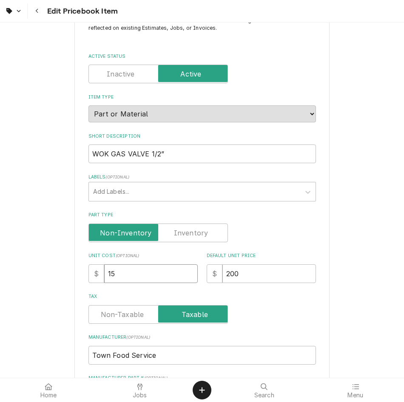
type input "159"
type textarea "x"
type input "159.0"
type textarea "x"
type input "159.06"
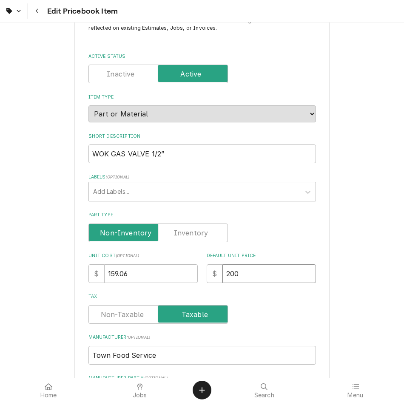
click at [269, 272] on input "200" at bounding box center [268, 273] width 93 height 19
type textarea "x"
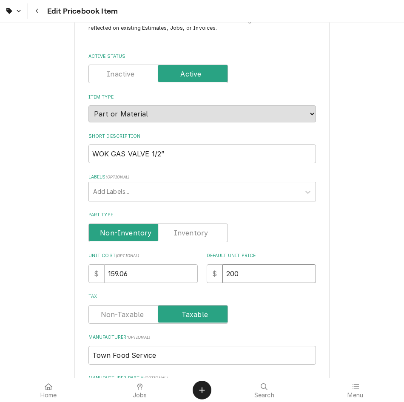
type input "2"
type textarea "x"
type input "23"
type textarea "x"
type input "230"
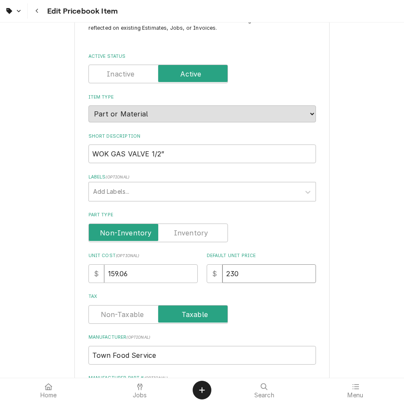
type textarea "x"
type input "230.6"
type textarea "x"
type input "230.64"
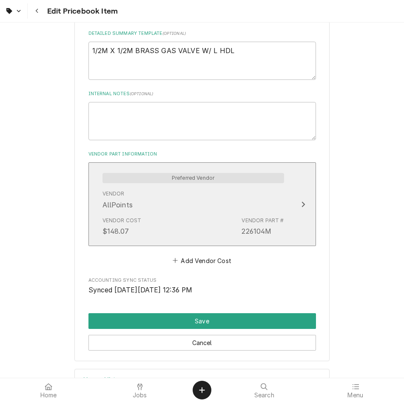
scroll to position [419, 0]
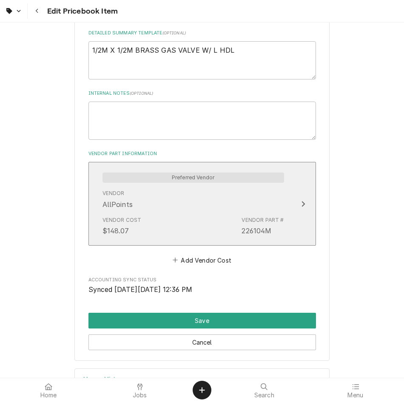
click at [202, 214] on div "Vendor Cost $148.07 Vendor Part # 226104M" at bounding box center [192, 226] width 181 height 26
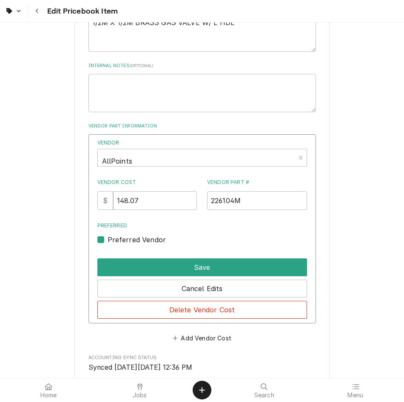
scroll to position [447, 0]
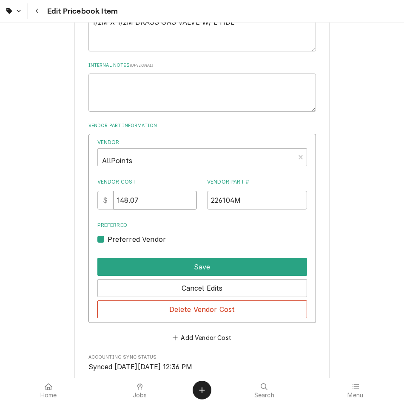
click at [165, 202] on input "148.07" at bounding box center [155, 200] width 84 height 19
type input "159.06"
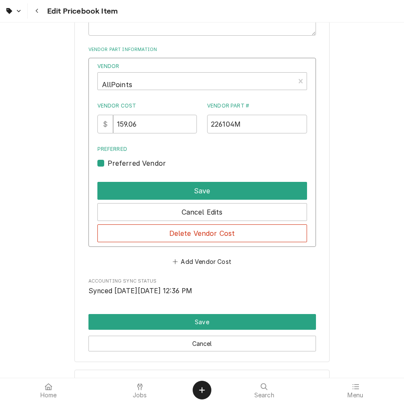
scroll to position [555, 0]
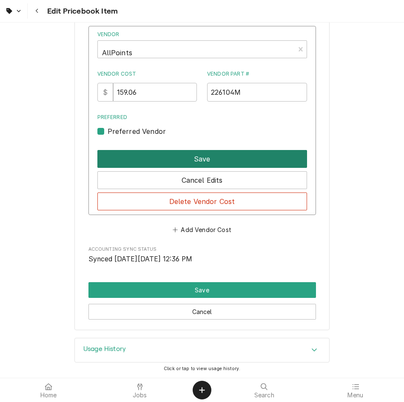
click at [207, 158] on button "Save" at bounding box center [201, 159] width 209 height 18
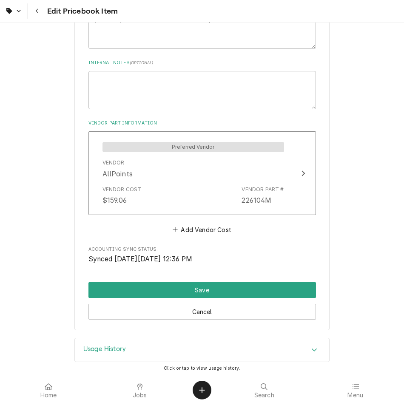
scroll to position [450, 0]
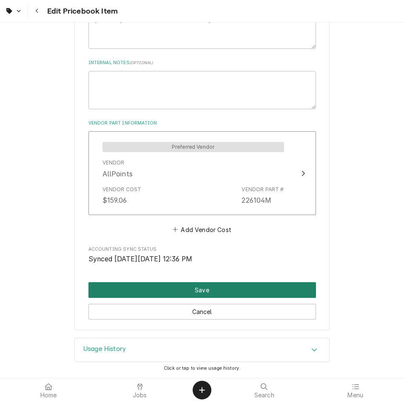
click at [212, 287] on button "Save" at bounding box center [201, 290] width 227 height 16
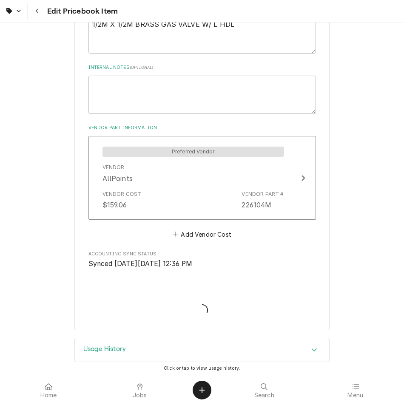
type textarea "x"
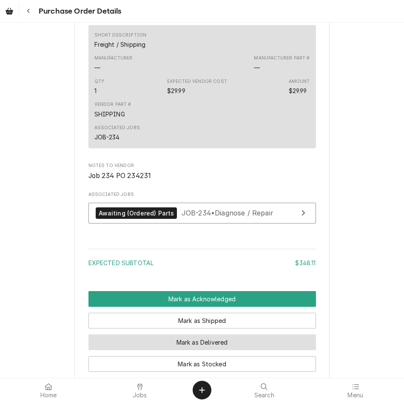
scroll to position [711, 0]
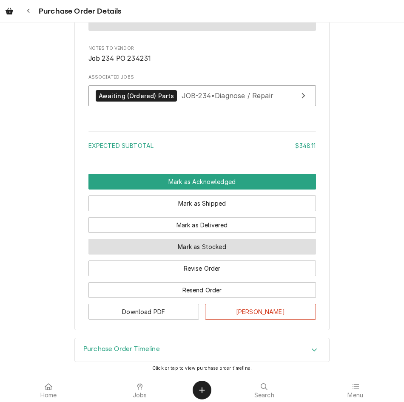
click at [206, 241] on button "Mark as Stocked" at bounding box center [201, 247] width 227 height 16
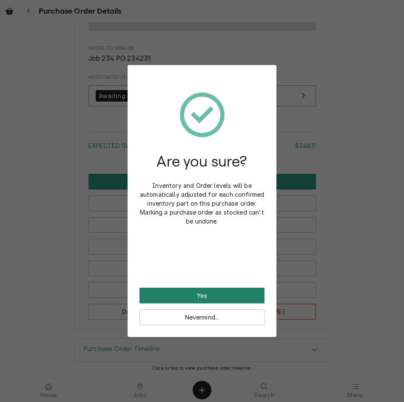
click at [181, 297] on button "Yes" at bounding box center [201, 296] width 125 height 16
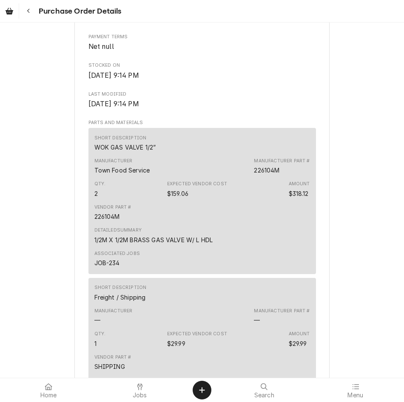
scroll to position [754, 0]
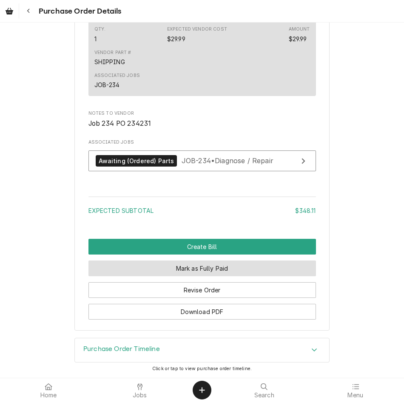
click at [211, 270] on button "Mark as Fully Paid" at bounding box center [201, 268] width 227 height 16
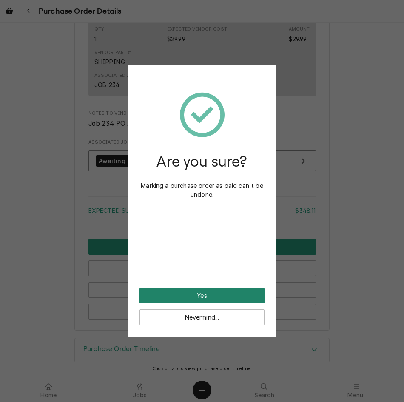
click at [204, 297] on button "Yes" at bounding box center [201, 296] width 125 height 16
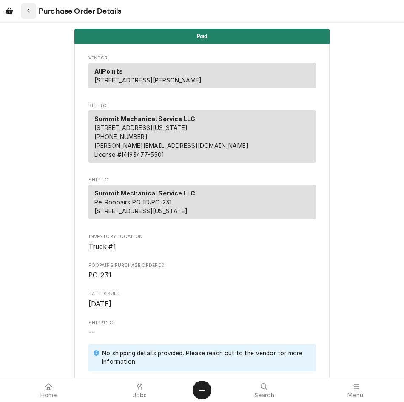
click at [23, 10] on button "Navigate back" at bounding box center [28, 10] width 15 height 15
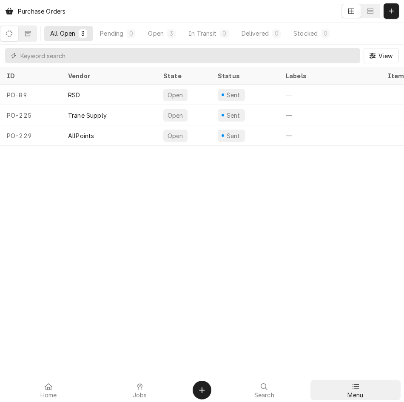
click at [351, 380] on link "Menu" at bounding box center [355, 390] width 90 height 20
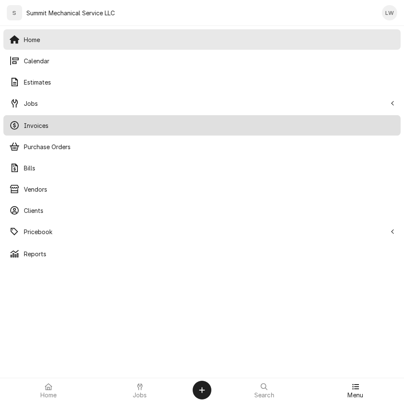
click at [36, 119] on div "Invoices" at bounding box center [201, 125] width 393 height 17
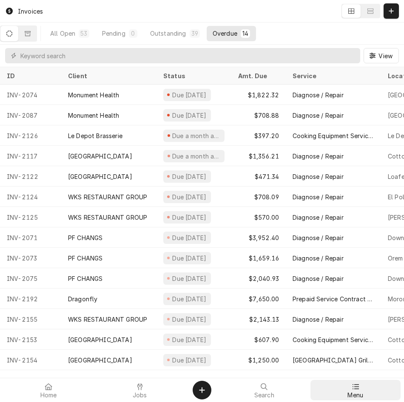
click at [347, 388] on div "Menu" at bounding box center [355, 390] width 87 height 17
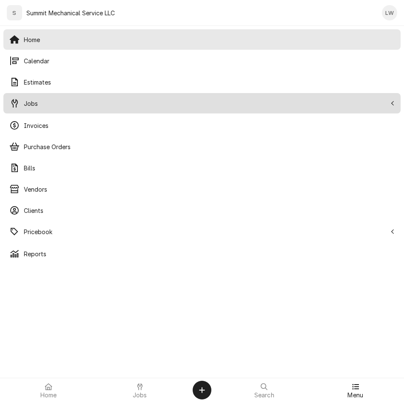
click at [37, 108] on div "Jobs" at bounding box center [201, 103] width 393 height 17
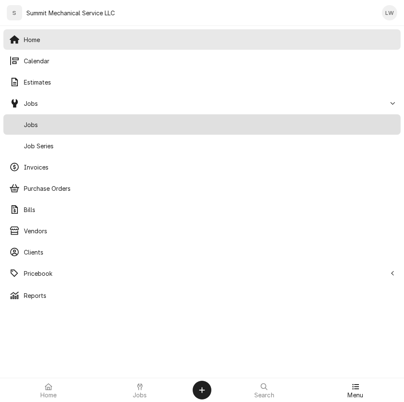
click at [52, 122] on span "Jobs" at bounding box center [209, 124] width 370 height 9
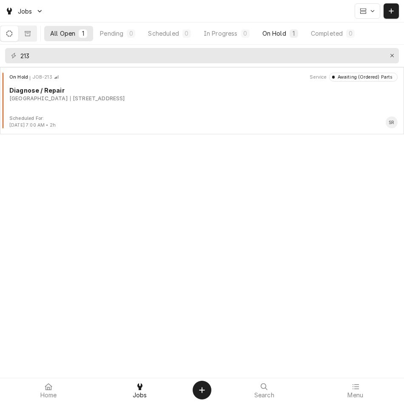
click at [286, 29] on div "On Hold" at bounding box center [274, 33] width 24 height 9
click at [390, 54] on icon "Erase input" at bounding box center [392, 56] width 5 height 6
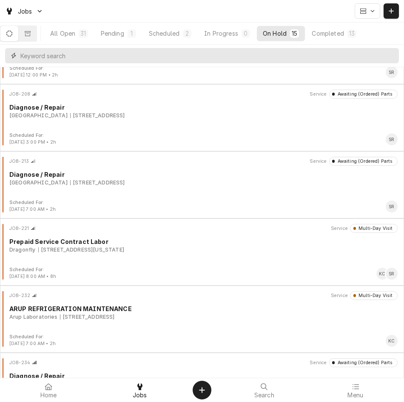
scroll to position [696, 0]
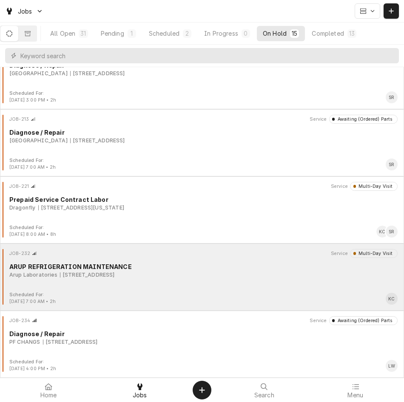
click at [205, 275] on div "Arup Laboratories 500 Chipeta Way, Salt Lake City, UT 84108" at bounding box center [203, 275] width 388 height 8
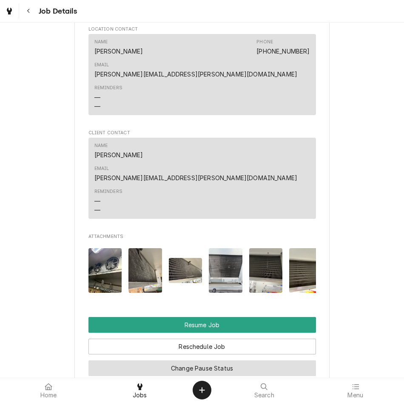
scroll to position [815, 0]
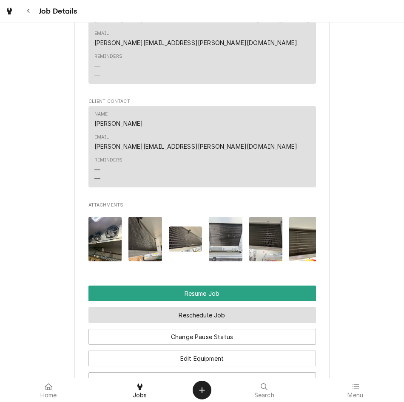
click at [195, 307] on button "Reschedule Job" at bounding box center [201, 315] width 227 height 16
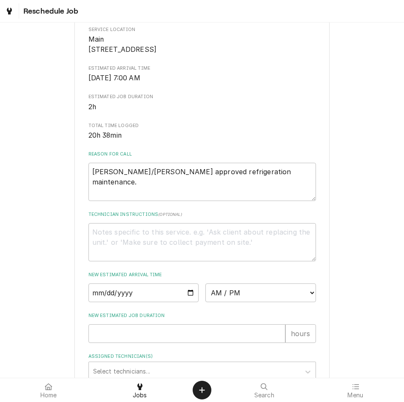
scroll to position [167, 0]
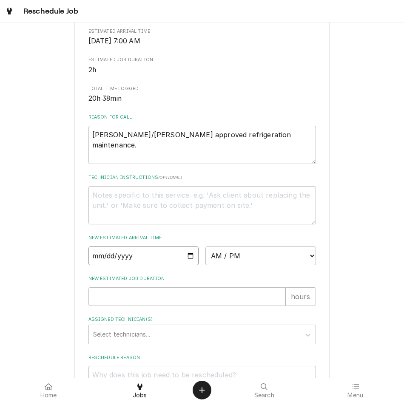
click at [189, 265] on input "Date" at bounding box center [143, 255] width 110 height 19
type input "[DATE]"
type textarea "x"
click at [238, 265] on select "AM / PM 6:00 AM 6:15 AM 6:30 AM 6:45 AM 7:00 AM 7:15 AM 7:30 AM 7:45 AM 8:00 AM…" at bounding box center [260, 255] width 110 height 19
select select "08:00:00"
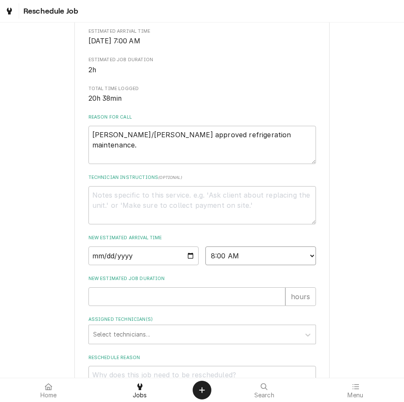
click at [205, 256] on select "AM / PM 6:00 AM 6:15 AM 6:30 AM 6:45 AM 7:00 AM 7:15 AM 7:30 AM 7:45 AM 8:00 AM…" at bounding box center [260, 255] width 110 height 19
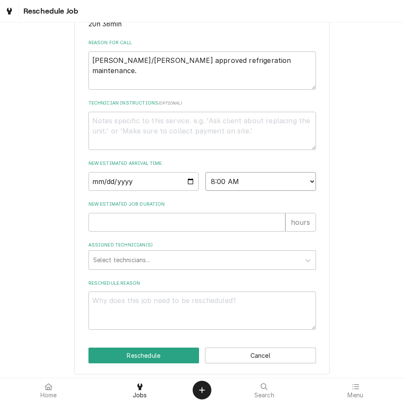
scroll to position [242, 0]
click at [195, 231] on input "New Estimated Job Duration" at bounding box center [186, 221] width 197 height 19
type textarea "x"
type input "2"
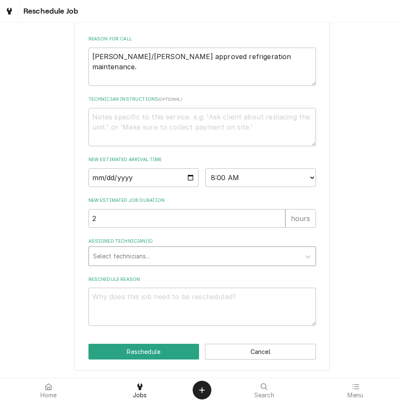
click at [180, 254] on div "Assigned Technician(s)" at bounding box center [194, 256] width 203 height 15
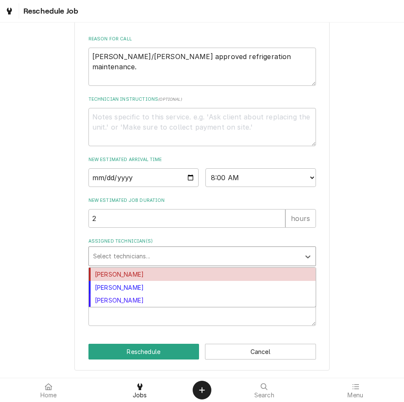
click at [173, 271] on div "Kelby Colledge" at bounding box center [202, 274] width 226 height 13
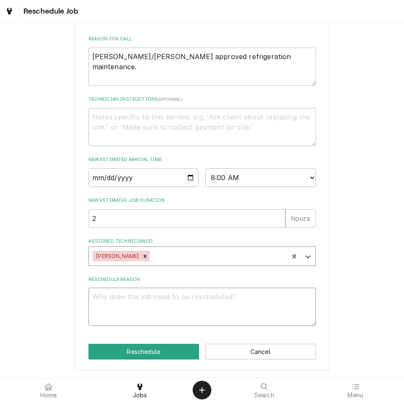
click at [187, 294] on textarea "Reschedule Reason" at bounding box center [201, 307] width 227 height 38
type textarea "x"
type textarea "C"
type textarea "x"
type textarea "CO"
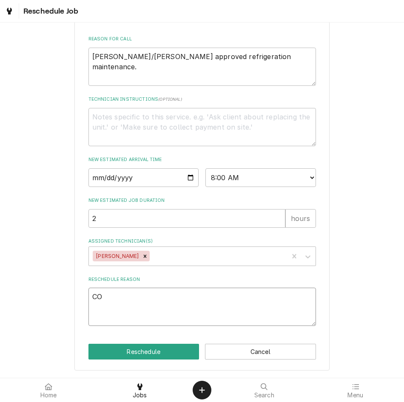
type textarea "x"
type textarea "CON"
type textarea "x"
type textarea "CO"
type textarea "x"
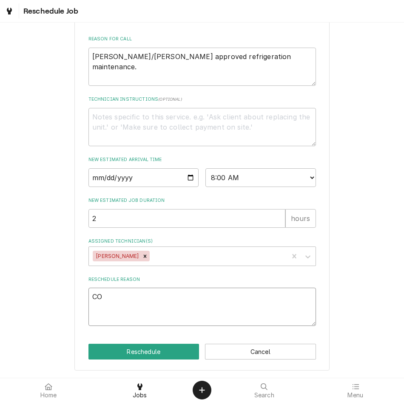
type textarea "C"
type textarea "x"
type textarea "Co"
type textarea "x"
type textarea "Con"
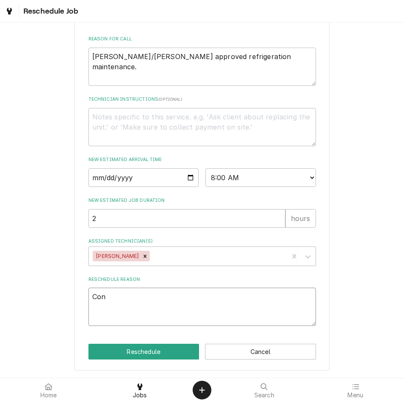
type textarea "x"
type textarea "Cont"
type textarea "x"
type textarea "Conti"
type textarea "x"
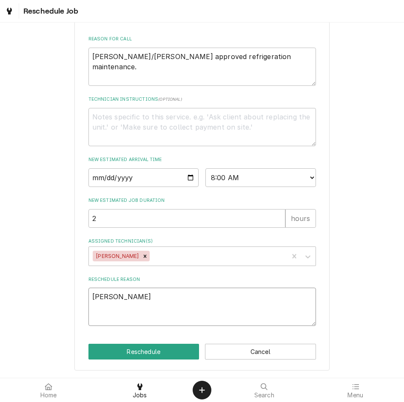
type textarea "Contin"
type textarea "x"
type textarea "Continu"
type textarea "x"
type textarea "Continue"
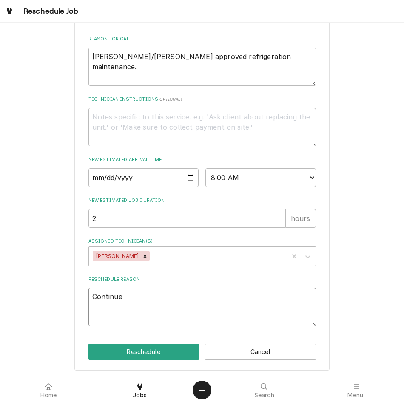
type textarea "x"
type textarea "Continue"
type textarea "x"
type textarea "Continue M"
type textarea "x"
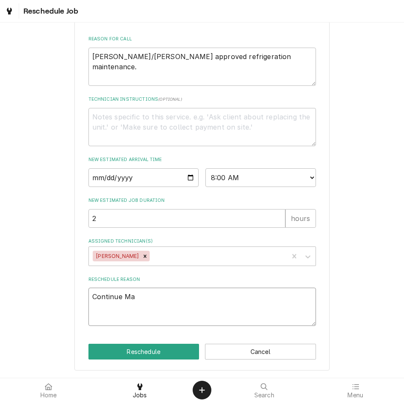
type textarea "Continue Mai"
type textarea "x"
type textarea "Continue Main"
type textarea "x"
type textarea "Continue Maint"
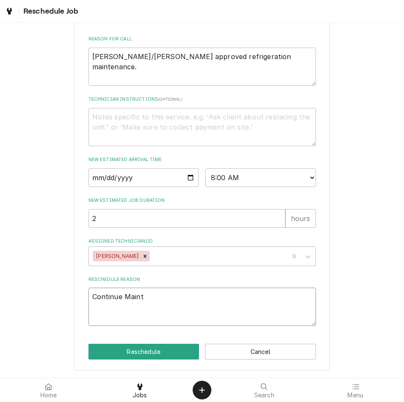
type textarea "x"
type textarea "Continue Mainte"
type textarea "x"
type textarea "Continue Maintea"
type textarea "x"
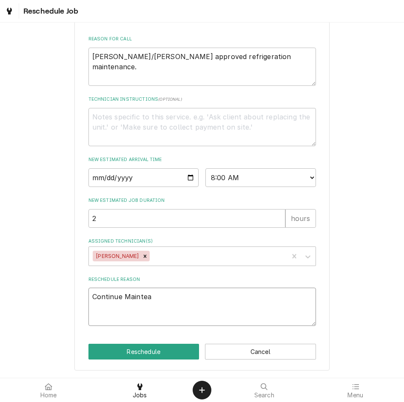
type textarea "Continue Mainte"
type textarea "x"
type textarea "Continue Mainten"
type textarea "x"
type textarea "Continue Maintena"
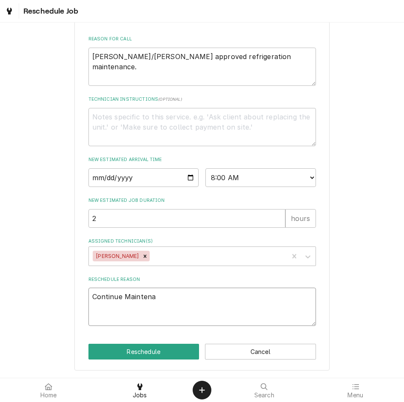
type textarea "x"
type textarea "Continue Maintenan"
type textarea "x"
type textarea "Continue Maintenanc"
type textarea "x"
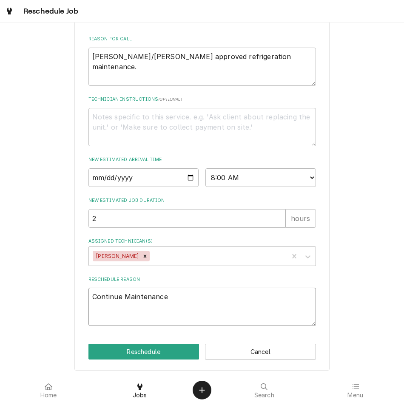
type textarea "Continue Maintenance"
type textarea "x"
type textarea "Continue Maintenance"
click at [135, 344] on button "Reschedule" at bounding box center [143, 352] width 111 height 16
type textarea "x"
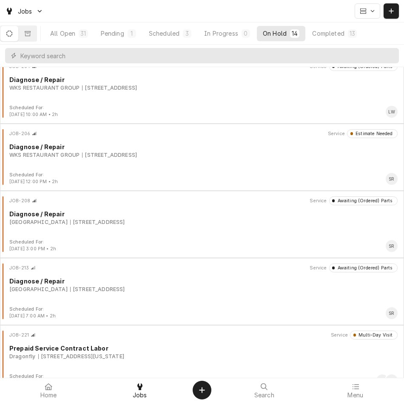
scroll to position [629, 0]
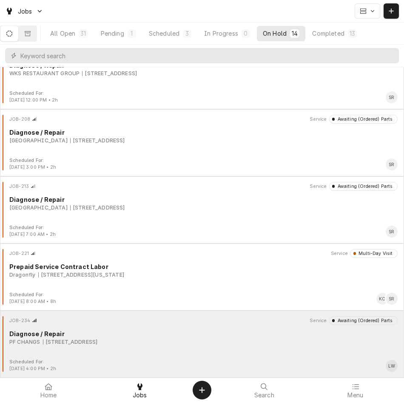
click at [164, 324] on div "JOB-234 Service Awaiting (Ordered) Parts" at bounding box center [201, 320] width 397 height 8
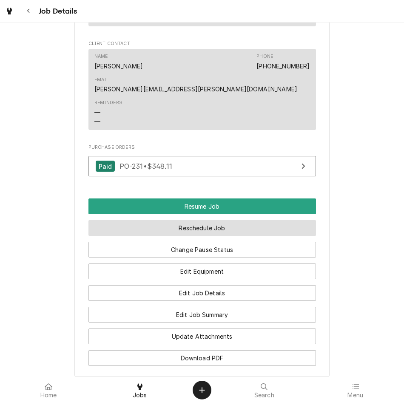
scroll to position [836, 0]
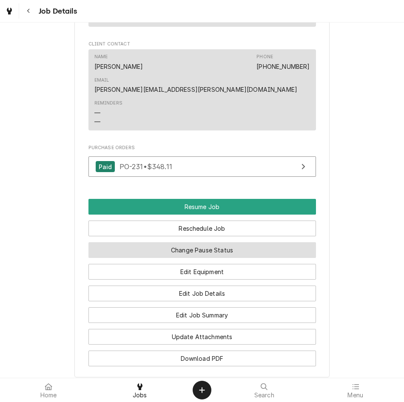
click at [201, 242] on button "Change Pause Status" at bounding box center [201, 250] width 227 height 16
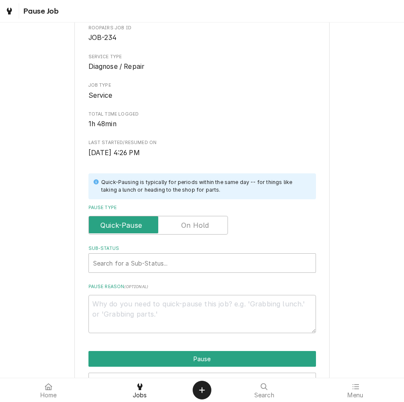
scroll to position [47, 0]
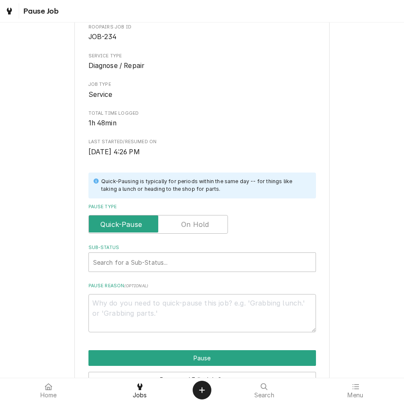
click at [196, 224] on label "Pause Type" at bounding box center [157, 224] width 139 height 19
click at [196, 224] on input "Pause Type" at bounding box center [158, 224] width 132 height 19
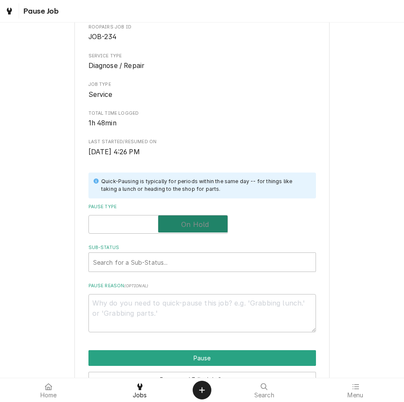
checkbox input "true"
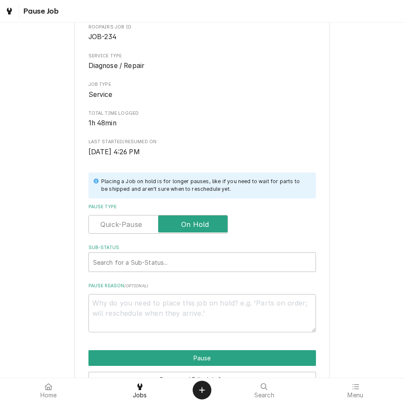
click at [186, 273] on div "Please confirm you'd like to pause this job. Roopairs Job ID JOB-234 Service Ty…" at bounding box center [201, 167] width 227 height 329
type textarea "x"
click at [188, 266] on div "Sub-Status" at bounding box center [202, 261] width 218 height 15
click at [275, 225] on div "Pause Type" at bounding box center [201, 224] width 227 height 19
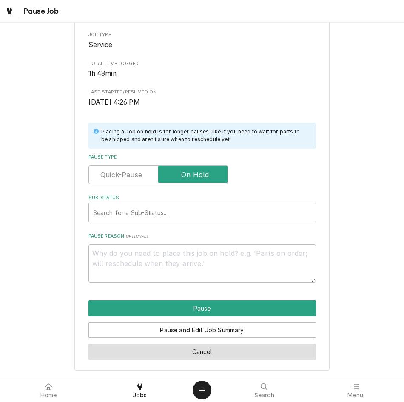
click at [247, 354] on button "Cancel" at bounding box center [201, 352] width 227 height 16
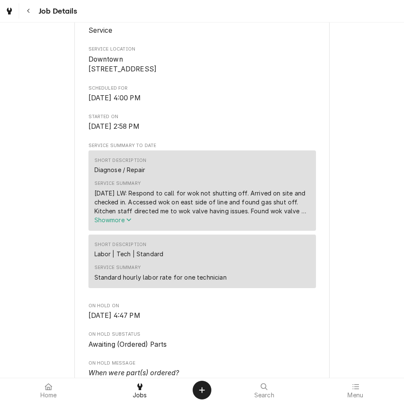
scroll to position [181, 0]
click at [32, 9] on div "Navigate back" at bounding box center [28, 11] width 8 height 8
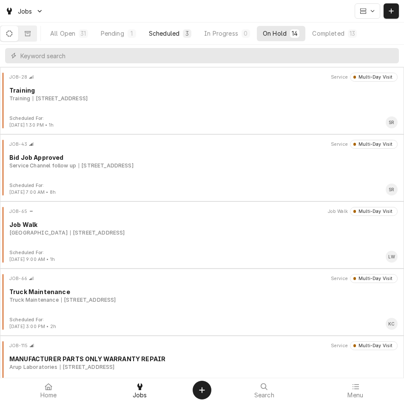
click at [177, 33] on div "Scheduled" at bounding box center [164, 33] width 31 height 9
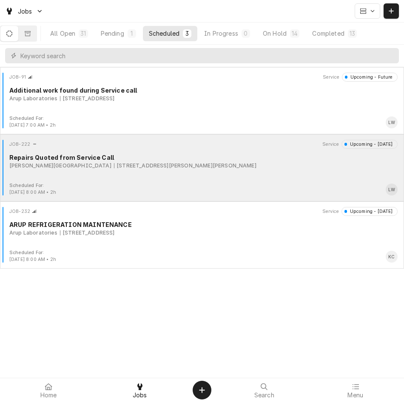
click at [189, 184] on div "Scheduled For: [DATE] 8:00 AM • 2h LW" at bounding box center [201, 189] width 397 height 14
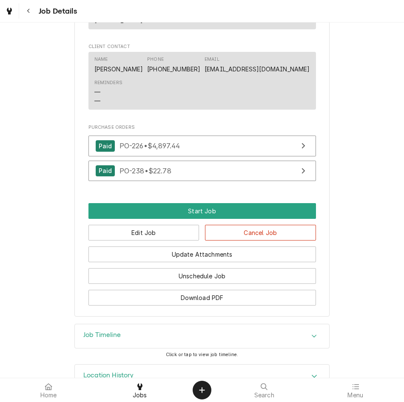
scroll to position [557, 0]
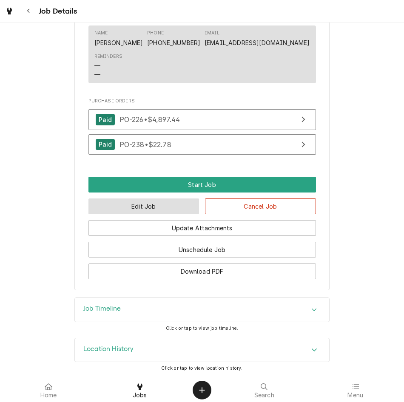
click at [170, 205] on button "Edit Job" at bounding box center [143, 206] width 111 height 16
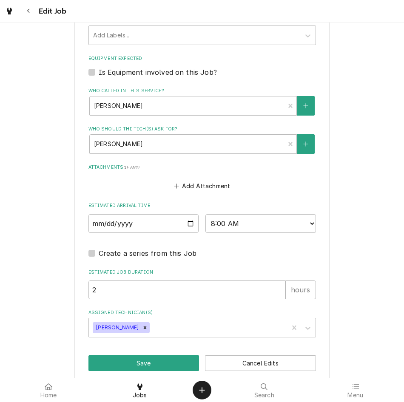
scroll to position [547, 0]
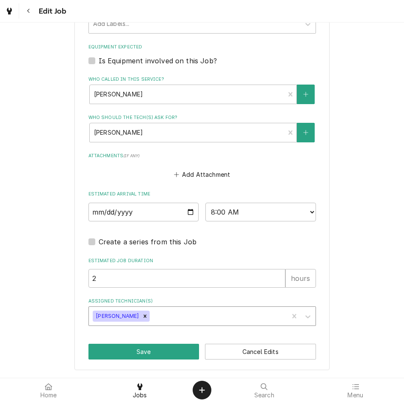
click at [172, 315] on div "Assigned Technician(s)" at bounding box center [217, 315] width 133 height 15
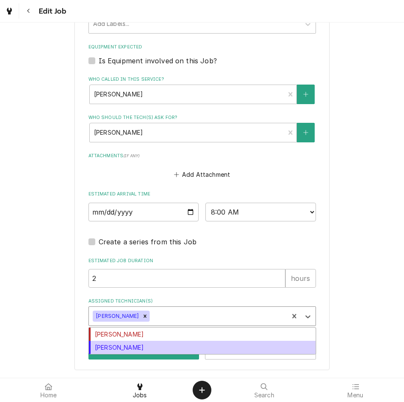
click at [159, 349] on div "[PERSON_NAME]" at bounding box center [202, 347] width 226 height 13
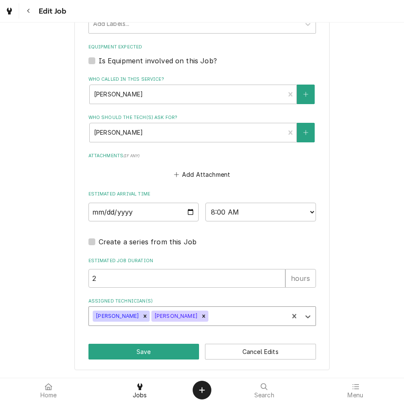
type textarea "x"
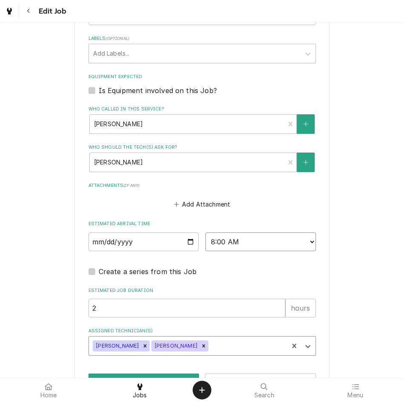
click at [266, 236] on select "AM / PM 6:00 AM 6:15 AM 6:30 AM 6:45 AM 7:00 AM 7:15 AM 7:30 AM 7:45 AM 8:00 AM…" at bounding box center [260, 241] width 110 height 19
select select "07:00:00"
click at [205, 232] on select "AM / PM 6:00 AM 6:15 AM 6:30 AM 6:45 AM 7:00 AM 7:15 AM 7:30 AM 7:45 AM 8:00 AM…" at bounding box center [260, 241] width 110 height 19
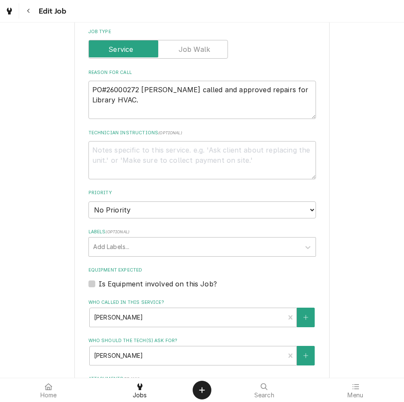
scroll to position [324, 0]
click at [208, 161] on textarea "Technician Instructions ( optional )" at bounding box center [201, 160] width 227 height 38
type textarea "x"
type textarea "O"
type textarea "x"
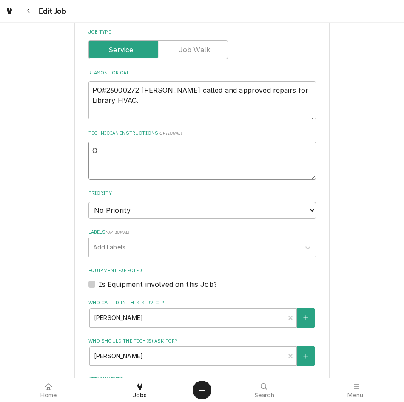
type textarea "On"
type textarea "x"
type textarea "On"
type textarea "x"
type textarea "On"
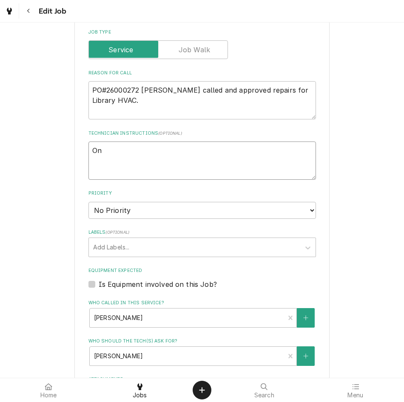
type textarea "x"
type textarea "O"
type textarea "x"
type textarea "O"
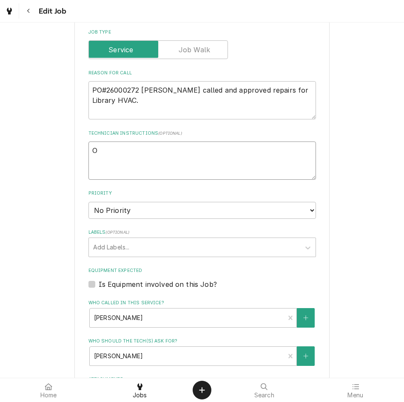
type textarea "x"
type textarea "ON"
type textarea "x"
type textarea "ON"
type textarea "x"
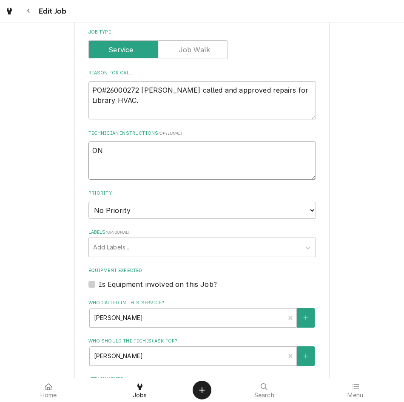
type textarea "ON S"
type textarea "x"
type textarea "ON SI"
type textarea "x"
type textarea "ON SIT"
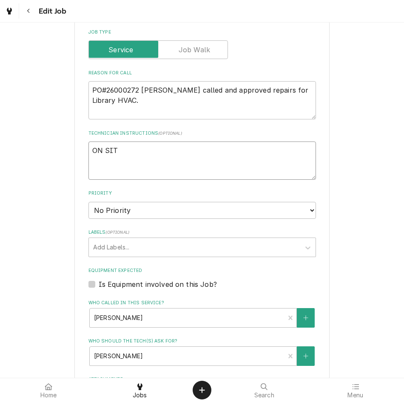
type textarea "x"
type textarea "ON SITE"
type textarea "x"
type textarea "ON SITE"
type textarea "x"
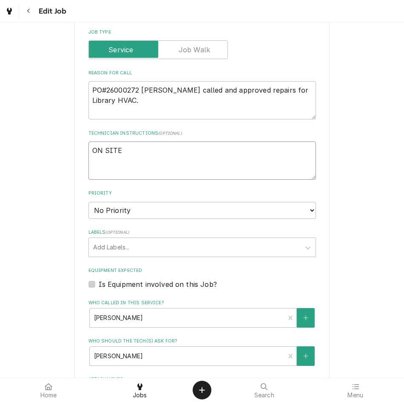
type textarea "ON SITE 0"
type textarea "x"
type textarea "ON SITE 07"
type textarea "x"
type textarea "ON SITE 070"
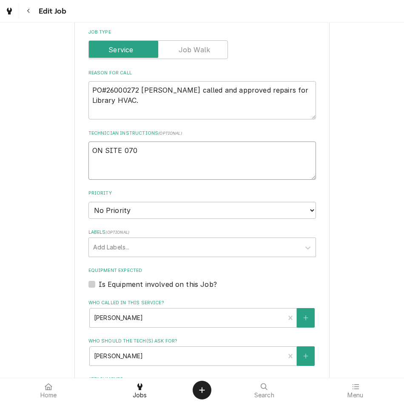
type textarea "x"
type textarea "ON SITE 0700"
type textarea "x"
type textarea "ON SITE 0700"
type textarea "x"
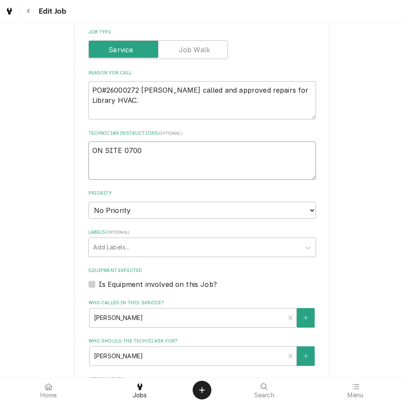
type textarea "ON SITE 0700 0"
type textarea "x"
type textarea "ON SITE 0700 09"
type textarea "x"
type textarea "ON SITE 0700 09/"
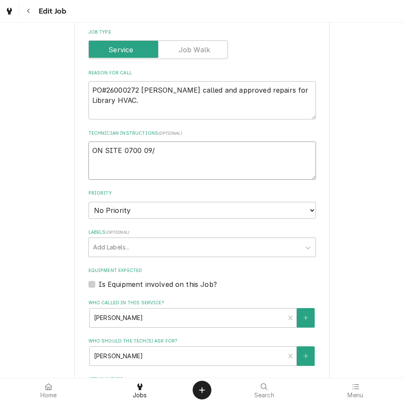
type textarea "x"
type textarea "ON SITE 0700 09/1"
type textarea "x"
type textarea "ON SITE 0700 09/11"
type textarea "x"
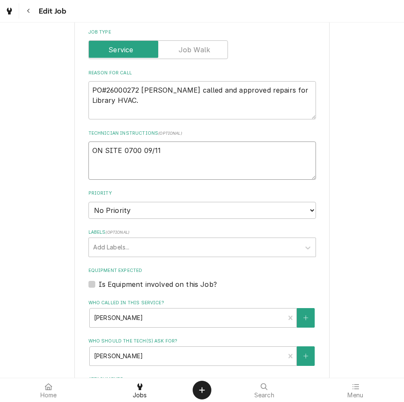
type textarea "ON SITE 0700 09/11/"
type textarea "x"
type textarea "ON SITE 0700 09/11/2"
type textarea "x"
type textarea "ON SITE 0700 09/11/25"
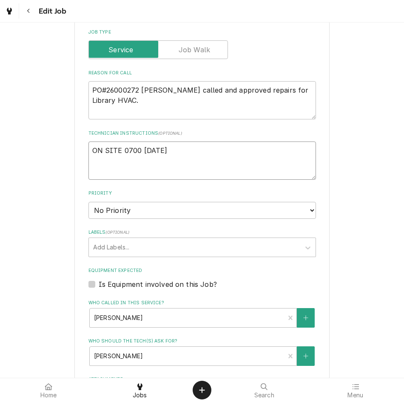
type textarea "x"
type textarea "ON SITE 0700 09/11/25"
type textarea "x"
type textarea "ON SITE 0700 09/11/25-"
type textarea "x"
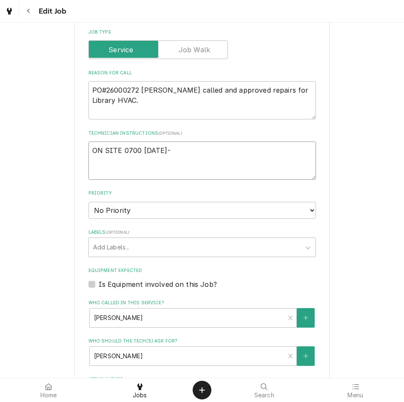
type textarea "ON SITE 0700 09/11/25-"
type textarea "x"
type textarea "ON SITE 0700 09/11/25- c"
type textarea "x"
type textarea "ON SITE 0700 09/11/25- cr"
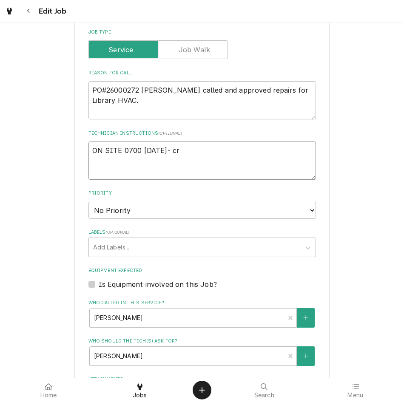
type textarea "x"
type textarea "ON SITE 0700 09/11/25- cran"
type textarea "x"
type textarea "ON SITE 0700 09/11/25- crane"
type textarea "x"
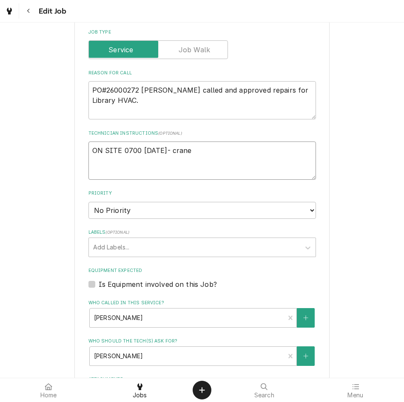
type textarea "ON SITE 0700 09/11/25- crane"
type textarea "x"
type textarea "ON SITE 0700 09/11/25- crane s"
type textarea "x"
type textarea "ON SITE 0700 09/11/25- crane sc"
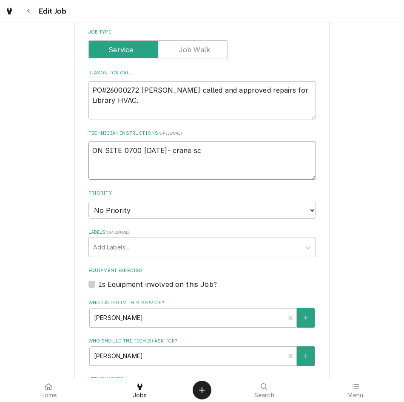
type textarea "x"
type textarea "ON SITE 0700 09/11/25- crane sch"
type textarea "x"
type textarea "ON SITE 0700 09/11/25- crane sche"
type textarea "x"
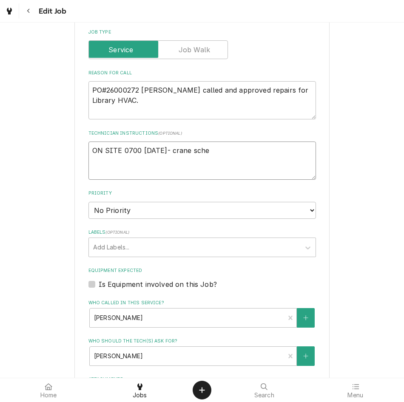
type textarea "ON SITE 0700 09/11/25- crane sched"
type textarea "x"
type textarea "ON SITE 0700 09/11/25- crane schedu"
type textarea "x"
type textarea "ON SITE 0700 09/11/25- crane schedul"
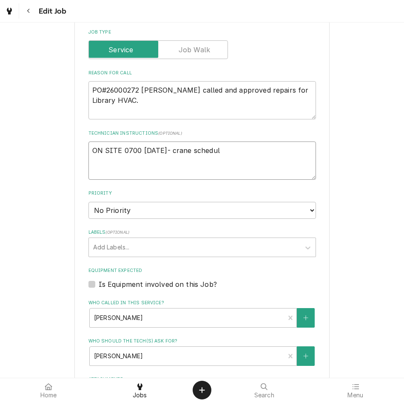
type textarea "x"
type textarea "ON SITE 0700 09/11/25- crane schedule"
type textarea "x"
type textarea "ON SITE 0700 09/11/25- crane scheduled"
type textarea "x"
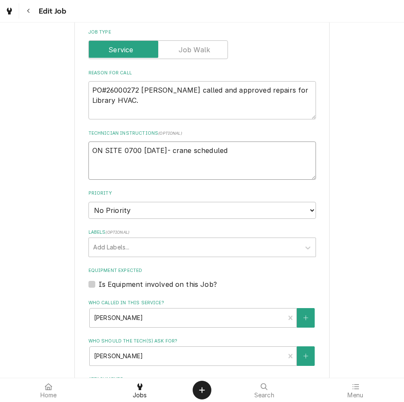
type textarea "ON SITE 0700 09/11/25- crane scheduled"
type textarea "x"
type textarea "ON SITE 0700 09/11/25- crane scheduled a"
type textarea "x"
type textarea "ON SITE 0700 09/11/25- crane scheduled at"
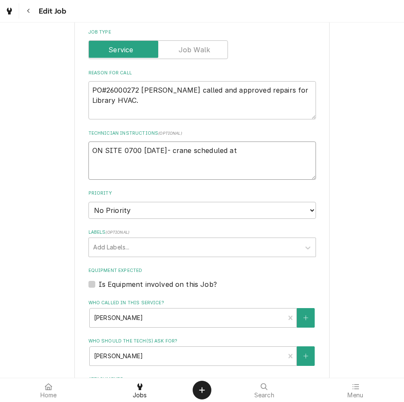
type textarea "x"
type textarea "ON SITE 0700 09/11/25- crane scheduled at 11"
type textarea "x"
type textarea "ON SITE 0700 09/11/25- crane scheduled at 111"
type textarea "x"
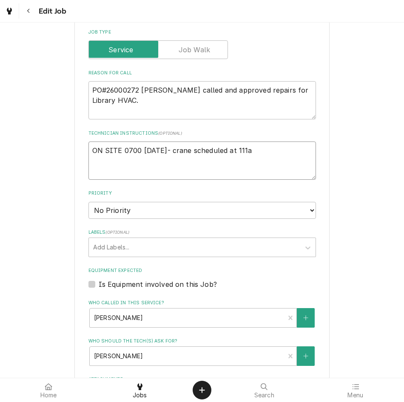
type textarea "ON SITE 0700 09/11/25- crane scheduled at 111am"
type textarea "x"
type textarea "ON SITE 0700 09/11/25- crane scheduled at 111a"
type textarea "x"
type textarea "ON SITE 0700 09/11/25- crane scheduled at 111"
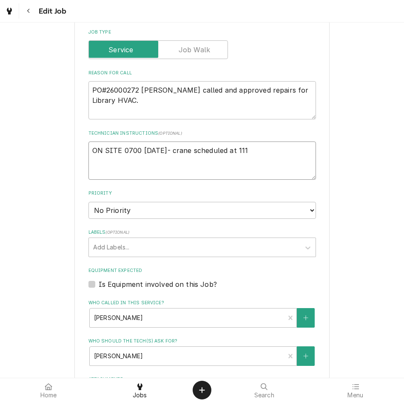
type textarea "x"
type textarea "ON SITE 0700 09/11/25- crane scheduled at 11"
type textarea "x"
type textarea "ON SITE 0700 09/11/25- crane scheduled at 11a"
type textarea "x"
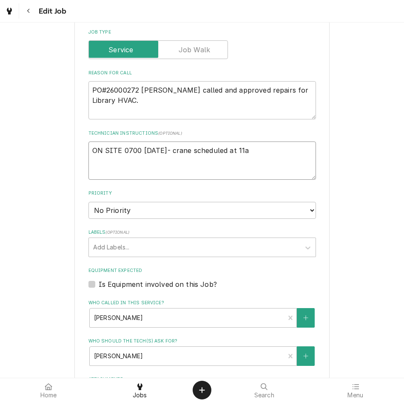
type textarea "ON SITE 0700 09/11/25- crane scheduled at 11am"
type textarea "x"
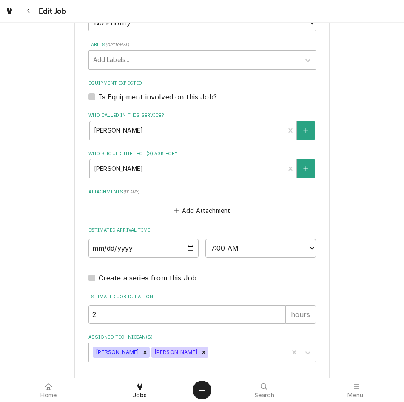
scroll to position [547, 0]
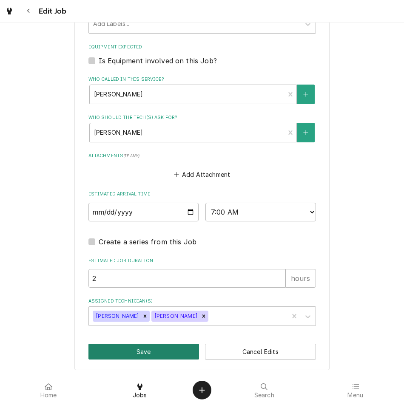
type textarea "ON SITE 0700 09/11/25- crane scheduled at 11am"
click at [143, 351] on button "Save" at bounding box center [143, 352] width 111 height 16
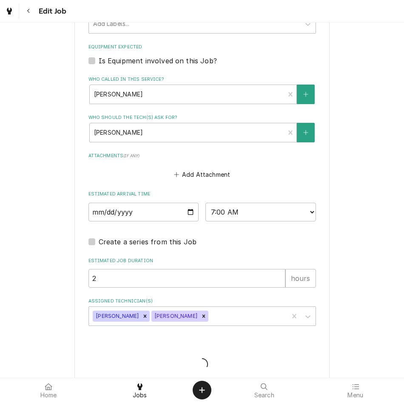
type textarea "x"
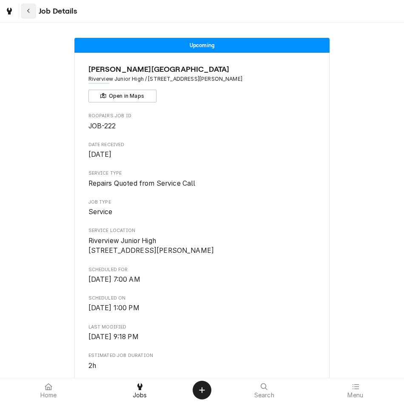
click at [27, 8] on icon "Navigate back" at bounding box center [29, 11] width 4 height 6
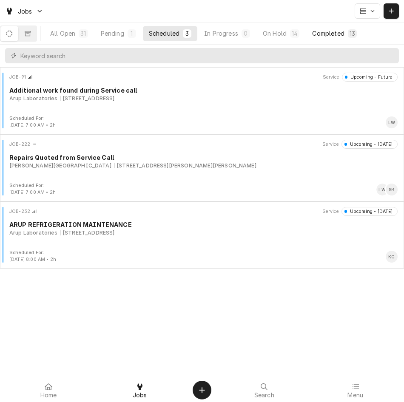
click at [336, 35] on div "Completed" at bounding box center [328, 33] width 32 height 9
